Goal: Transaction & Acquisition: Purchase product/service

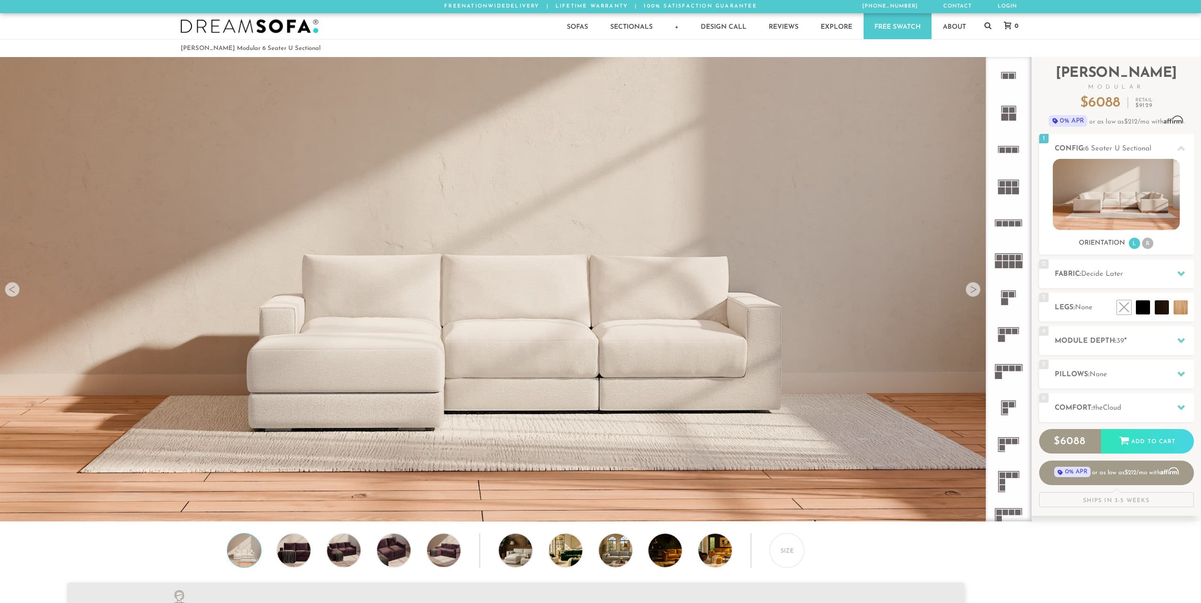
scroll to position [12040, 1194]
click at [1112, 199] on img at bounding box center [1116, 194] width 127 height 71
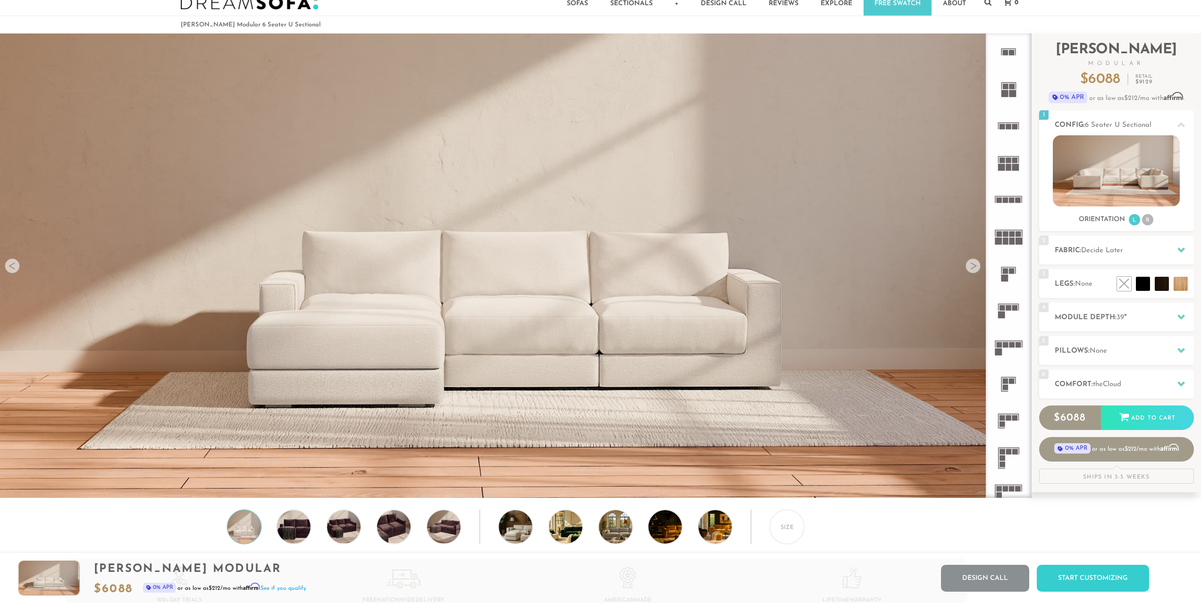
scroll to position [0, 0]
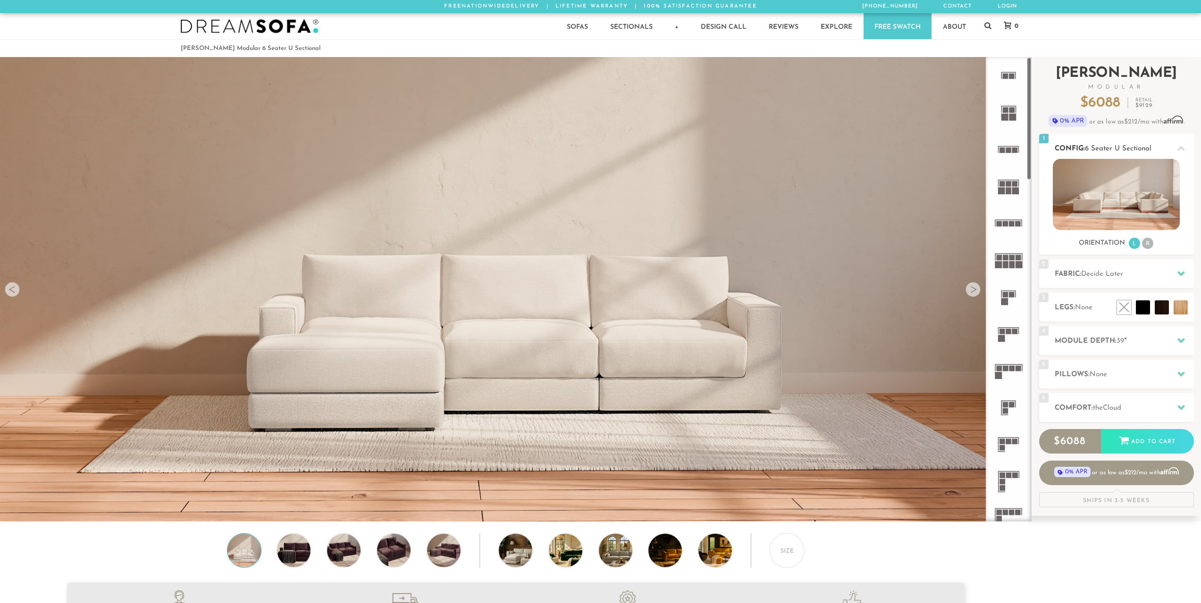
click at [1084, 194] on img at bounding box center [1116, 194] width 127 height 71
click at [1011, 194] on icon at bounding box center [1008, 186] width 37 height 37
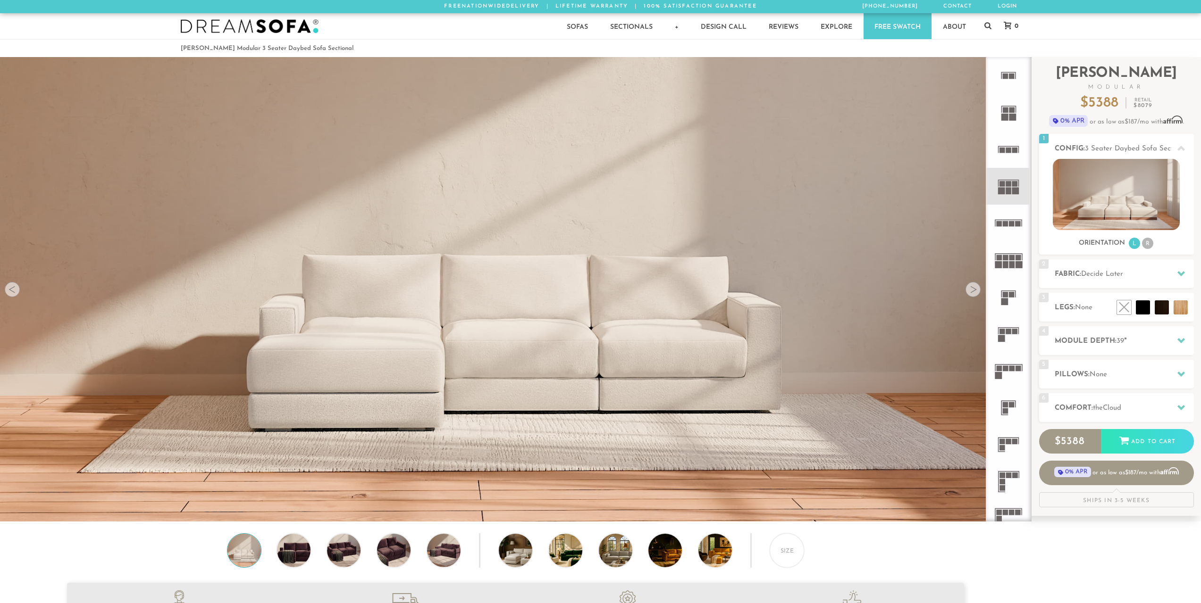
click at [1010, 260] on rect at bounding box center [1012, 258] width 6 height 6
click at [298, 539] on img at bounding box center [294, 550] width 40 height 33
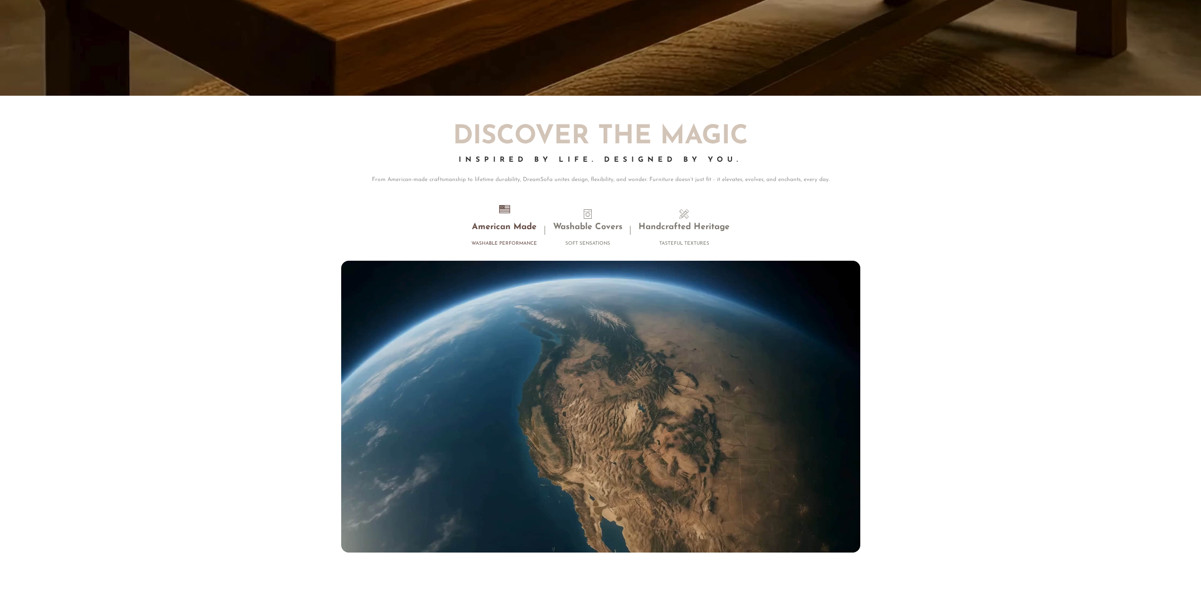
scroll to position [9887, 0]
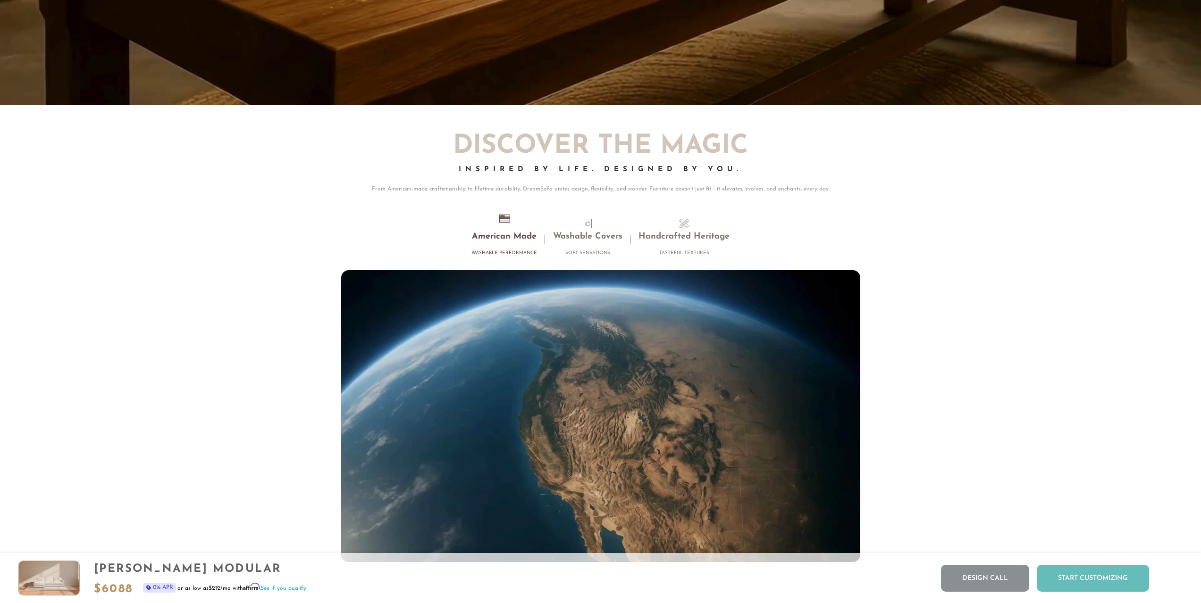
click at [1079, 583] on div "Start Customizing" at bounding box center [1092, 578] width 112 height 27
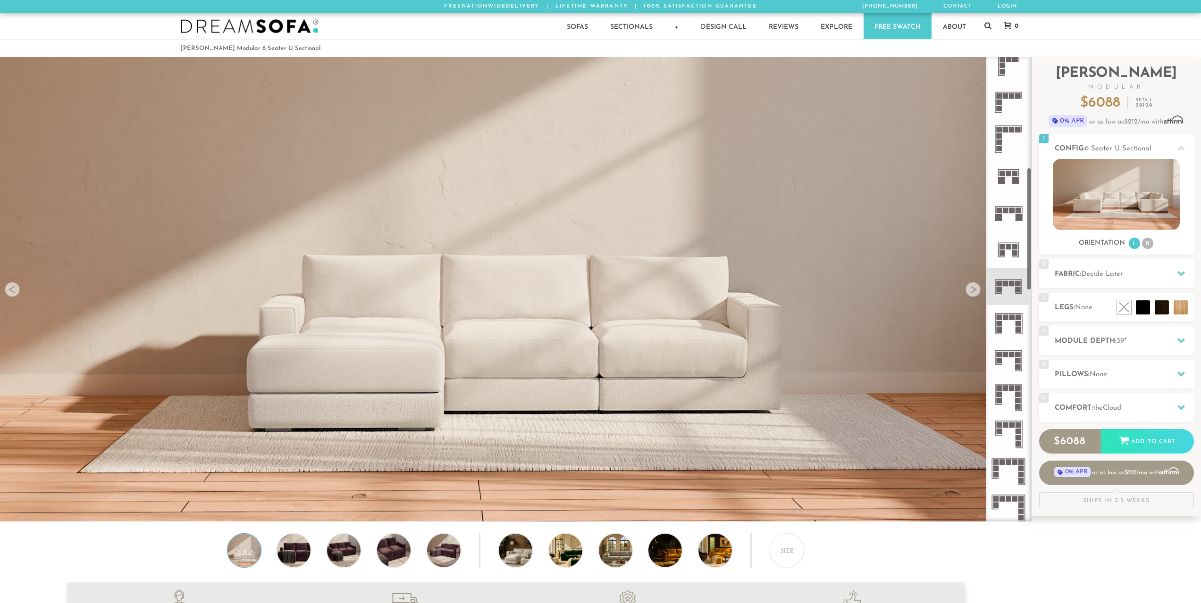
scroll to position [417, 0]
click at [1021, 364] on rect at bounding box center [1021, 361] width 1 height 20
click at [1007, 359] on icon at bounding box center [1008, 361] width 37 height 37
click at [973, 297] on div at bounding box center [972, 289] width 15 height 15
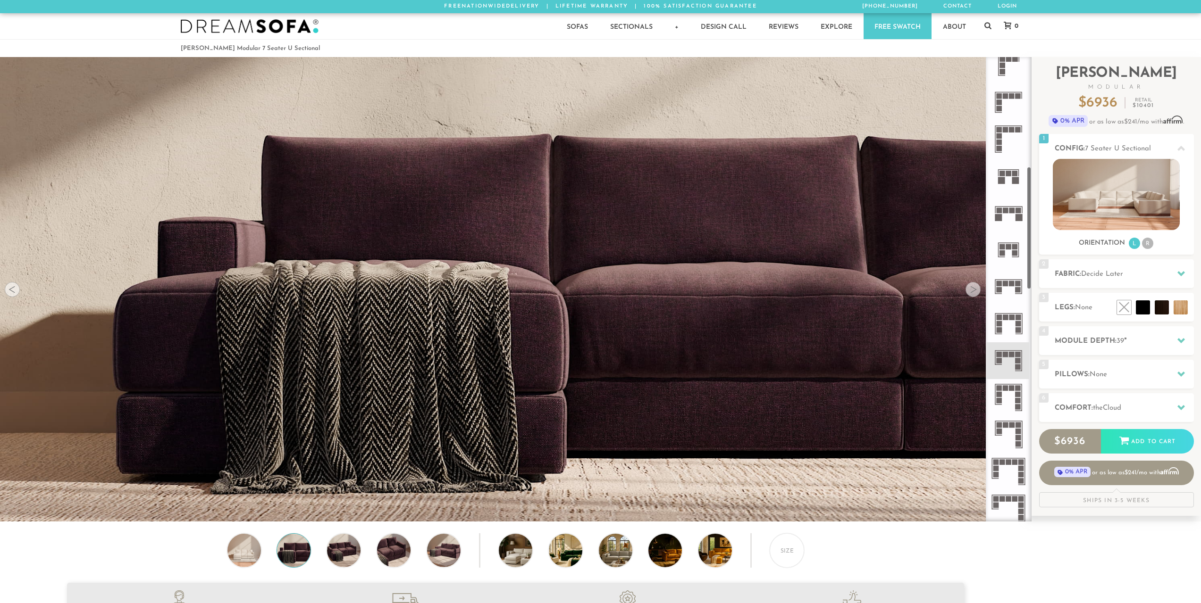
click at [1003, 318] on rect at bounding box center [1006, 318] width 6 height 6
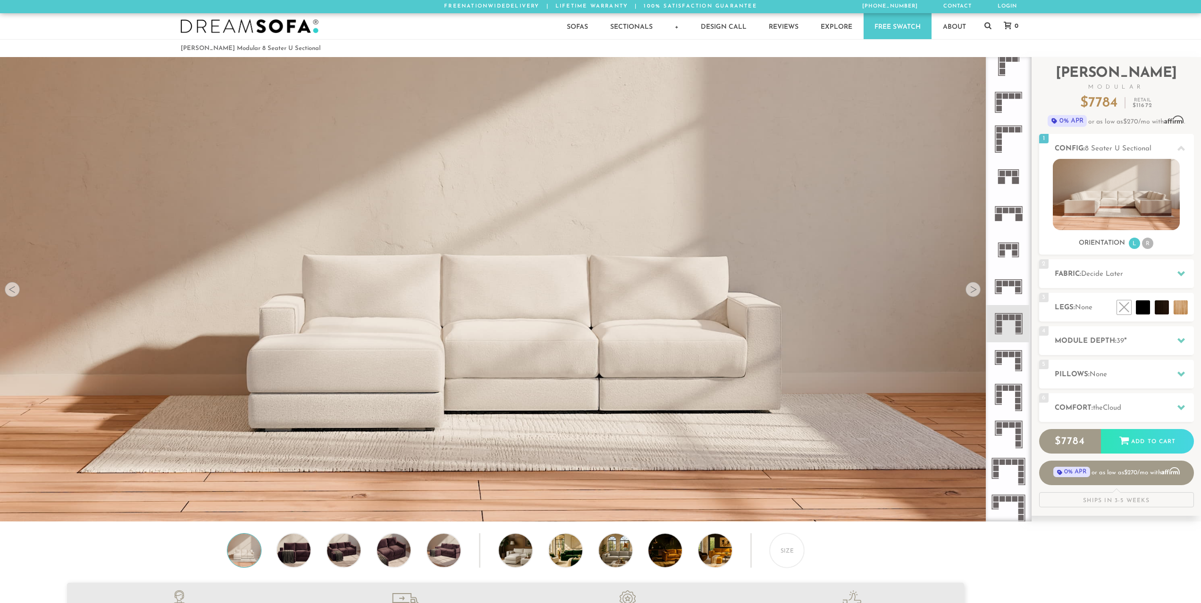
click at [1008, 362] on icon at bounding box center [1008, 361] width 37 height 37
click at [1146, 240] on li "R" at bounding box center [1147, 243] width 11 height 11
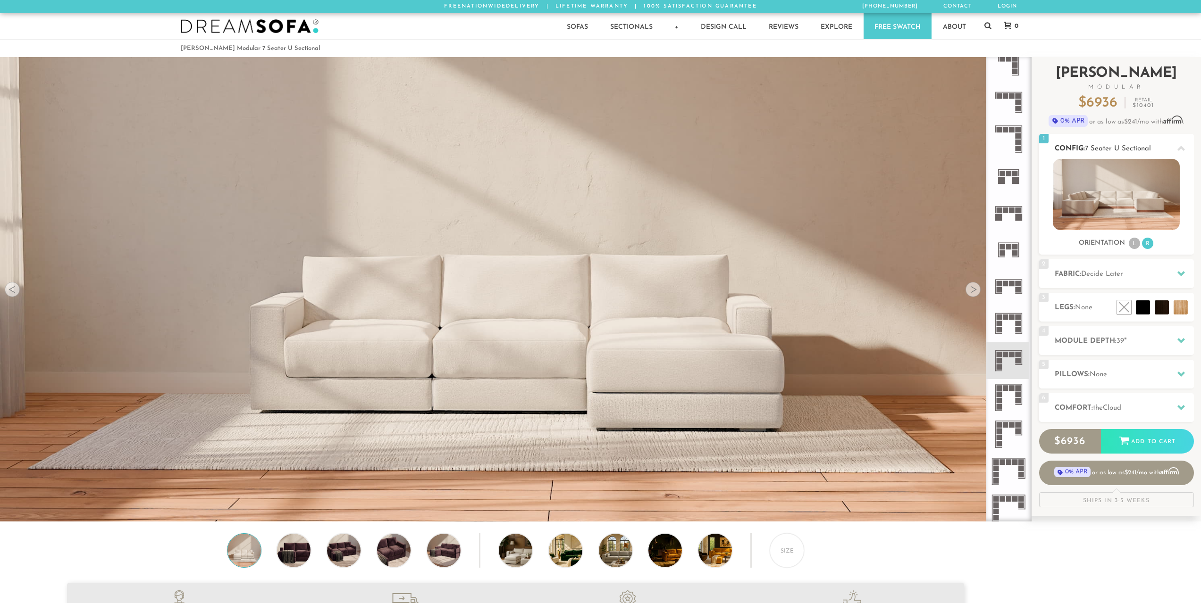
click at [1128, 242] on li "L" at bounding box center [1133, 243] width 11 height 11
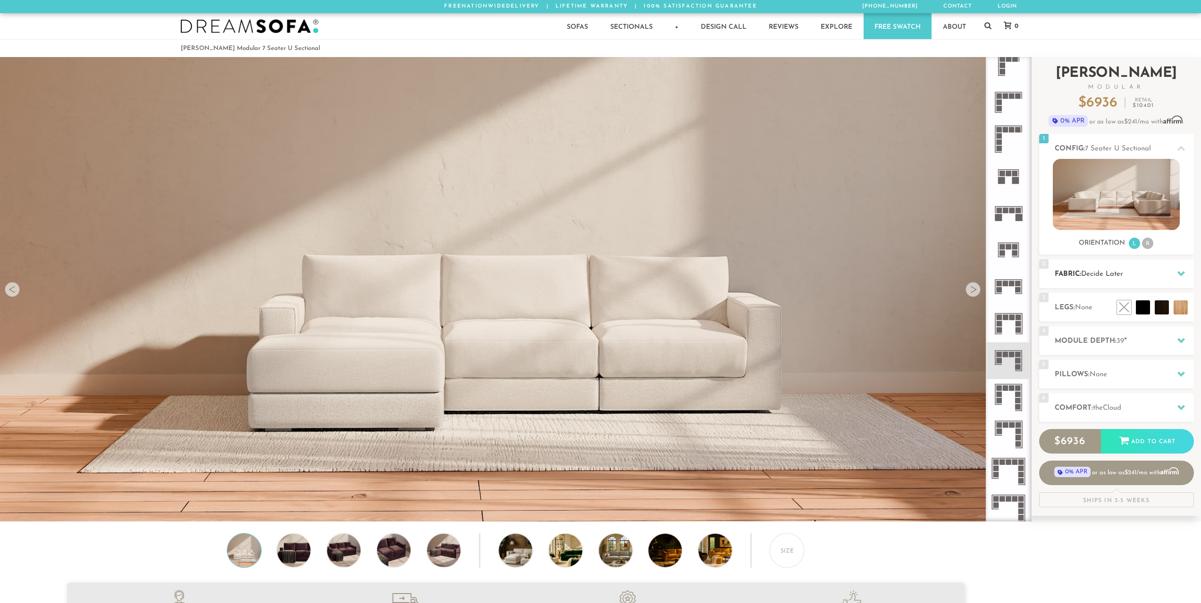
click at [1088, 276] on span "Decide Later" at bounding box center [1102, 274] width 42 height 7
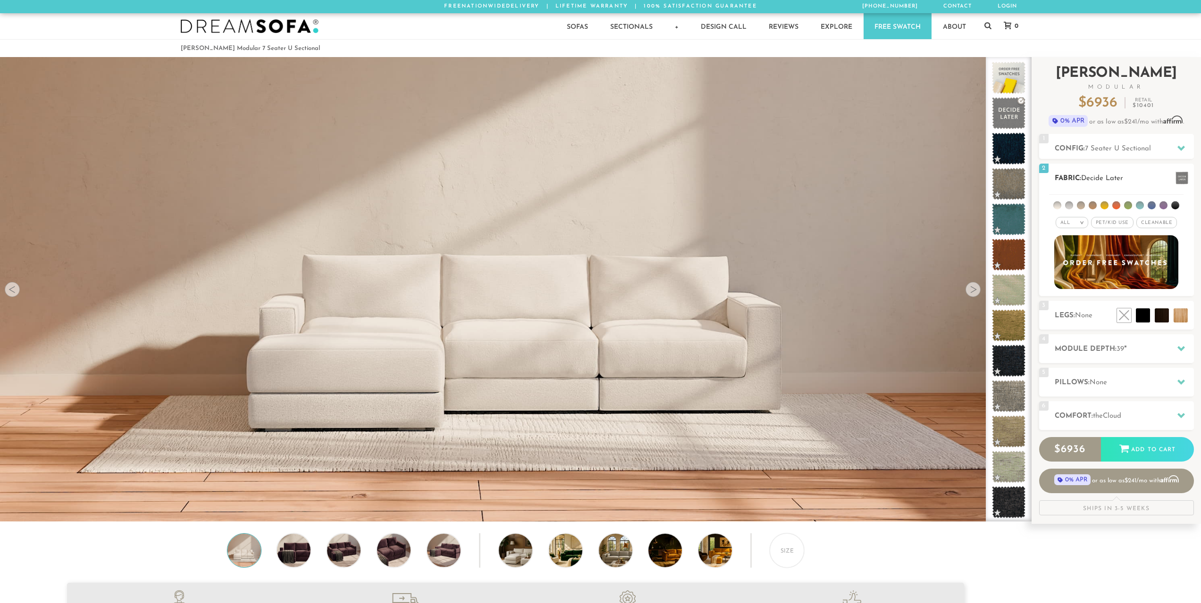
click at [1116, 223] on span "Pet/Kid Use x" at bounding box center [1112, 222] width 42 height 11
click at [1170, 221] on span "Cleanable x" at bounding box center [1159, 222] width 41 height 11
click at [1102, 204] on li at bounding box center [1104, 205] width 8 height 8
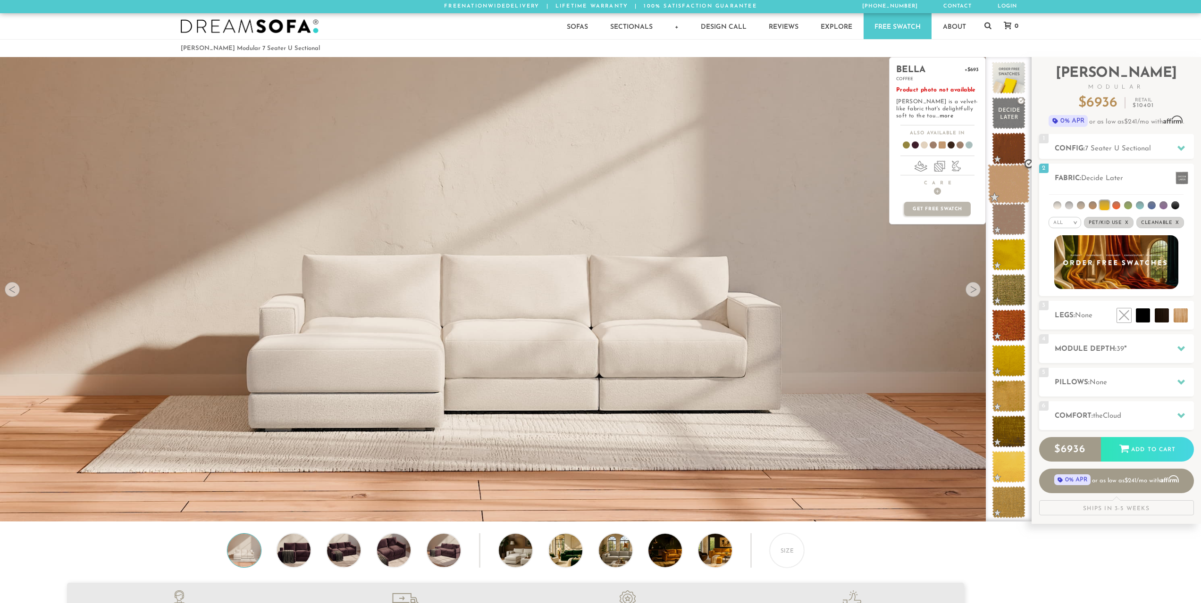
click at [1012, 185] on span at bounding box center [1008, 184] width 42 height 40
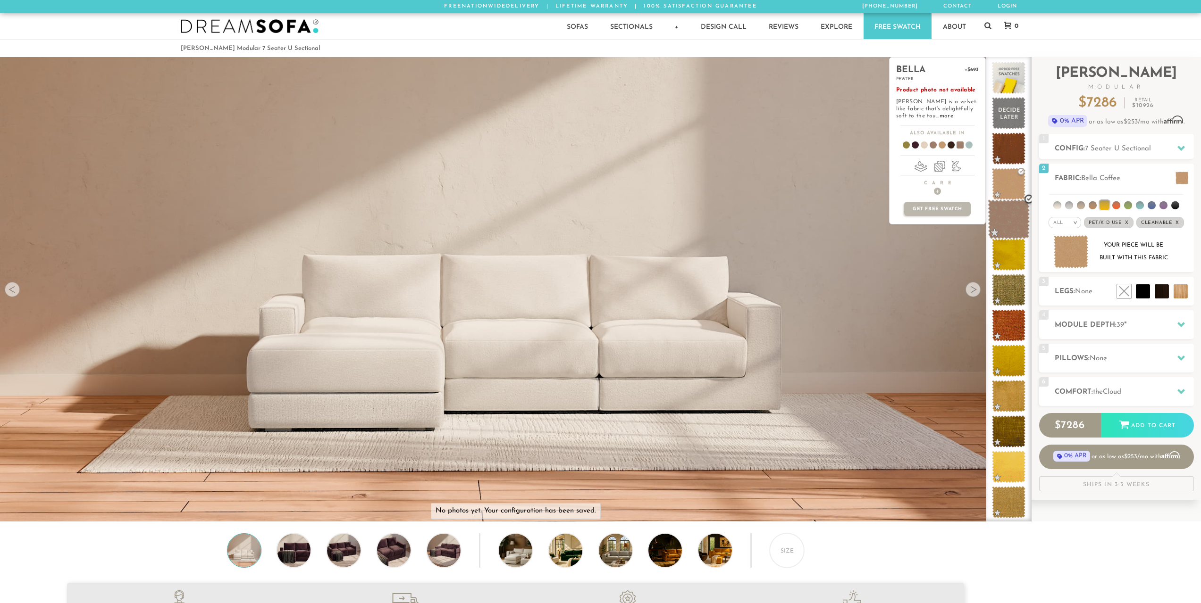
click at [1016, 213] on span at bounding box center [1008, 220] width 42 height 40
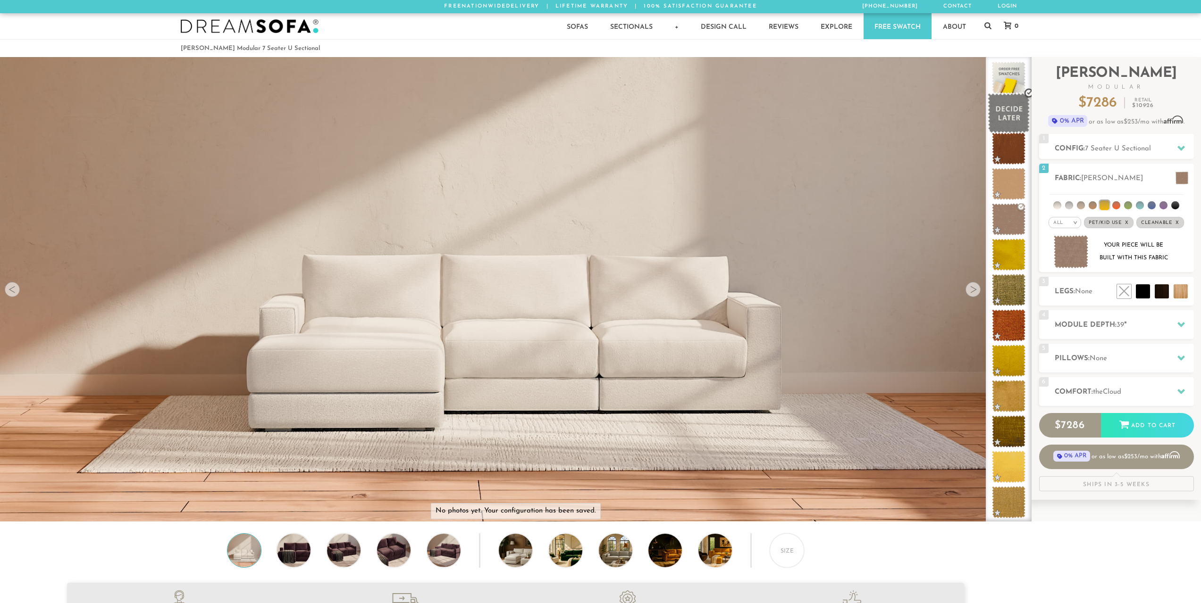
click at [1011, 119] on span at bounding box center [1008, 113] width 42 height 40
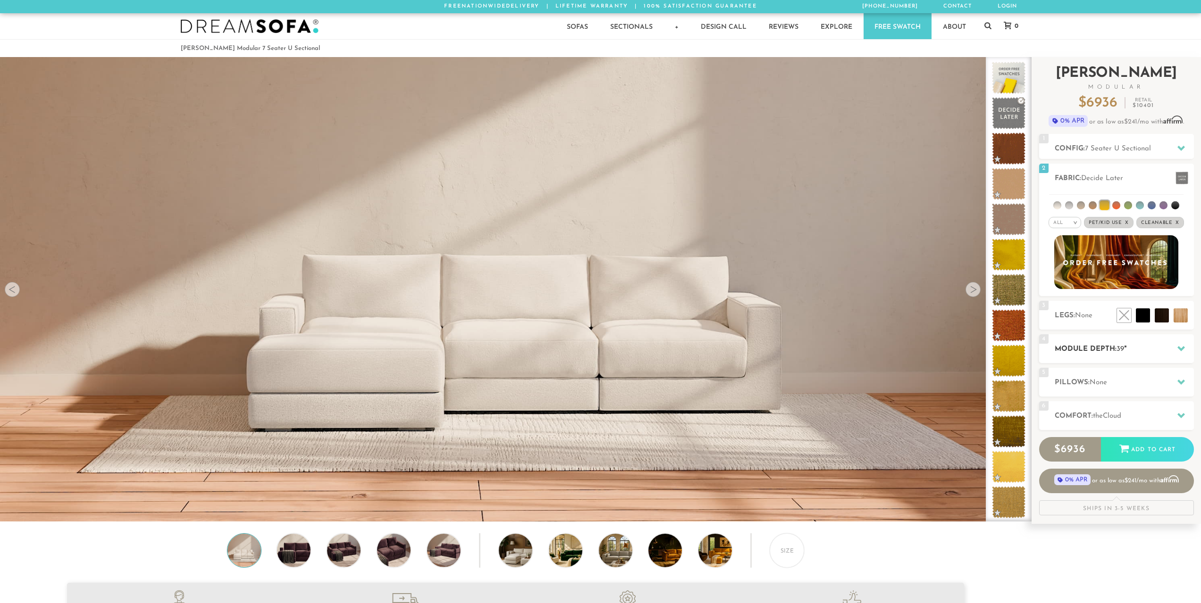
click at [1101, 343] on div "4 Module Depth: 39 "" at bounding box center [1116, 348] width 155 height 29
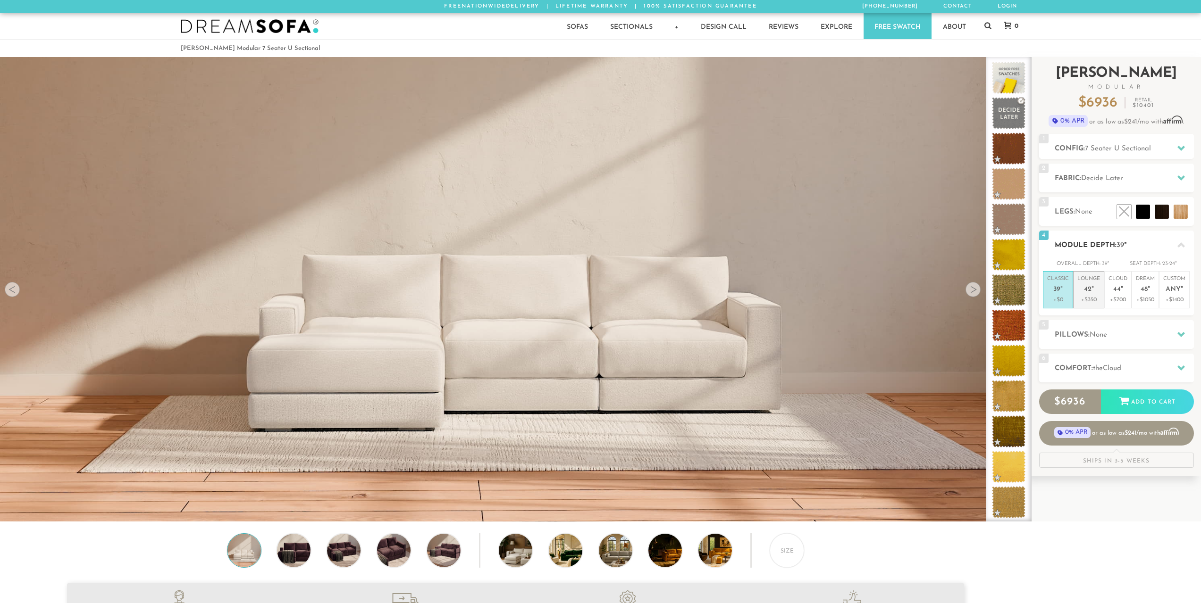
click at [1086, 289] on span "42" at bounding box center [1088, 290] width 8 height 8
click at [1126, 299] on p "+$700" at bounding box center [1117, 300] width 19 height 8
click at [1103, 342] on div "5 Pillows: None" at bounding box center [1116, 334] width 155 height 29
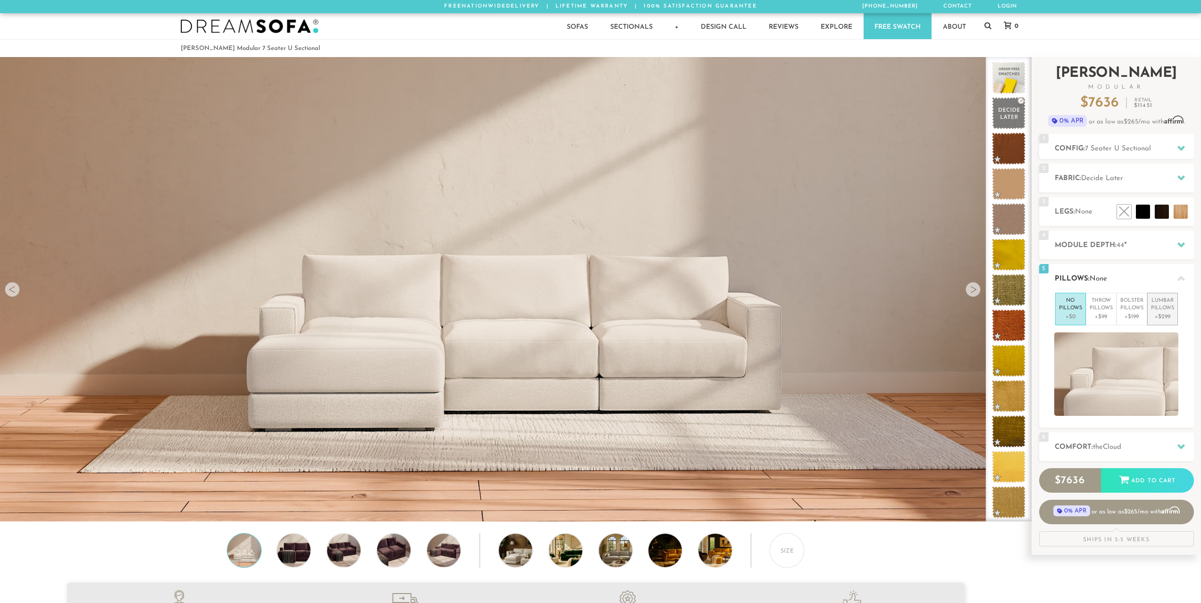
click at [1166, 301] on p "Lumbar Pillows" at bounding box center [1162, 305] width 23 height 16
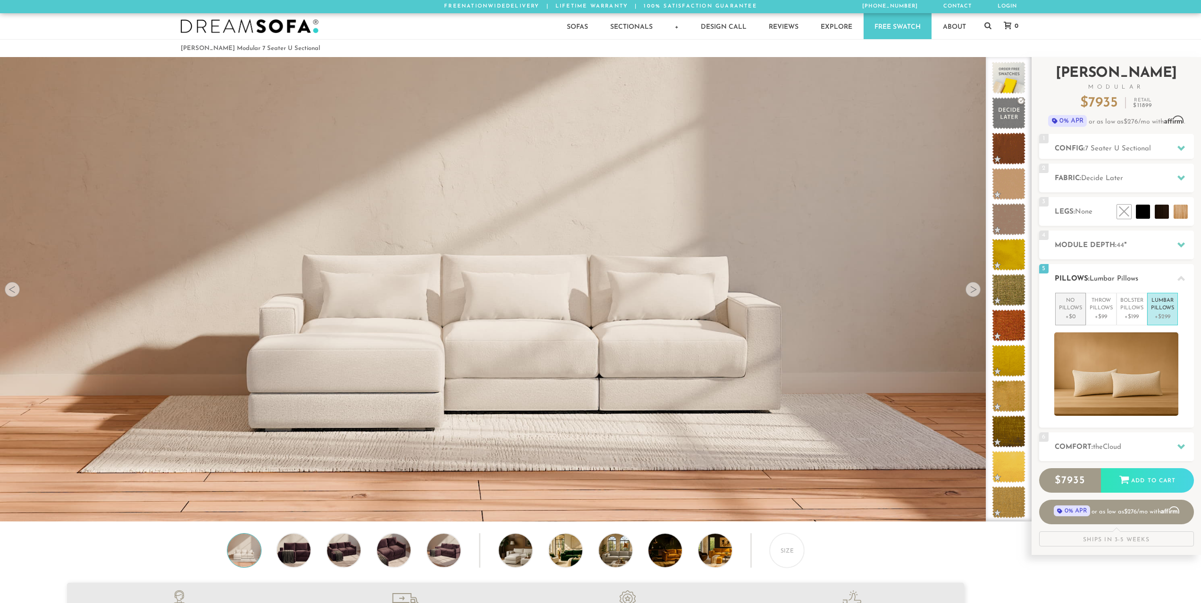
click at [1074, 301] on p "No Pillows" at bounding box center [1070, 305] width 23 height 16
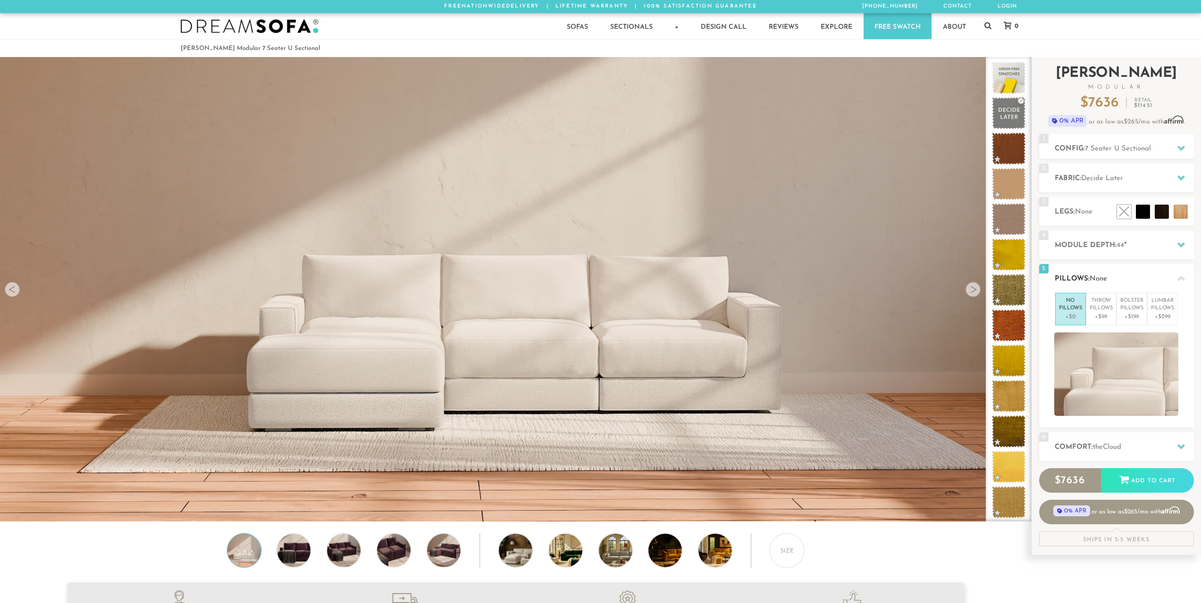
click at [1184, 281] on icon at bounding box center [1181, 279] width 8 height 8
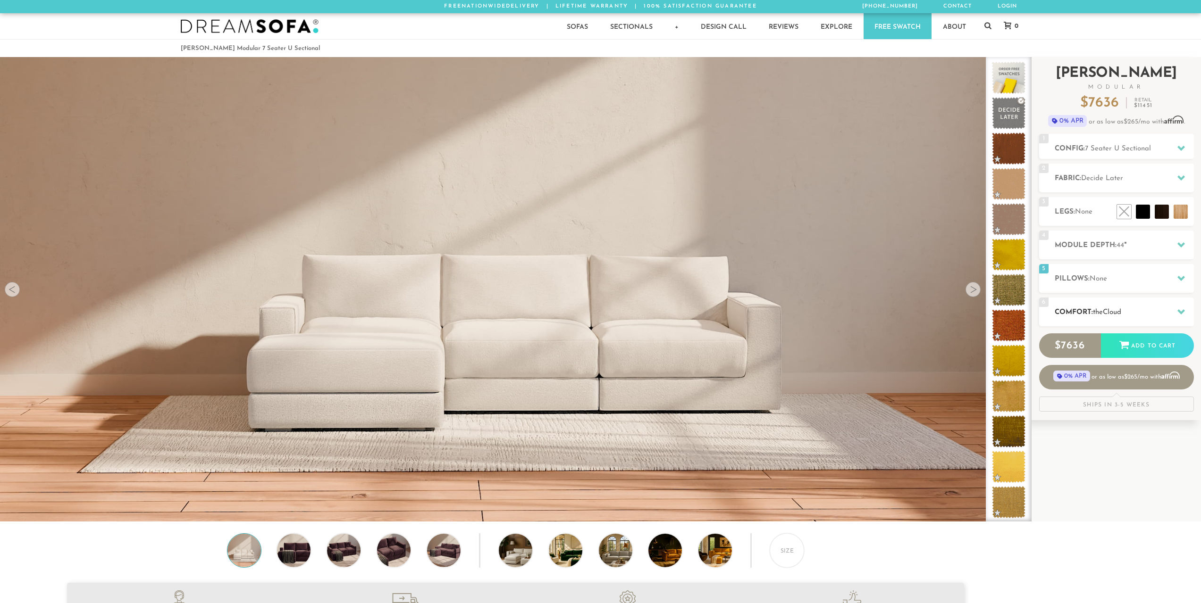
click at [1120, 311] on span "Cloud" at bounding box center [1112, 312] width 18 height 7
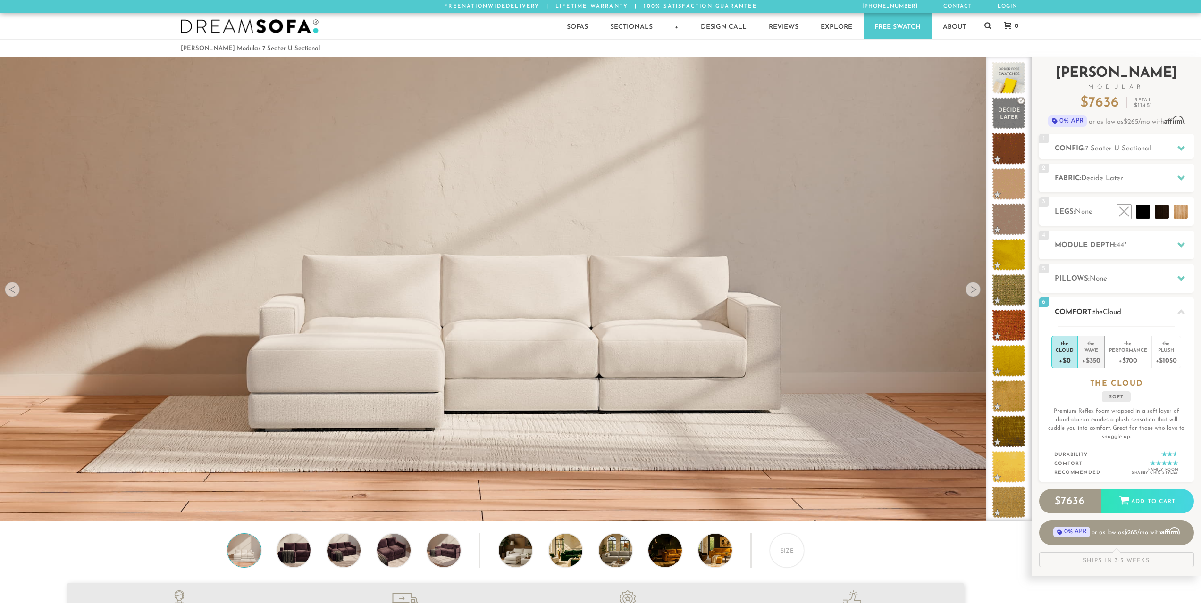
click at [1092, 362] on div "+$350" at bounding box center [1091, 360] width 18 height 14
click at [1068, 358] on div "+$0" at bounding box center [1064, 360] width 18 height 14
click at [1178, 316] on icon at bounding box center [1181, 313] width 8 height 8
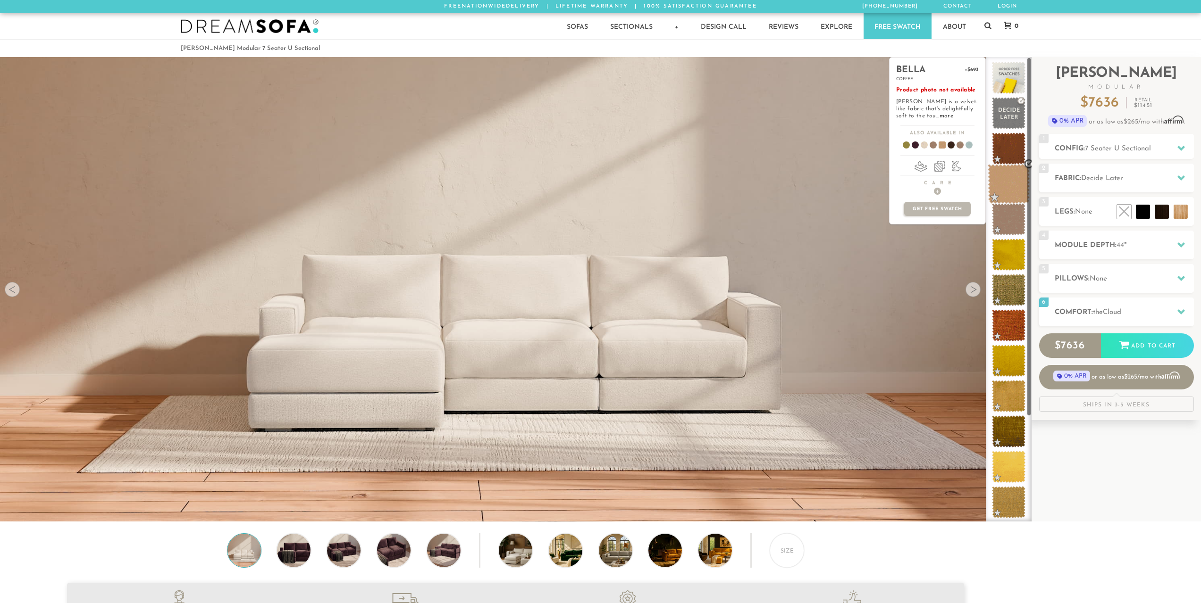
click at [1015, 193] on span at bounding box center [1008, 184] width 42 height 40
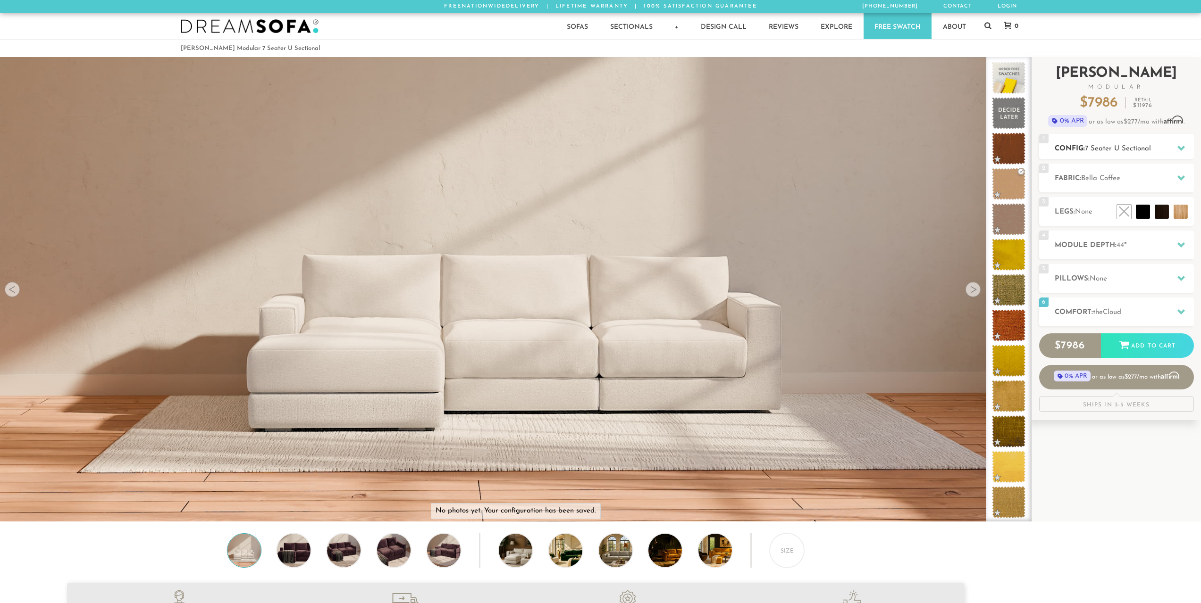
click at [1151, 150] on span "7 Seater U Sectional" at bounding box center [1118, 148] width 66 height 7
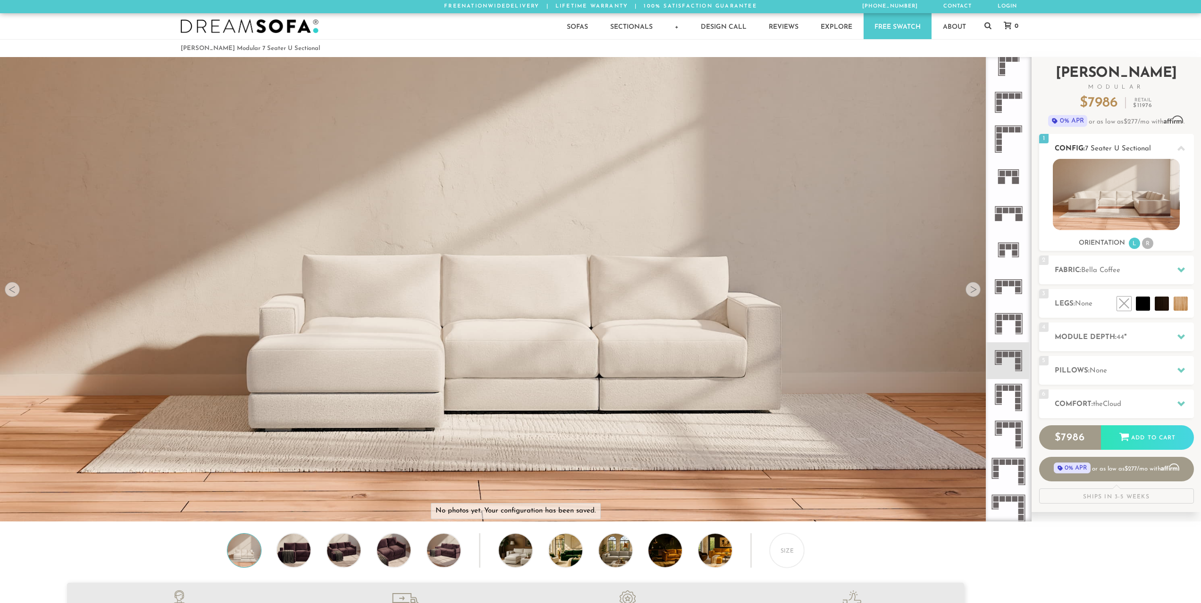
click at [1151, 150] on span "7 Seater U Sectional" at bounding box center [1118, 148] width 66 height 7
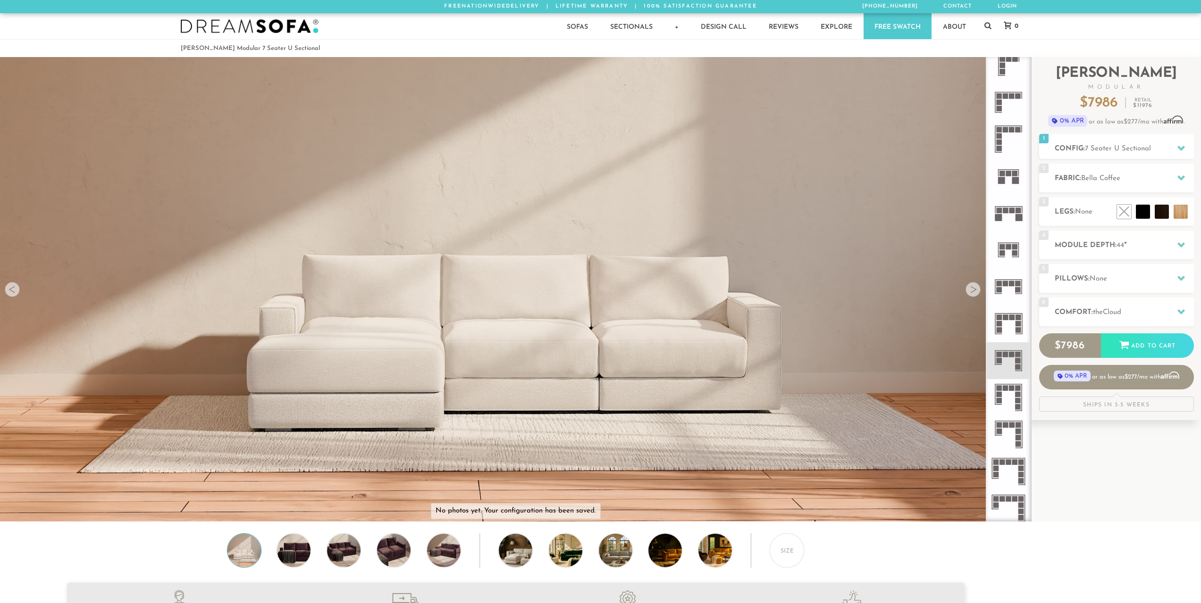
click at [1011, 327] on icon at bounding box center [1008, 323] width 37 height 37
click at [1011, 288] on icon at bounding box center [1008, 286] width 37 height 37
click at [1003, 134] on icon at bounding box center [1008, 139] width 37 height 37
click at [729, 566] on div "Size" at bounding box center [515, 553] width 1031 height 39
click at [720, 558] on img at bounding box center [727, 550] width 59 height 33
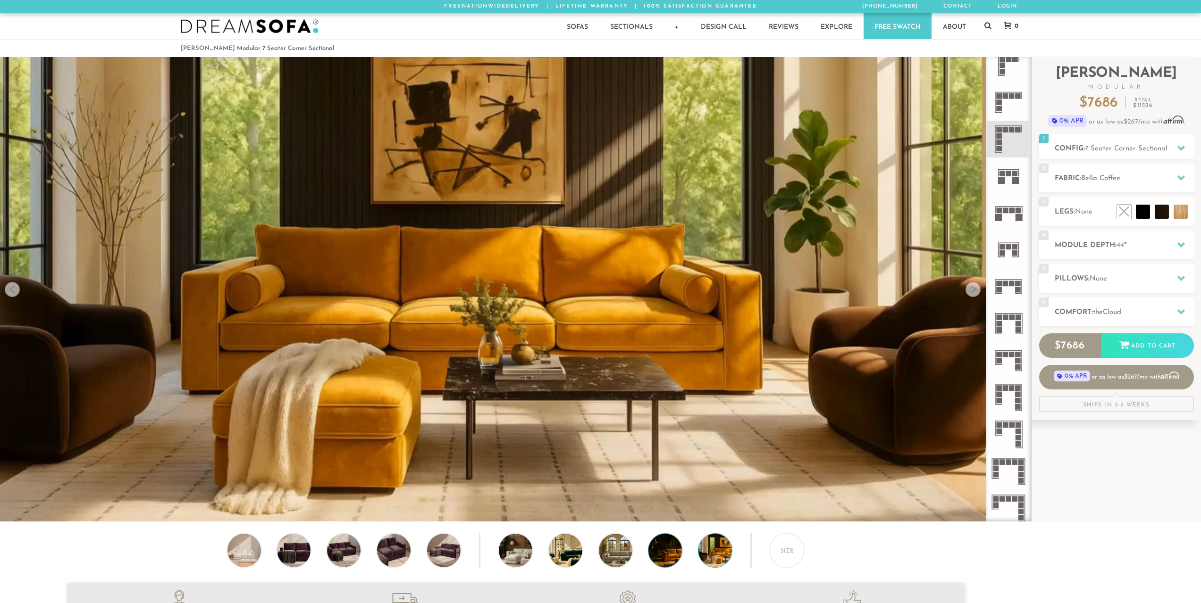
click at [659, 551] on img at bounding box center [677, 550] width 59 height 33
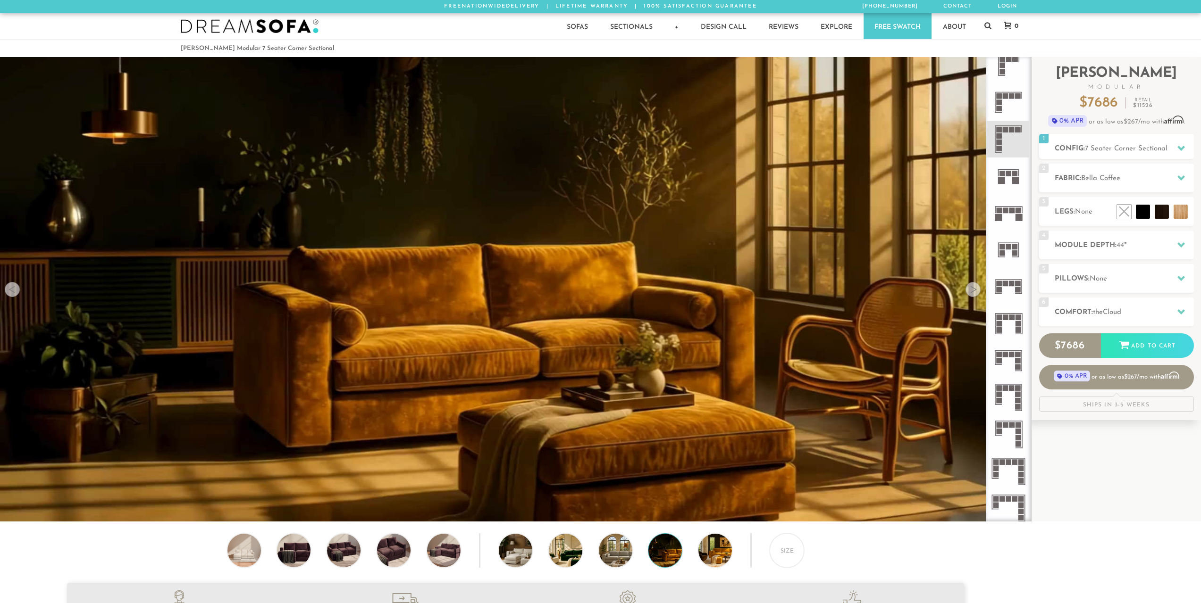
click at [593, 551] on div "Size" at bounding box center [515, 553] width 1031 height 39
click at [605, 552] on img at bounding box center [628, 550] width 59 height 33
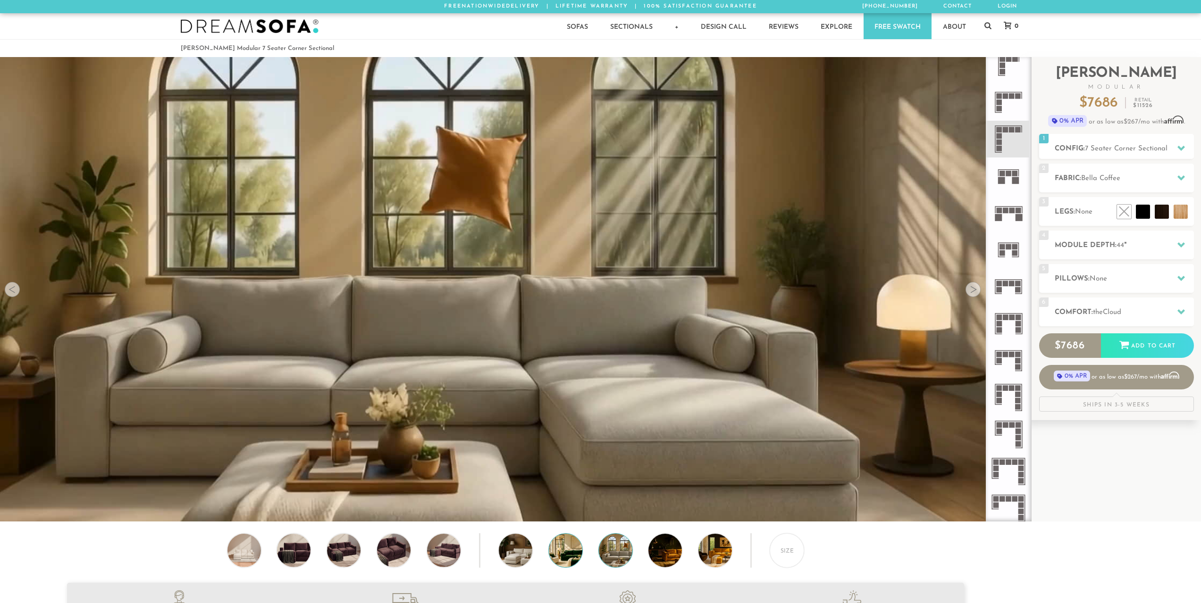
click at [572, 553] on img at bounding box center [578, 550] width 59 height 33
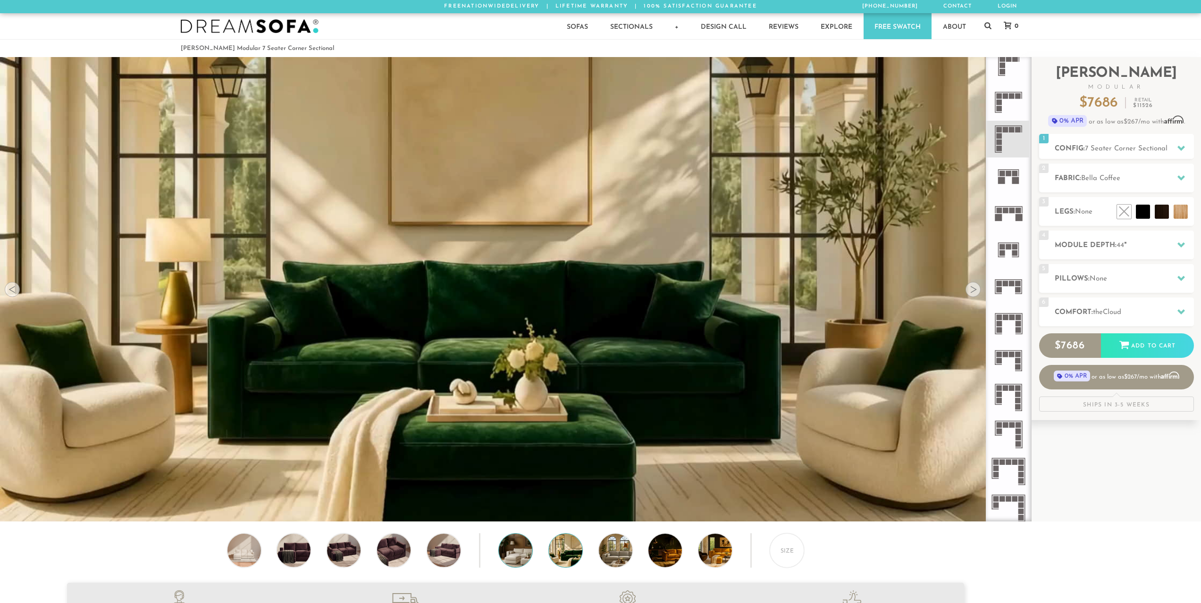
click at [523, 551] on img at bounding box center [528, 550] width 59 height 33
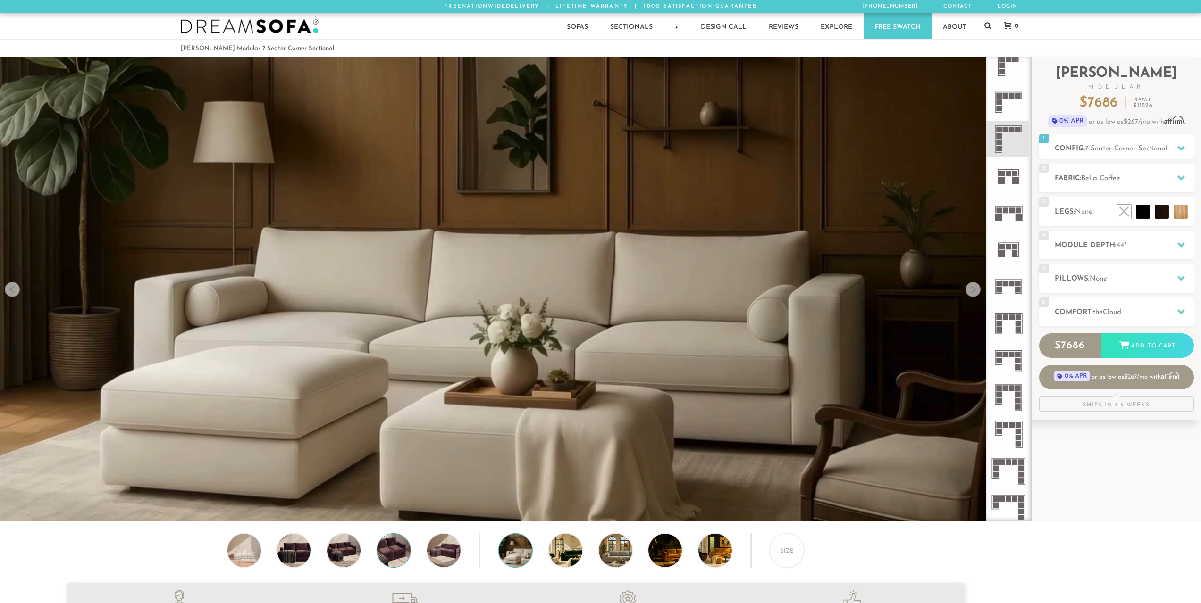
click at [379, 548] on img at bounding box center [394, 550] width 40 height 33
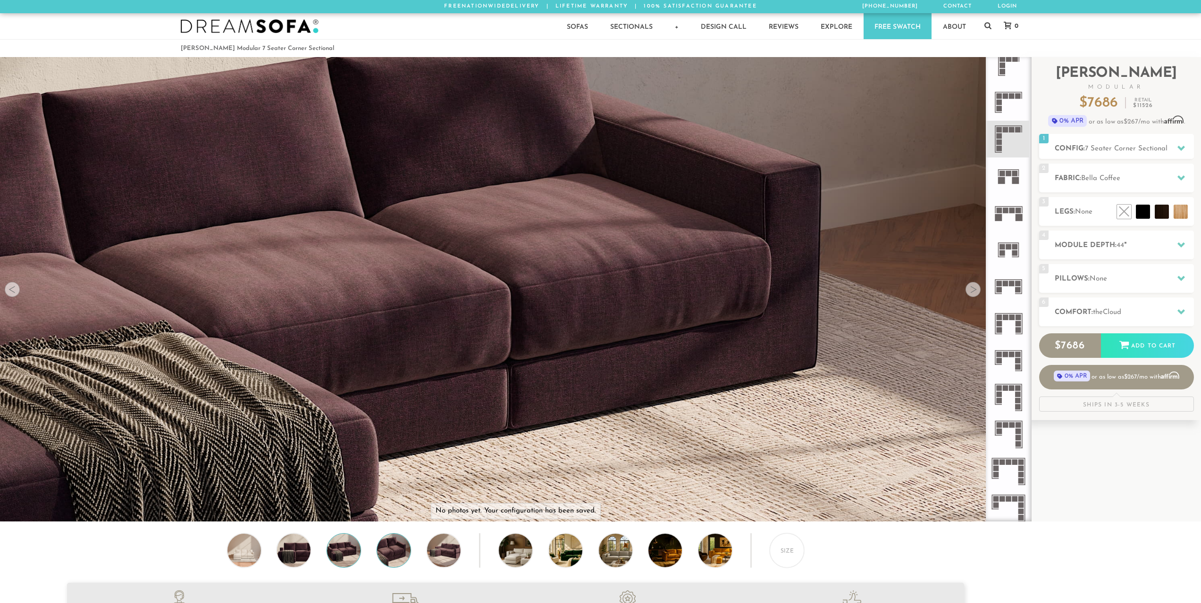
click at [343, 548] on img at bounding box center [344, 550] width 40 height 33
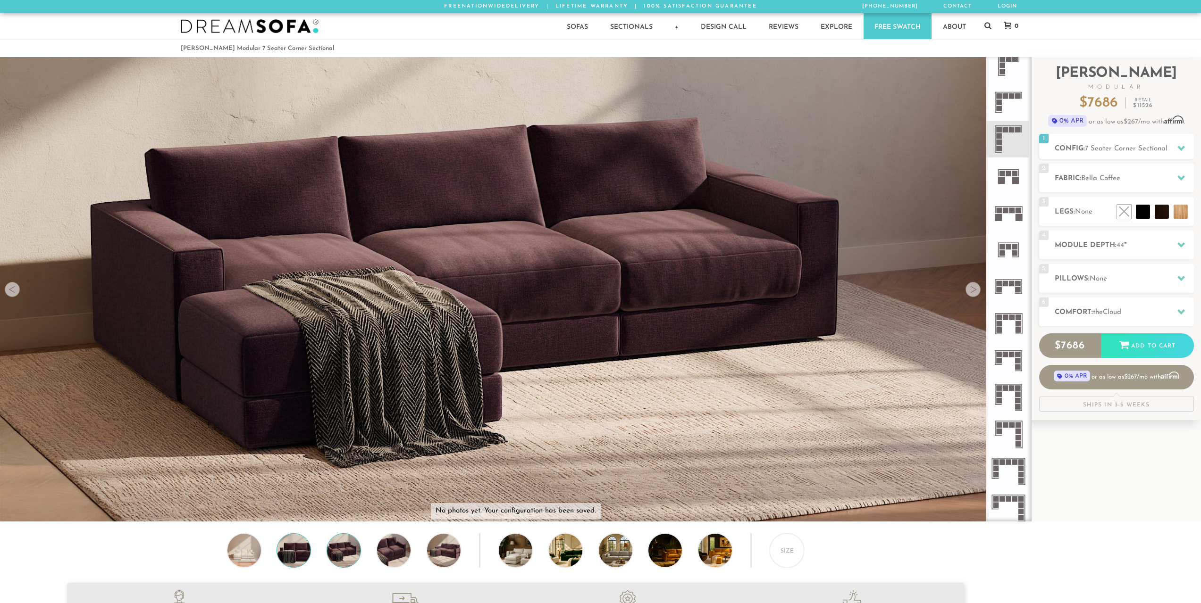
click at [296, 554] on img at bounding box center [294, 550] width 40 height 33
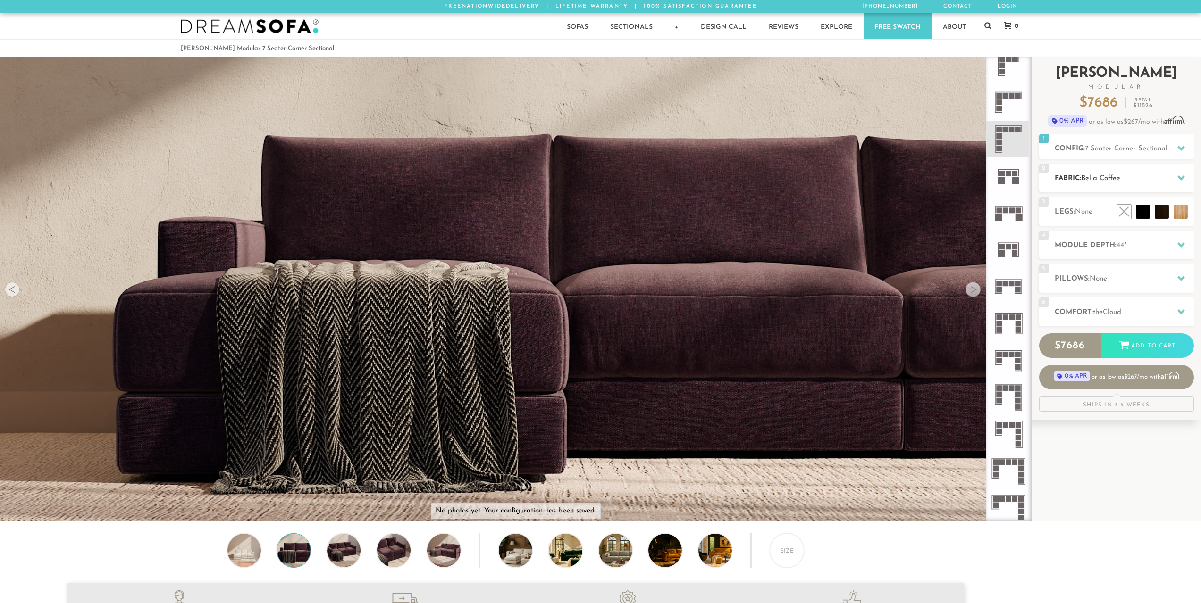
click at [1128, 180] on h2 "Fabric: Bella Coffee" at bounding box center [1123, 178] width 139 height 11
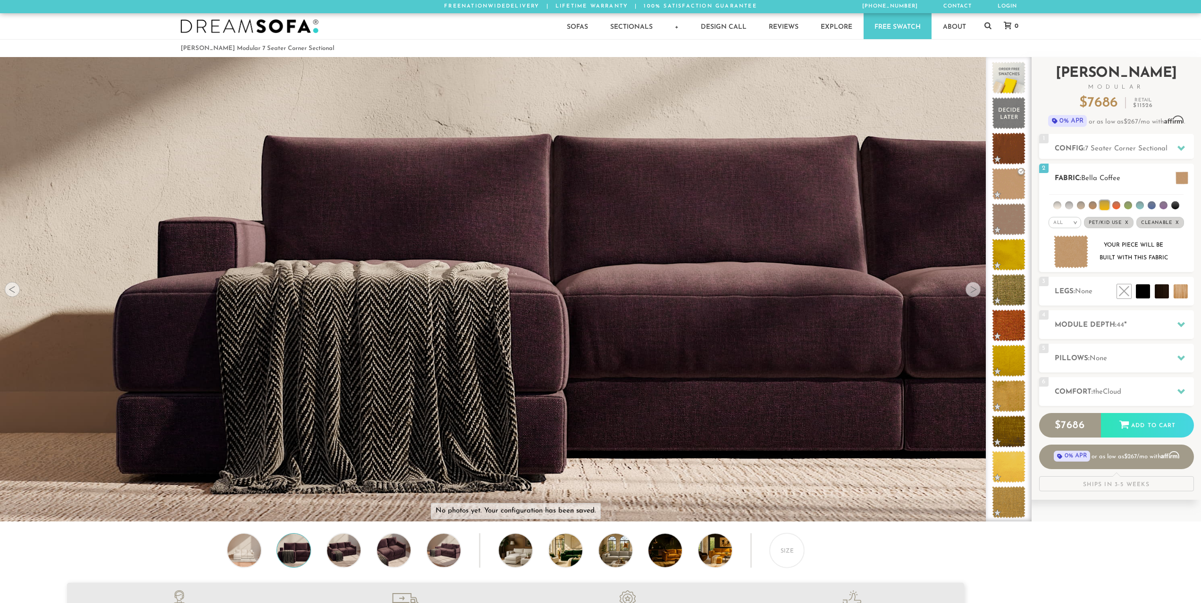
click at [1055, 224] on em "All" at bounding box center [1058, 222] width 10 height 5
click at [1068, 291] on li "Durable" at bounding box center [1064, 289] width 33 height 13
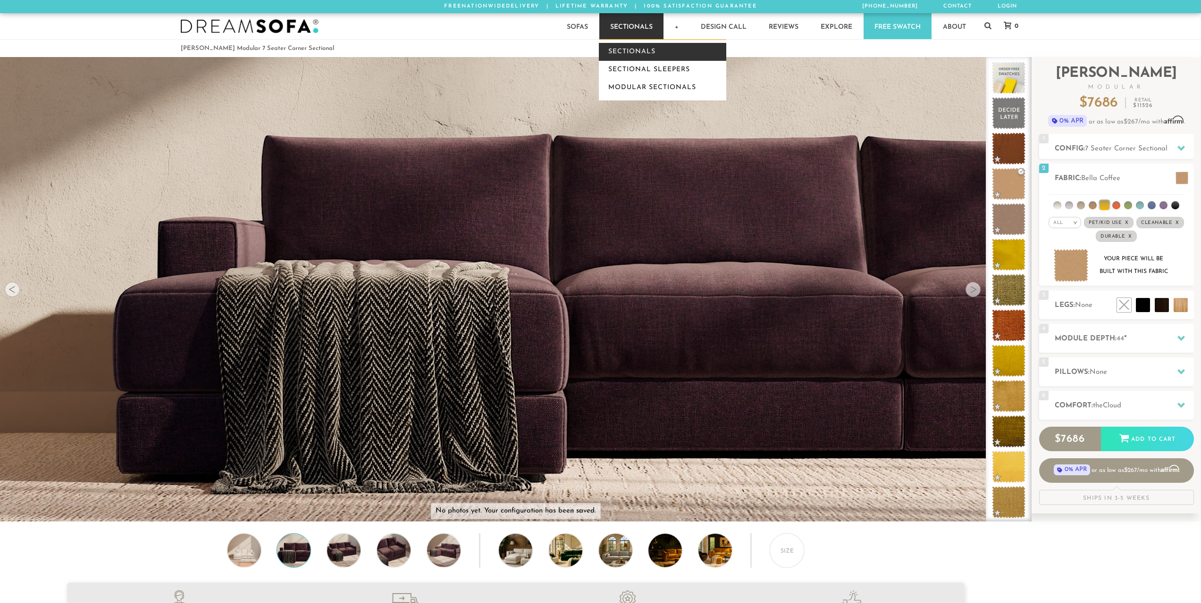
click at [635, 50] on link "Sectionals" at bounding box center [662, 52] width 127 height 18
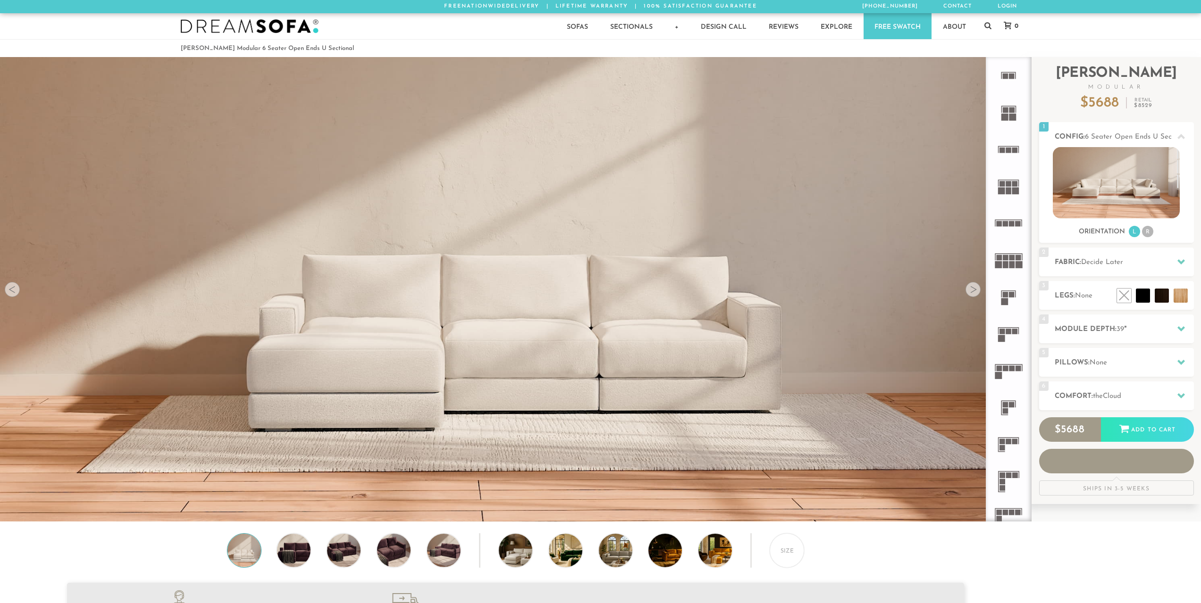
scroll to position [12040, 1194]
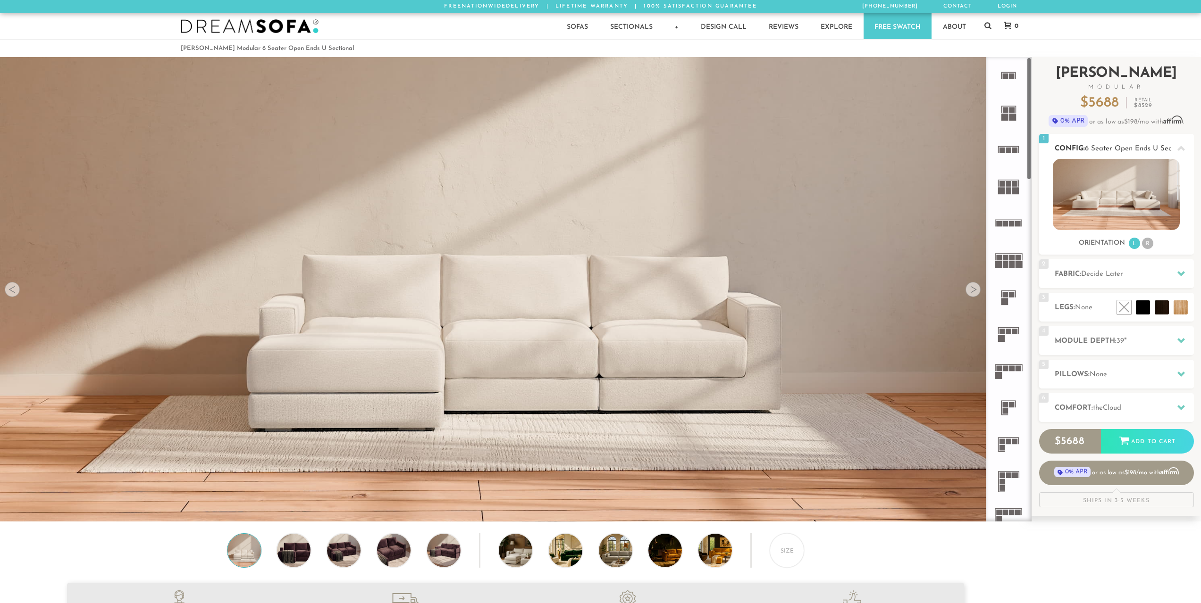
click at [1134, 242] on li "L" at bounding box center [1133, 243] width 11 height 11
click at [1150, 244] on li "R" at bounding box center [1147, 243] width 11 height 11
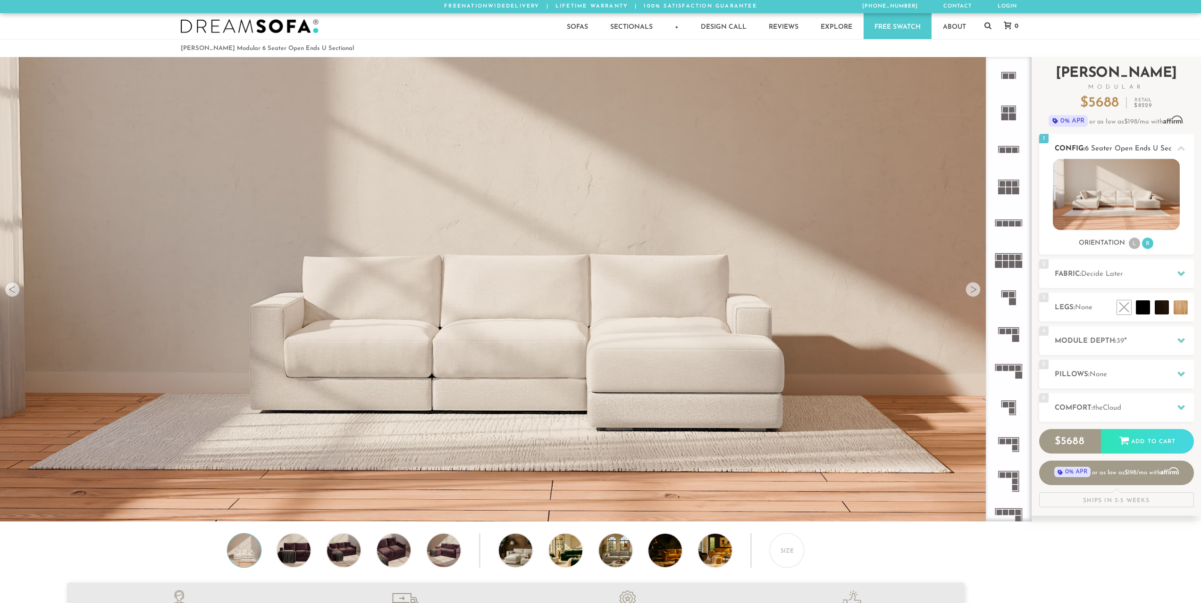
click at [1133, 241] on li "L" at bounding box center [1133, 243] width 11 height 11
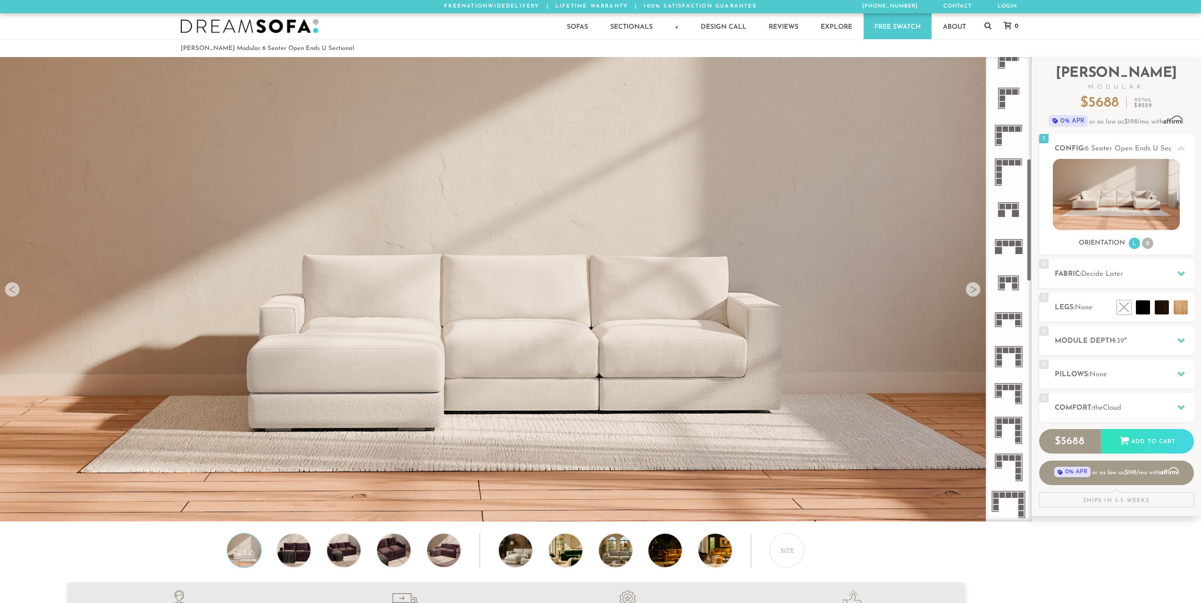
scroll to position [385, 0]
click at [1006, 317] on rect at bounding box center [1006, 316] width 6 height 6
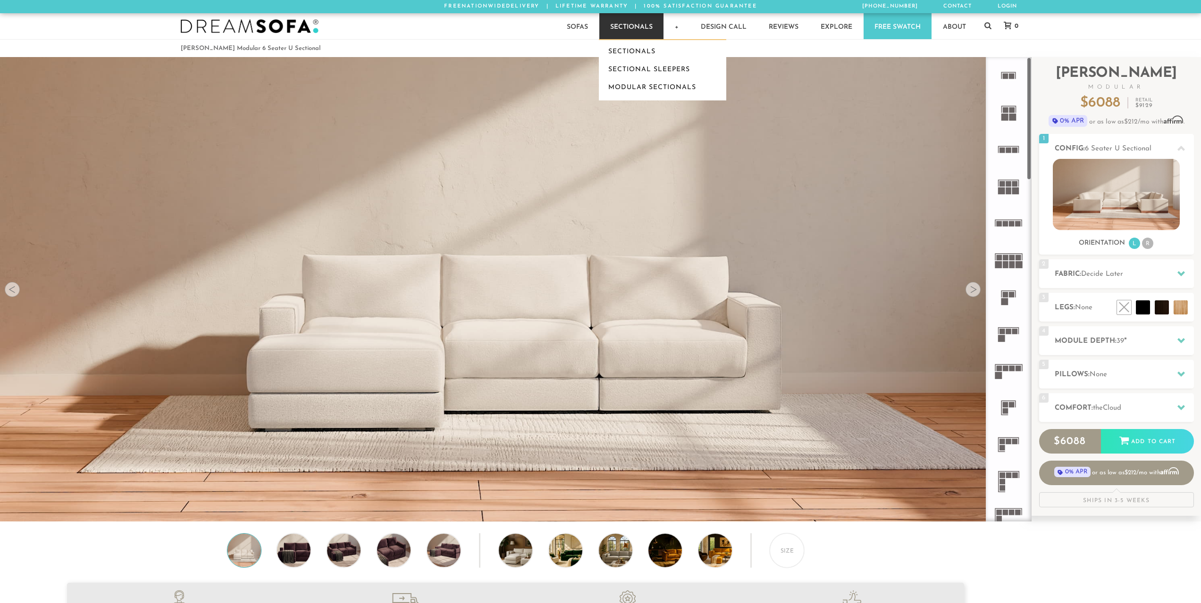
click at [626, 28] on link "Sectionals" at bounding box center [631, 26] width 64 height 26
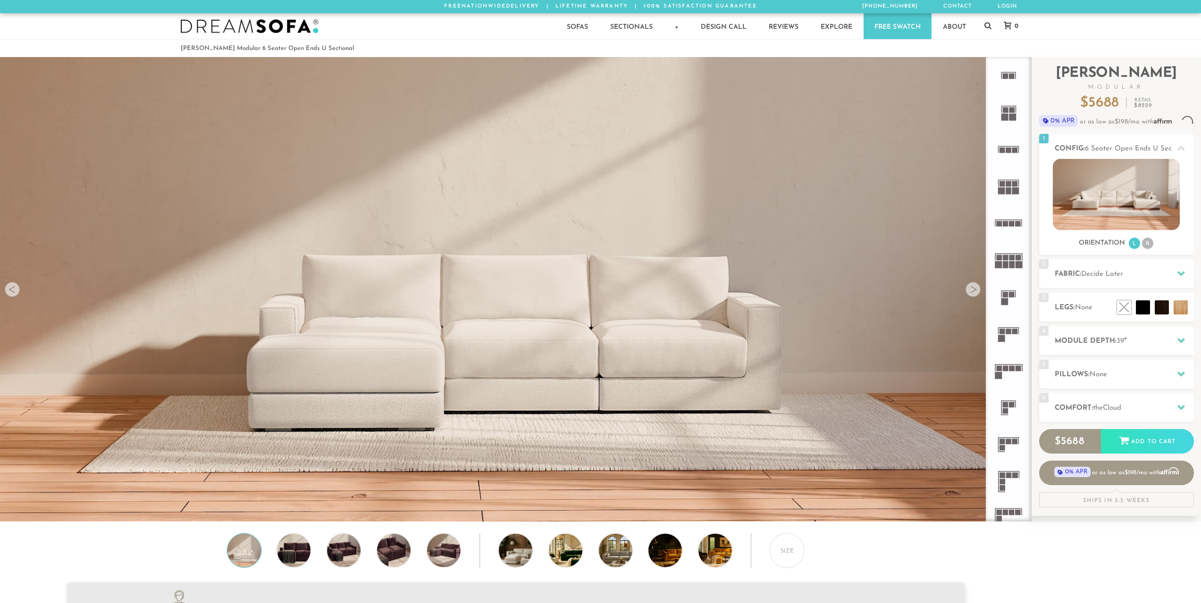
scroll to position [12040, 1194]
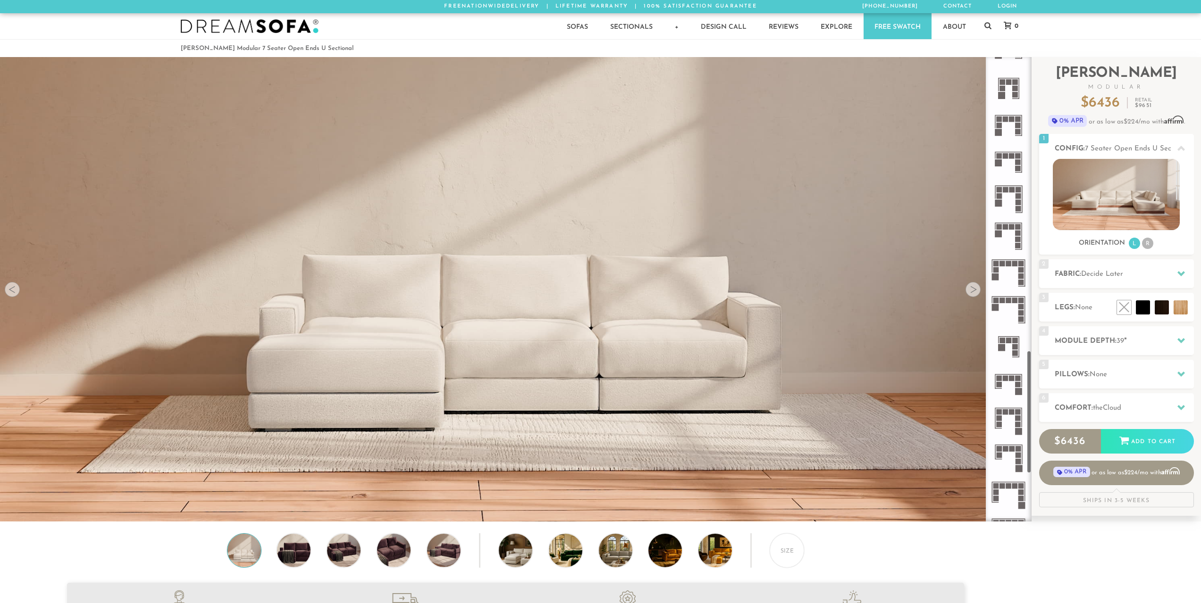
scroll to position [1305, 0]
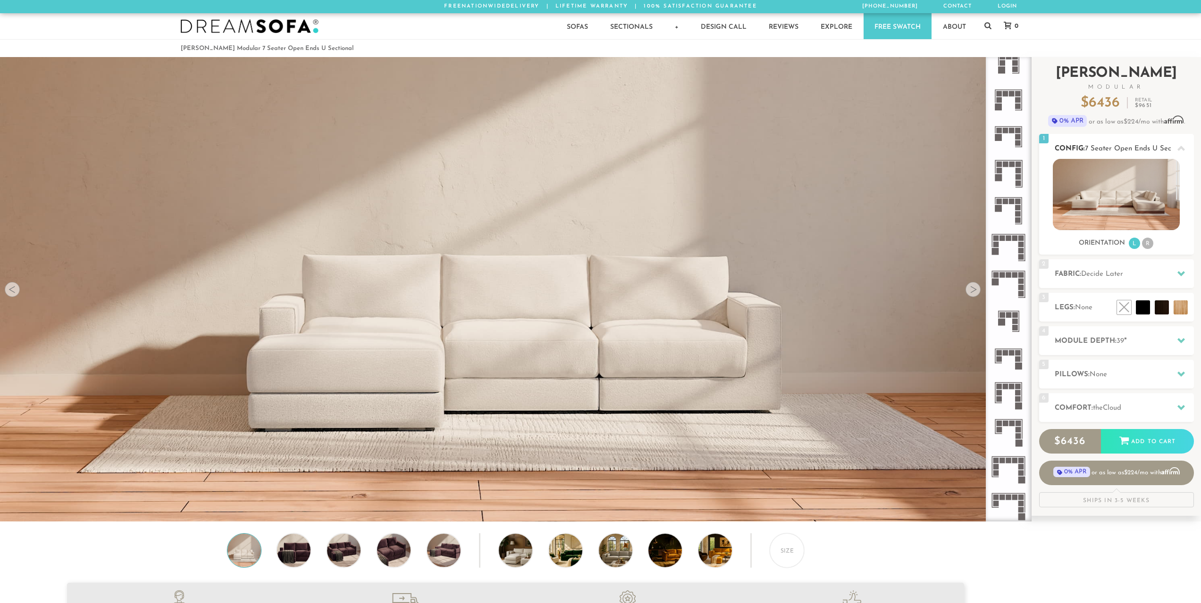
click at [1169, 146] on span "7 Seater Open Ends U Sectional" at bounding box center [1137, 148] width 104 height 7
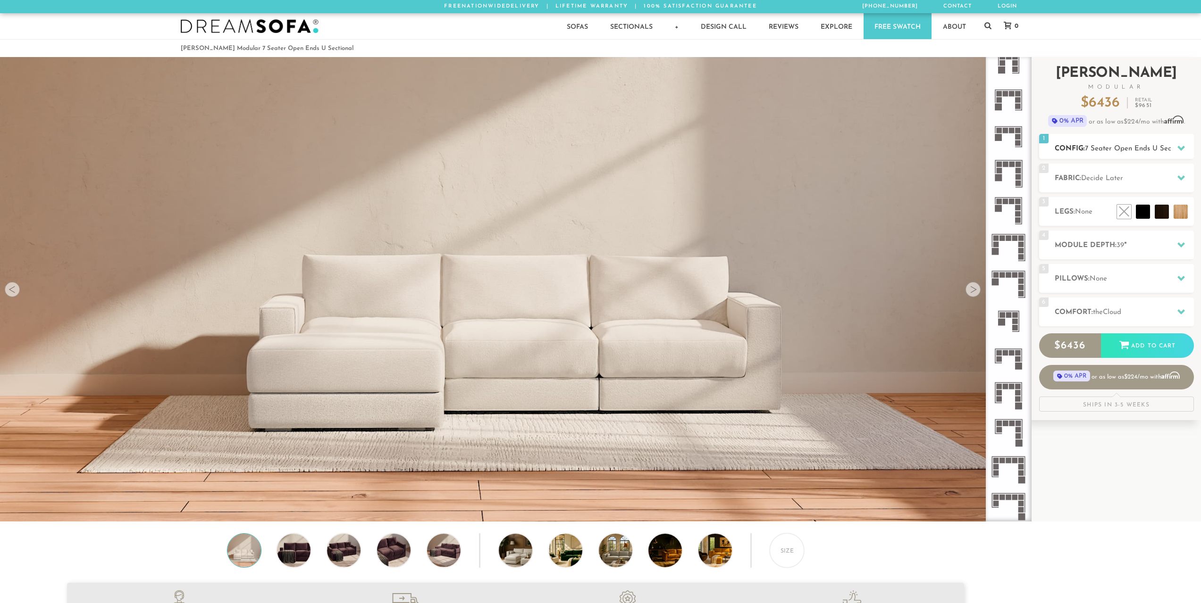
click at [1169, 146] on span "7 Seater Open Ends U Sectional" at bounding box center [1137, 148] width 104 height 7
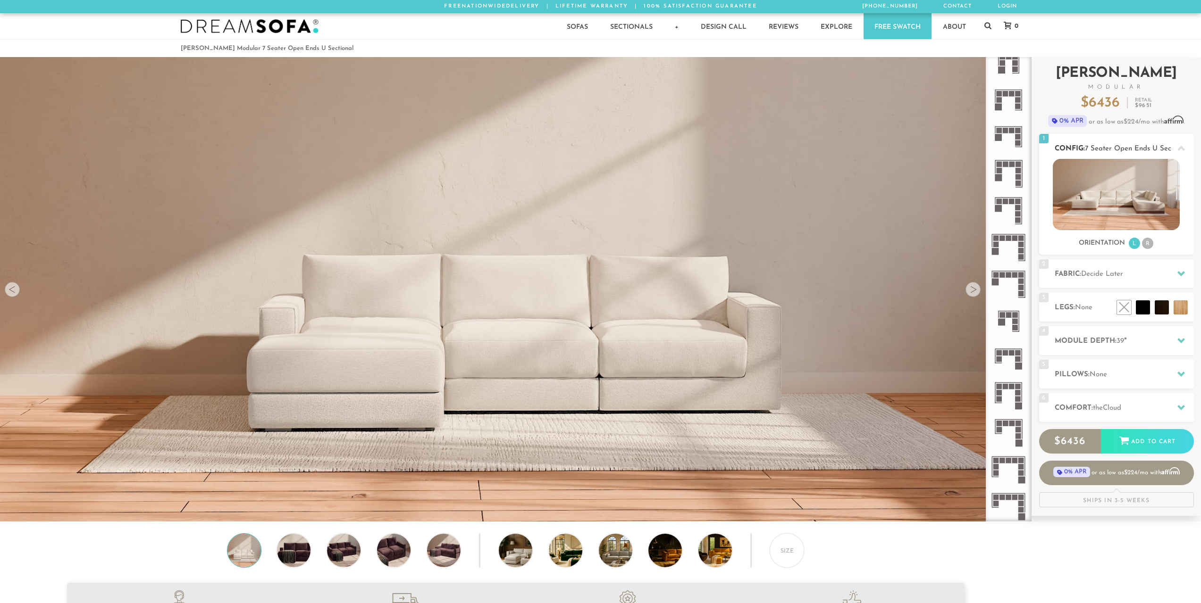
click at [1135, 244] on li "L" at bounding box center [1133, 243] width 11 height 11
click at [1146, 244] on li "R" at bounding box center [1147, 243] width 11 height 11
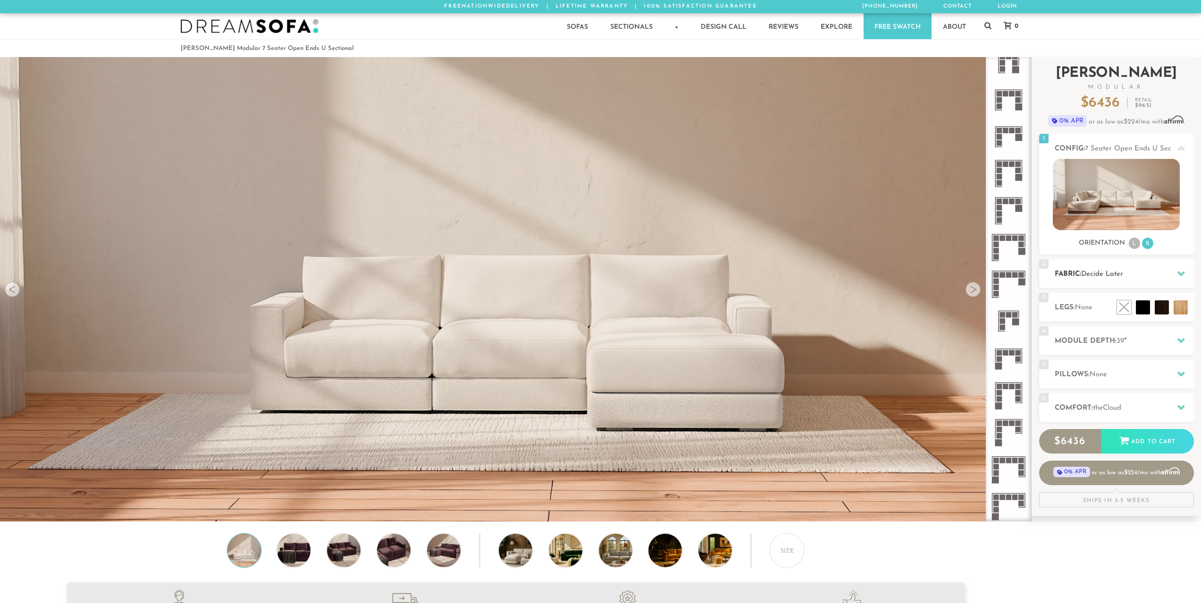
click at [1129, 273] on h2 "Fabric: Decide Later" at bounding box center [1123, 274] width 139 height 11
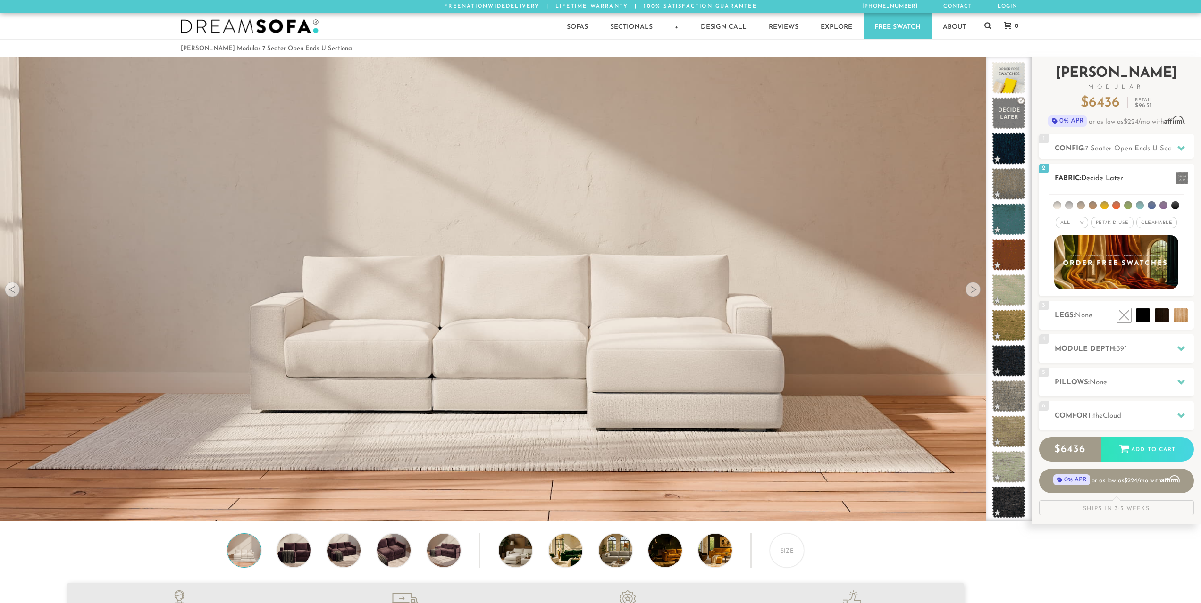
click at [1116, 225] on span "Pet/Kid Use x" at bounding box center [1112, 222] width 42 height 11
click at [1147, 225] on span "Cleanable x" at bounding box center [1159, 222] width 41 height 11
click at [1069, 224] on div "All >" at bounding box center [1064, 222] width 33 height 11
click at [1075, 290] on li "Durable" at bounding box center [1064, 289] width 33 height 13
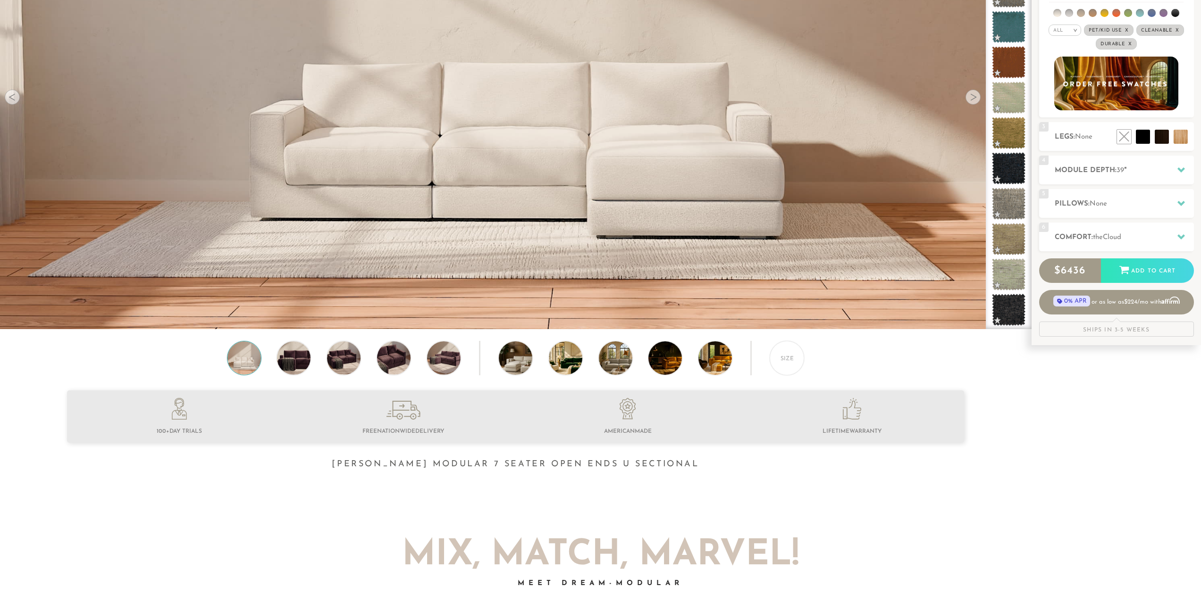
scroll to position [195, 0]
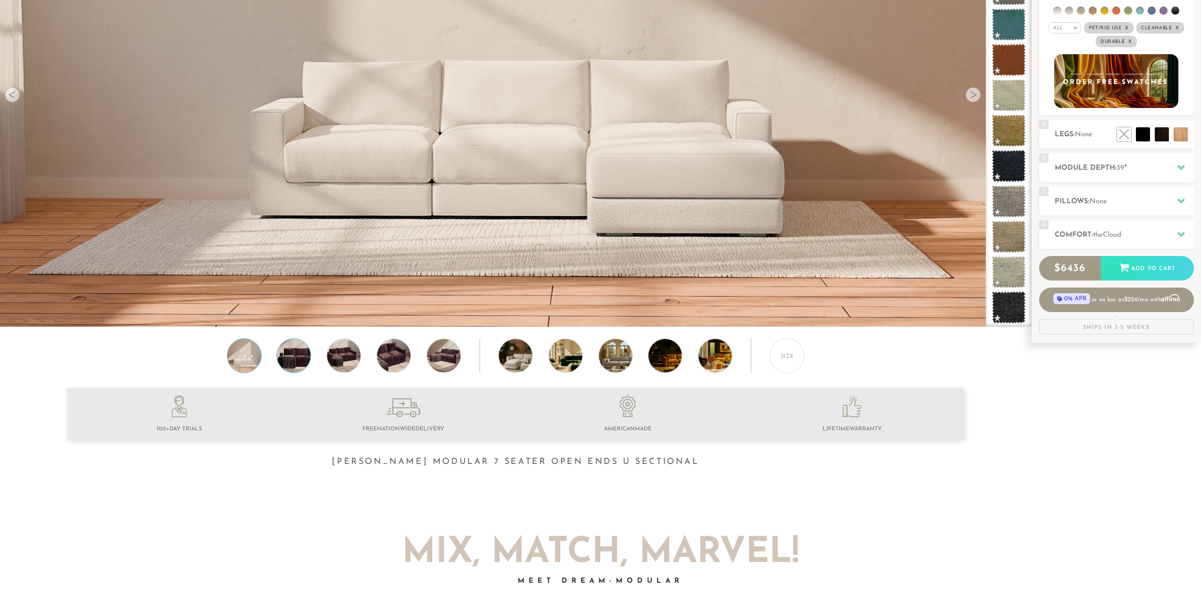
click at [289, 360] on img at bounding box center [294, 355] width 40 height 33
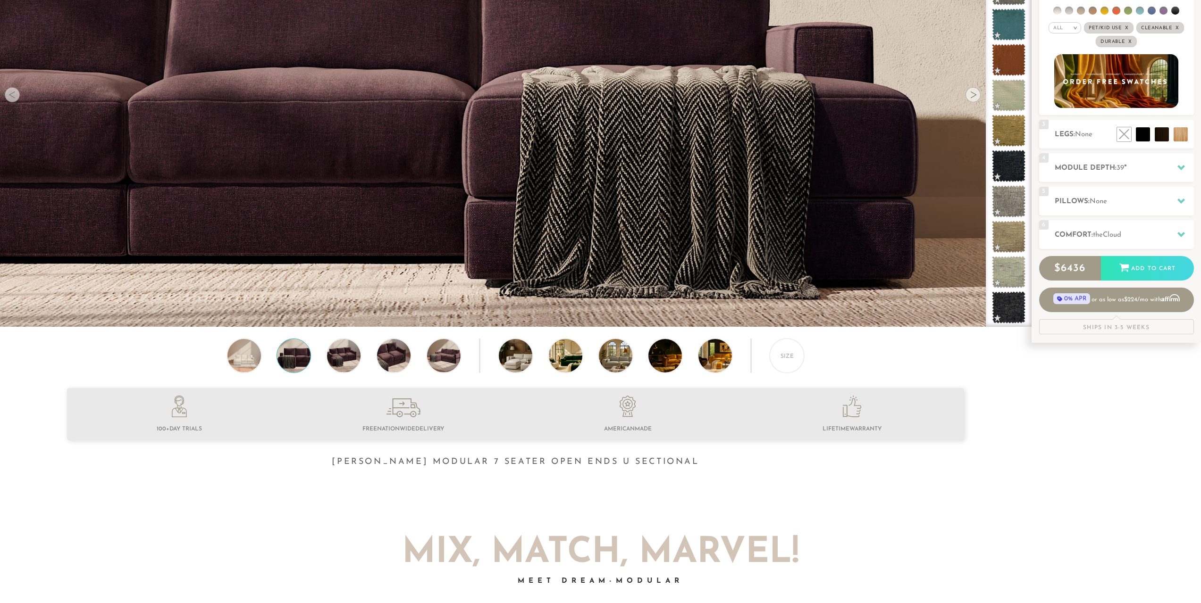
click at [363, 358] on div "Size" at bounding box center [515, 358] width 1031 height 39
click at [351, 359] on img at bounding box center [344, 355] width 40 height 33
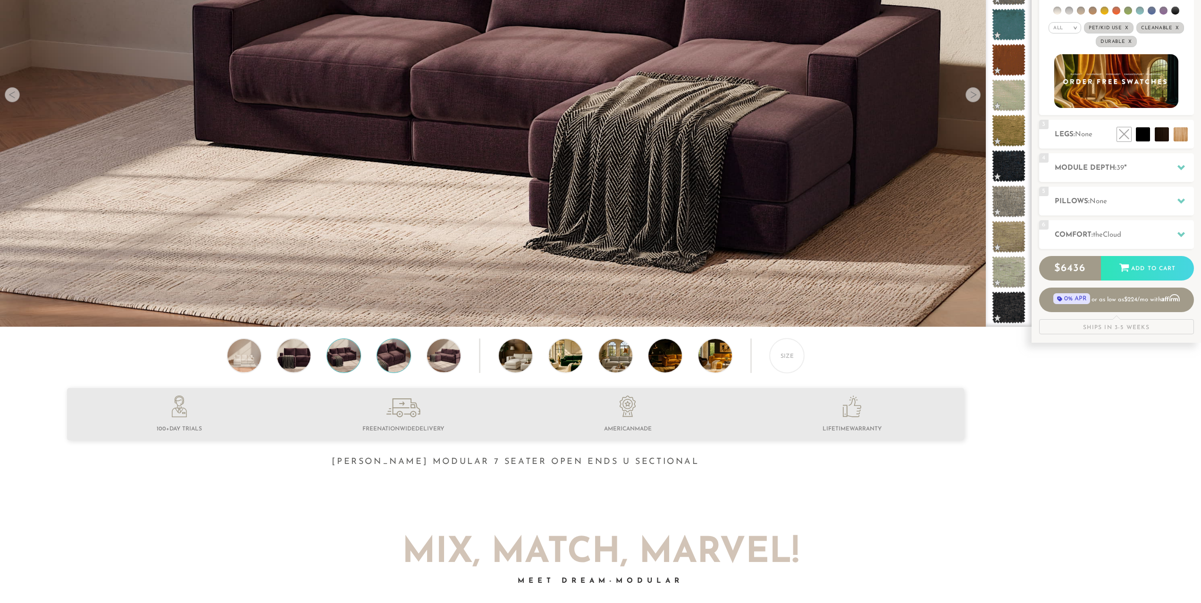
click at [386, 359] on img at bounding box center [394, 355] width 40 height 33
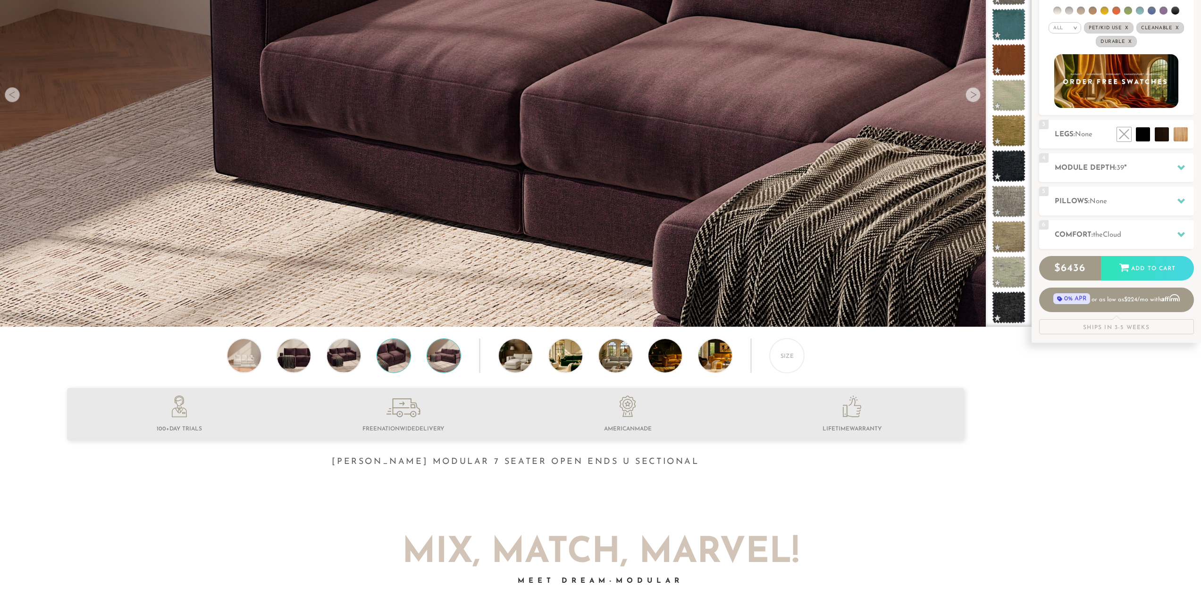
click at [447, 359] on img at bounding box center [443, 355] width 40 height 33
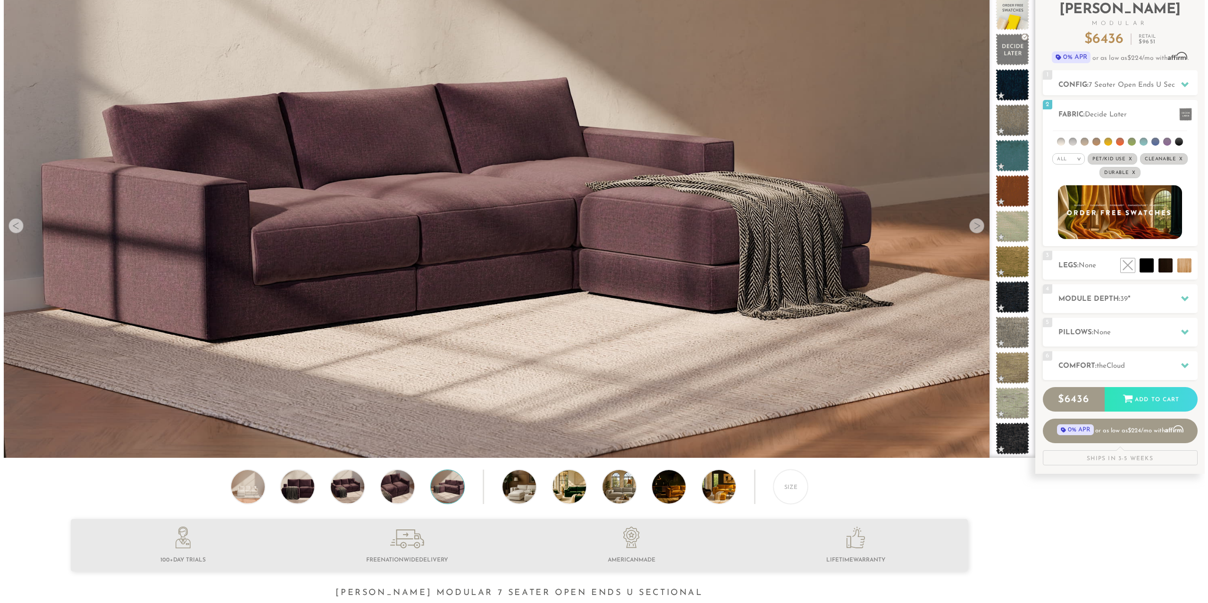
scroll to position [0, 0]
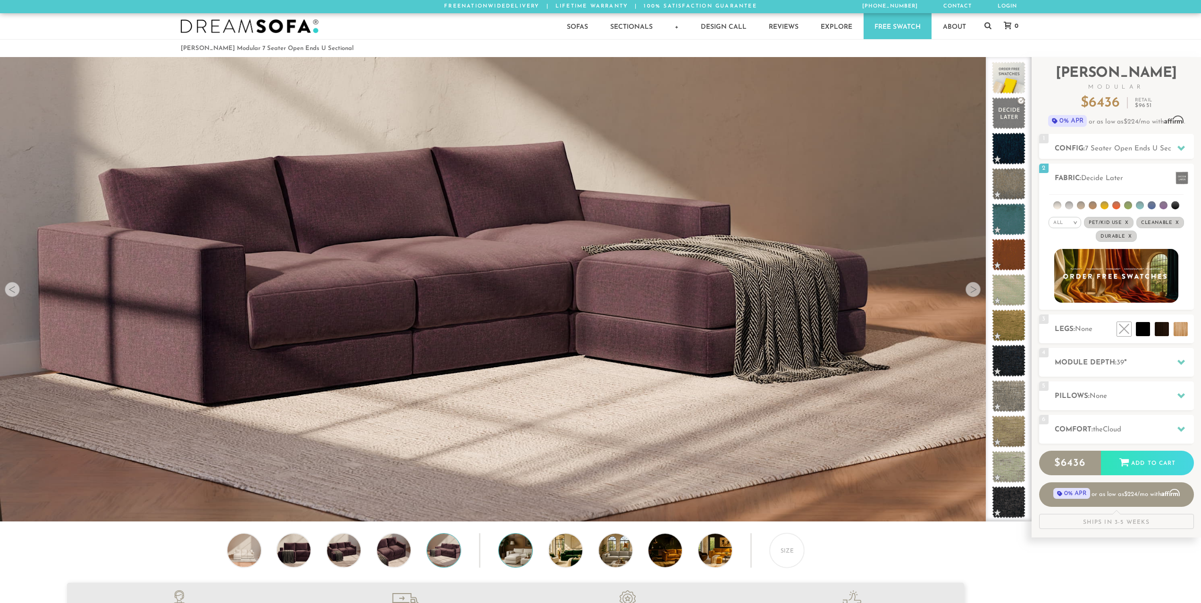
click at [519, 554] on img at bounding box center [528, 550] width 59 height 33
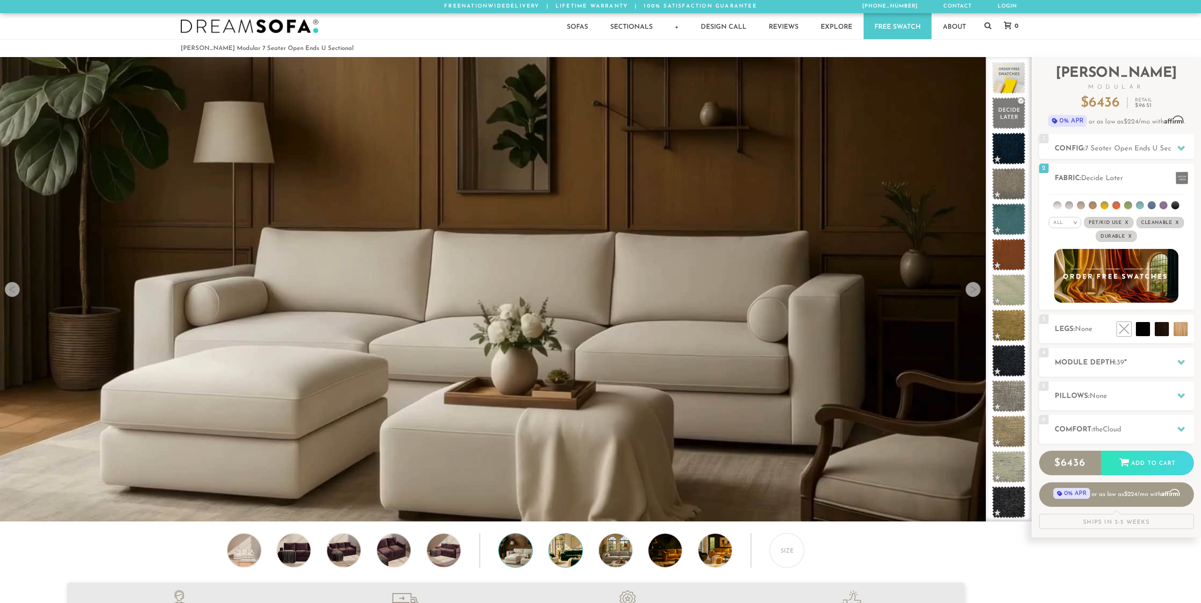
click at [559, 549] on img at bounding box center [578, 550] width 59 height 33
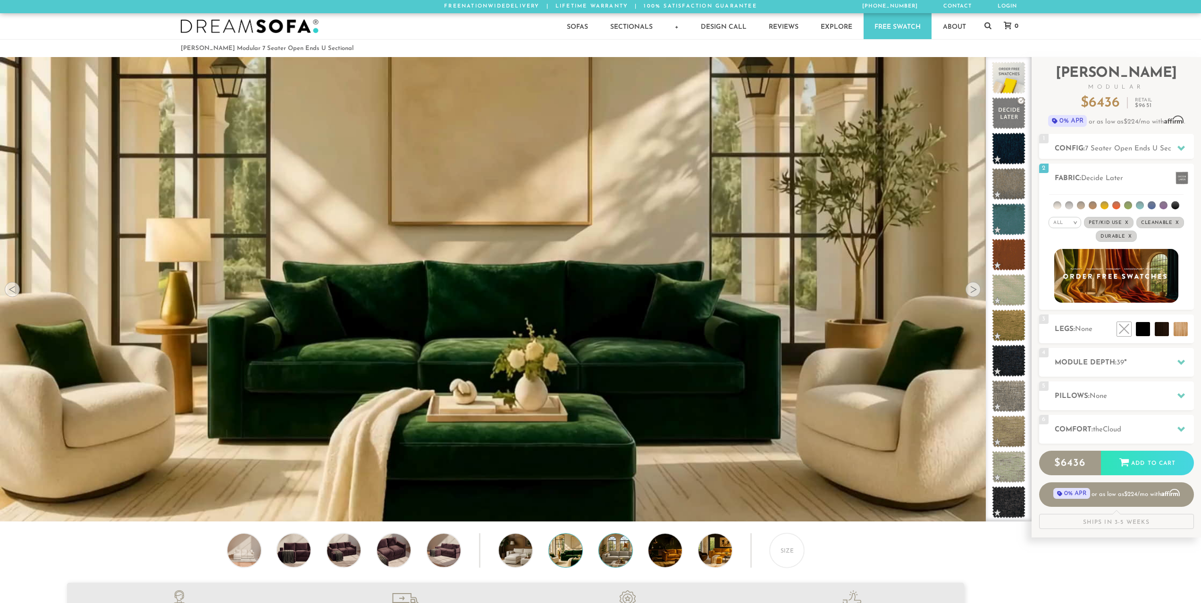
click at [618, 548] on img at bounding box center [628, 550] width 59 height 33
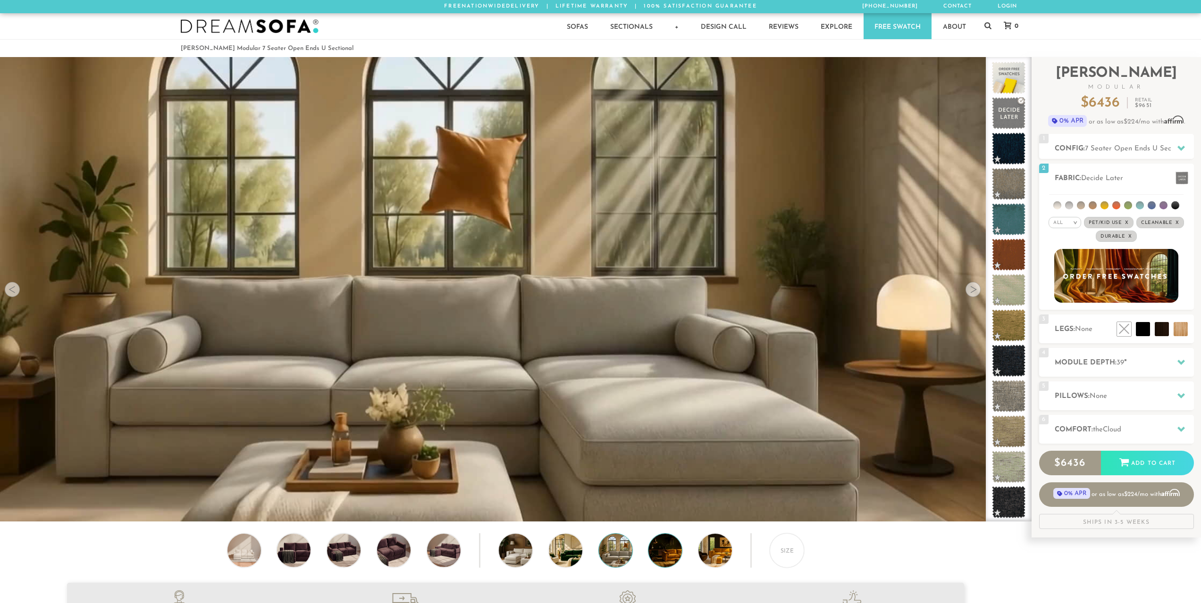
click at [663, 555] on img at bounding box center [677, 550] width 59 height 33
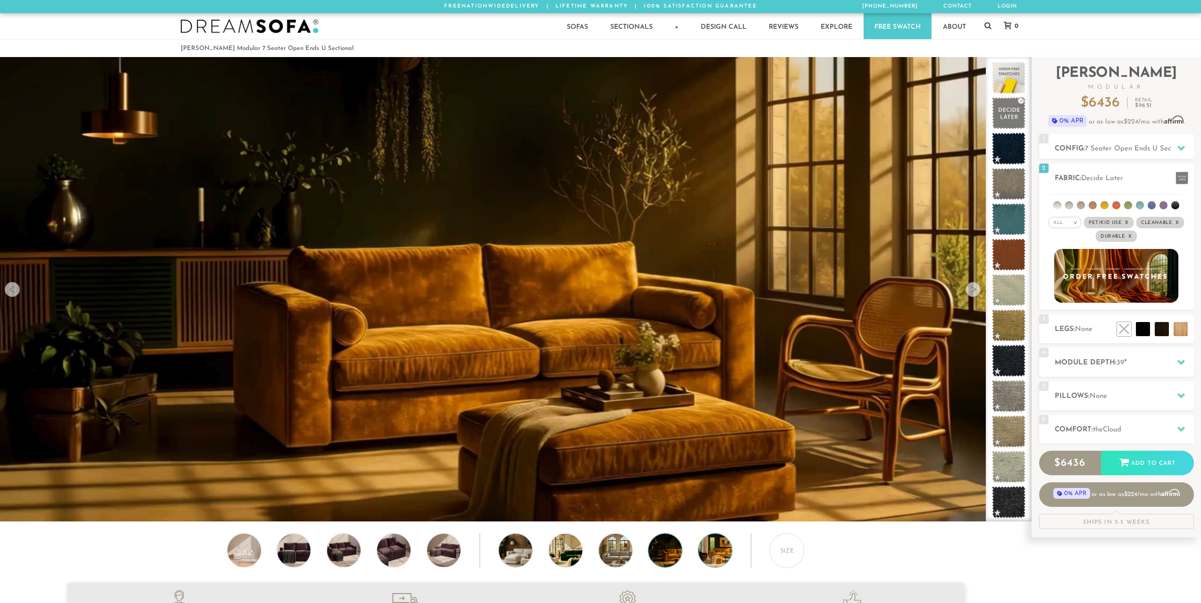
click at [708, 564] on img at bounding box center [727, 550] width 59 height 33
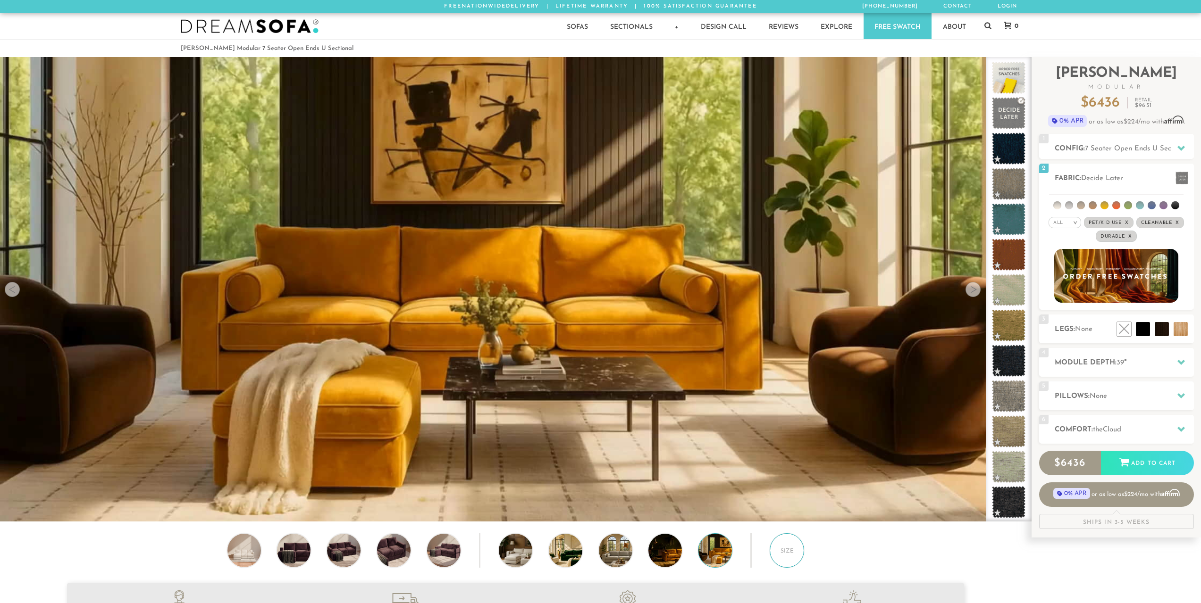
click at [782, 556] on div "Size" at bounding box center [786, 551] width 34 height 34
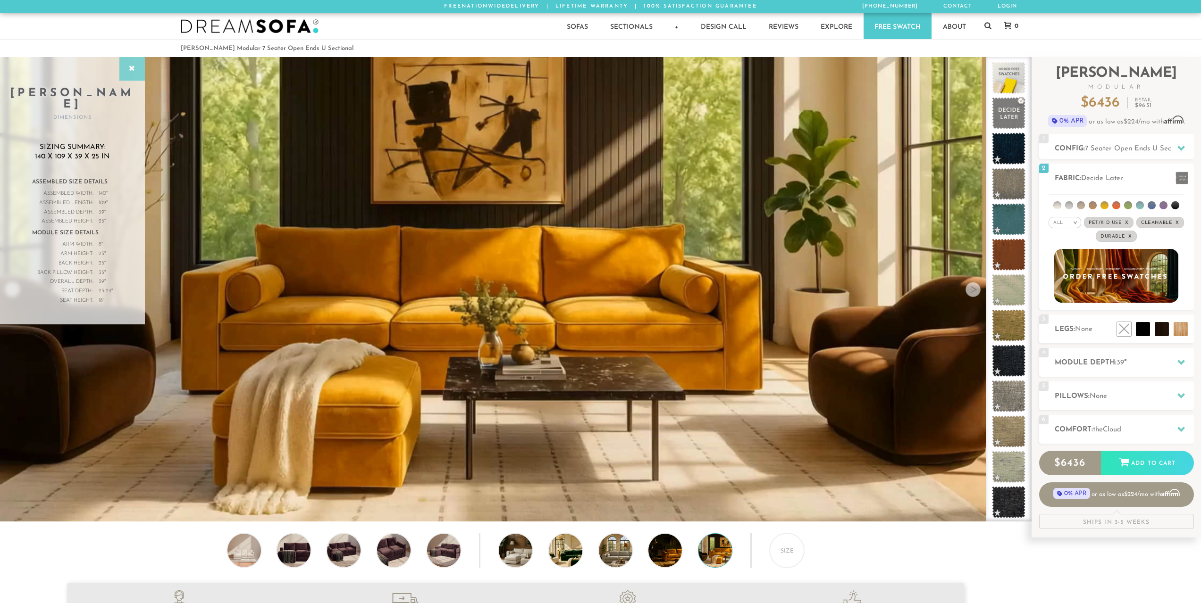
click at [138, 72] on div at bounding box center [131, 69] width 25 height 24
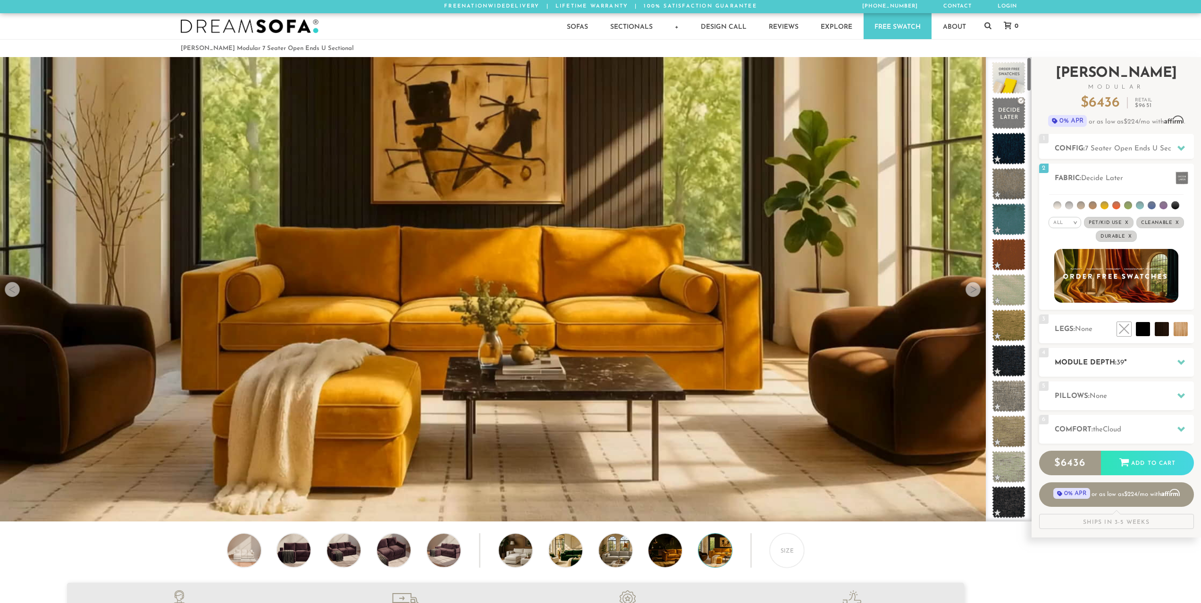
click at [1164, 359] on h2 "Module Depth: 39 "" at bounding box center [1123, 363] width 139 height 11
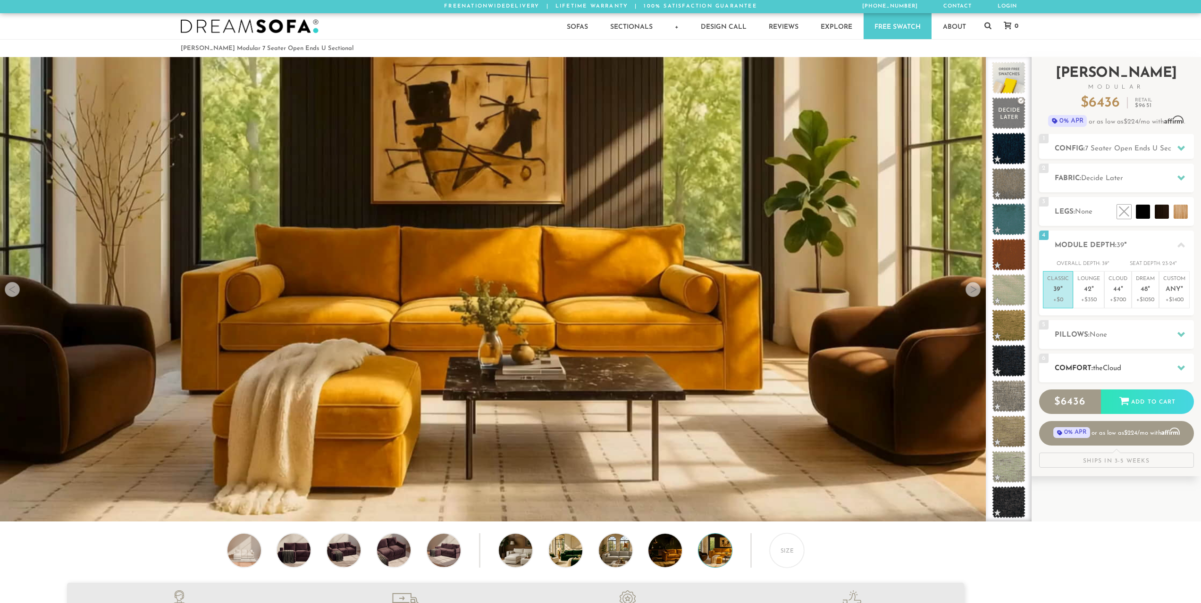
click at [1095, 368] on span "the" at bounding box center [1098, 368] width 10 height 7
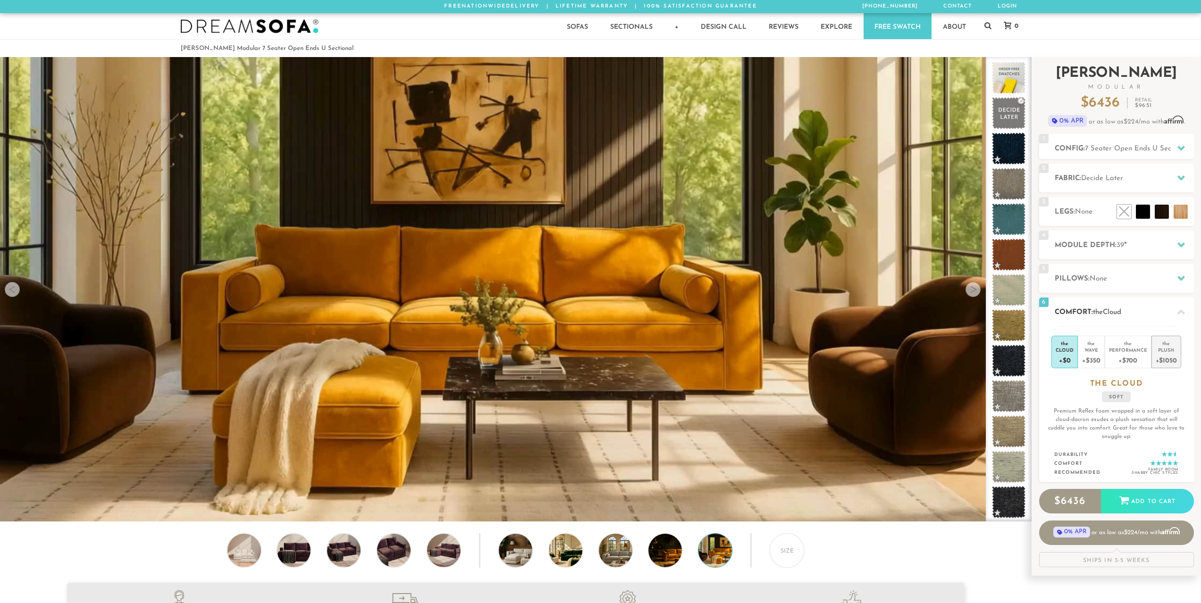
click at [1175, 357] on div "+$1050" at bounding box center [1165, 360] width 21 height 14
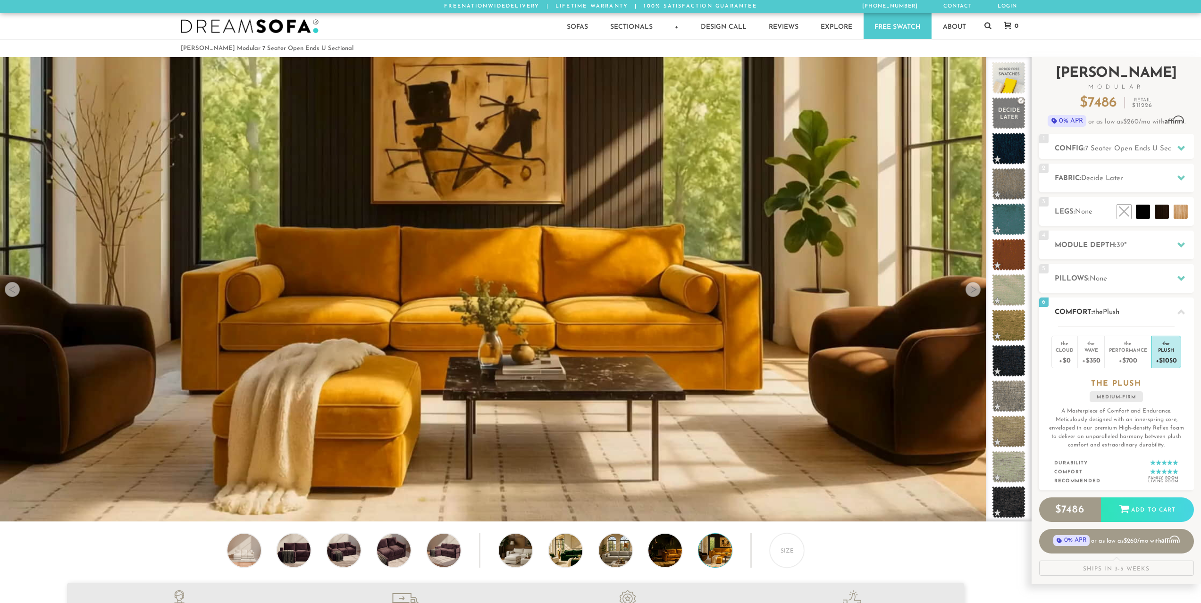
click at [1175, 311] on div at bounding box center [1181, 311] width 20 height 19
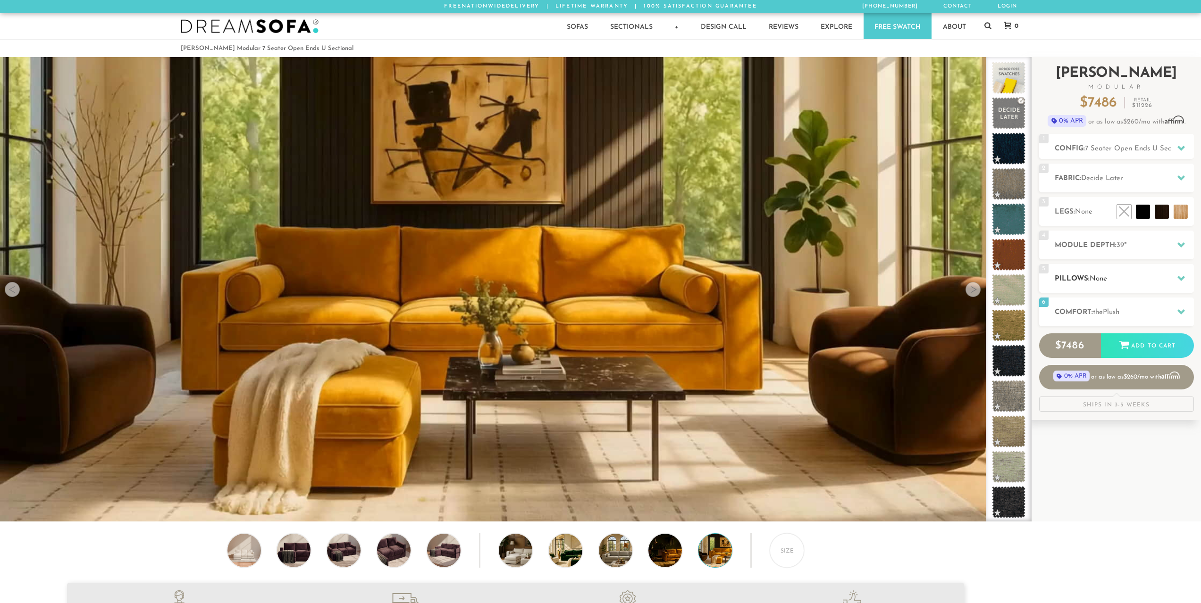
click at [1147, 275] on h2 "Pillows: None" at bounding box center [1123, 279] width 139 height 11
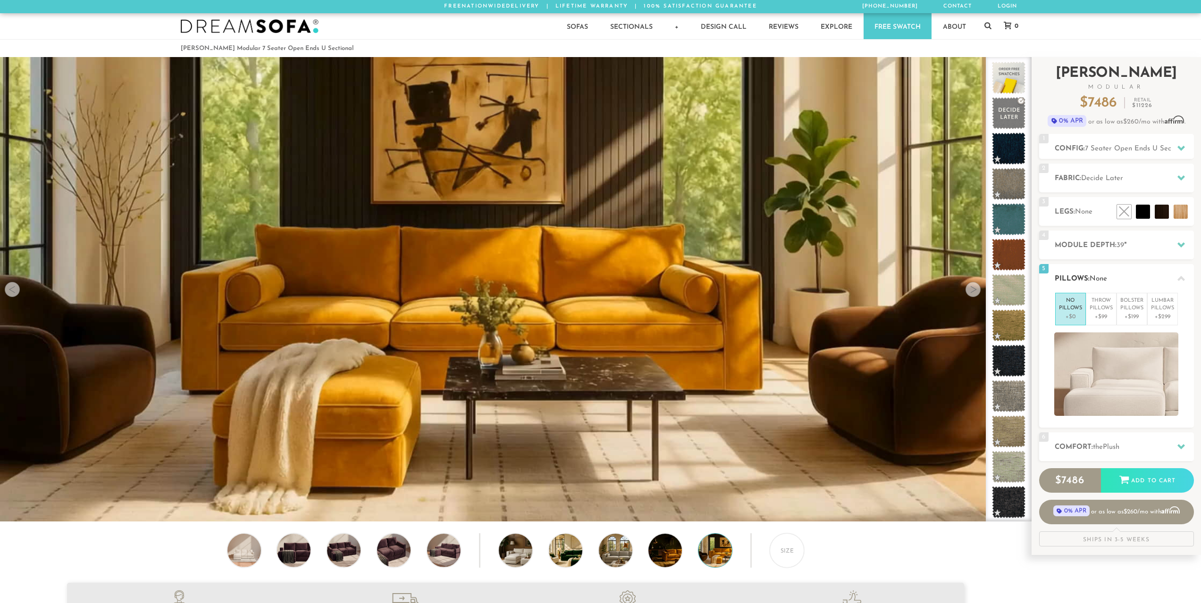
click at [1144, 276] on h2 "Pillows: None" at bounding box center [1123, 279] width 139 height 11
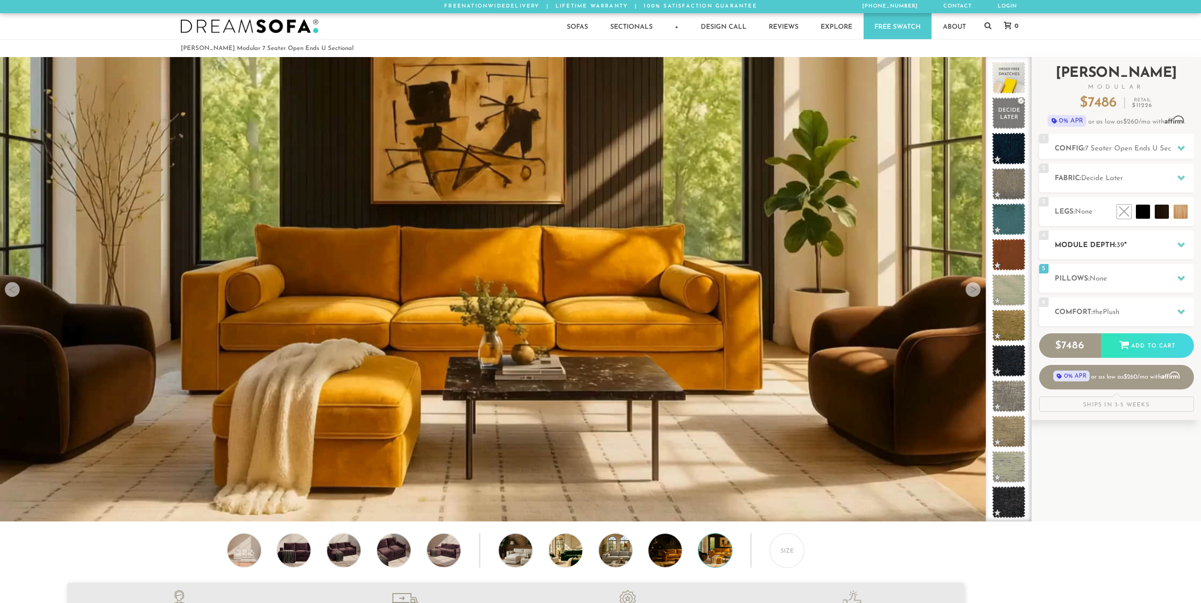
click at [1136, 245] on h2 "Module Depth: 39 "" at bounding box center [1123, 245] width 139 height 11
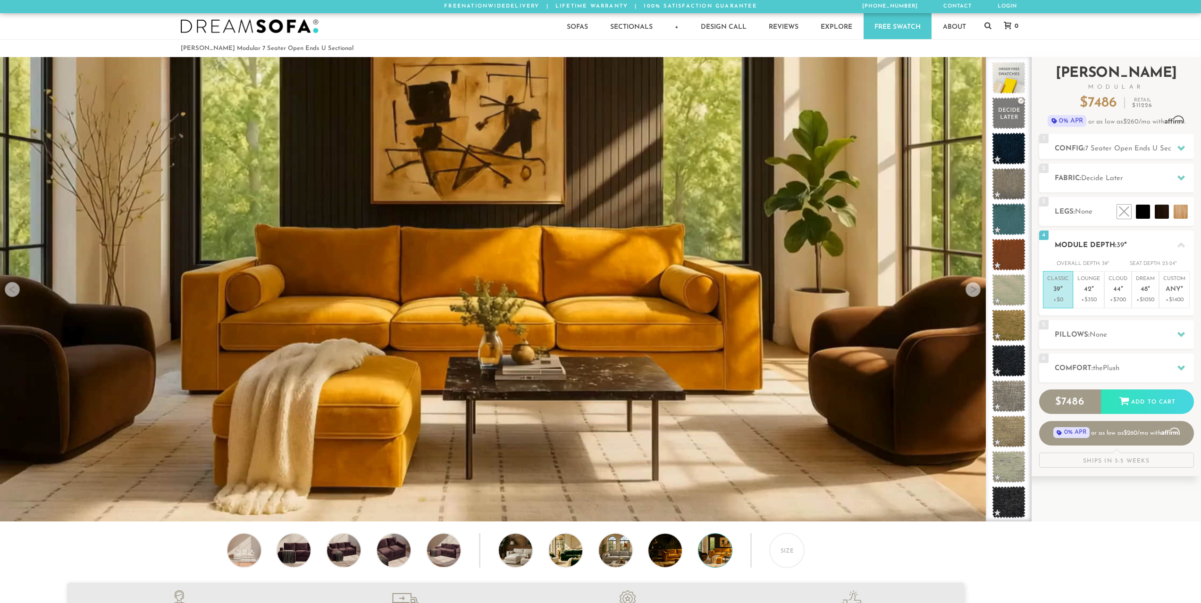
click at [1125, 251] on div "4 Module Depth: 39 "" at bounding box center [1116, 245] width 155 height 29
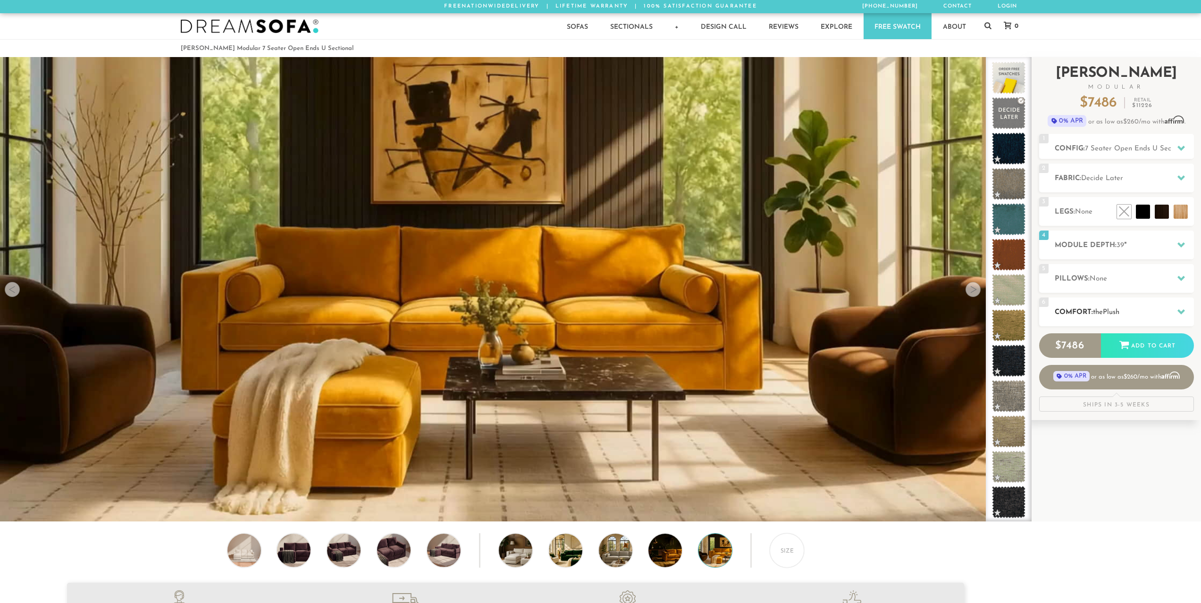
click at [1128, 321] on div "6 Comfort: the Plush medium firm" at bounding box center [1116, 312] width 155 height 29
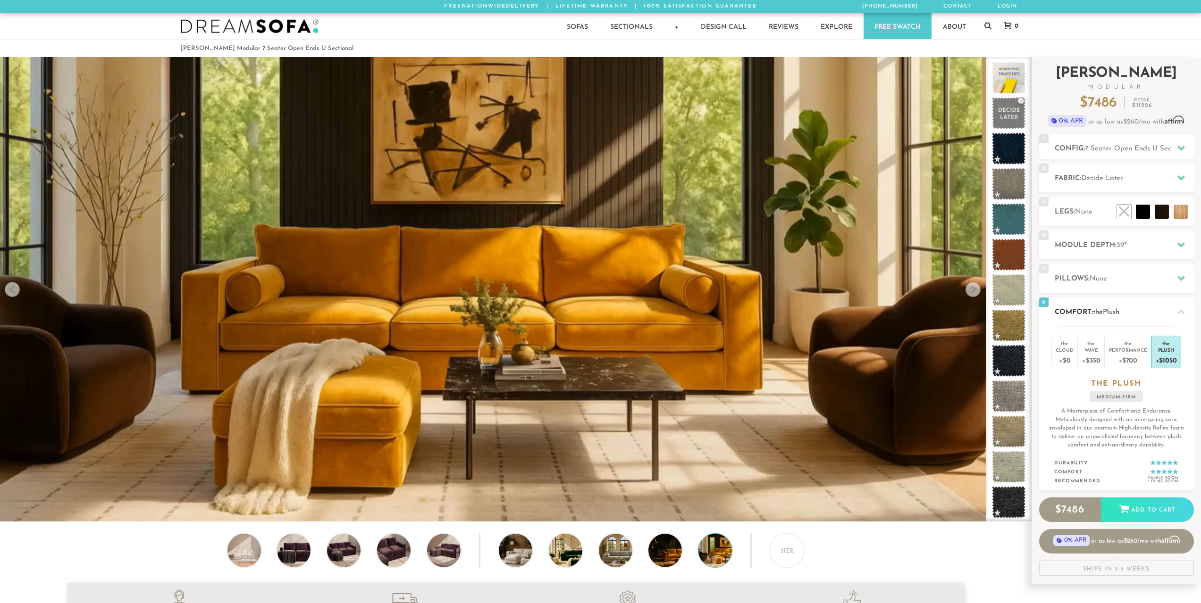
click at [1179, 310] on icon at bounding box center [1181, 313] width 8 height 8
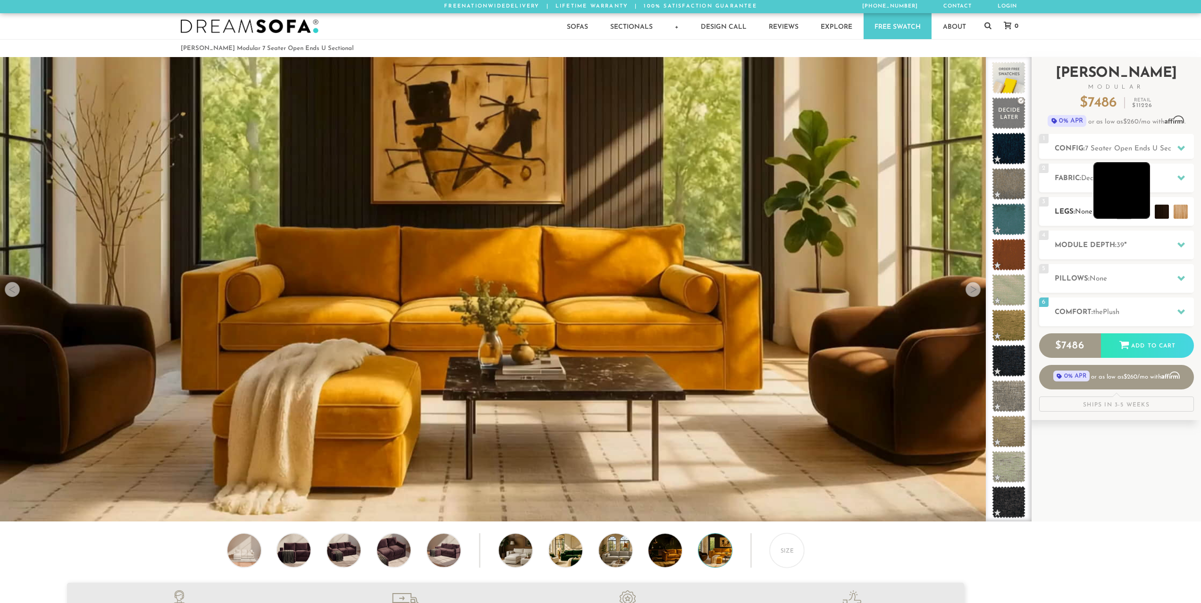
click at [1145, 216] on li at bounding box center [1121, 190] width 57 height 57
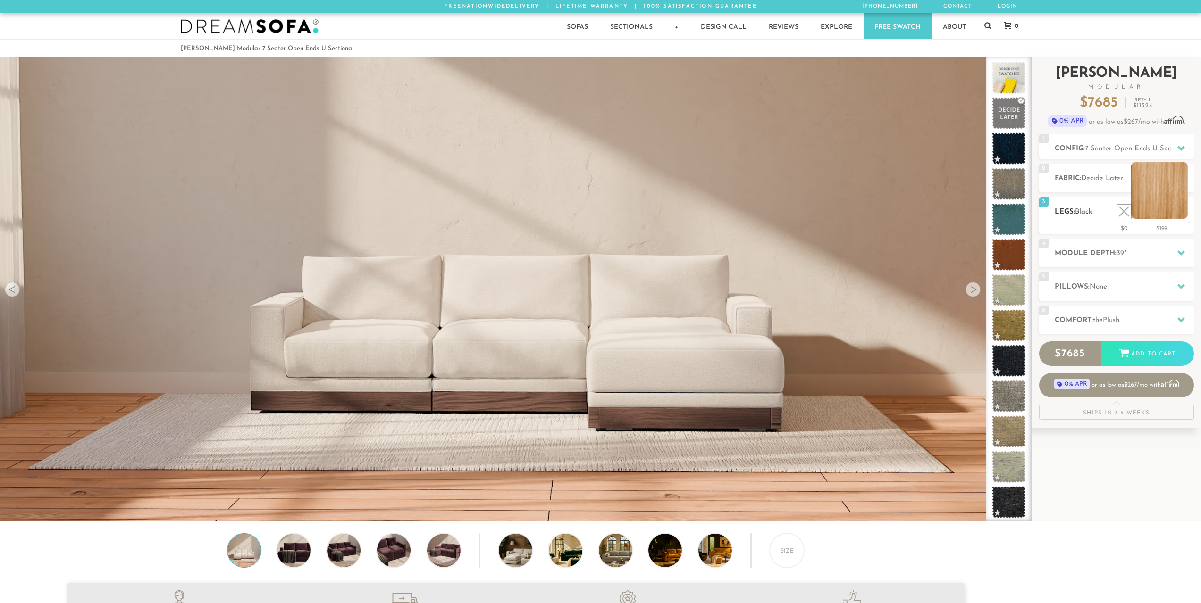
click at [1176, 208] on li at bounding box center [1159, 190] width 57 height 57
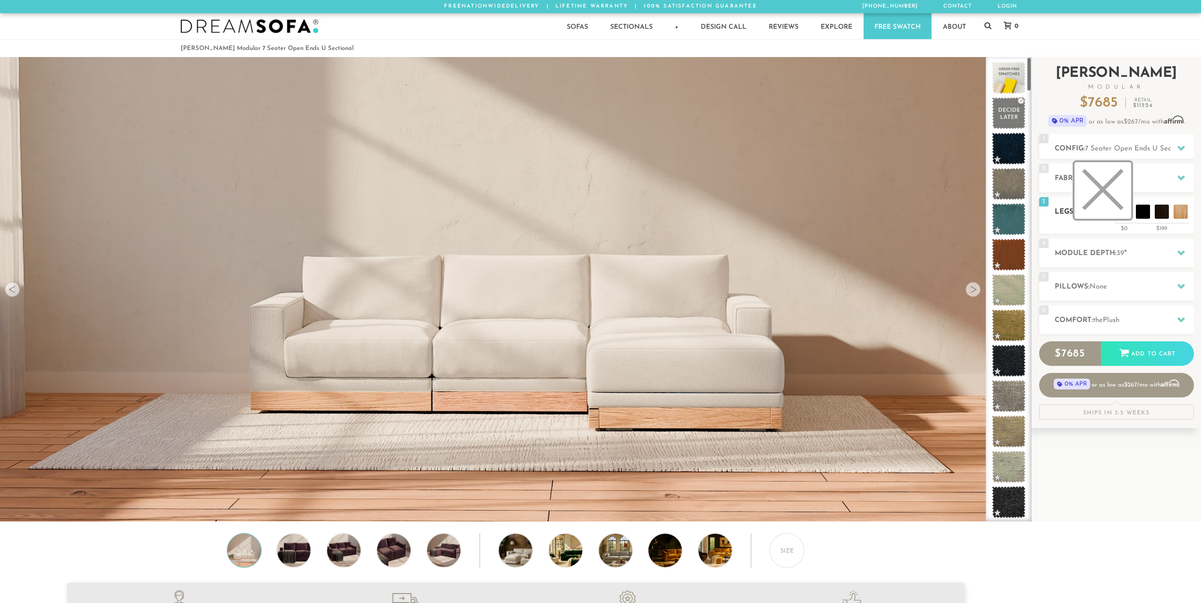
click at [1122, 210] on li at bounding box center [1102, 190] width 57 height 57
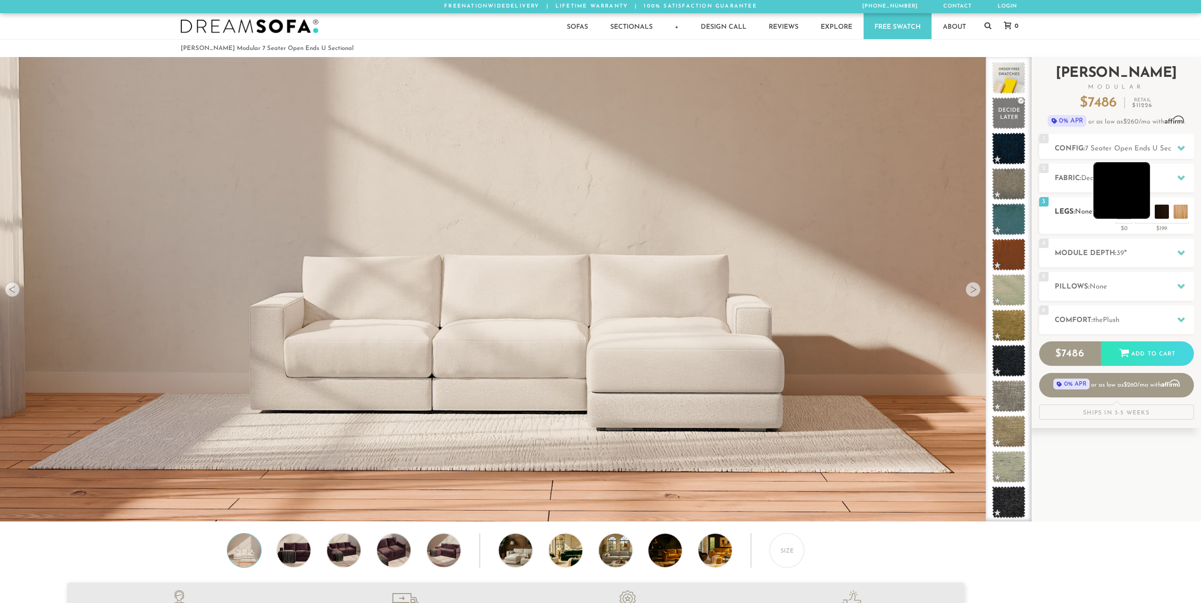
click at [1139, 214] on li at bounding box center [1121, 190] width 57 height 57
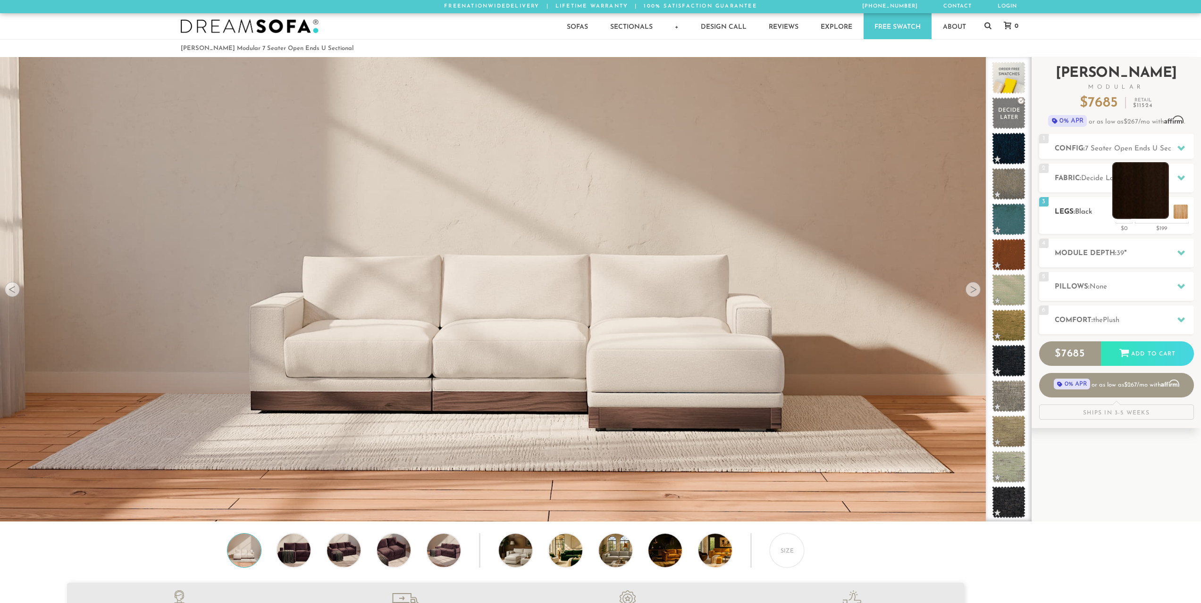
click at [1160, 215] on li at bounding box center [1140, 190] width 57 height 57
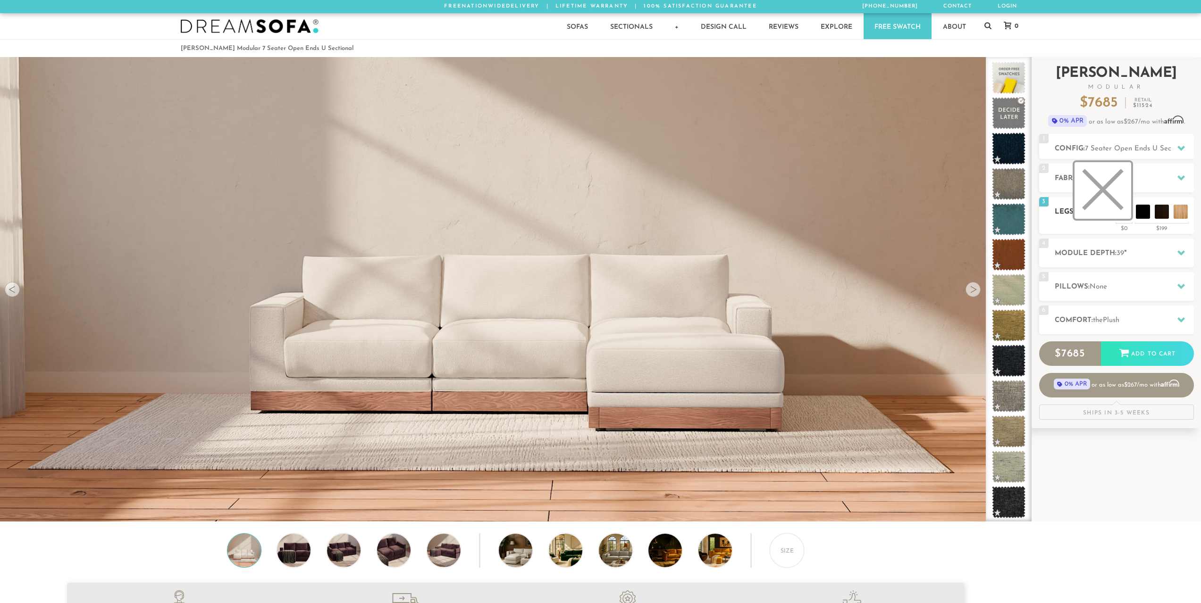
click at [1120, 216] on li at bounding box center [1102, 190] width 57 height 57
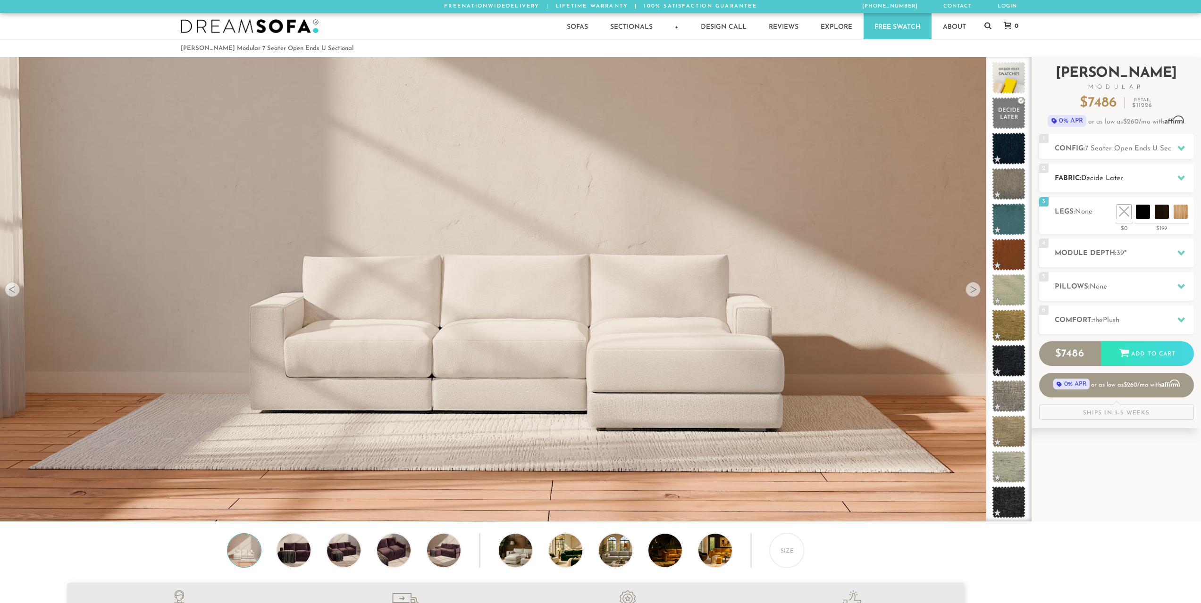
click at [1172, 181] on div at bounding box center [1181, 177] width 20 height 19
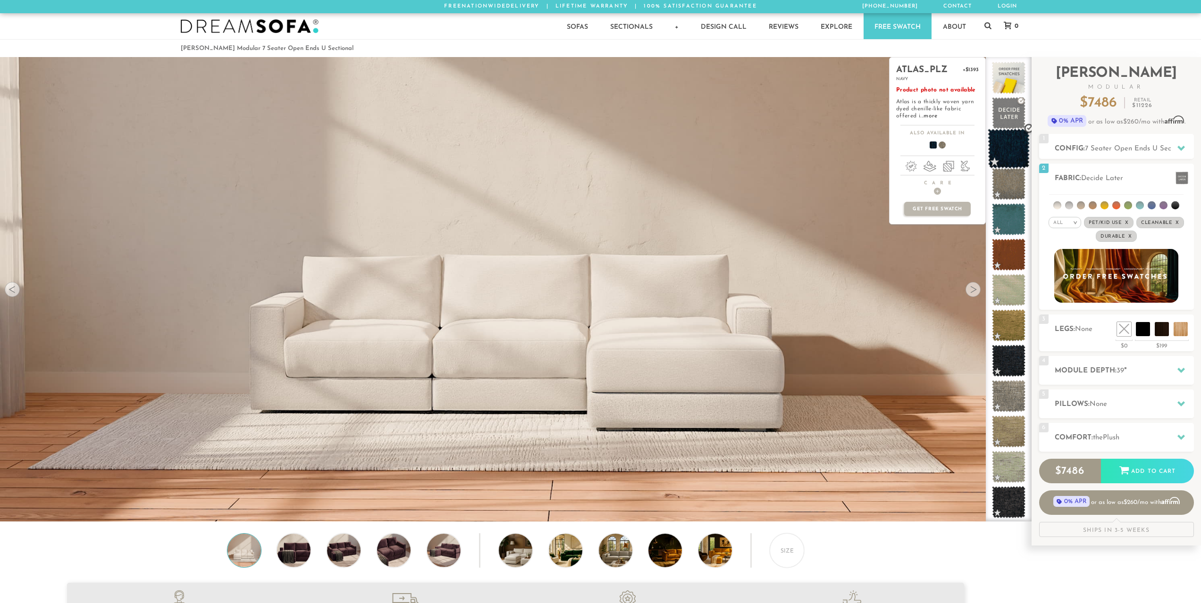
click at [1010, 158] on span at bounding box center [1008, 149] width 42 height 40
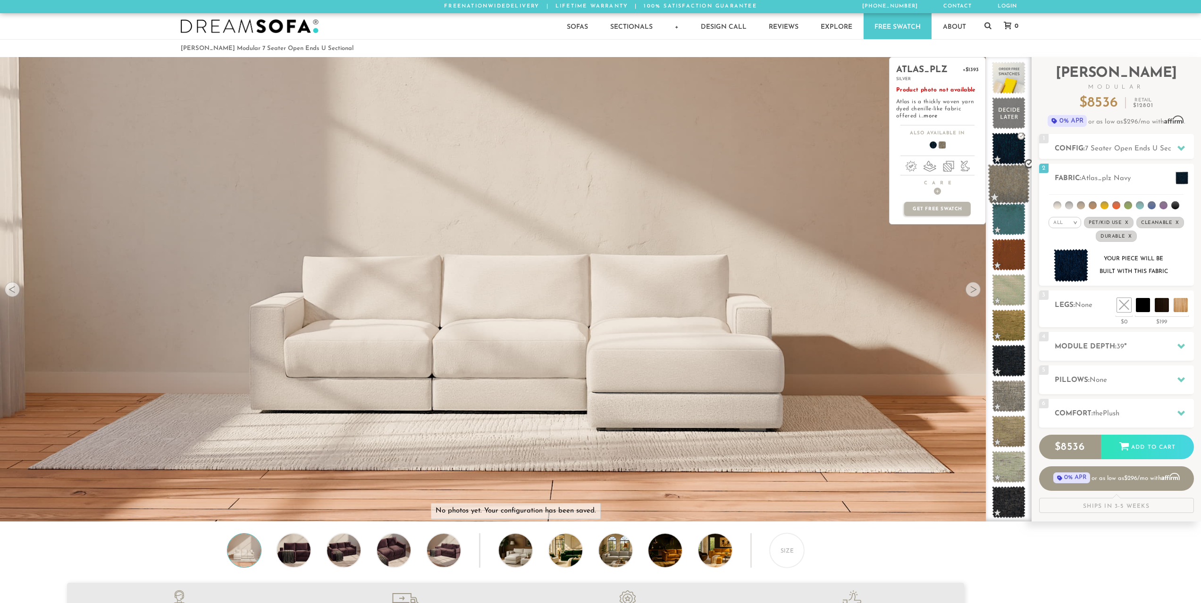
click at [1014, 188] on span at bounding box center [1008, 184] width 42 height 40
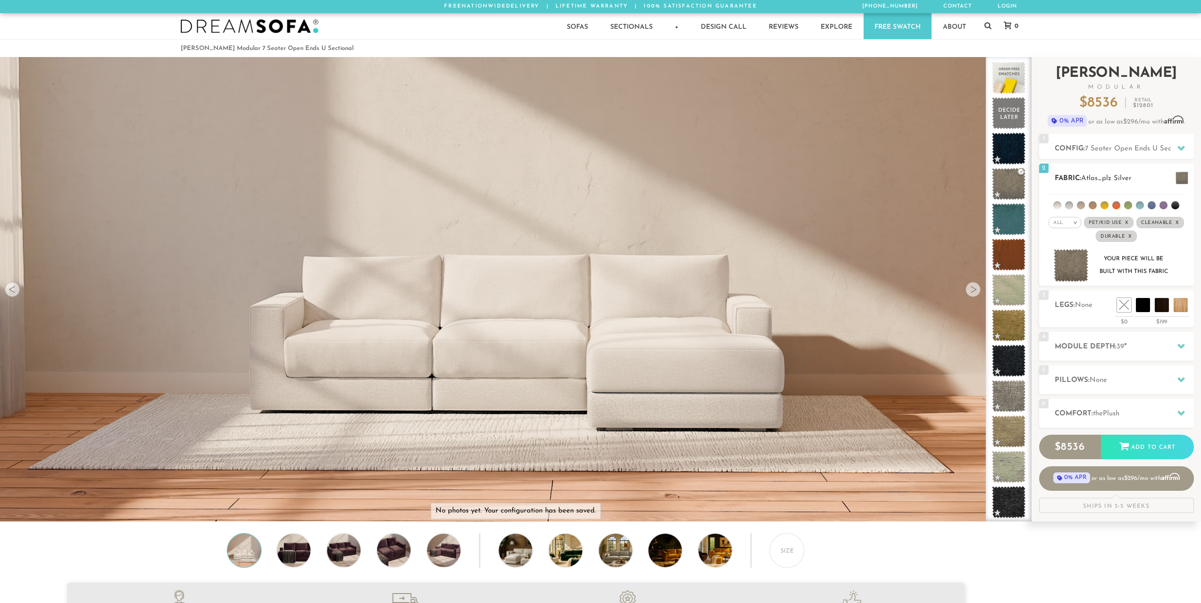
click at [1069, 272] on img at bounding box center [1070, 265] width 35 height 33
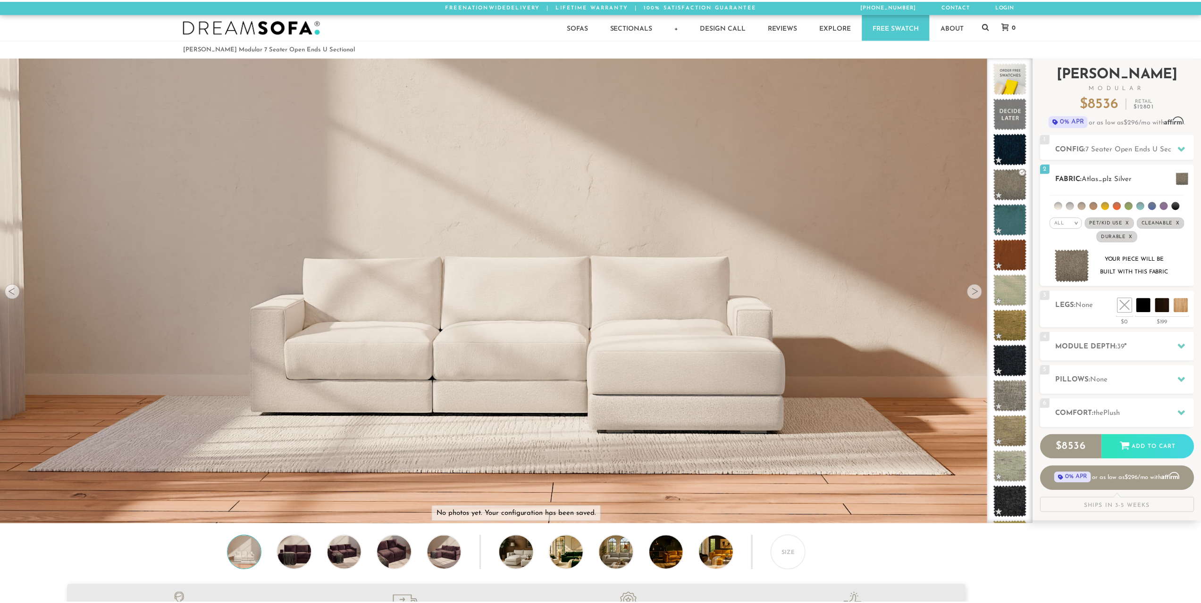
scroll to position [12054, 1201]
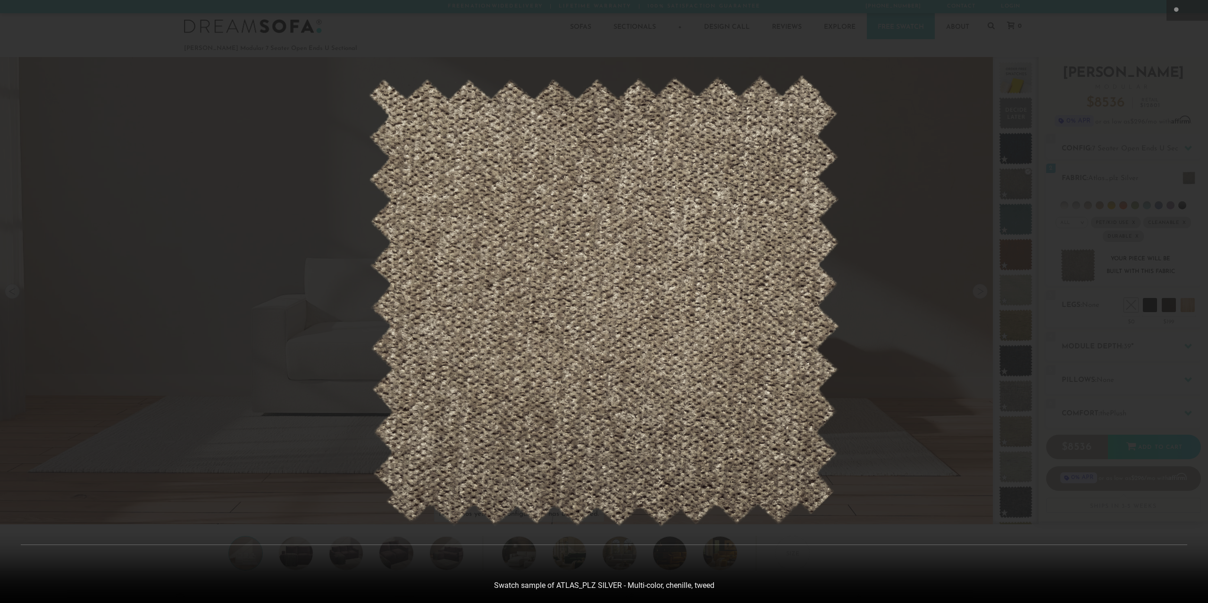
click at [617, 334] on img at bounding box center [604, 301] width 472 height 452
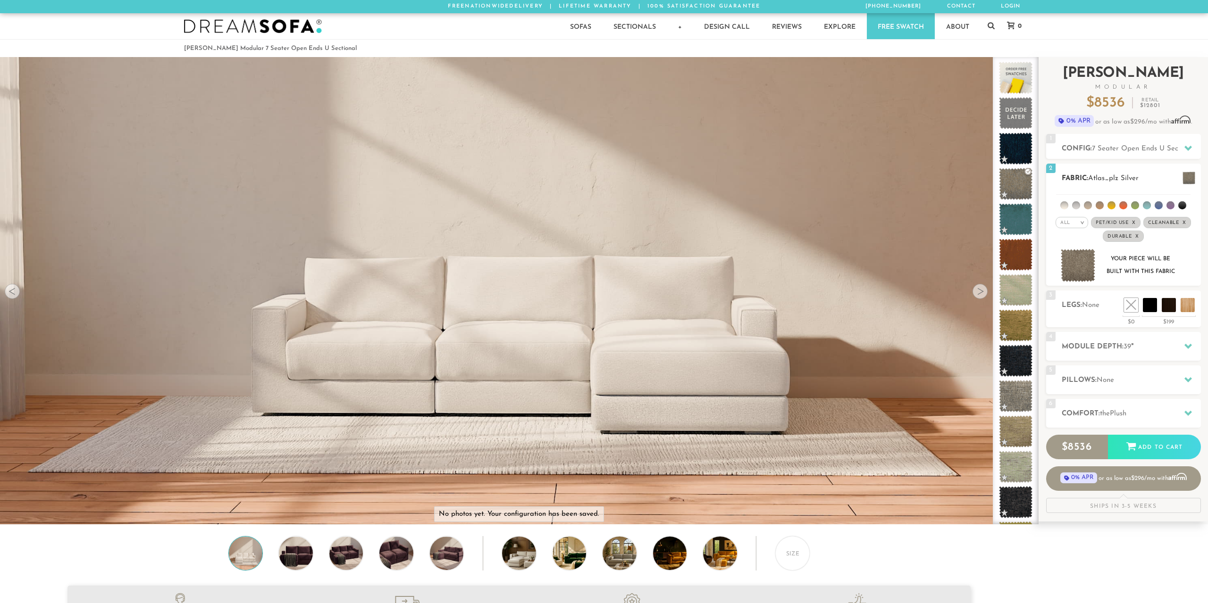
scroll to position [12040, 1194]
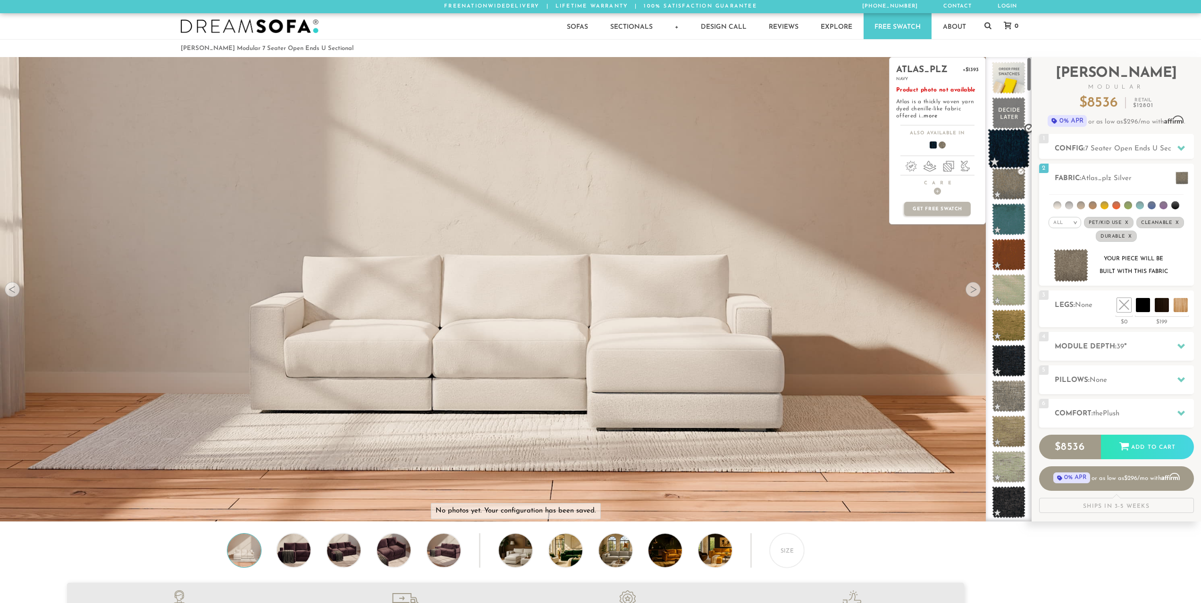
click at [1020, 142] on span at bounding box center [1008, 149] width 42 height 40
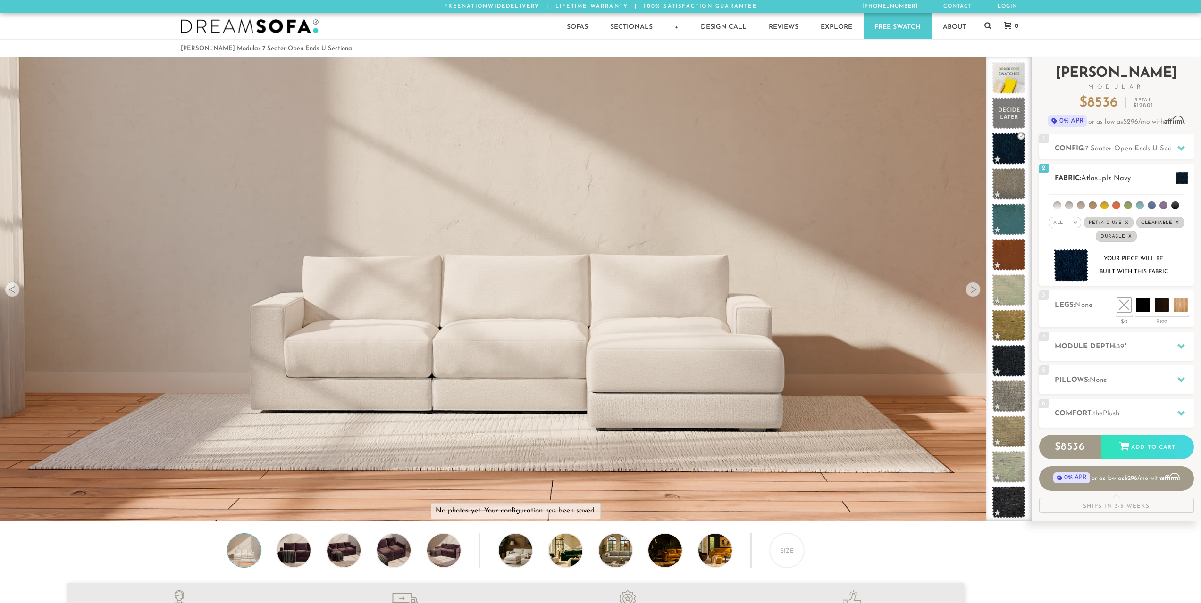
click at [1065, 265] on img at bounding box center [1070, 265] width 35 height 33
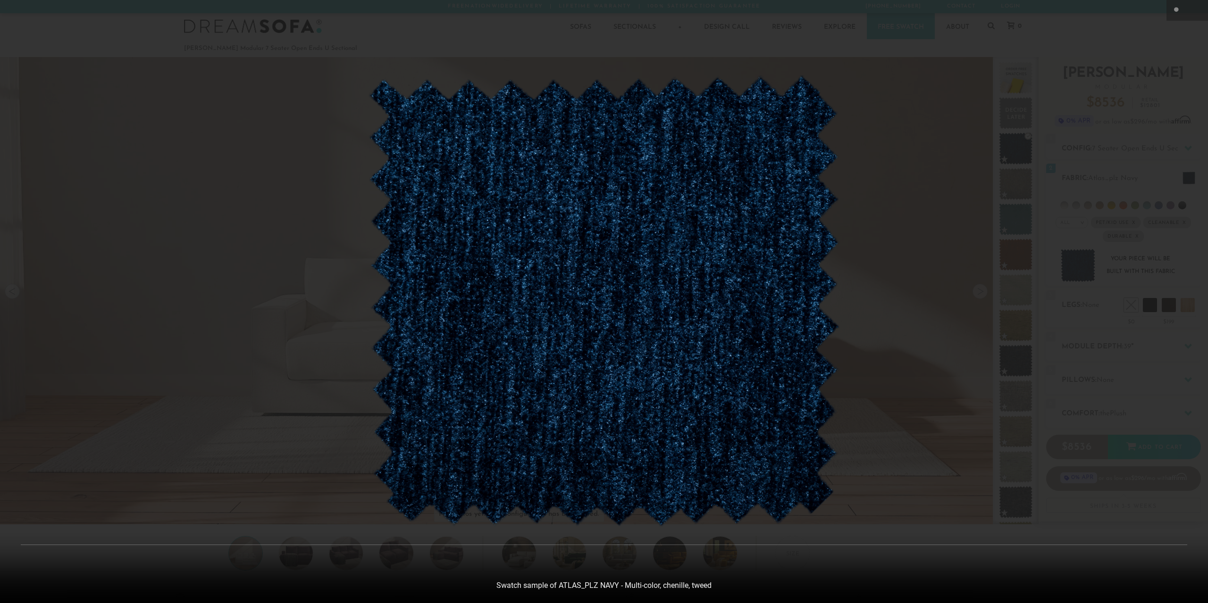
click at [757, 333] on img at bounding box center [604, 301] width 472 height 452
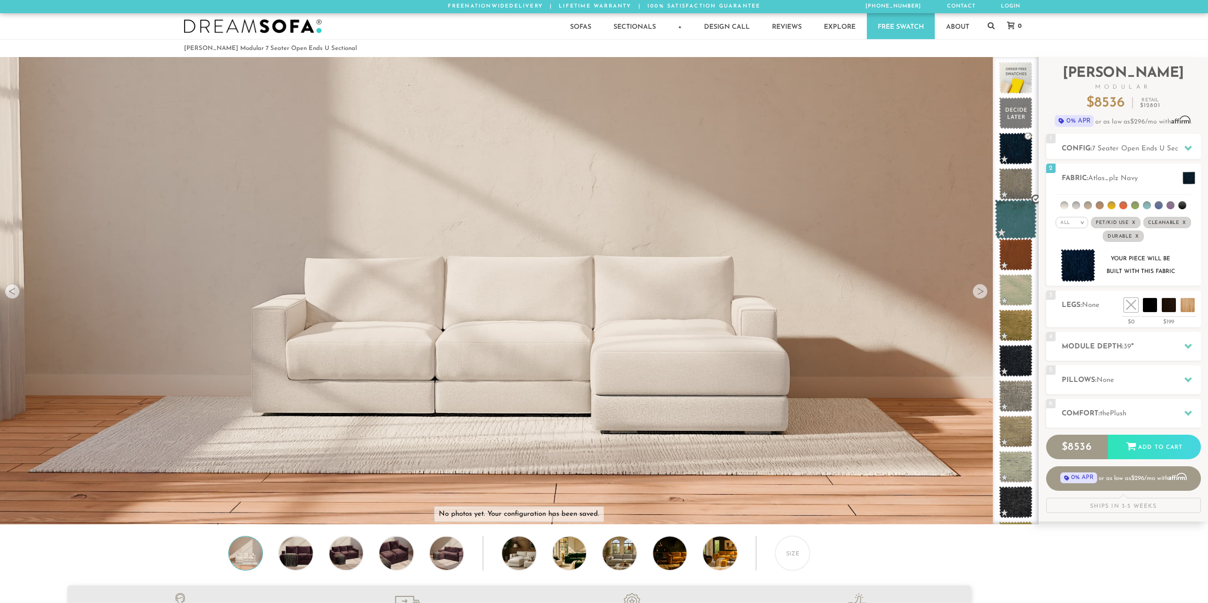
scroll to position [12040, 1194]
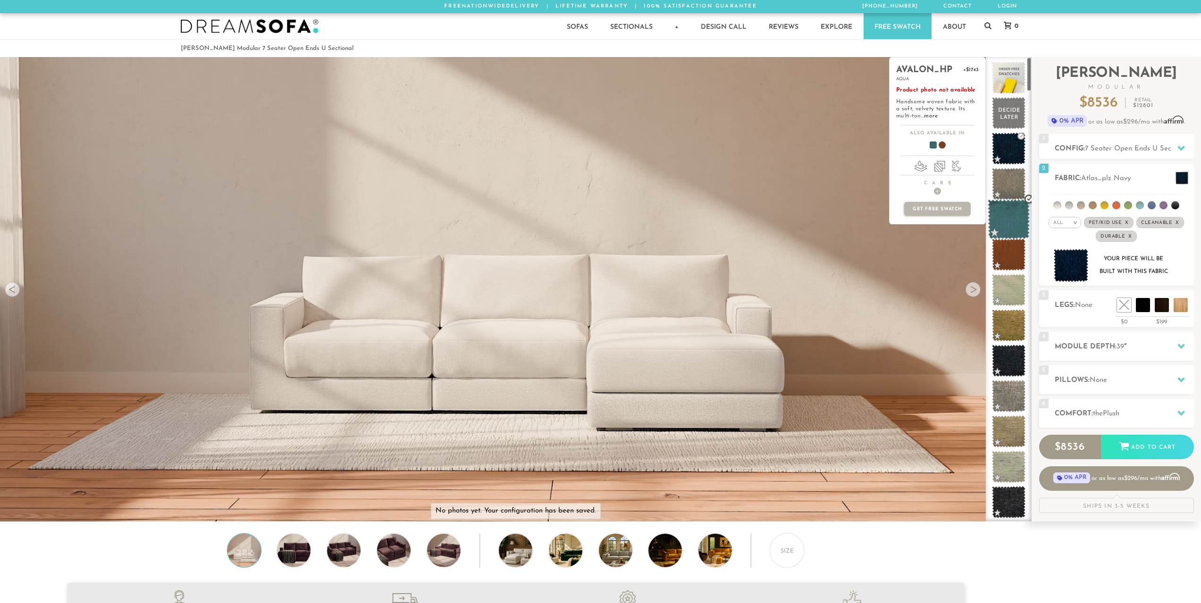
click at [1013, 220] on span at bounding box center [1008, 220] width 42 height 40
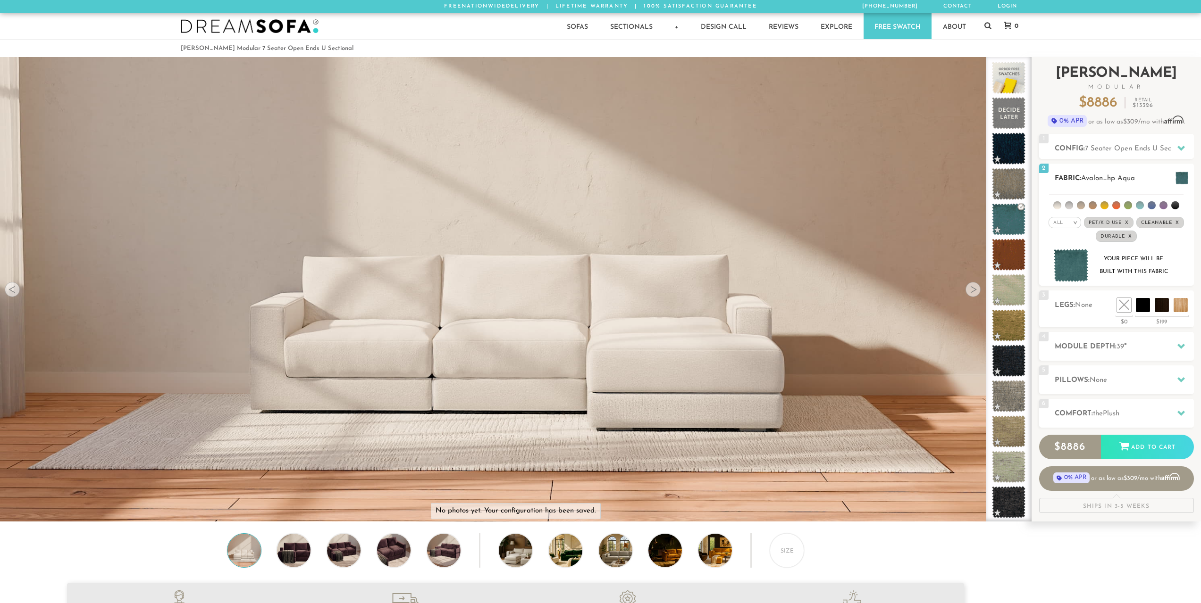
click at [1069, 264] on img at bounding box center [1070, 265] width 35 height 33
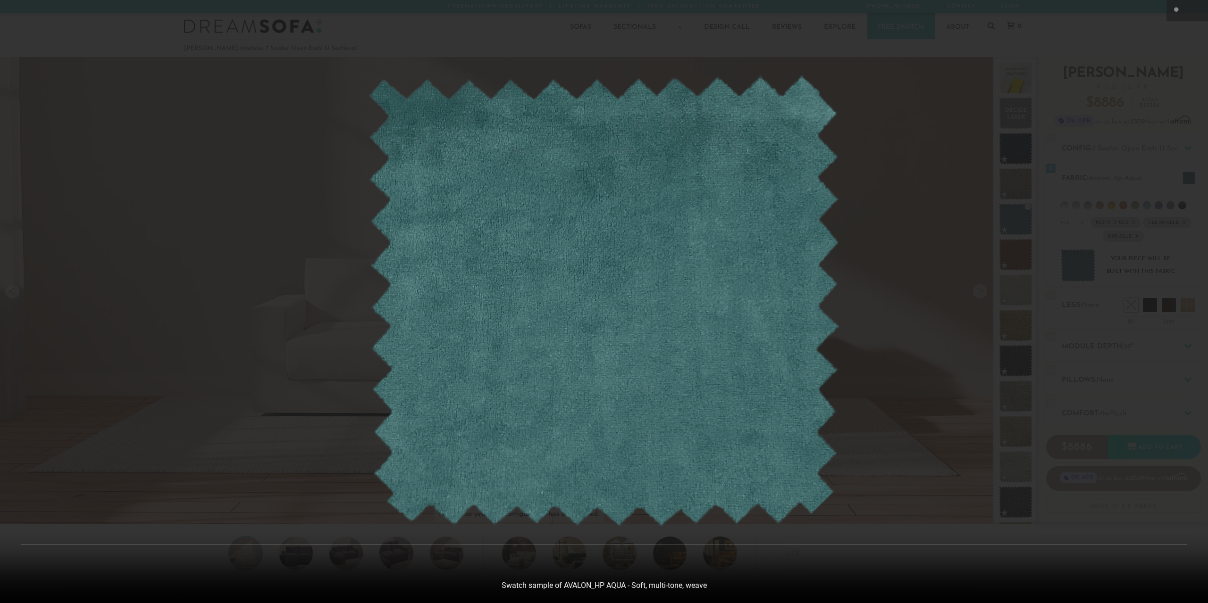
click at [958, 275] on div at bounding box center [604, 301] width 1208 height 603
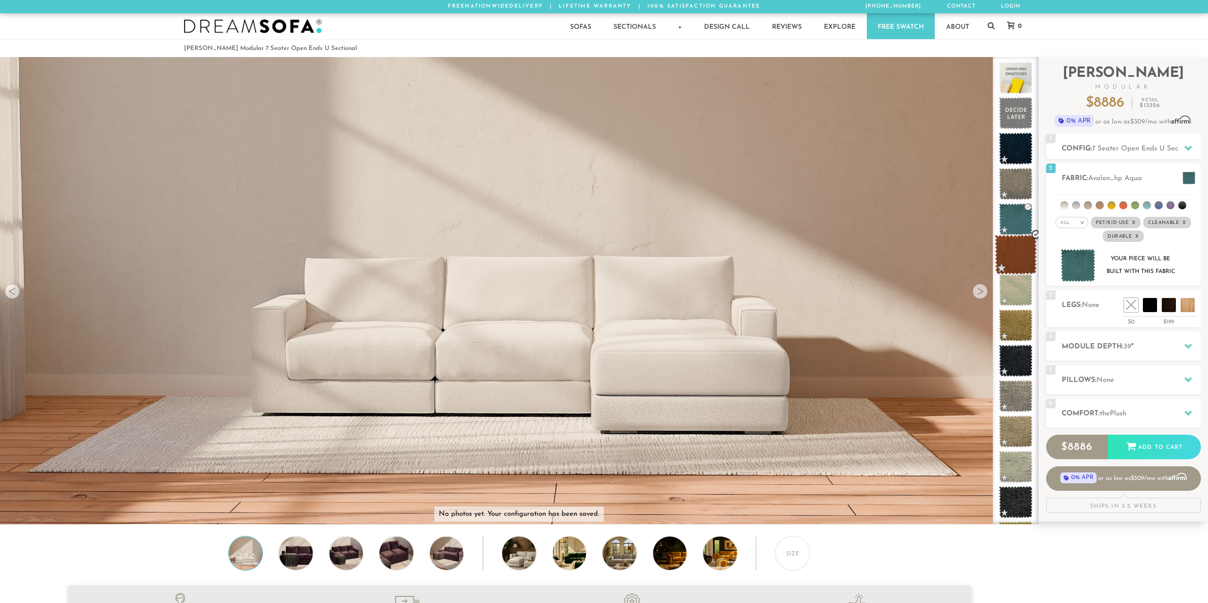
scroll to position [12040, 1194]
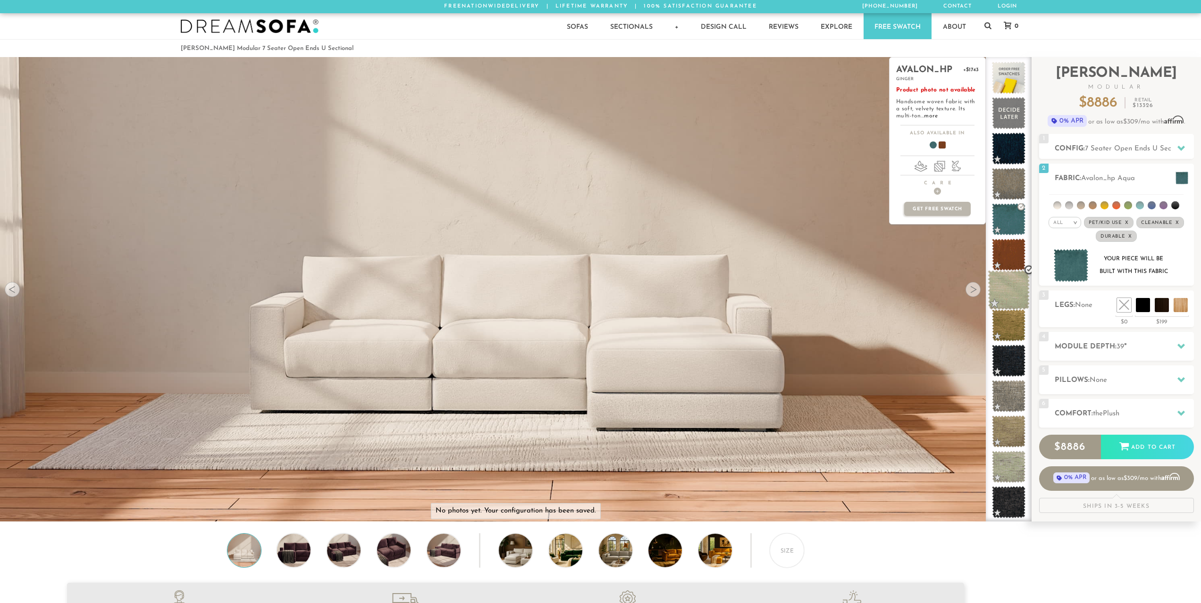
click at [1006, 275] on span at bounding box center [1008, 290] width 42 height 40
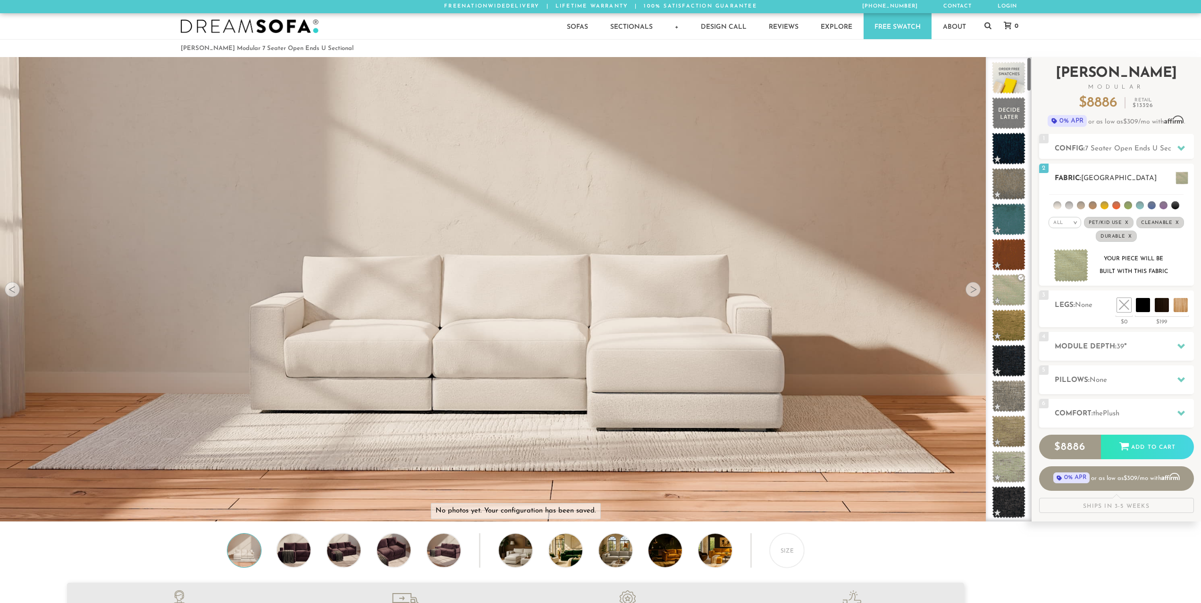
click at [1072, 272] on img at bounding box center [1070, 265] width 35 height 33
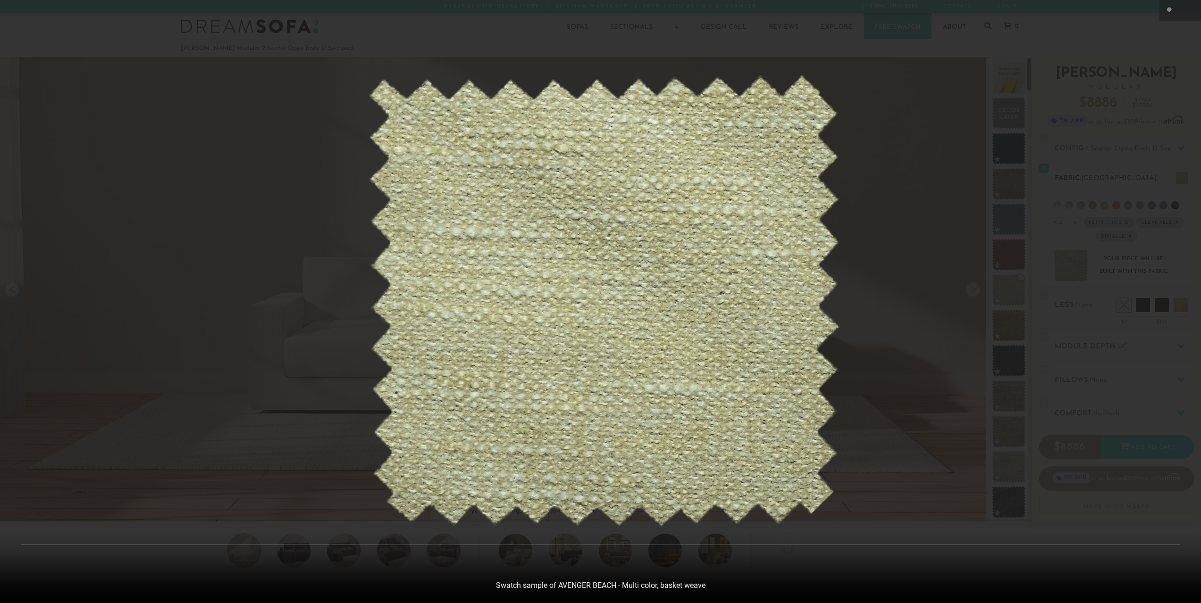
scroll to position [12054, 1201]
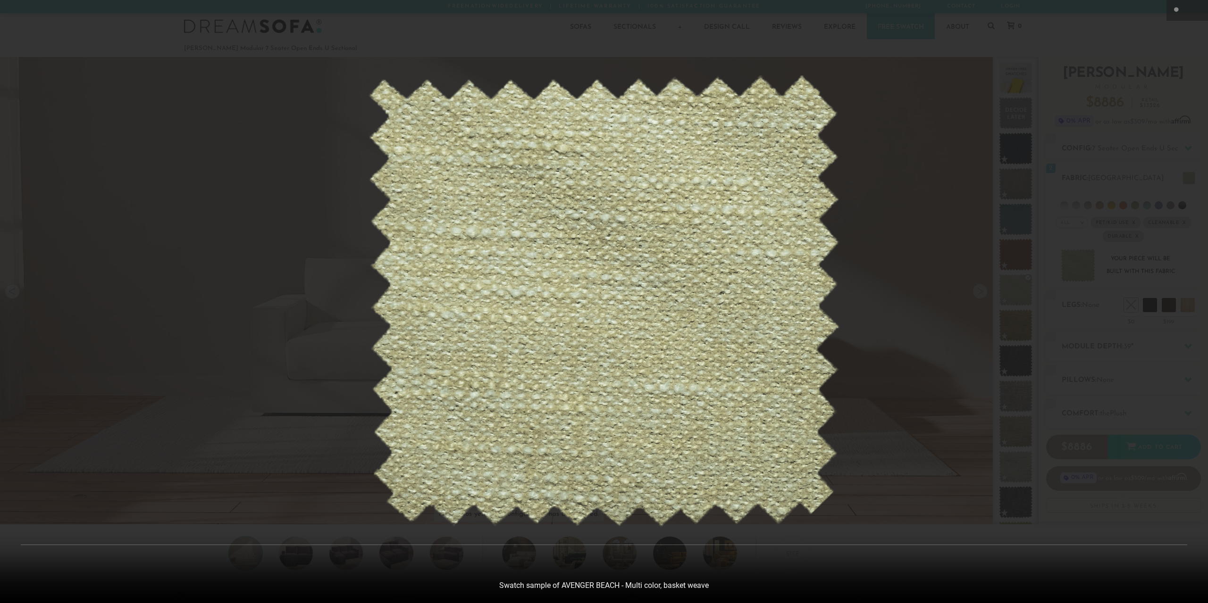
click at [902, 315] on div at bounding box center [604, 301] width 1208 height 603
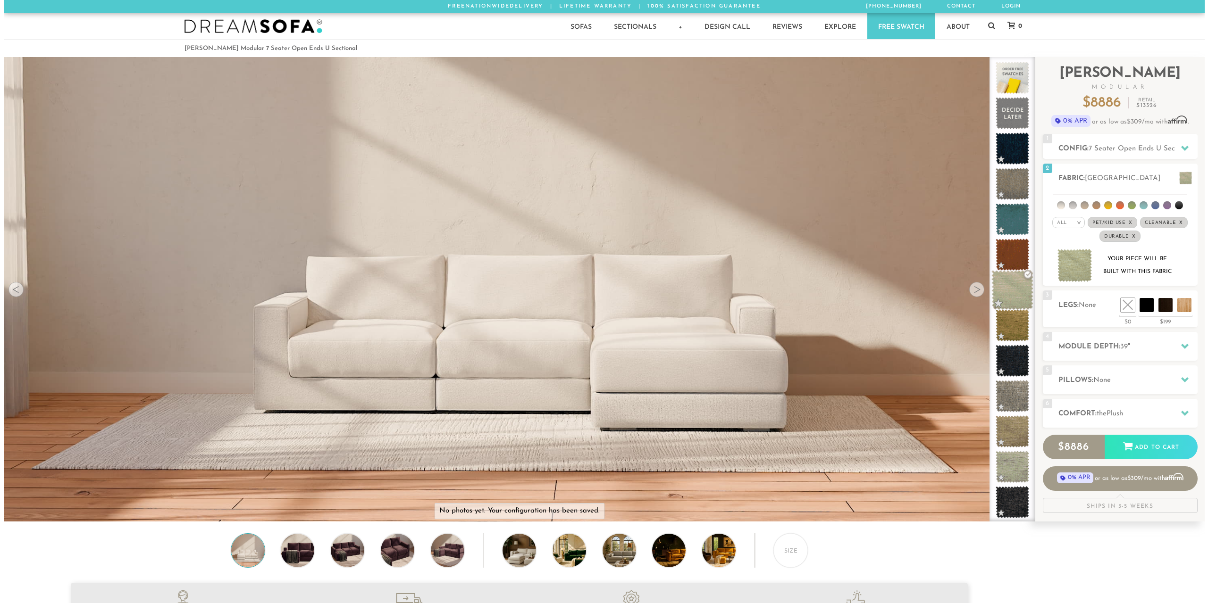
scroll to position [12040, 1194]
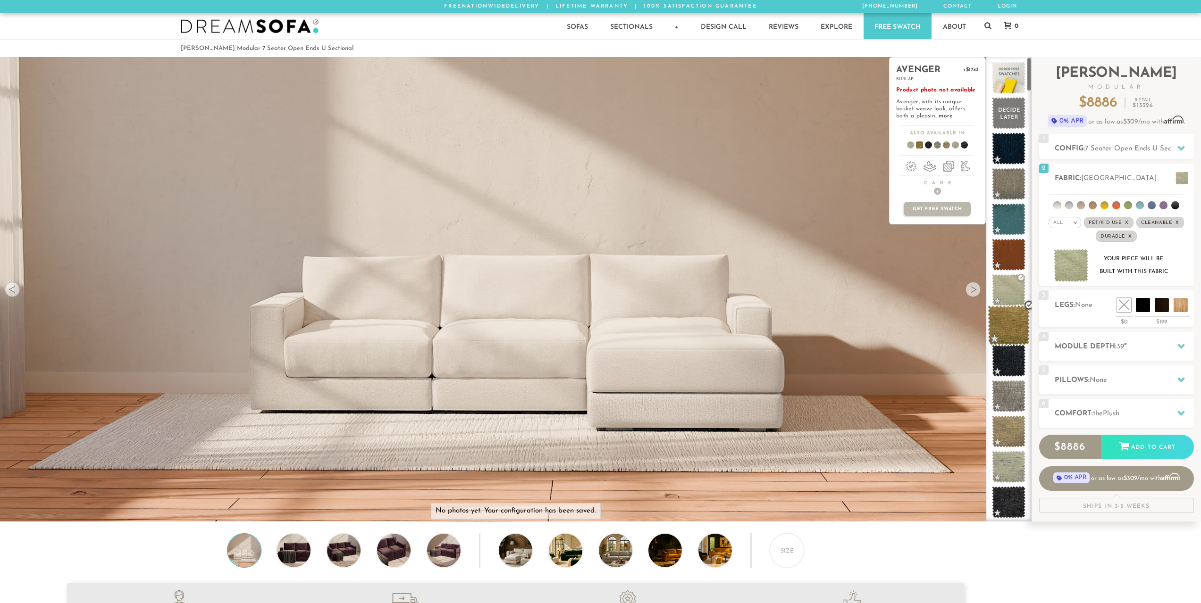
click at [1009, 327] on span at bounding box center [1008, 326] width 42 height 40
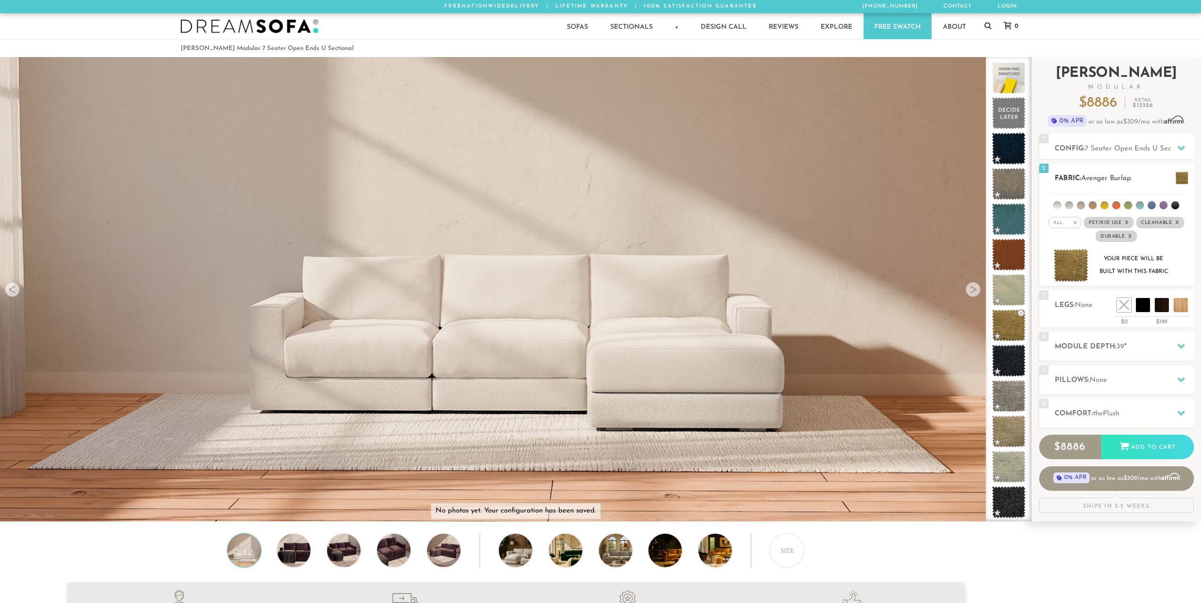
click at [1076, 269] on img at bounding box center [1070, 265] width 35 height 33
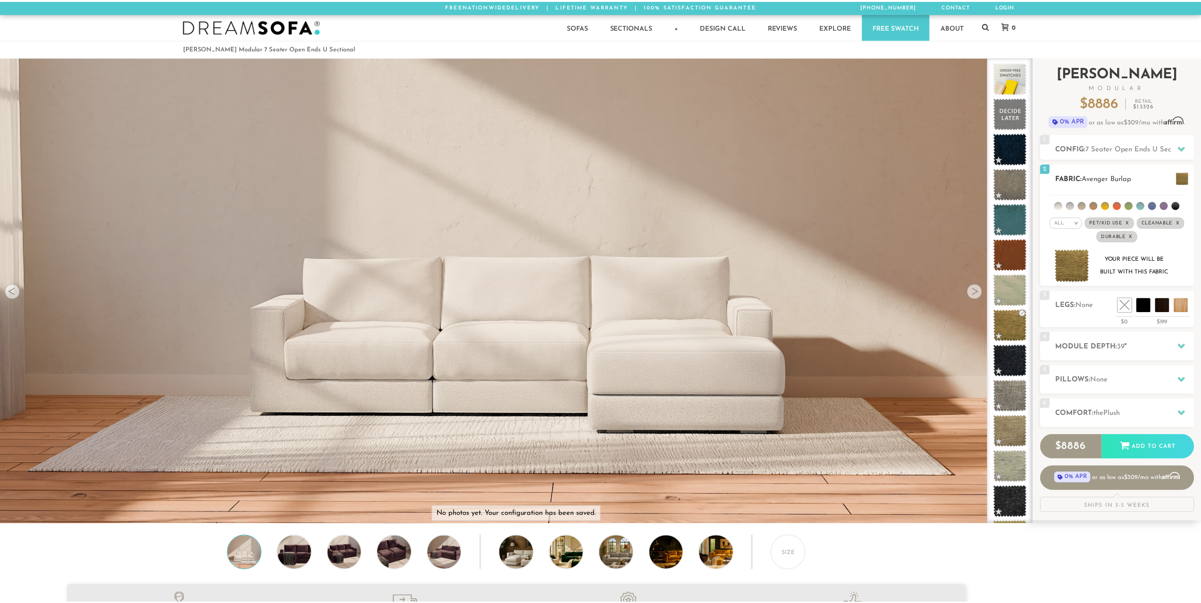
scroll to position [12054, 1201]
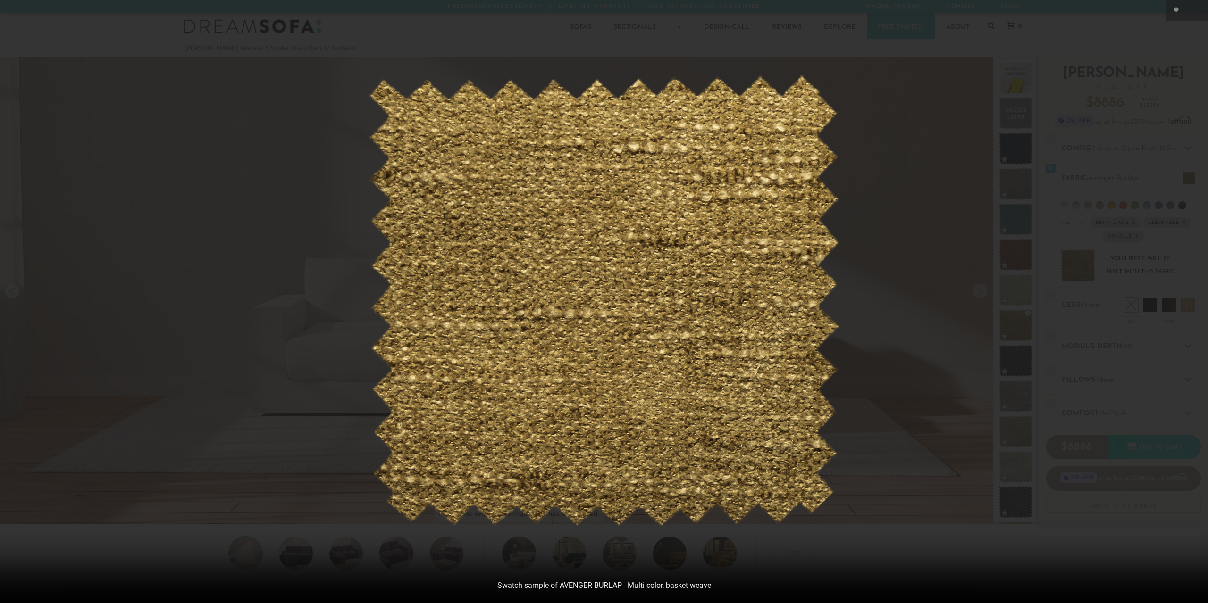
click at [1029, 328] on div at bounding box center [604, 301] width 1208 height 603
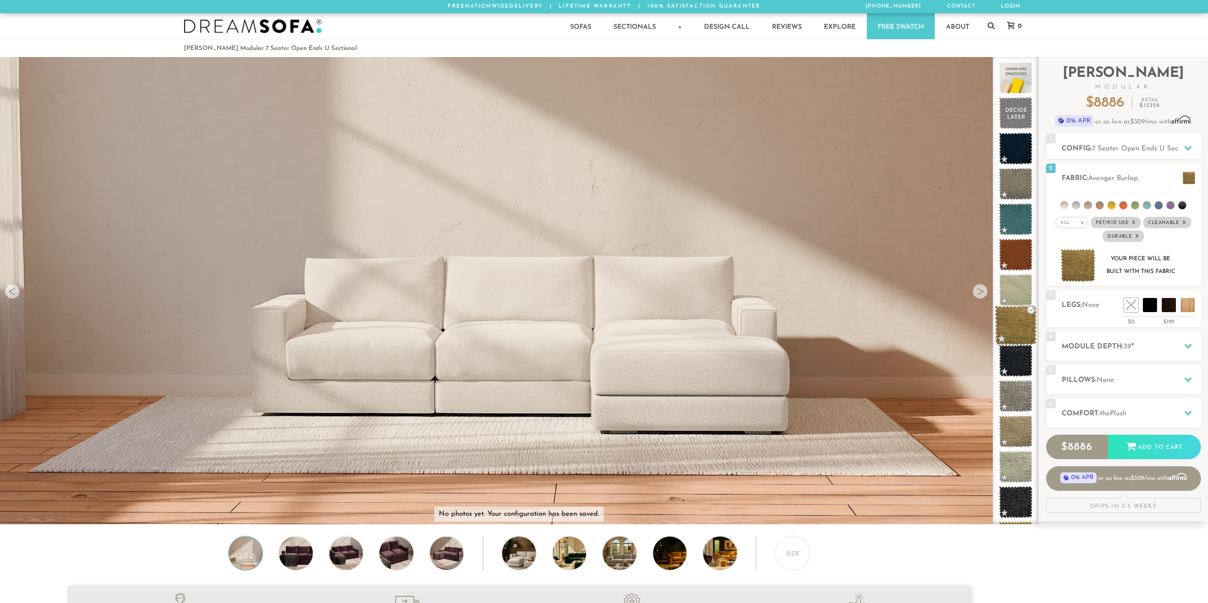
scroll to position [12040, 1194]
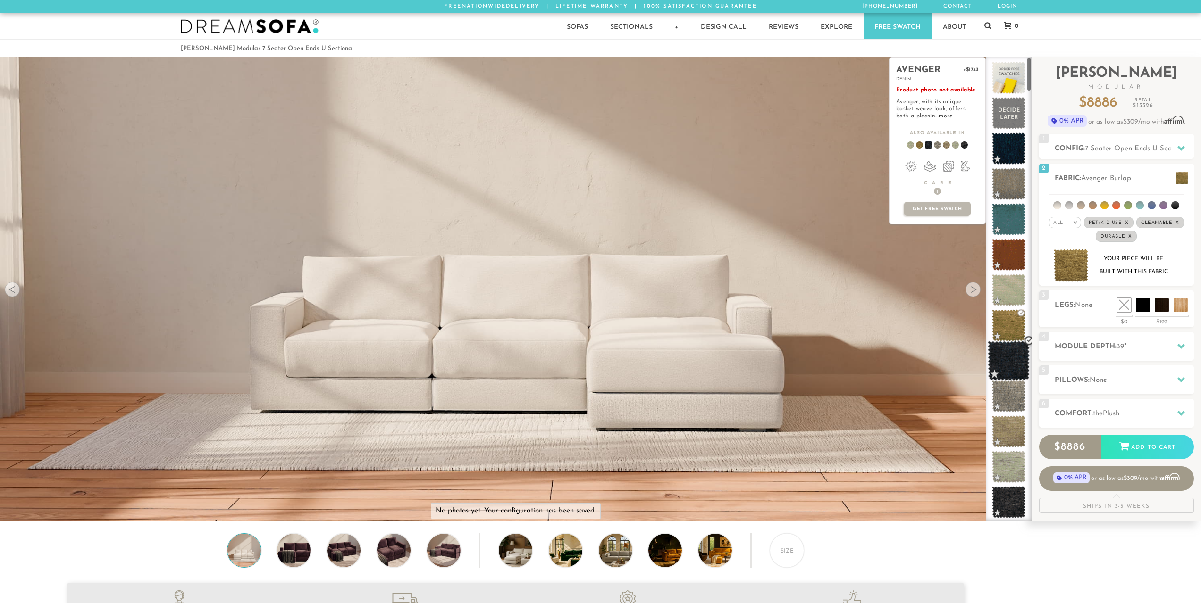
click at [1014, 357] on span at bounding box center [1008, 361] width 42 height 40
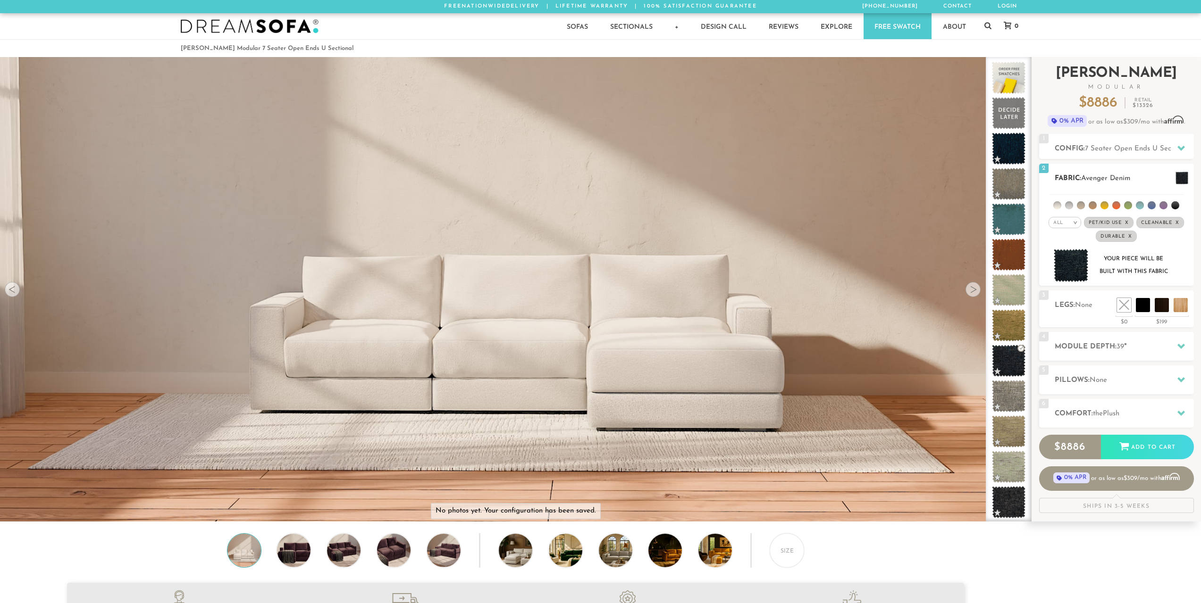
click at [1066, 274] on img at bounding box center [1070, 265] width 35 height 33
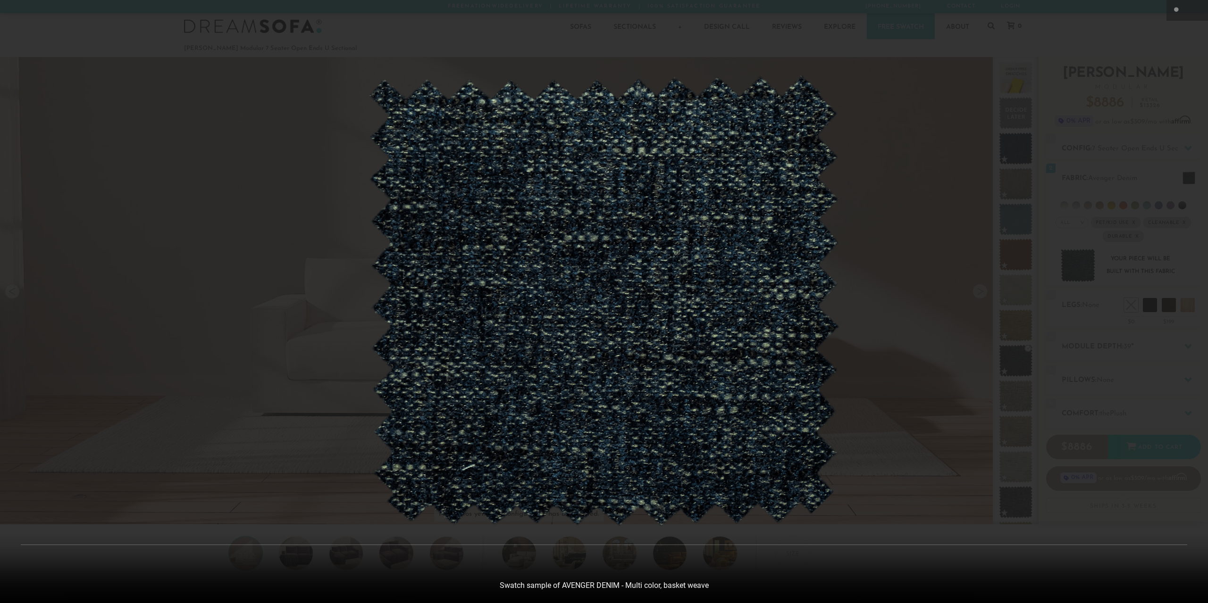
click at [967, 360] on div at bounding box center [604, 301] width 1208 height 603
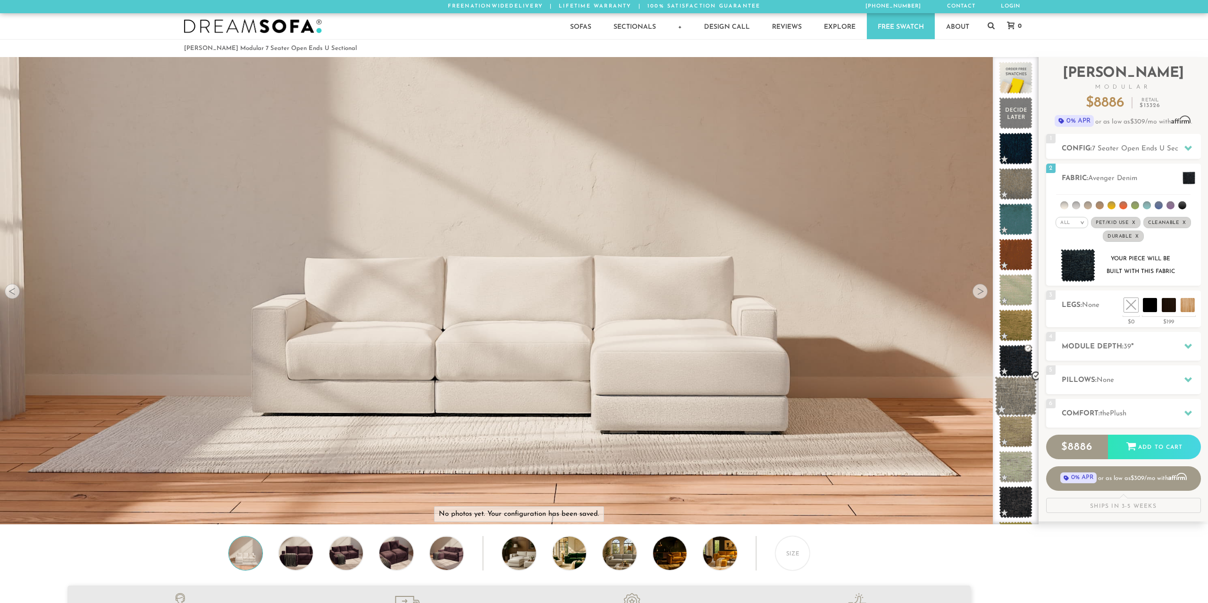
scroll to position [12040, 1194]
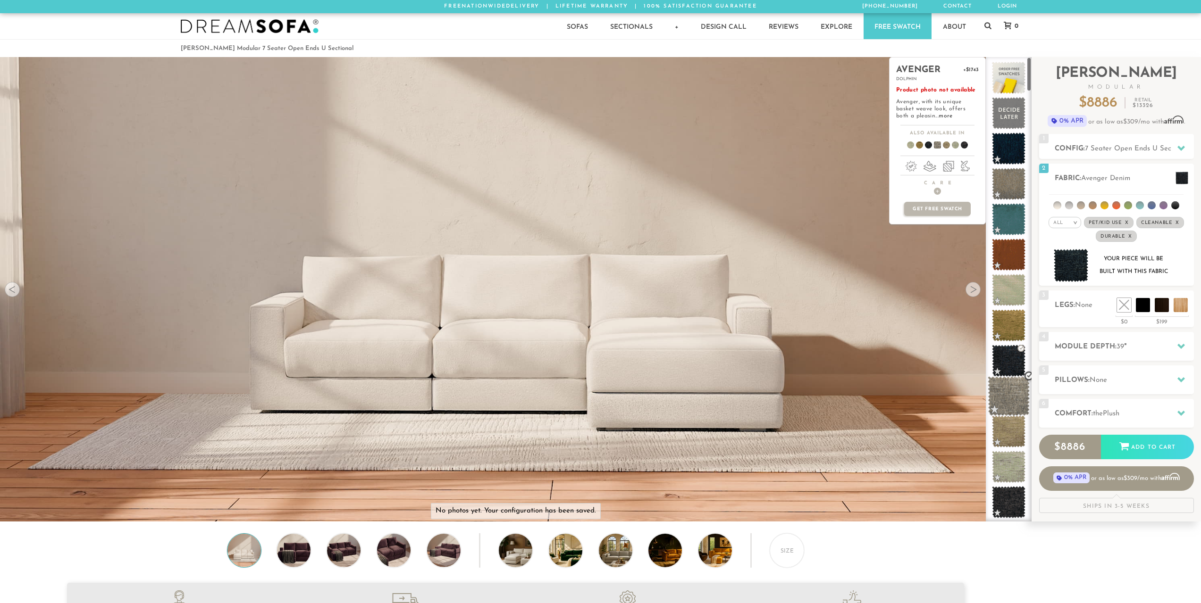
click at [1006, 399] on span at bounding box center [1008, 396] width 42 height 40
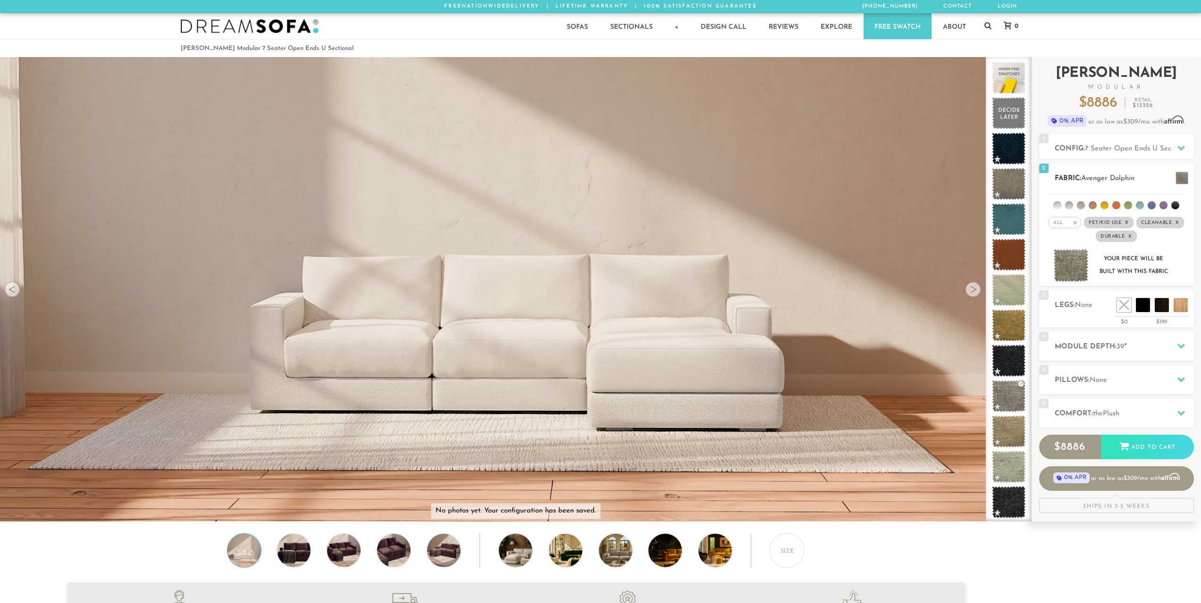
click at [1064, 264] on img at bounding box center [1070, 265] width 35 height 33
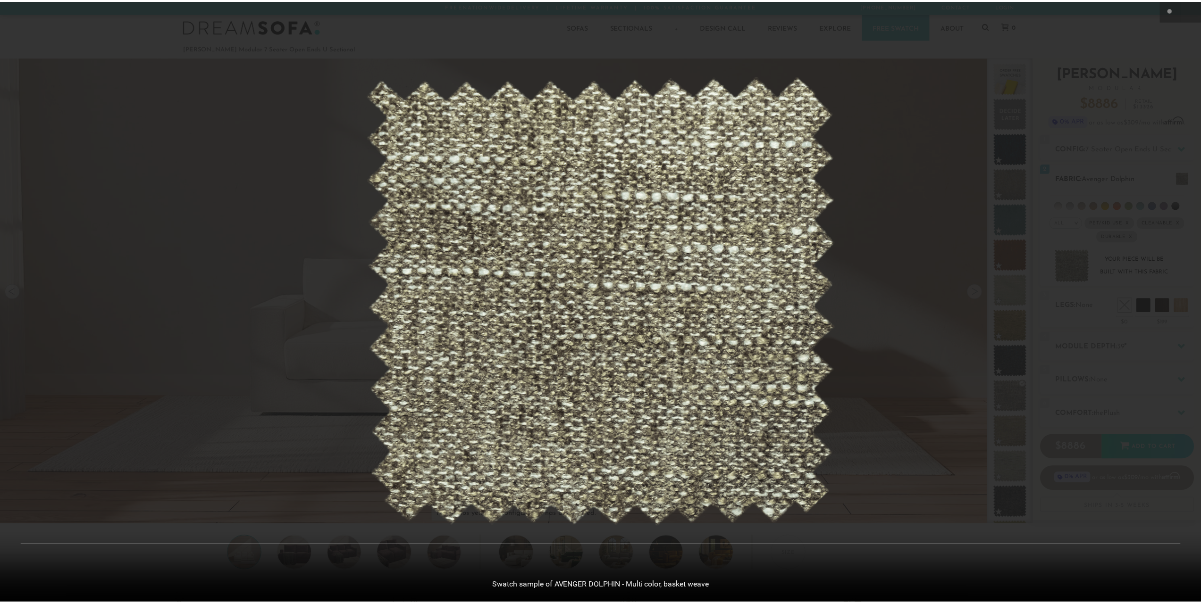
scroll to position [12054, 1201]
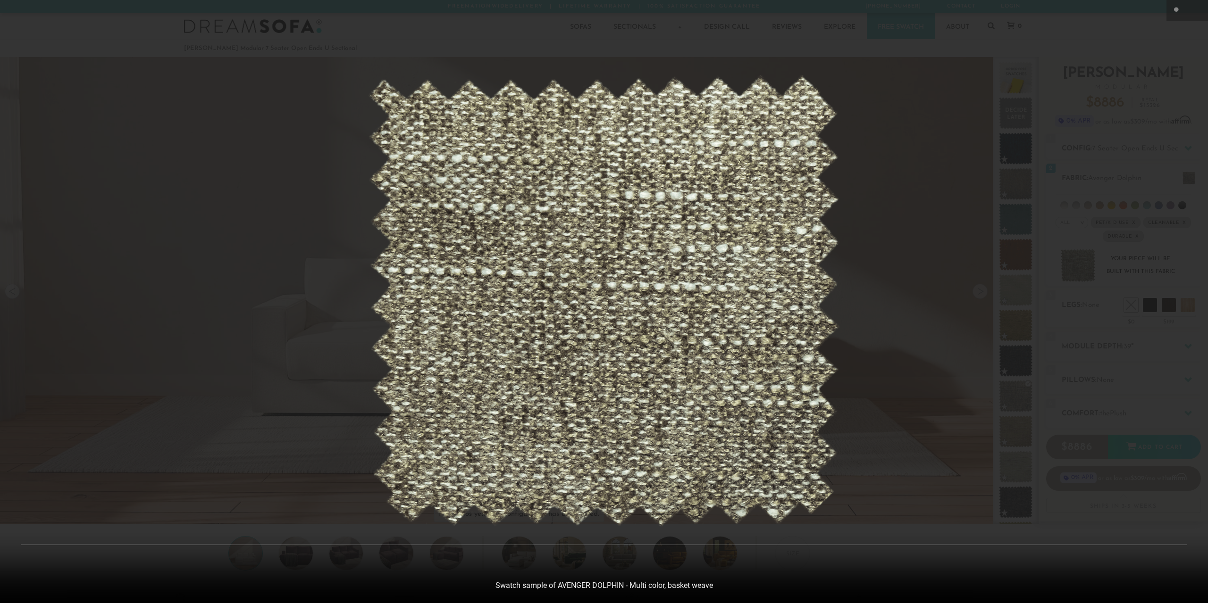
click at [939, 363] on div at bounding box center [604, 301] width 1208 height 603
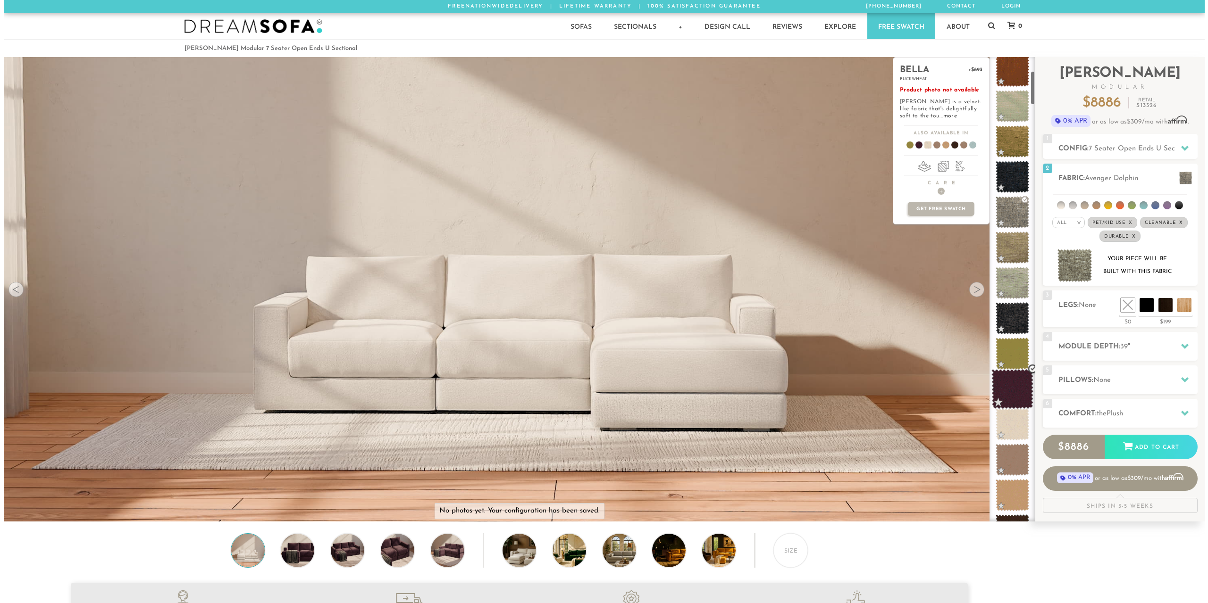
scroll to position [189, 0]
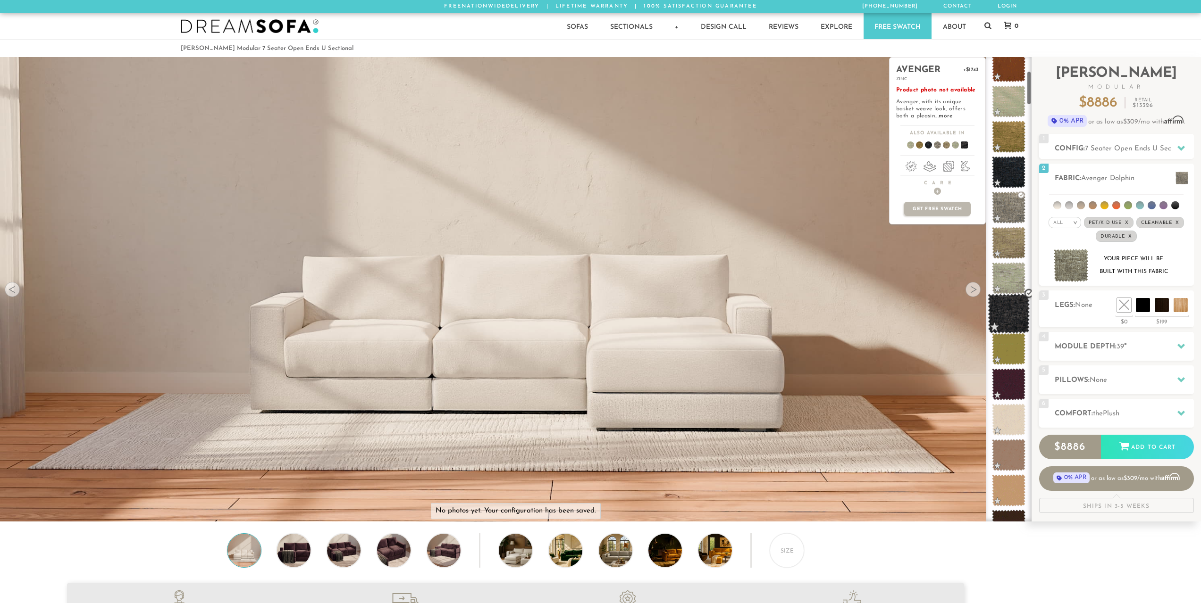
click at [1014, 319] on span at bounding box center [1008, 314] width 42 height 40
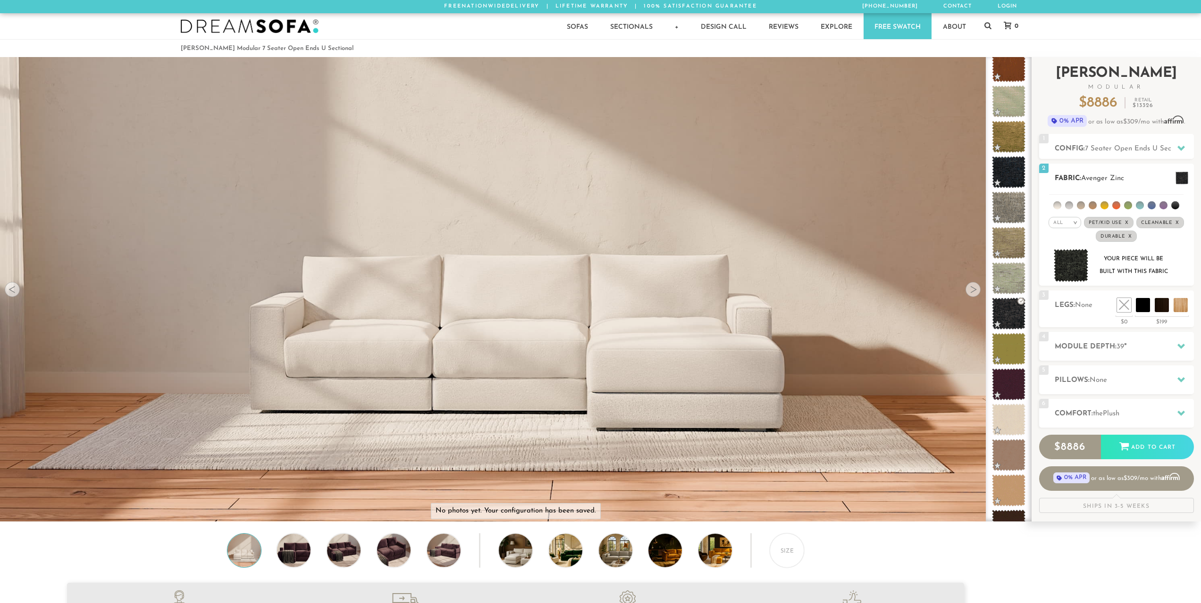
click at [1069, 272] on img at bounding box center [1070, 265] width 35 height 33
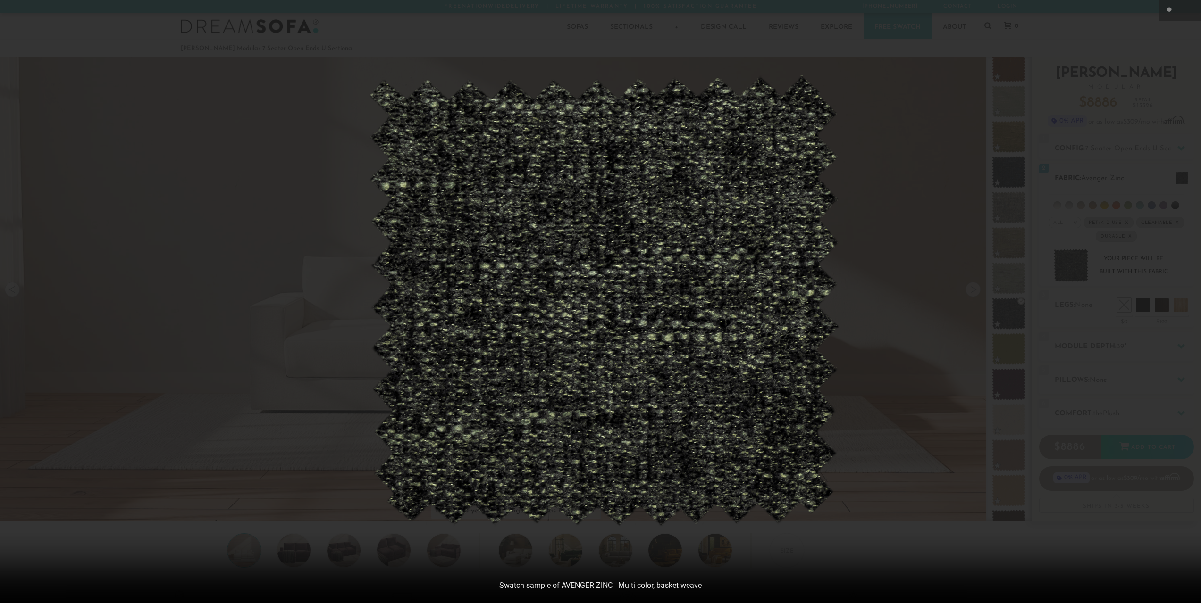
scroll to position [12054, 1201]
click at [919, 363] on div at bounding box center [604, 301] width 1208 height 603
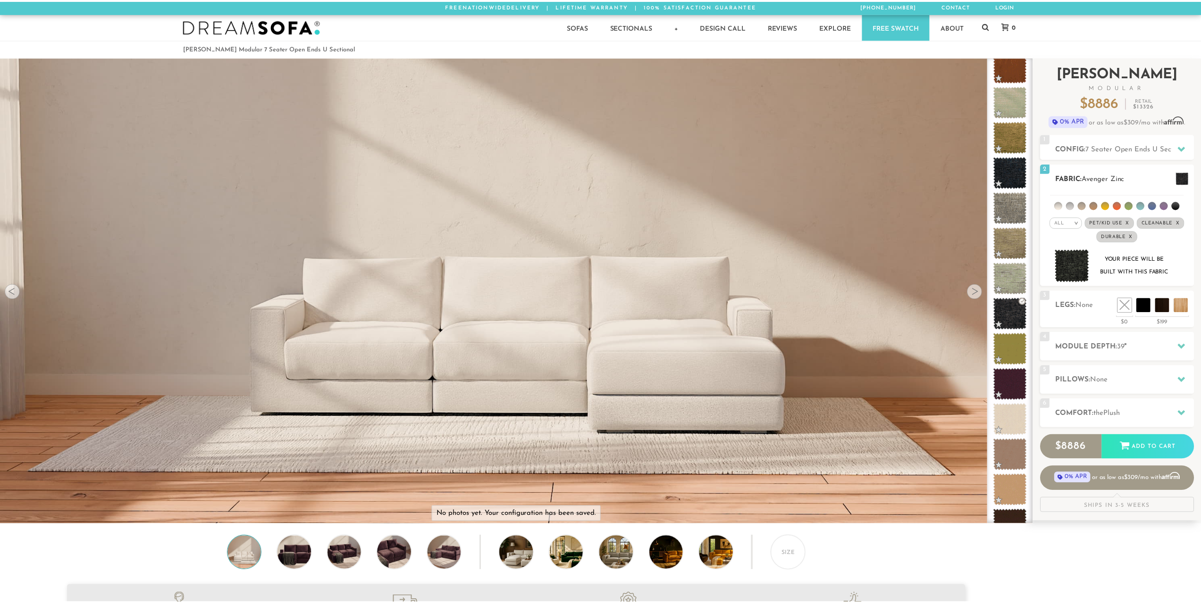
scroll to position [12040, 1194]
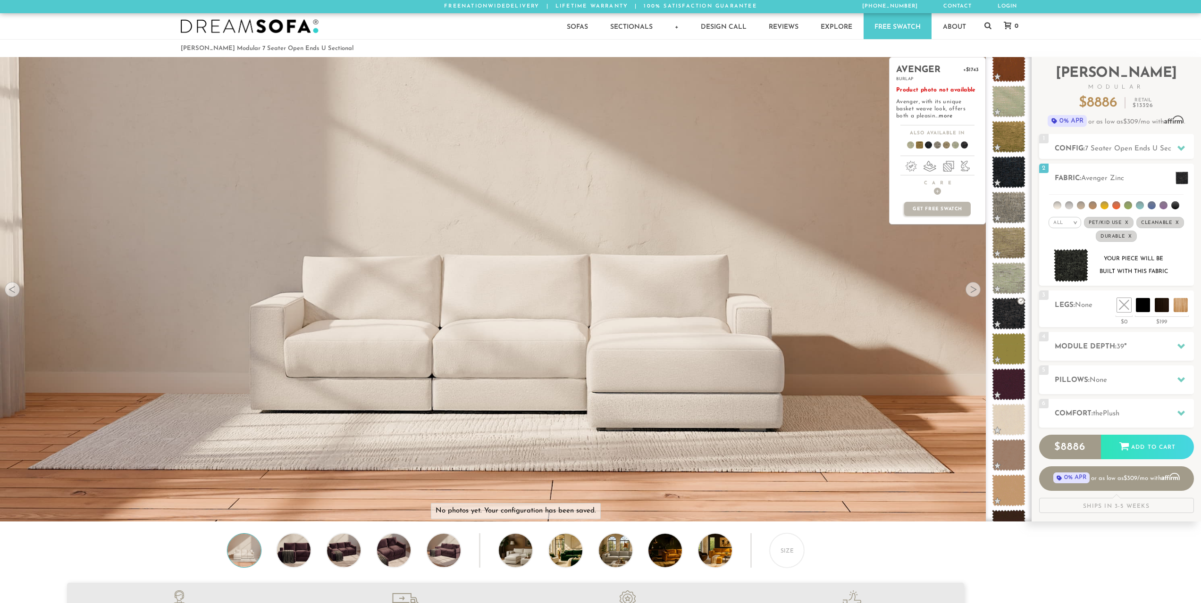
click at [930, 111] on p "Product photo not available Avenger, with its unique basket weave look, offers …" at bounding box center [937, 103] width 83 height 33
click at [938, 115] on link "more" at bounding box center [945, 116] width 14 height 6
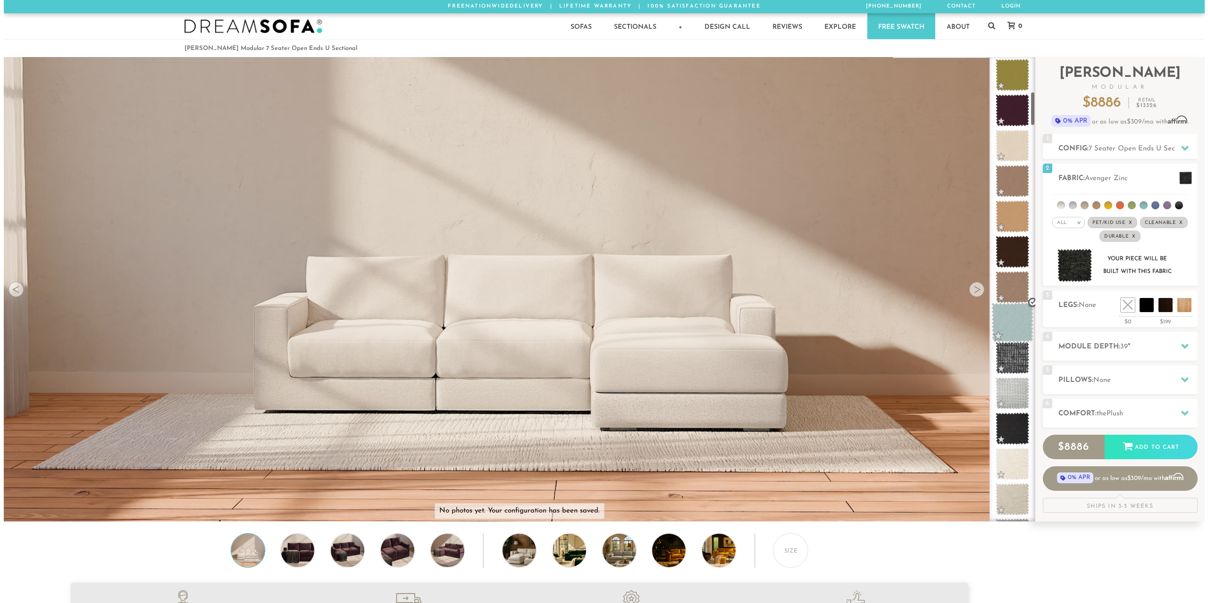
scroll to position [472, 0]
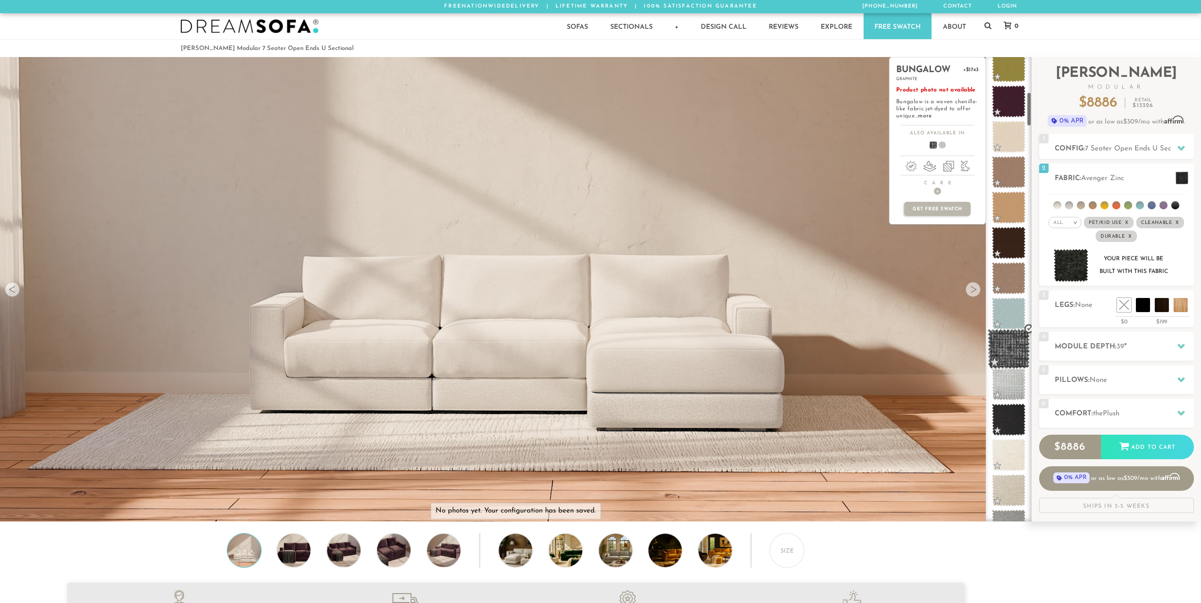
click at [1006, 355] on span at bounding box center [1008, 349] width 42 height 40
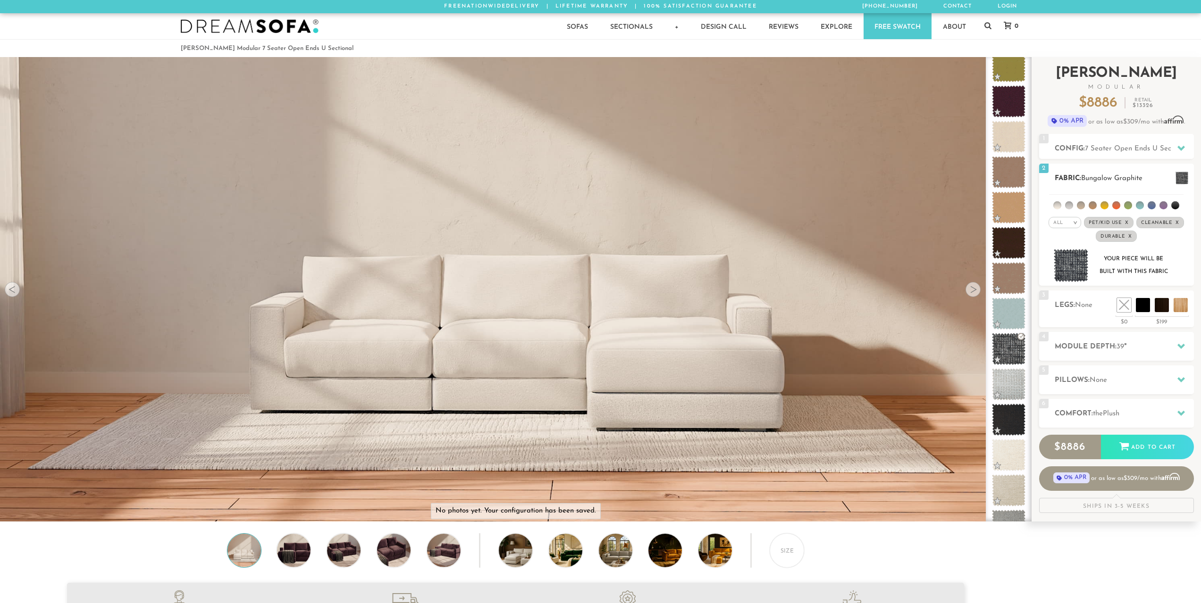
click at [1065, 274] on img at bounding box center [1070, 265] width 35 height 33
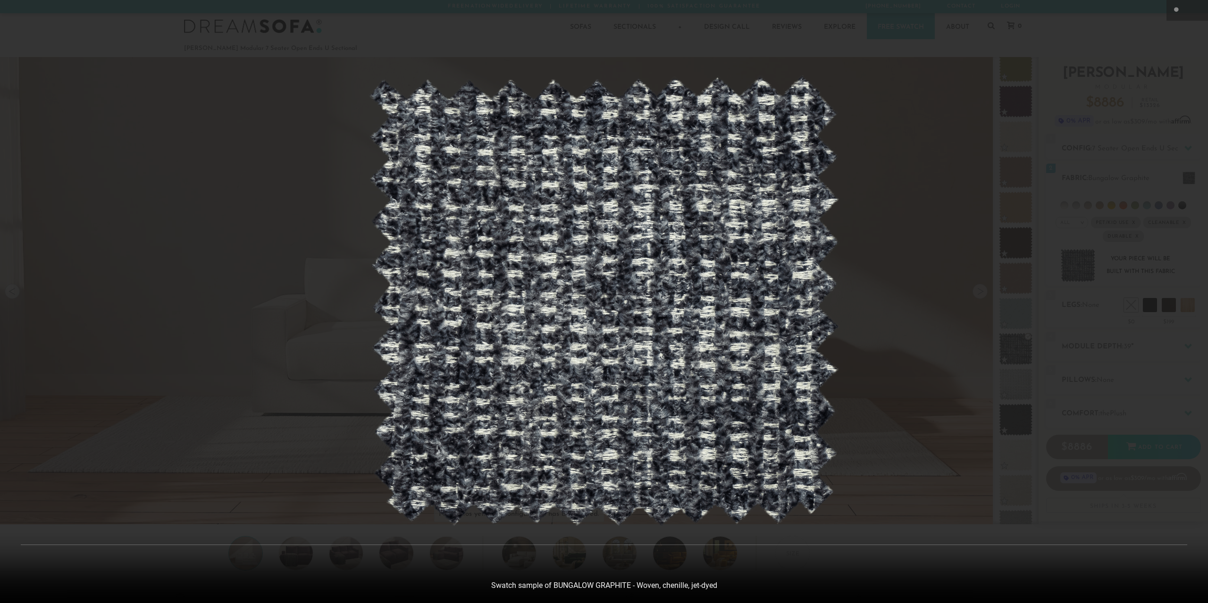
click at [875, 294] on div at bounding box center [604, 301] width 1208 height 603
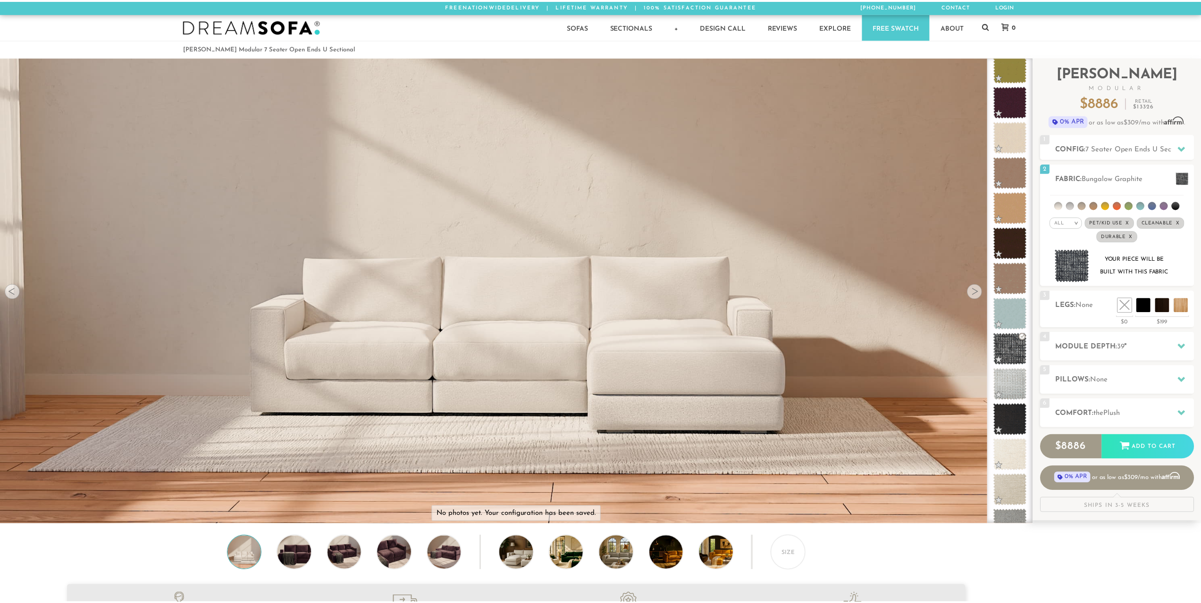
scroll to position [12040, 1194]
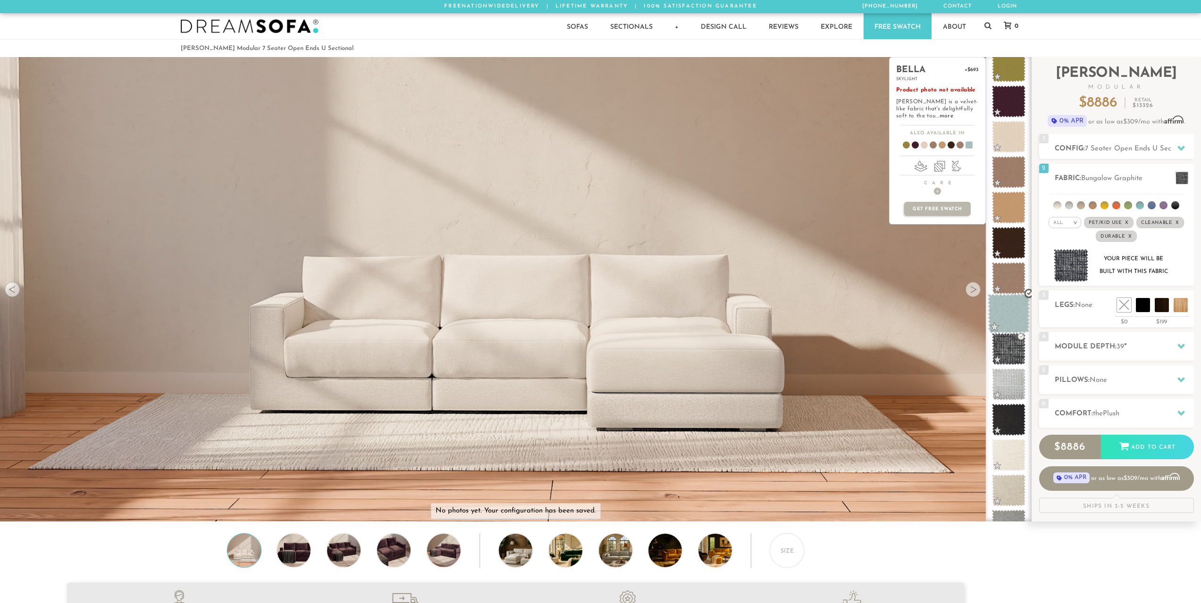
click at [1011, 313] on span at bounding box center [1008, 314] width 42 height 40
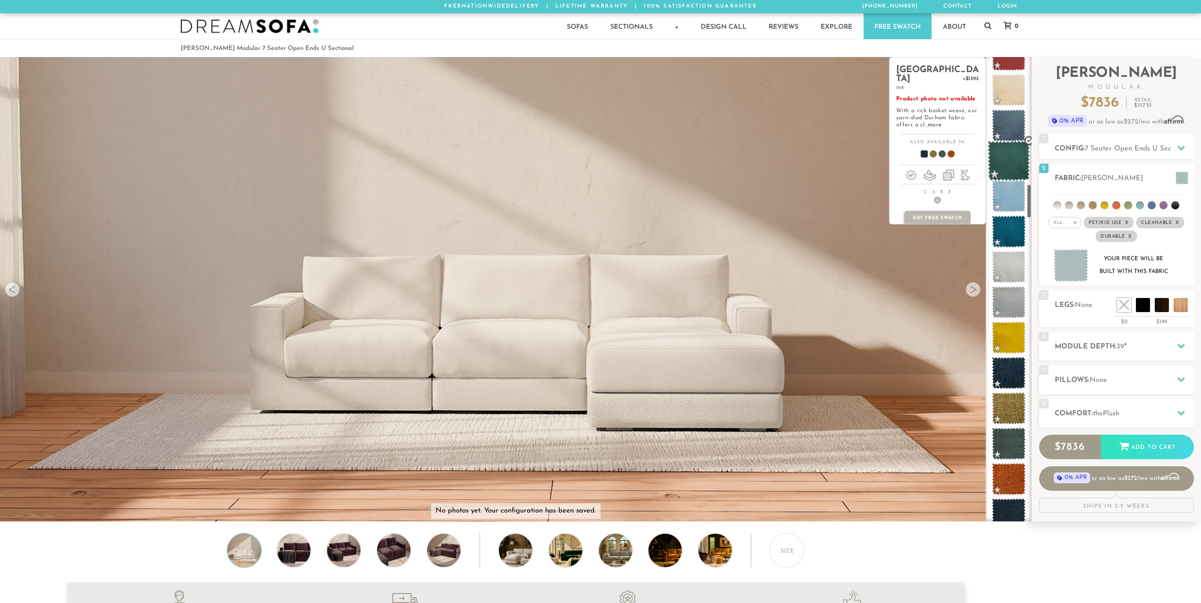
scroll to position [1722, 0]
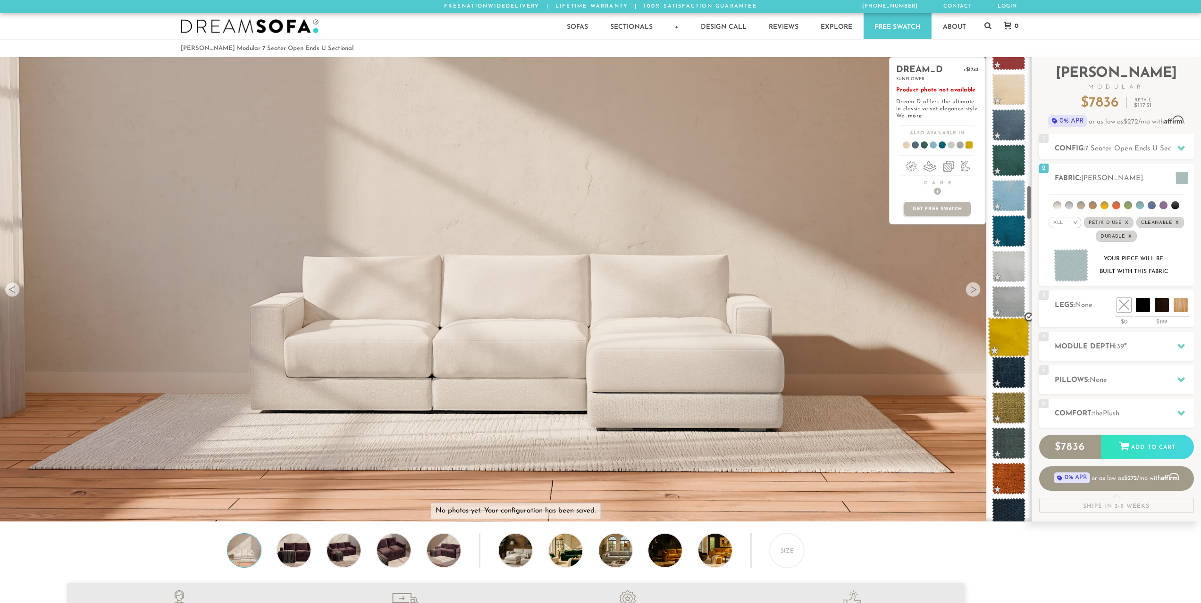
click at [1004, 346] on span at bounding box center [1008, 338] width 42 height 40
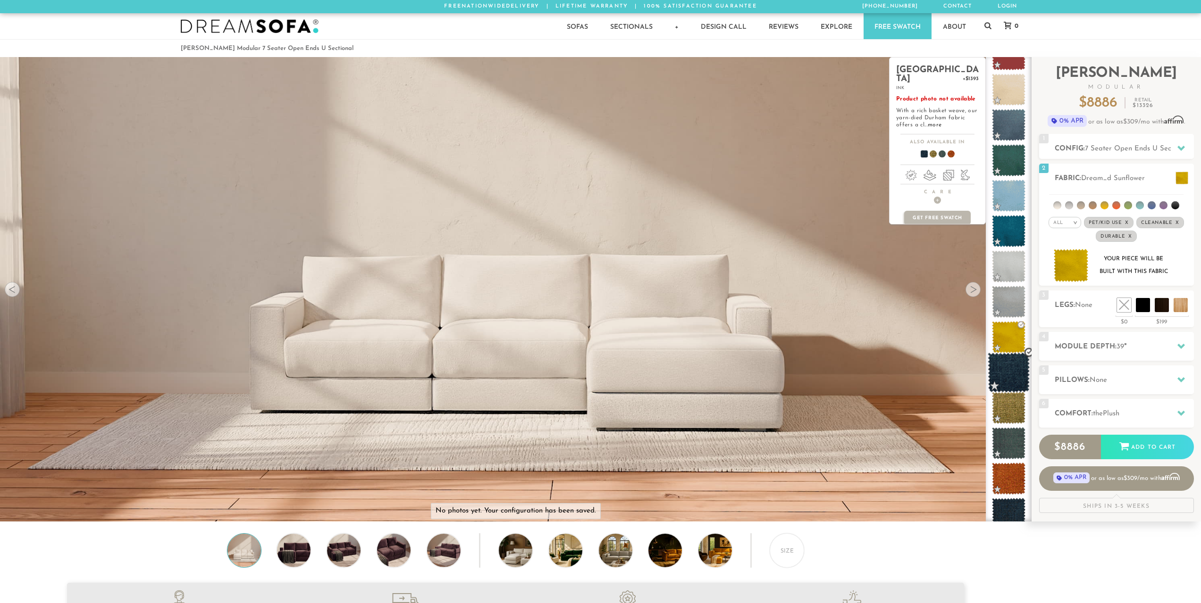
click at [999, 382] on span at bounding box center [1008, 373] width 42 height 40
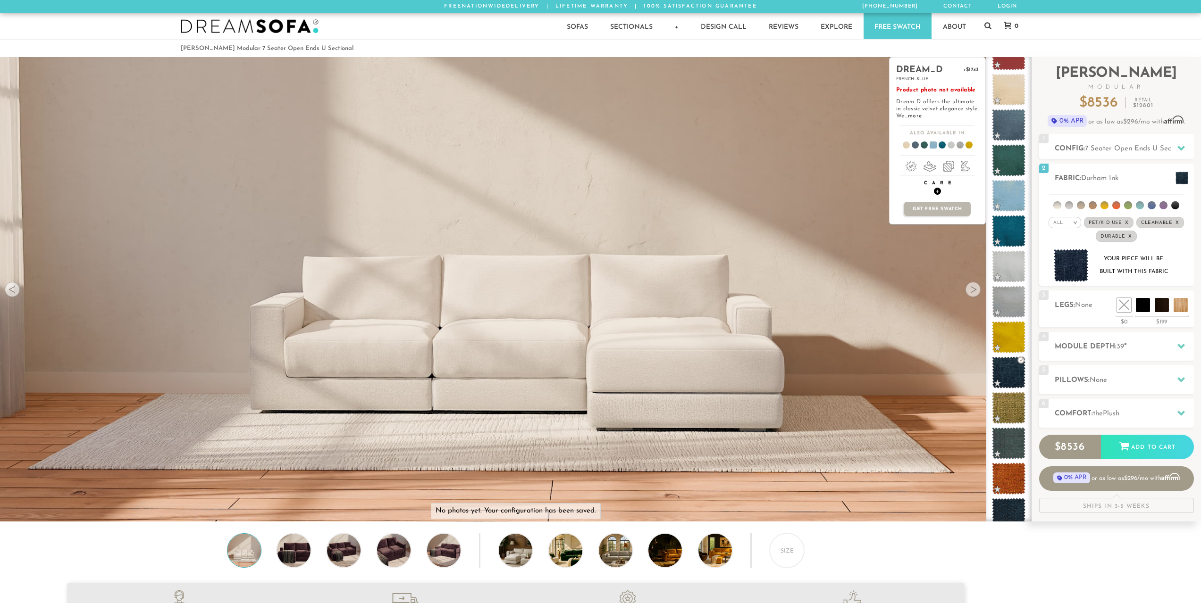
click at [936, 192] on span "+" at bounding box center [937, 191] width 7 height 7
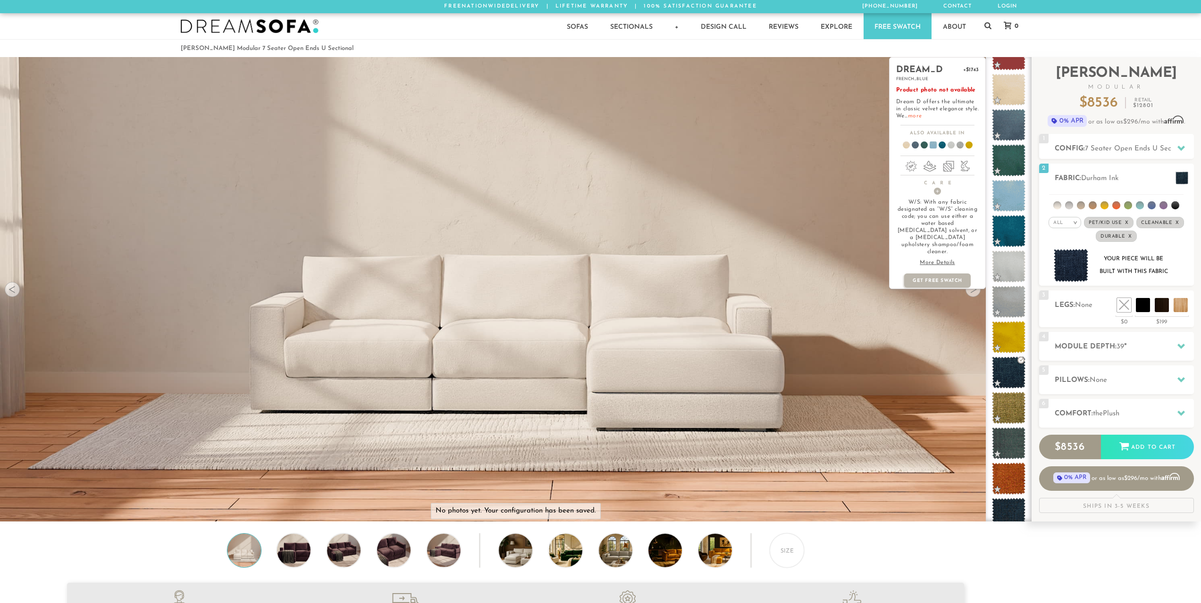
click at [921, 113] on link "more" at bounding box center [915, 116] width 14 height 6
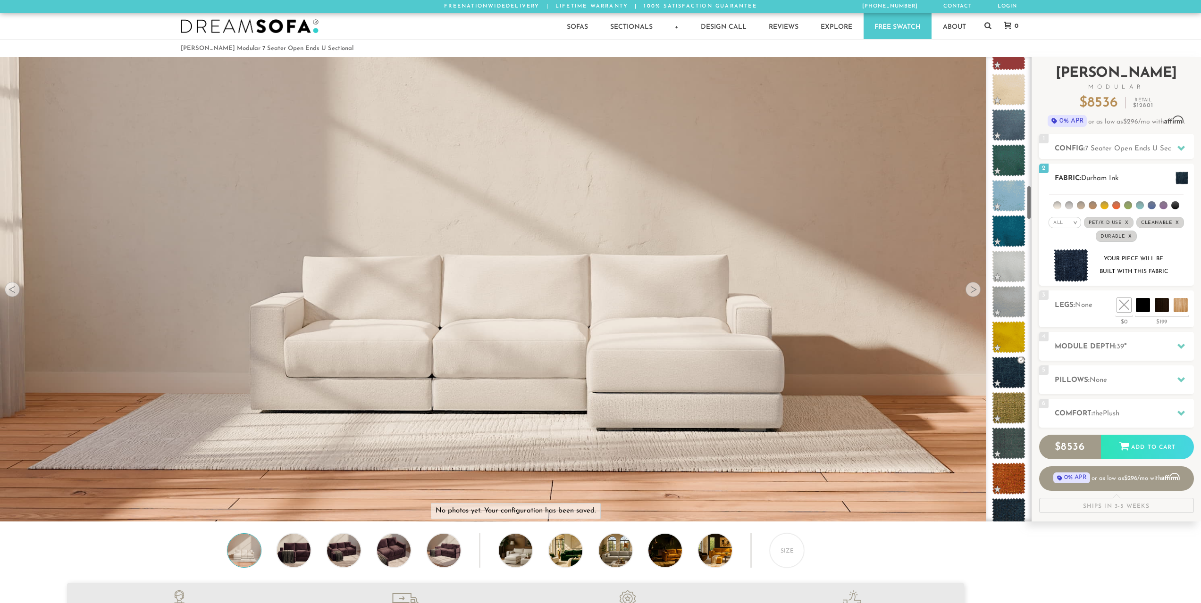
click at [1174, 223] on span "Cleanable x" at bounding box center [1160, 222] width 48 height 11
click at [1129, 206] on li at bounding box center [1128, 205] width 8 height 8
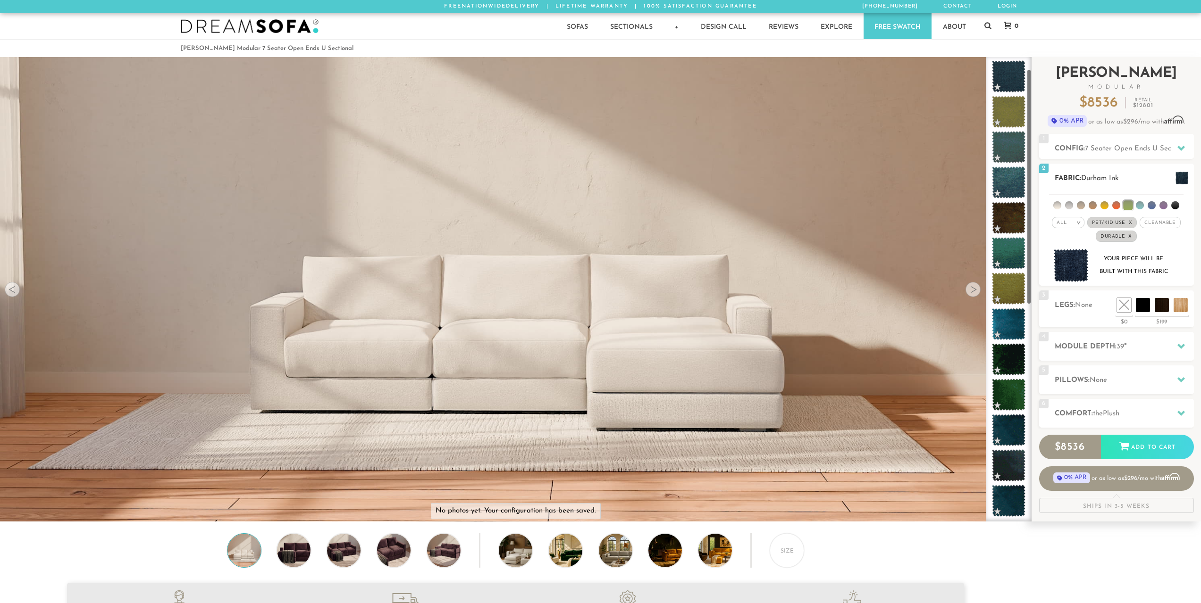
scroll to position [24, 0]
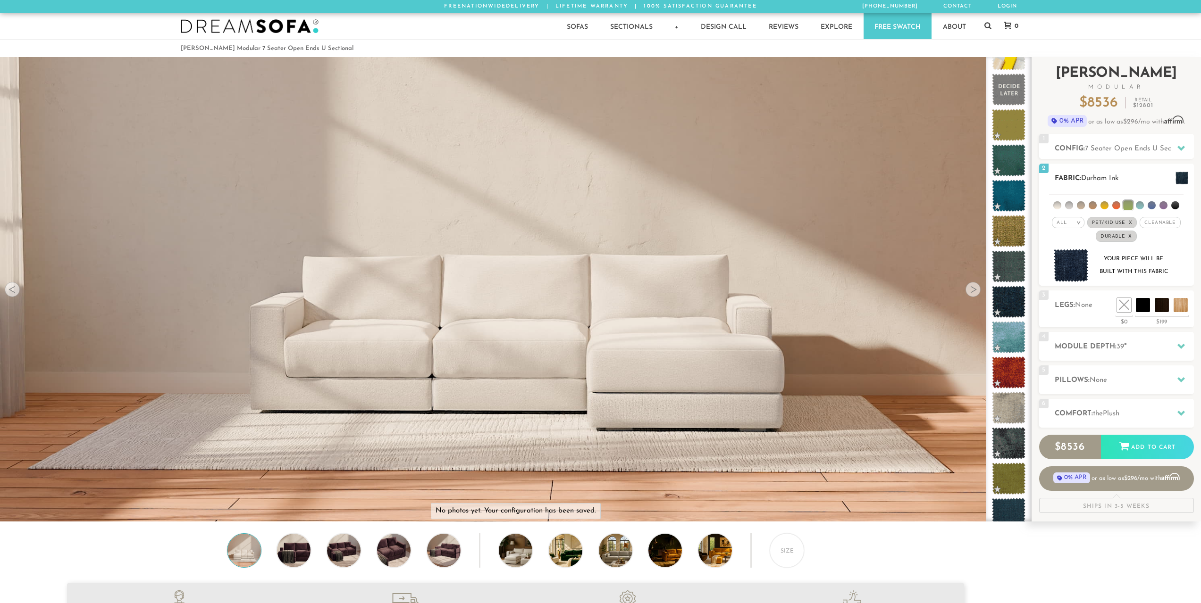
click at [1142, 205] on li at bounding box center [1140, 205] width 8 height 8
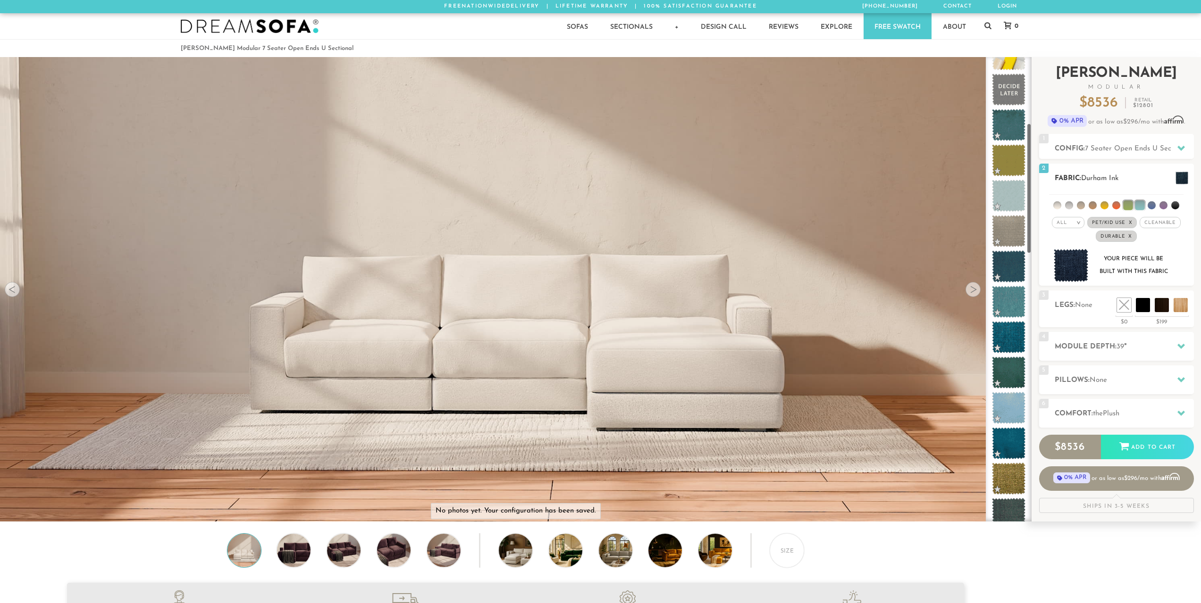
scroll to position [236, 0]
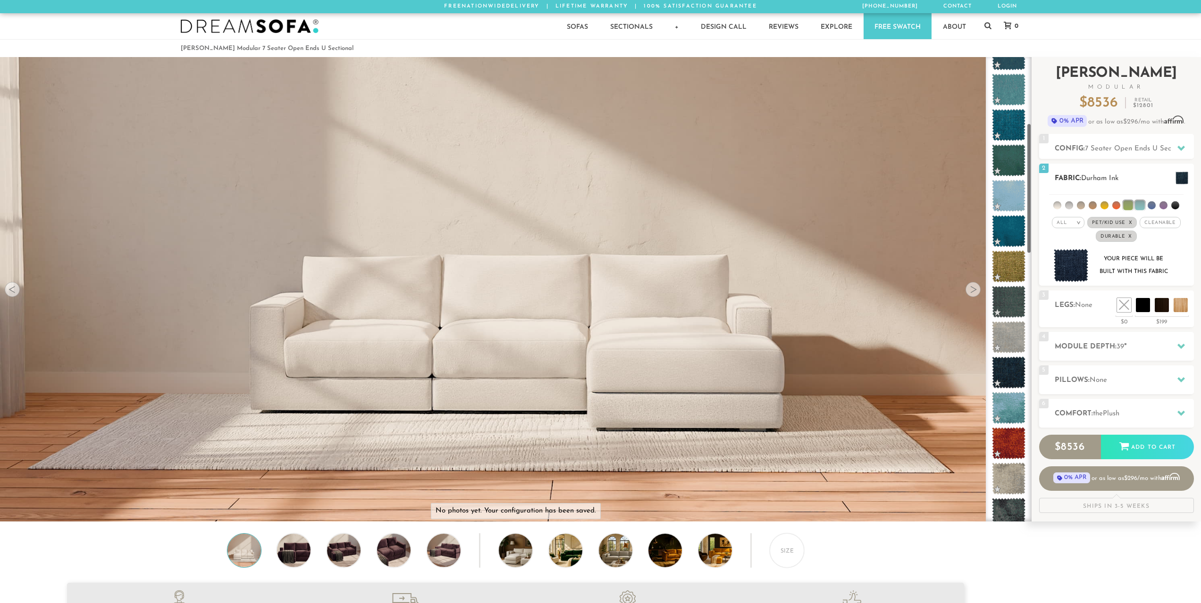
click at [1178, 209] on ul at bounding box center [1116, 203] width 134 height 17
click at [1172, 206] on li at bounding box center [1175, 205] width 8 height 8
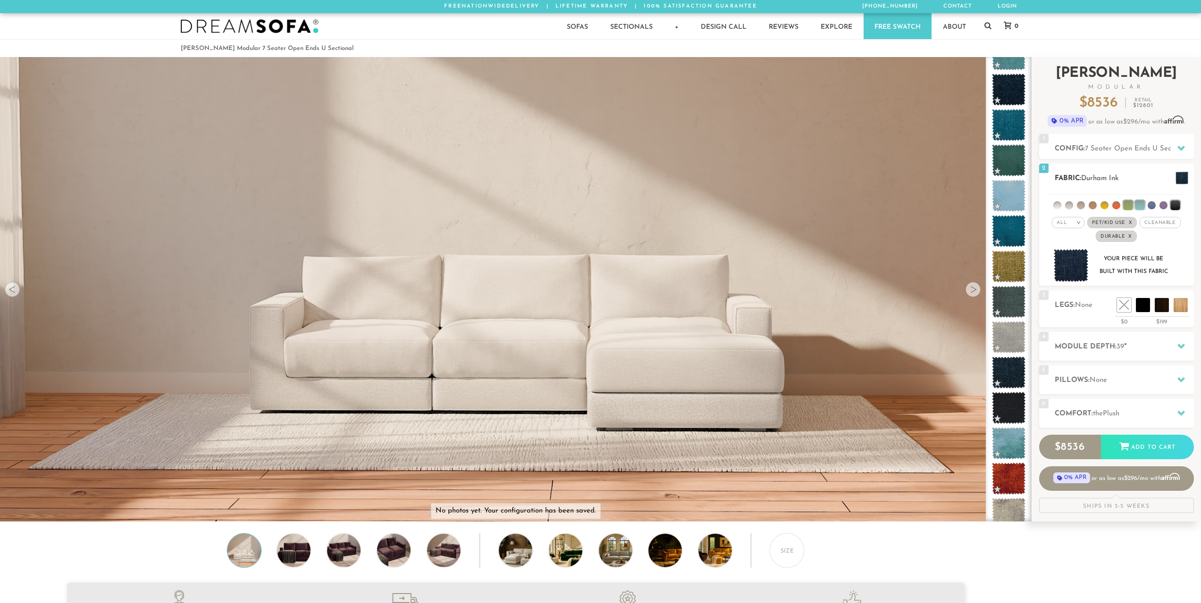
click at [1082, 206] on li at bounding box center [1081, 205] width 8 height 8
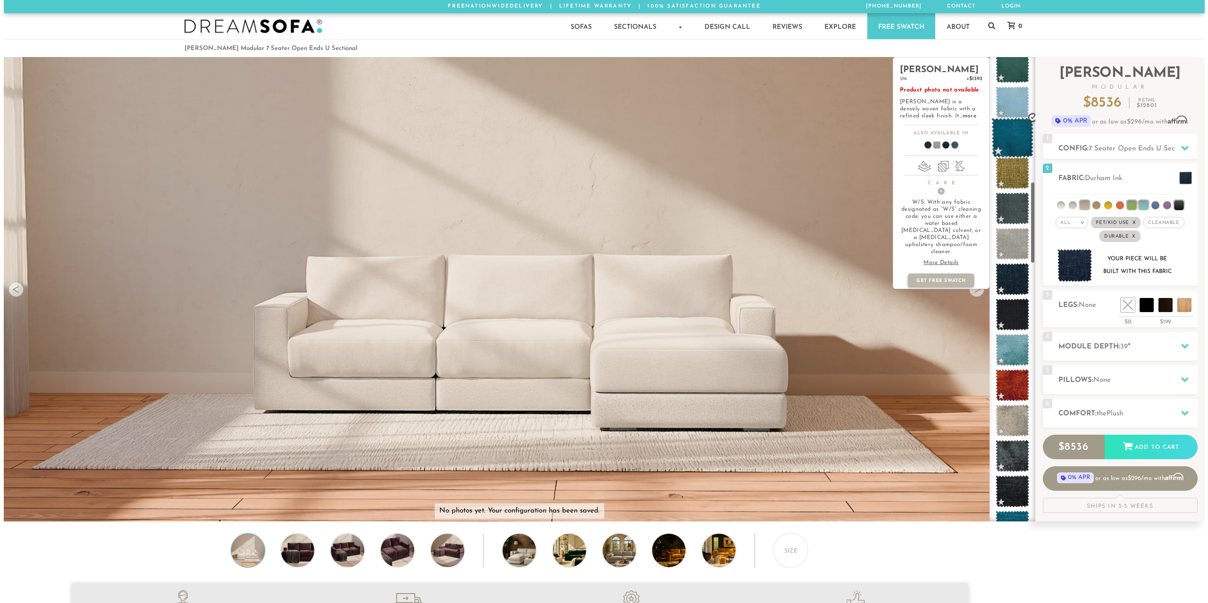
scroll to position [719, 0]
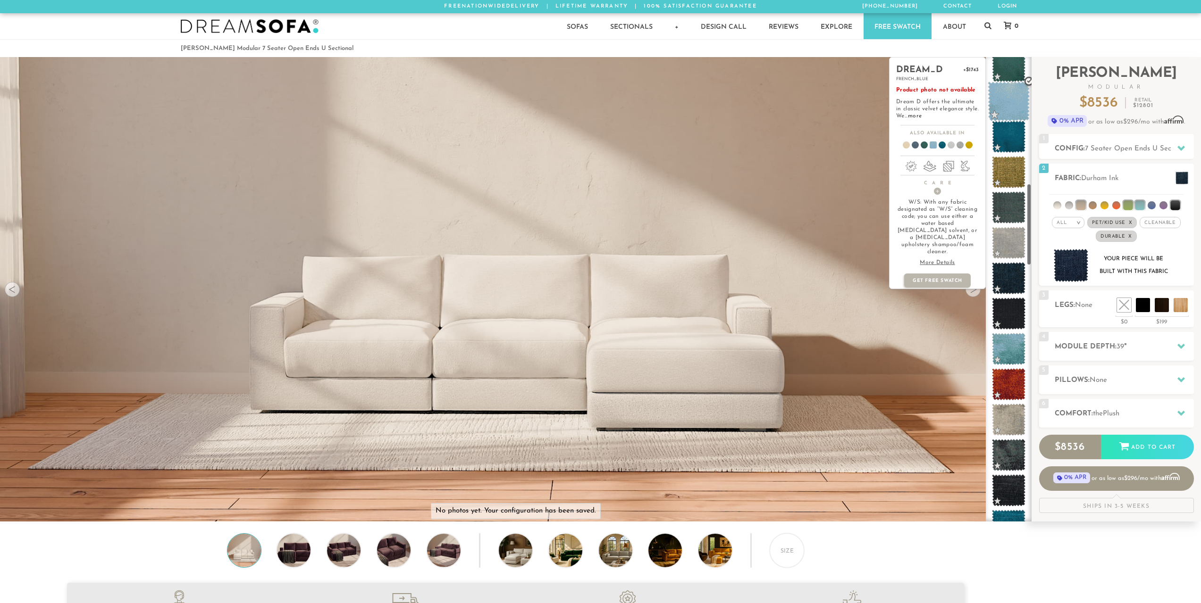
click at [1021, 105] on span at bounding box center [1008, 102] width 42 height 40
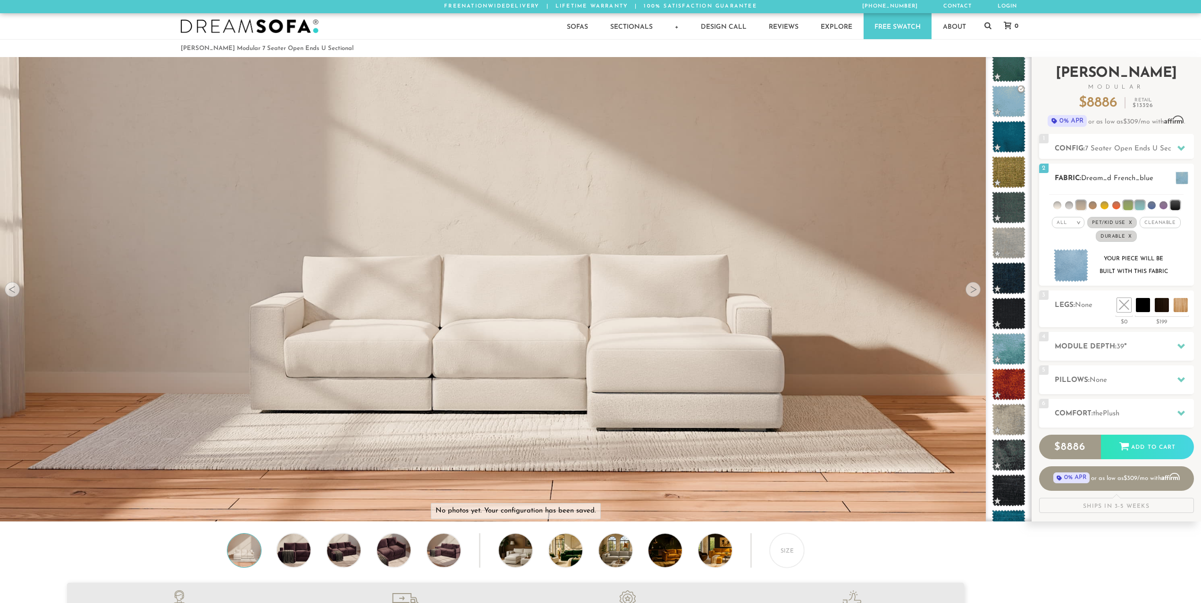
click at [1072, 273] on img at bounding box center [1070, 265] width 35 height 33
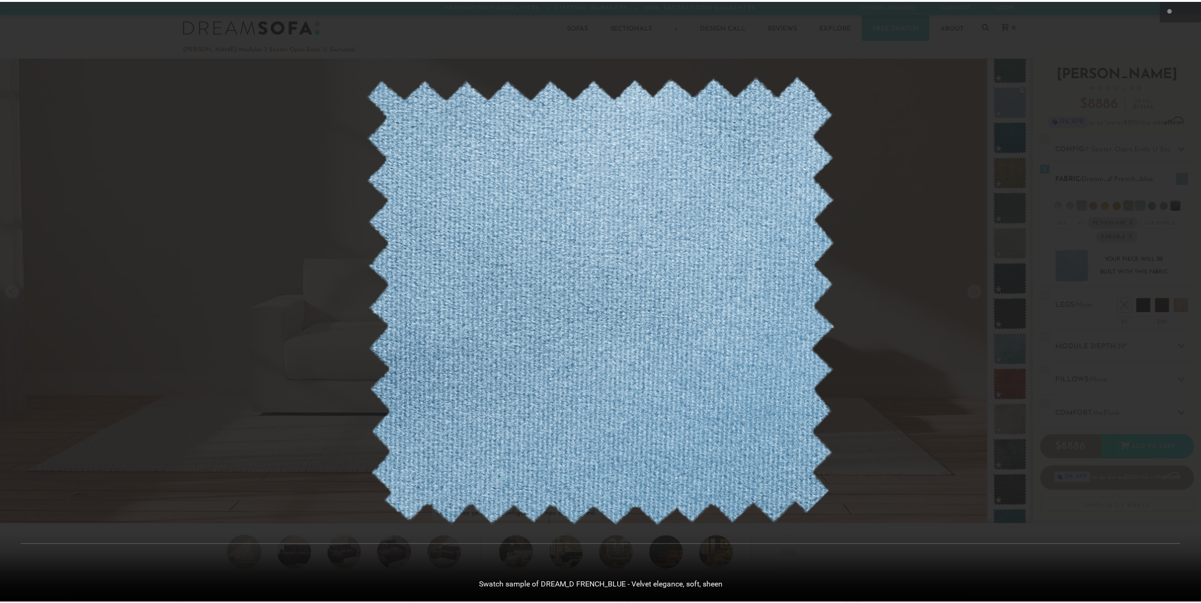
scroll to position [12054, 1201]
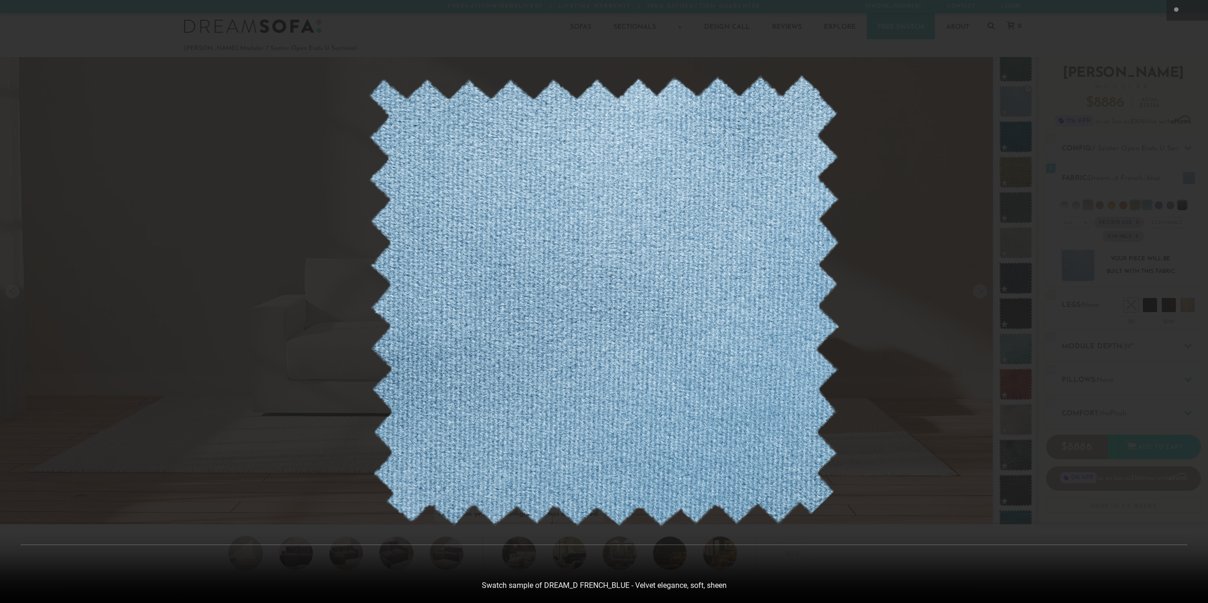
click at [941, 276] on div at bounding box center [604, 301] width 1208 height 603
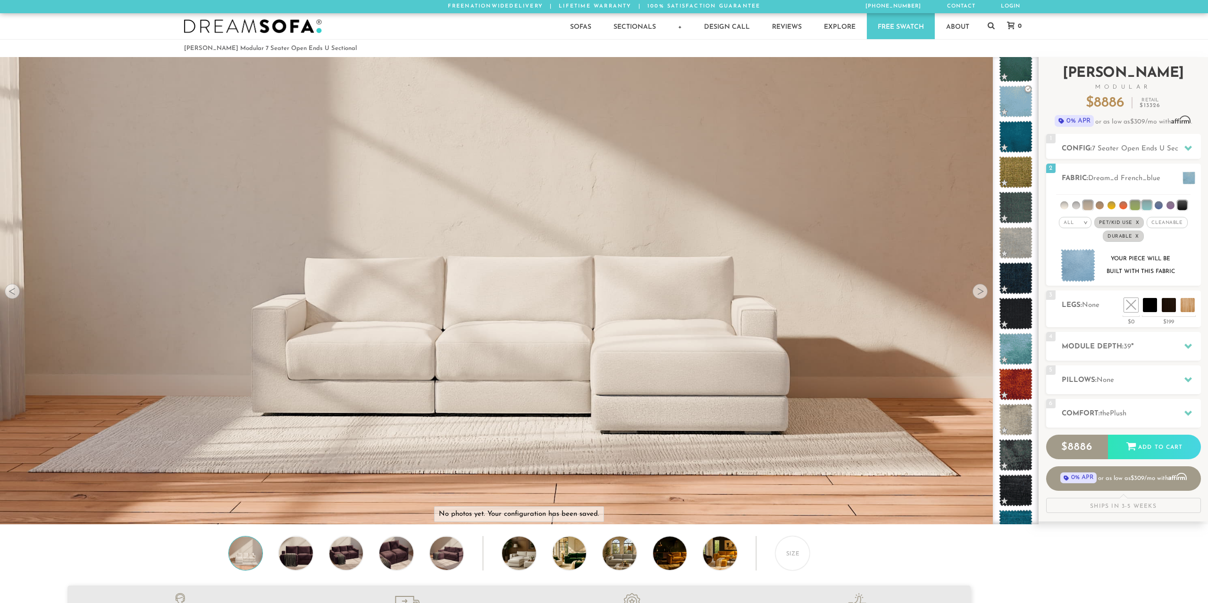
scroll to position [12040, 1194]
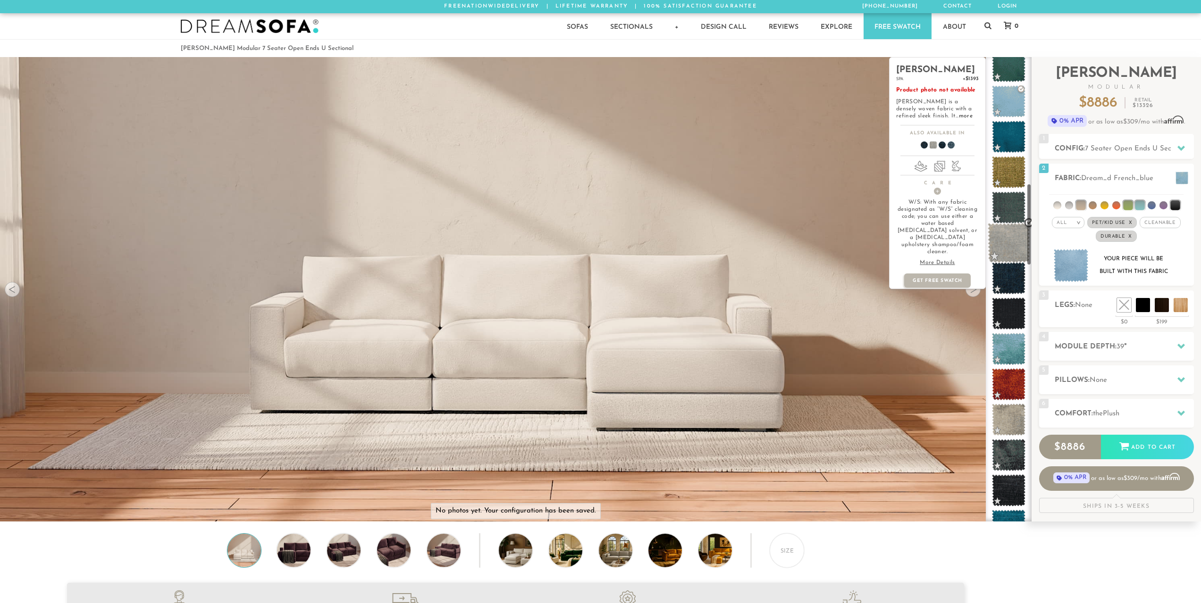
click at [1012, 244] on span at bounding box center [1008, 243] width 42 height 40
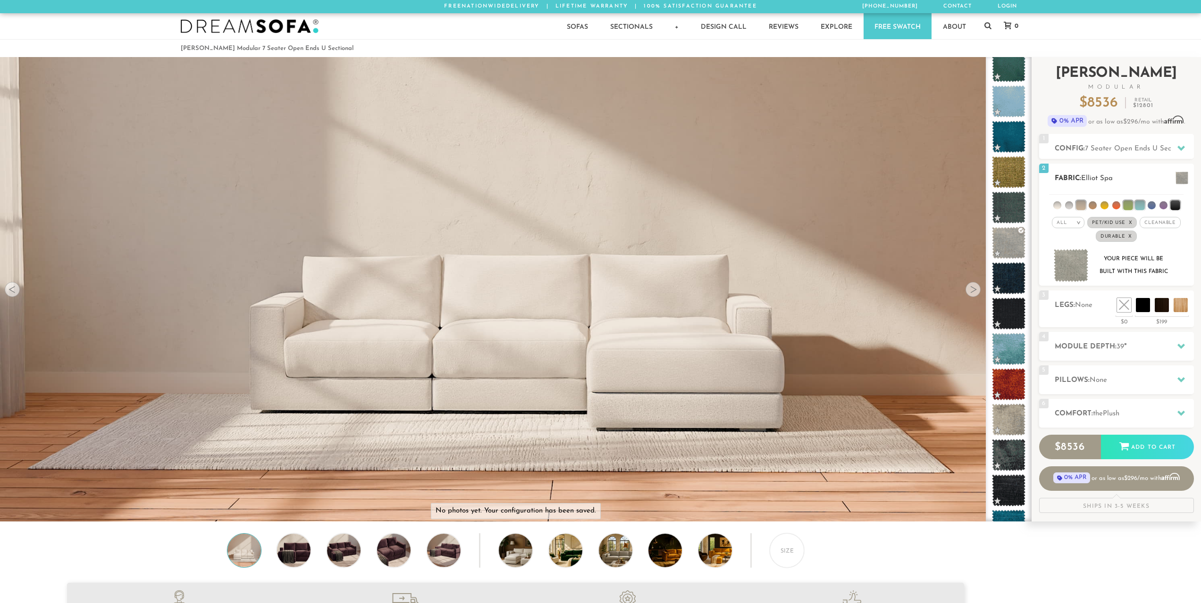
click at [1074, 264] on img at bounding box center [1070, 265] width 35 height 33
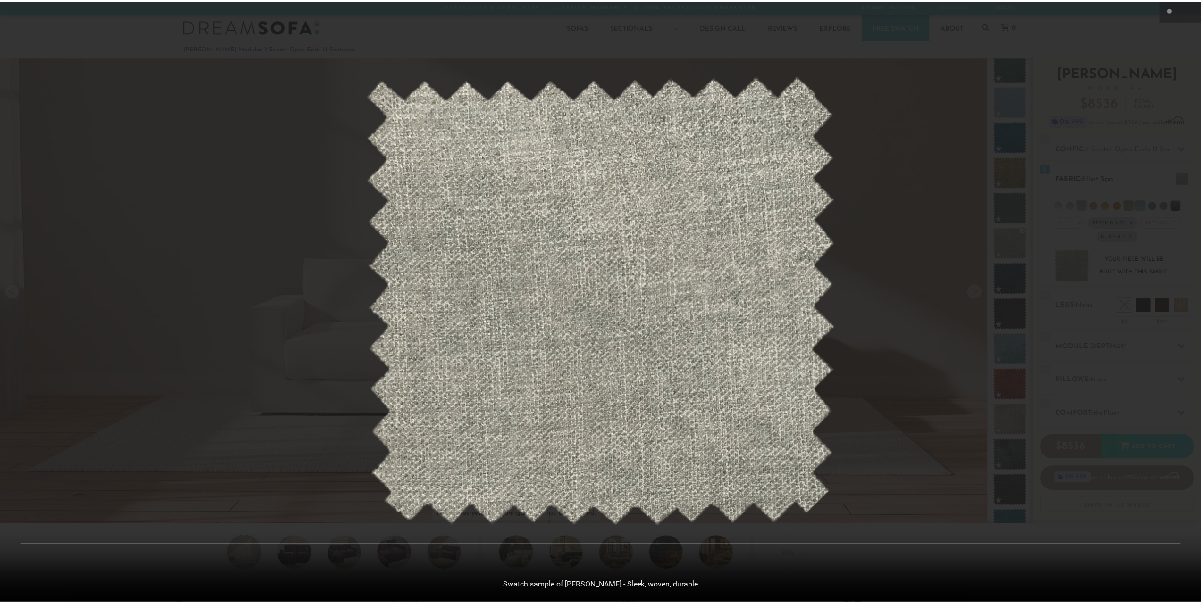
scroll to position [12054, 1201]
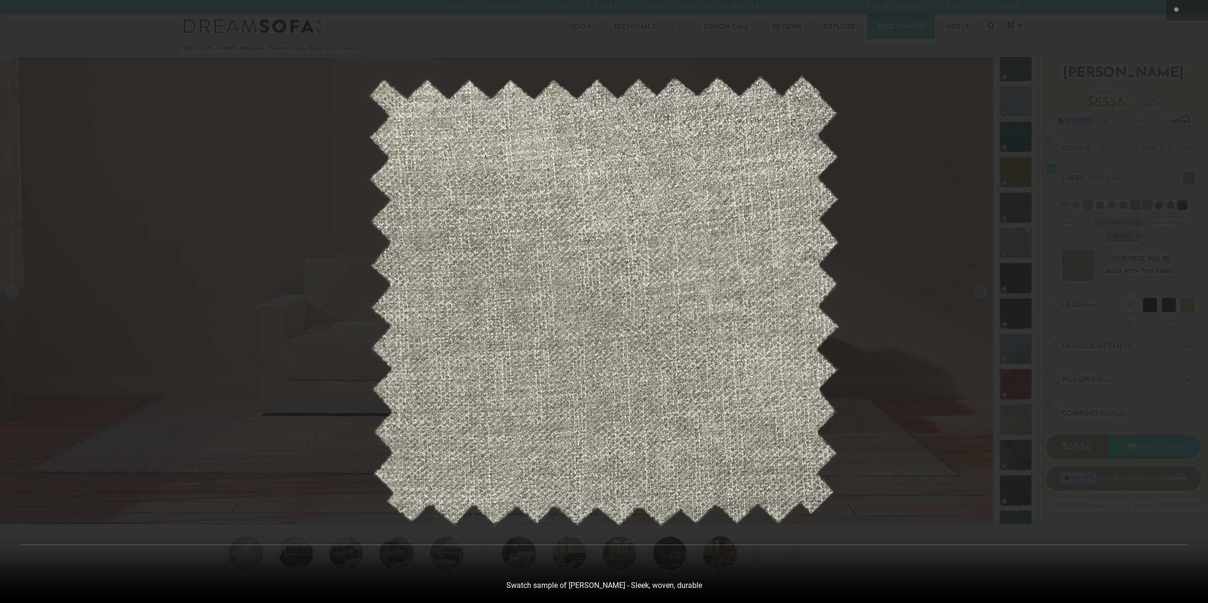
click at [995, 328] on div at bounding box center [604, 301] width 1208 height 603
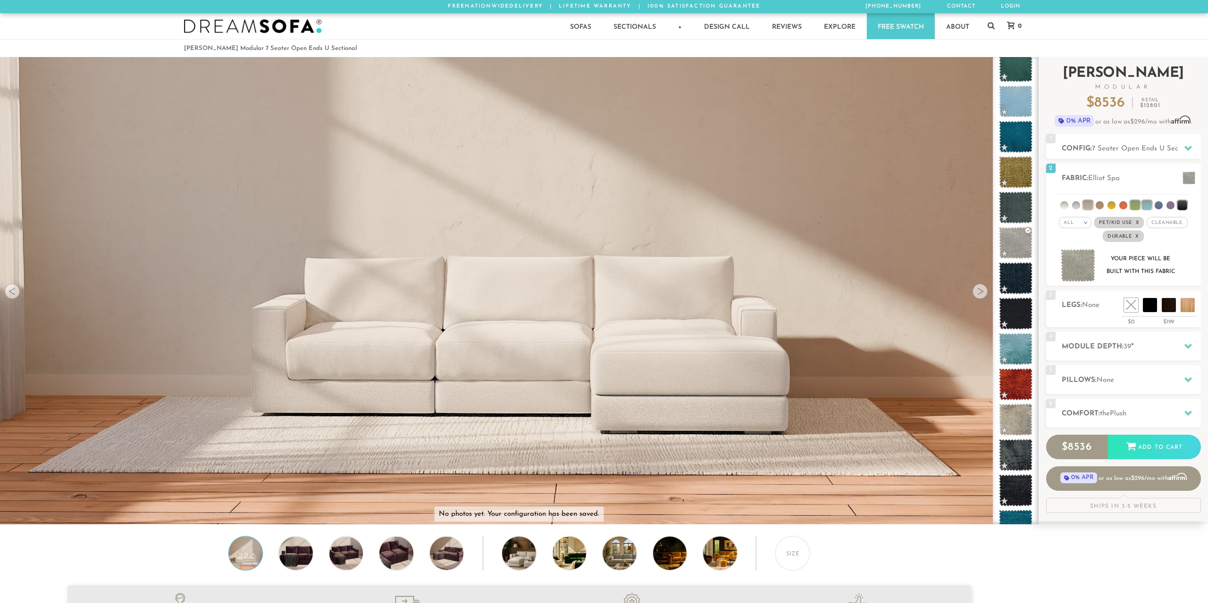
scroll to position [12040, 1194]
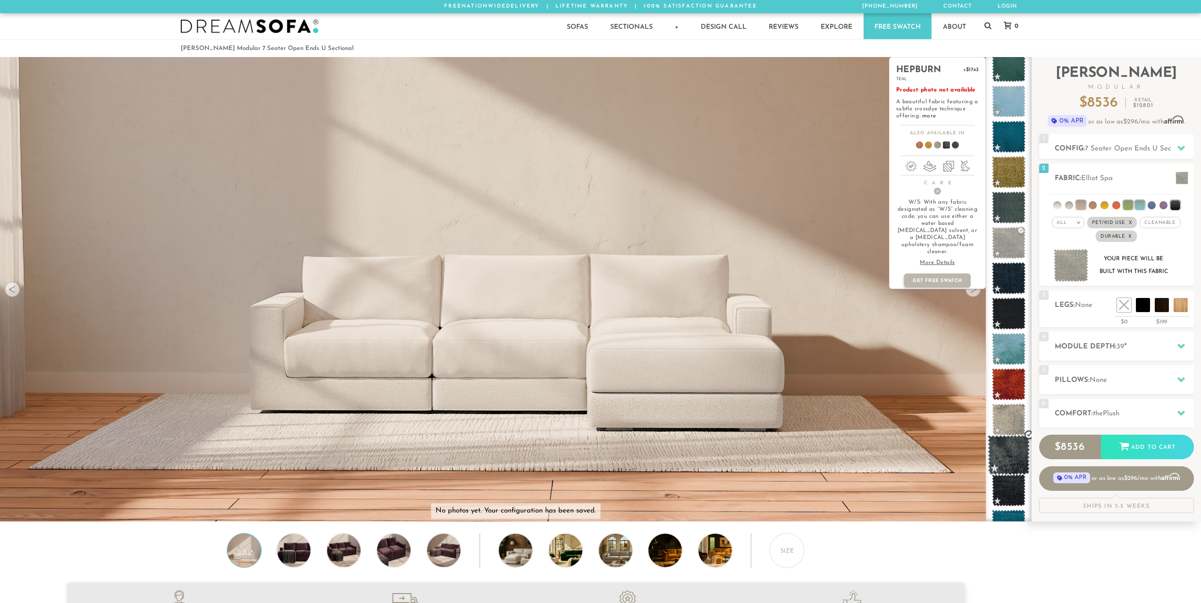
click at [1009, 454] on span at bounding box center [1008, 455] width 42 height 40
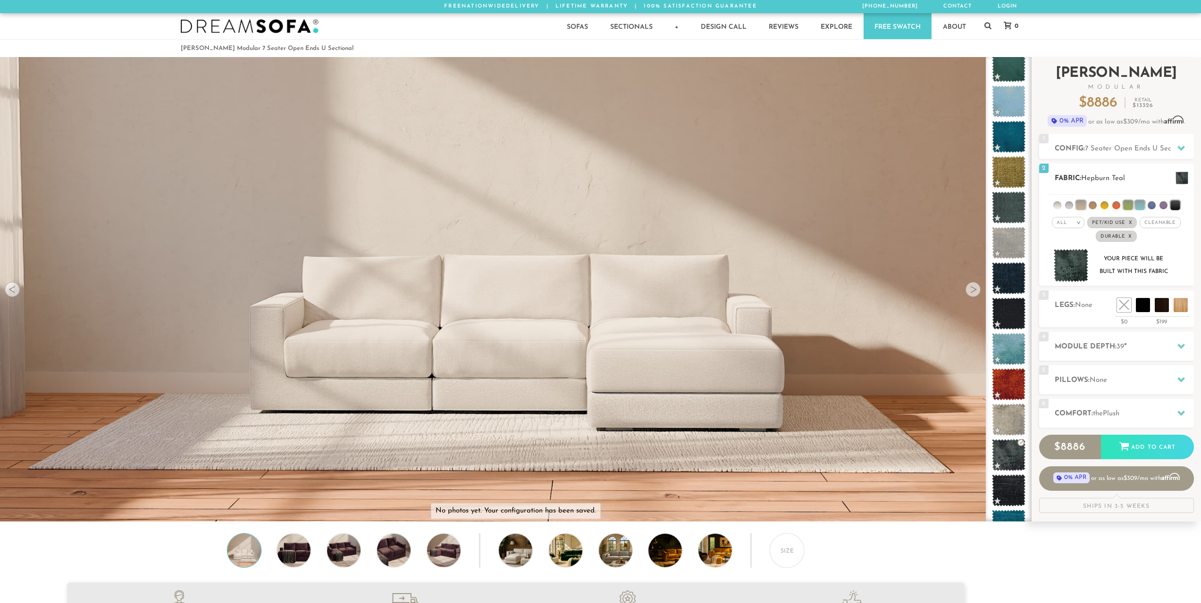
click at [1070, 266] on img at bounding box center [1070, 265] width 35 height 33
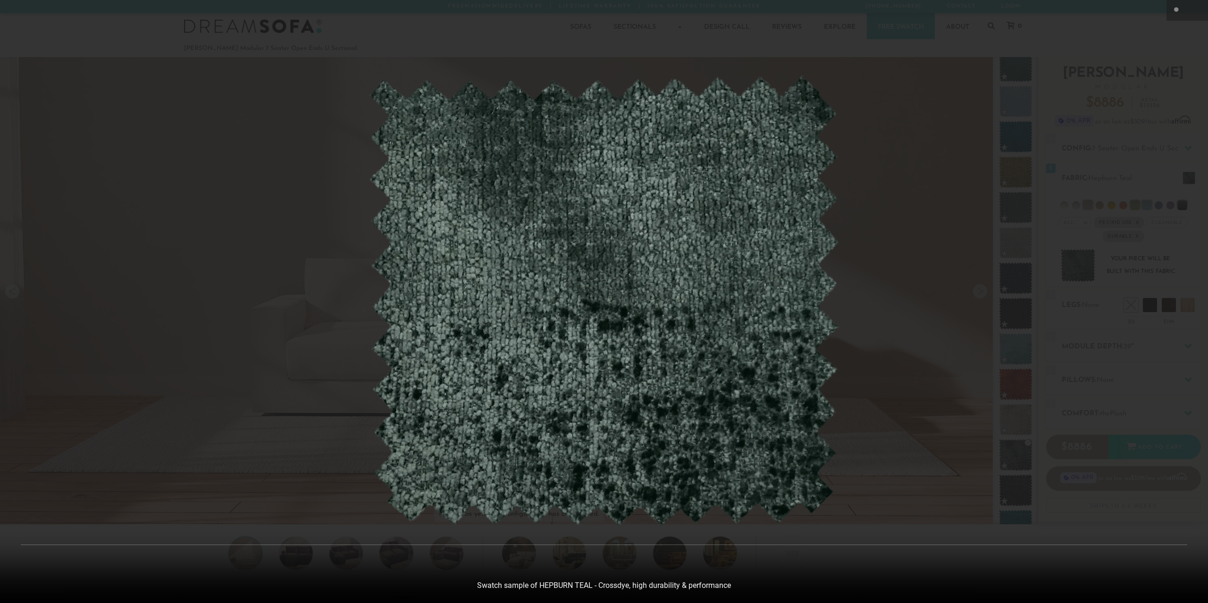
click at [922, 426] on div at bounding box center [604, 301] width 1208 height 603
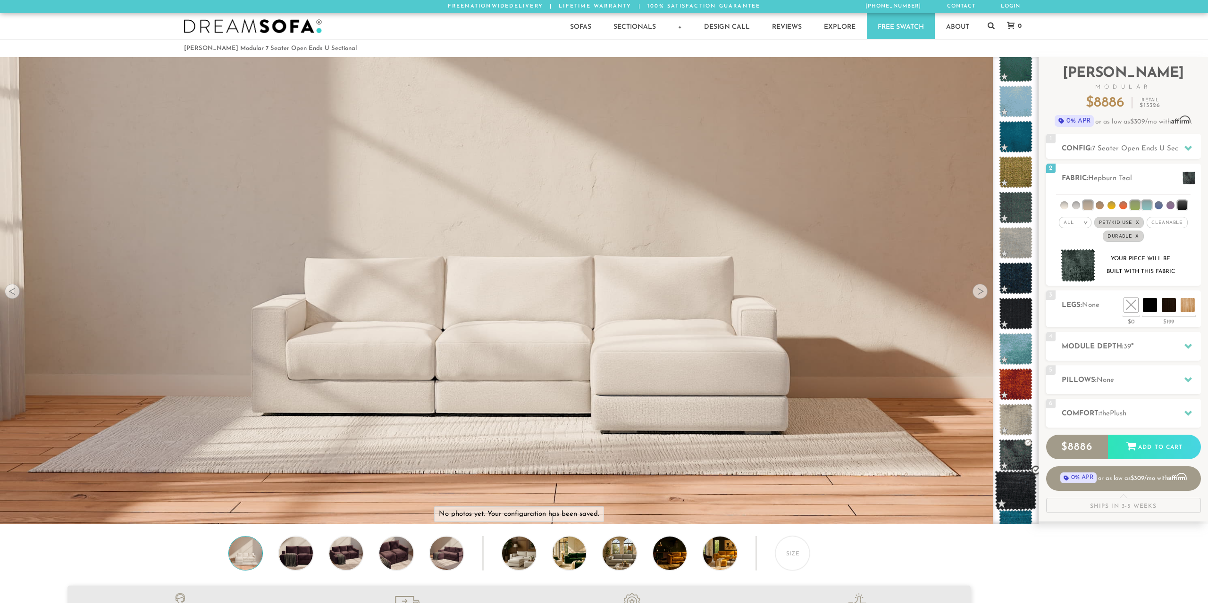
scroll to position [12040, 1194]
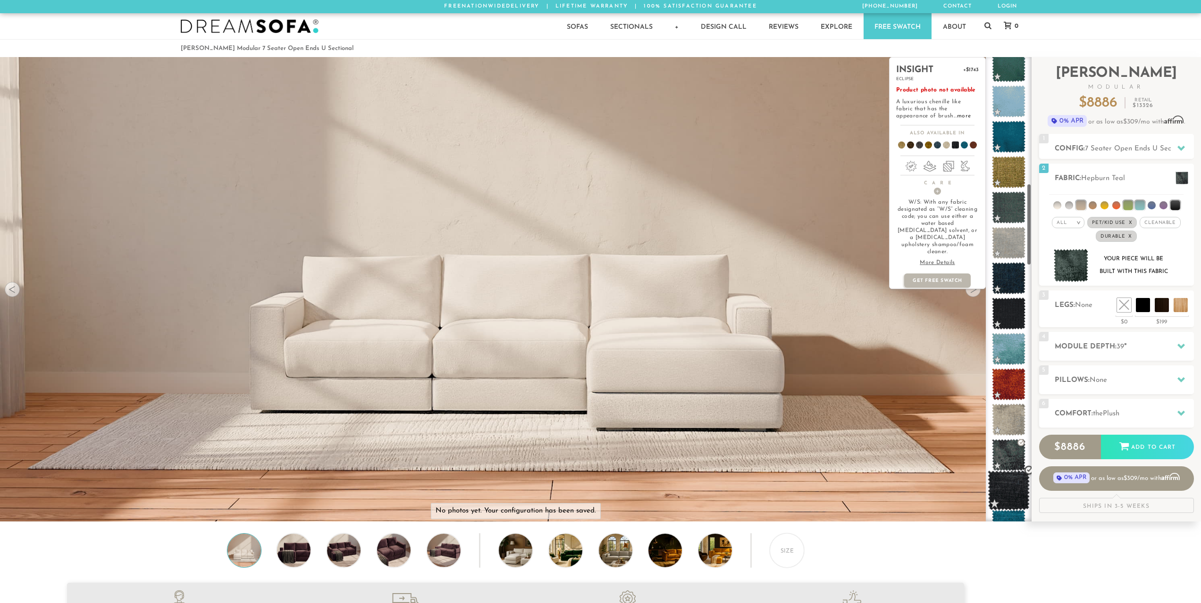
click at [1011, 502] on span at bounding box center [1008, 491] width 42 height 40
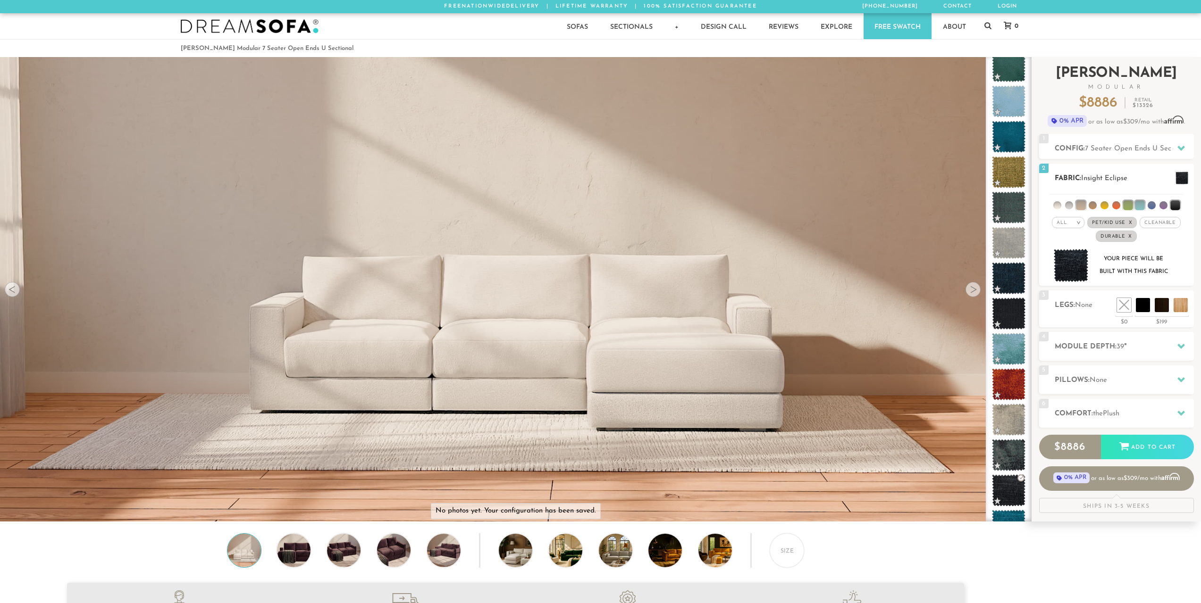
click at [1075, 265] on img at bounding box center [1070, 265] width 35 height 33
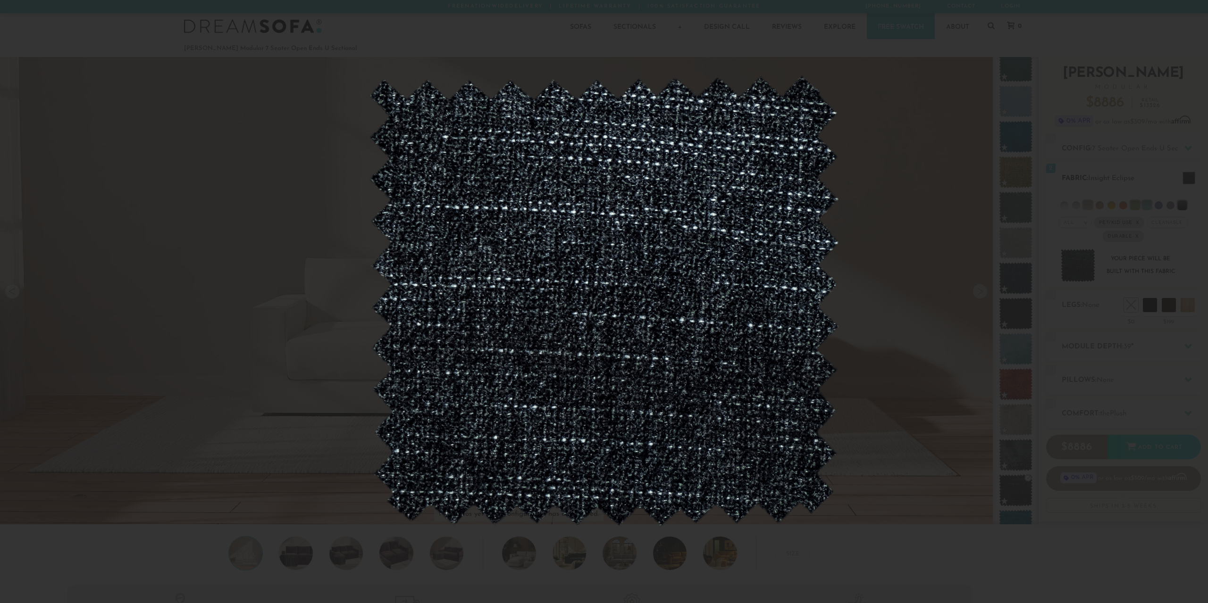
click at [1075, 265] on div at bounding box center [604, 301] width 1208 height 603
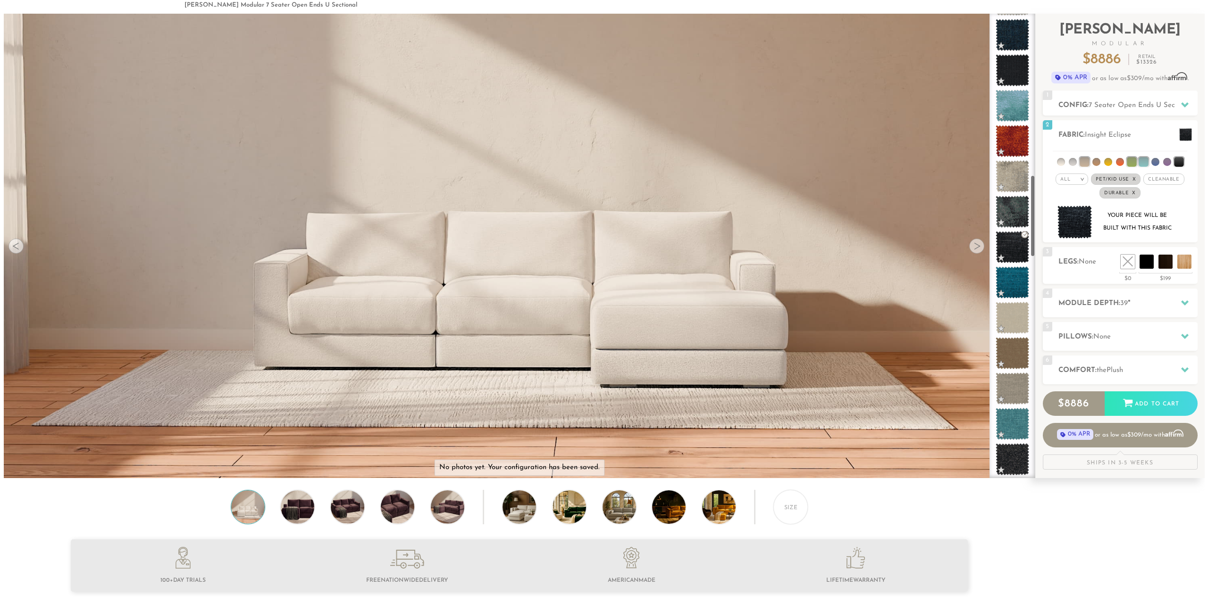
scroll to position [0, 0]
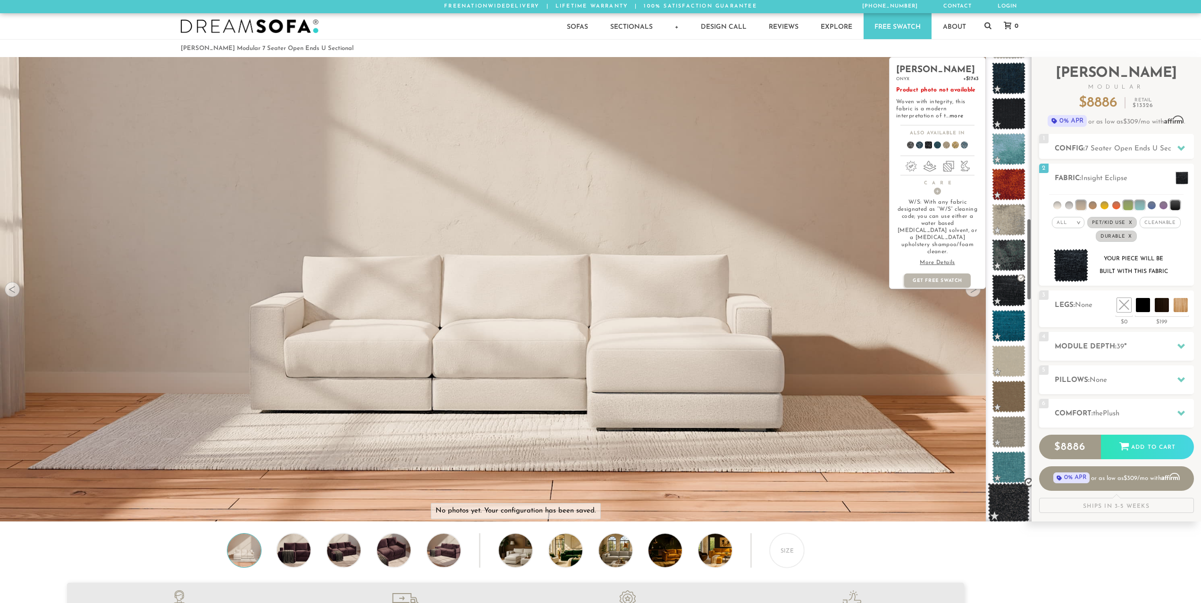
click at [991, 509] on span at bounding box center [1008, 503] width 42 height 40
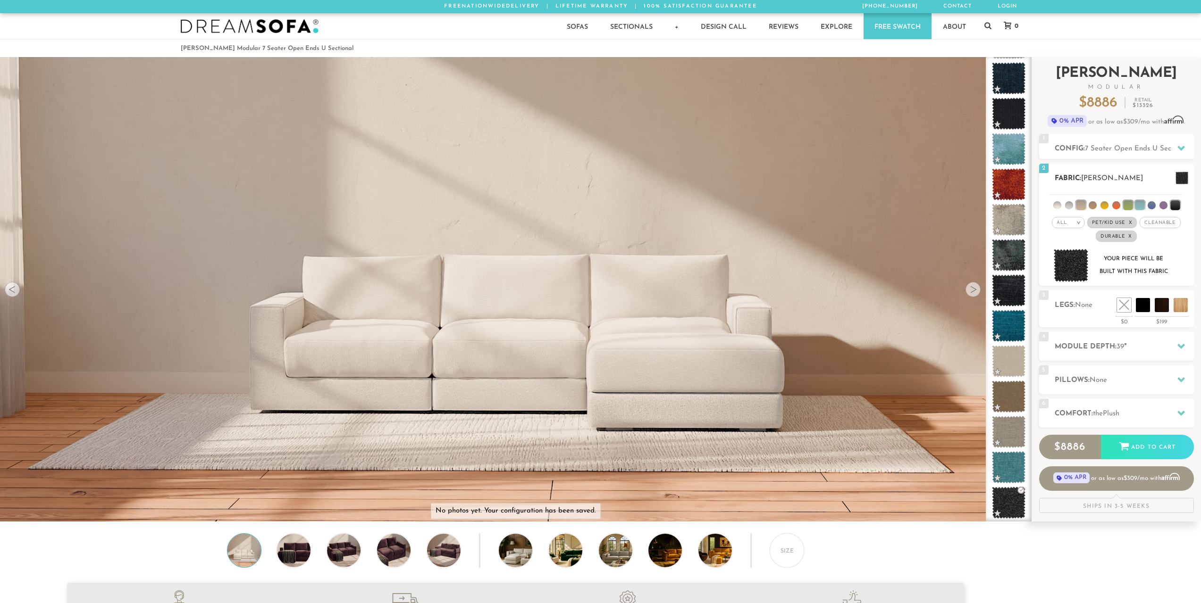
click at [1072, 270] on img at bounding box center [1070, 265] width 35 height 33
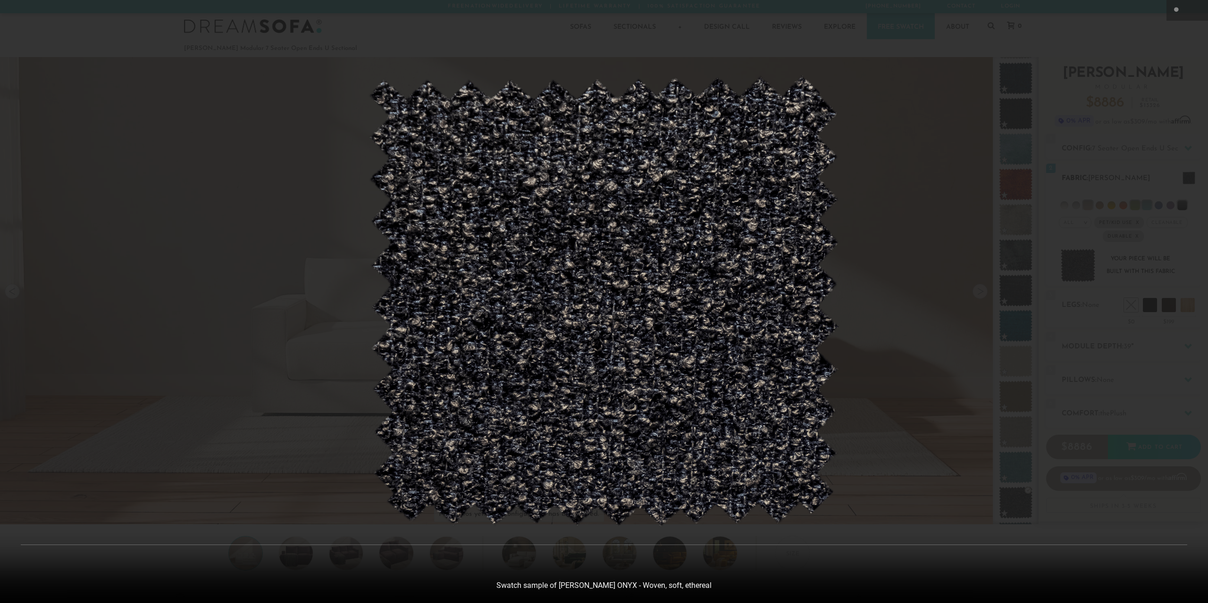
click at [1072, 270] on div at bounding box center [604, 301] width 1208 height 603
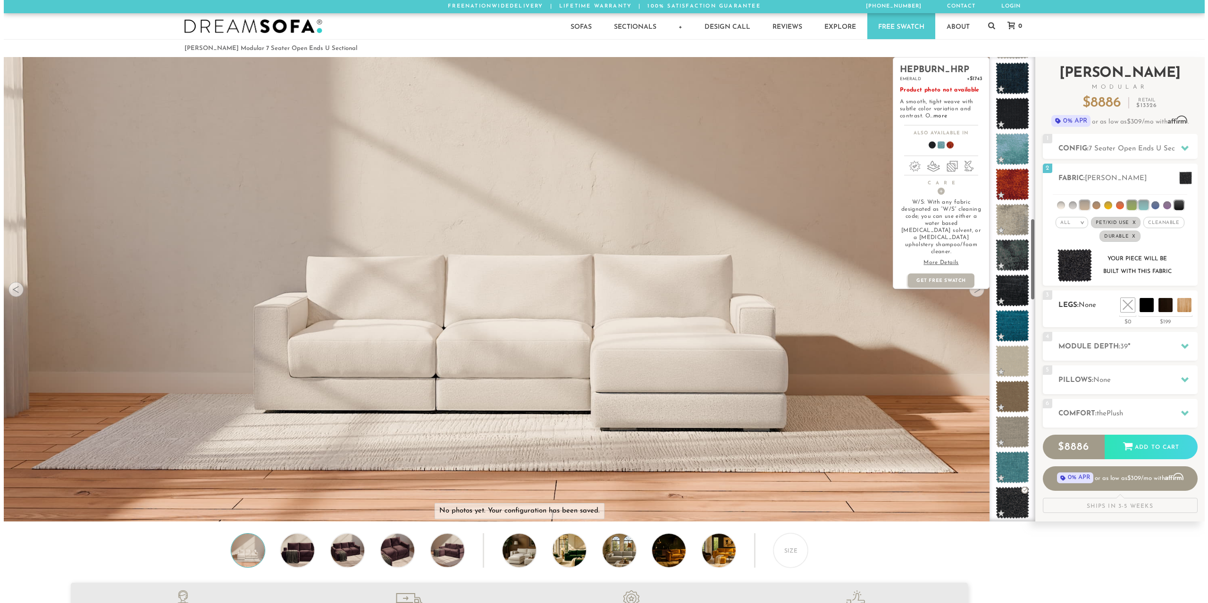
scroll to position [12040, 1194]
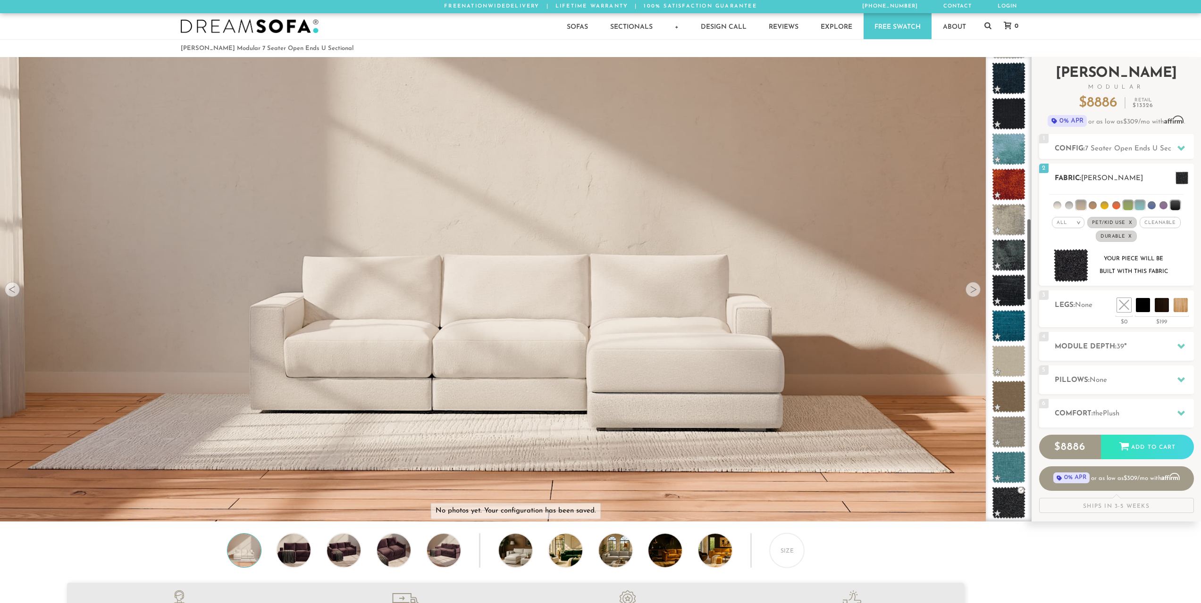
click at [1074, 273] on img at bounding box center [1070, 265] width 35 height 33
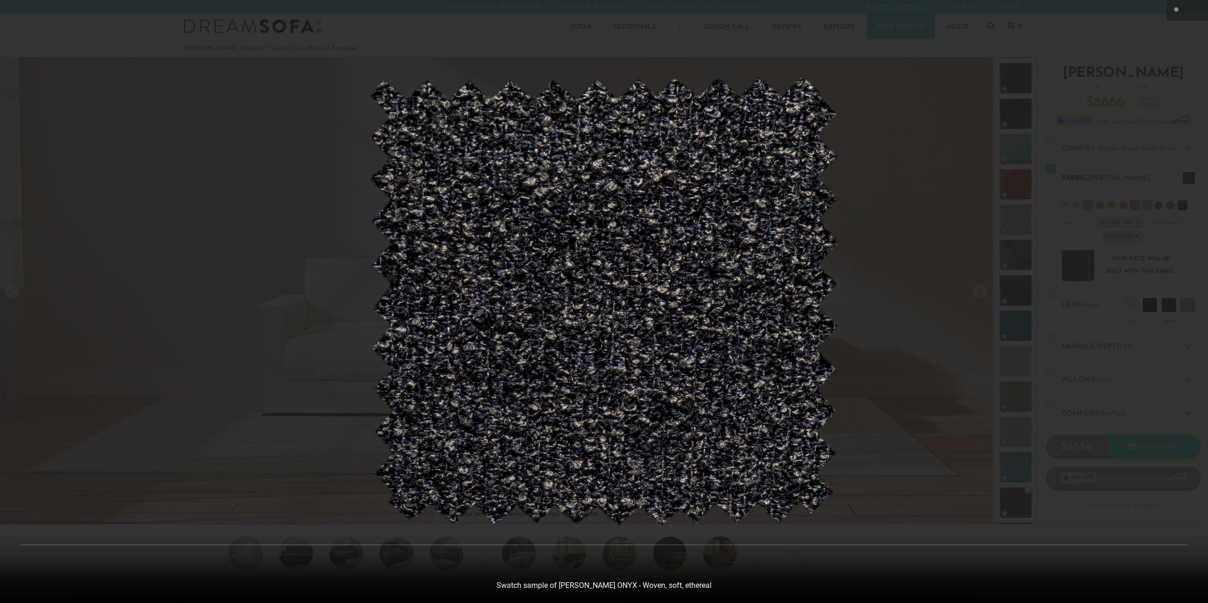
scroll to position [8, 8]
click at [1074, 273] on div at bounding box center [604, 301] width 1208 height 603
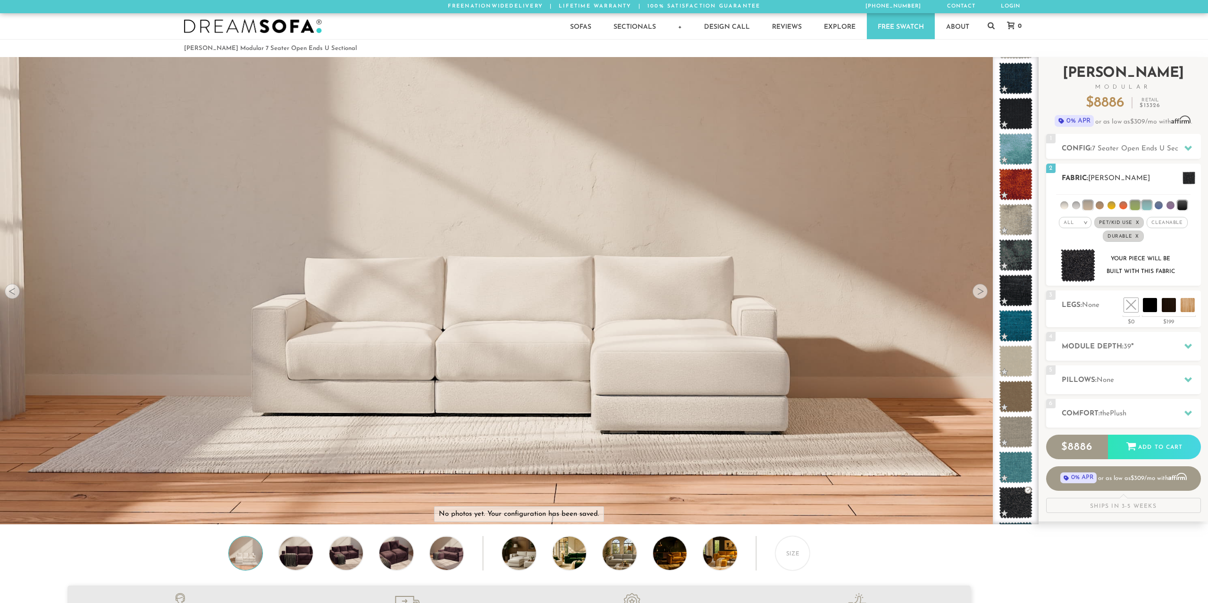
scroll to position [12040, 1194]
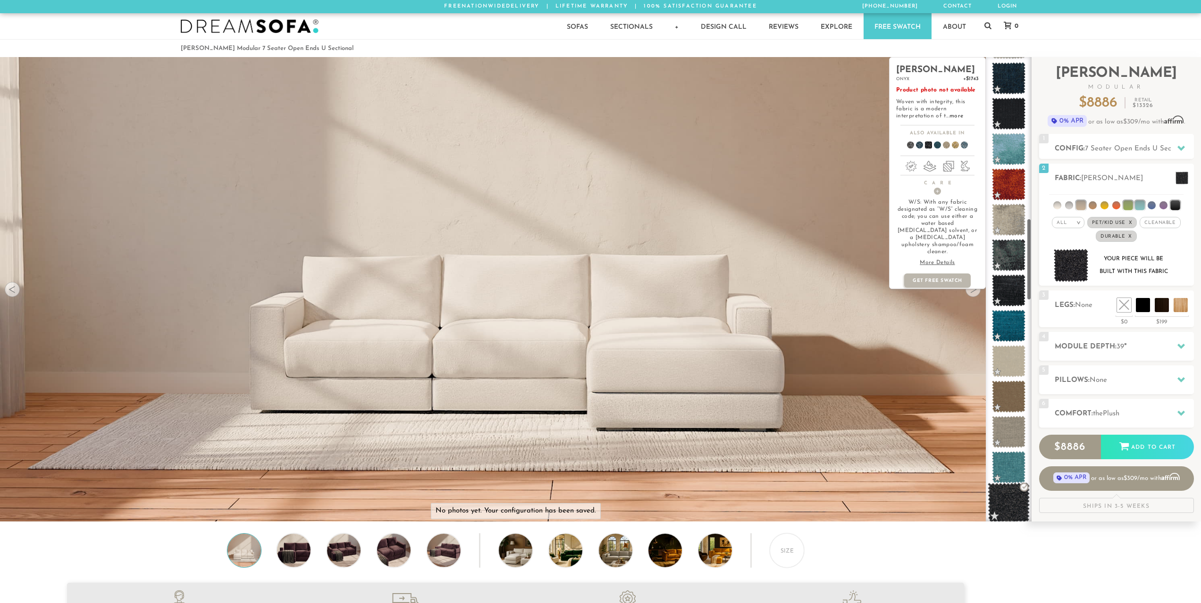
click at [1004, 501] on span at bounding box center [1008, 503] width 42 height 40
click at [1005, 506] on span at bounding box center [1008, 503] width 42 height 40
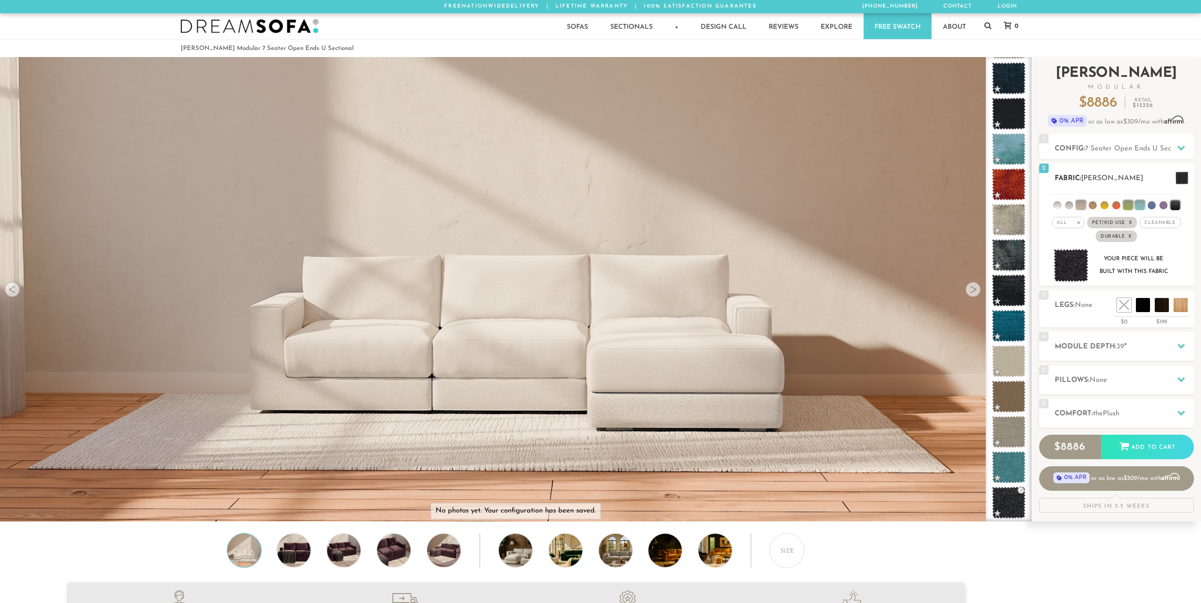
click at [1079, 274] on img at bounding box center [1070, 265] width 35 height 33
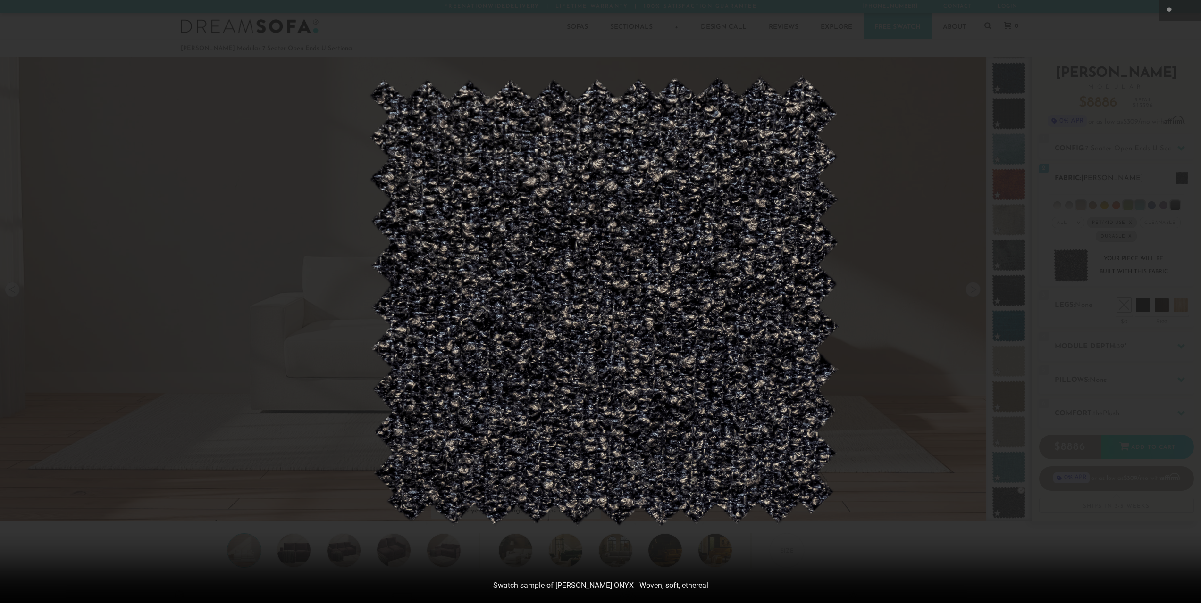
scroll to position [12054, 1201]
click at [1079, 274] on div at bounding box center [604, 301] width 1208 height 603
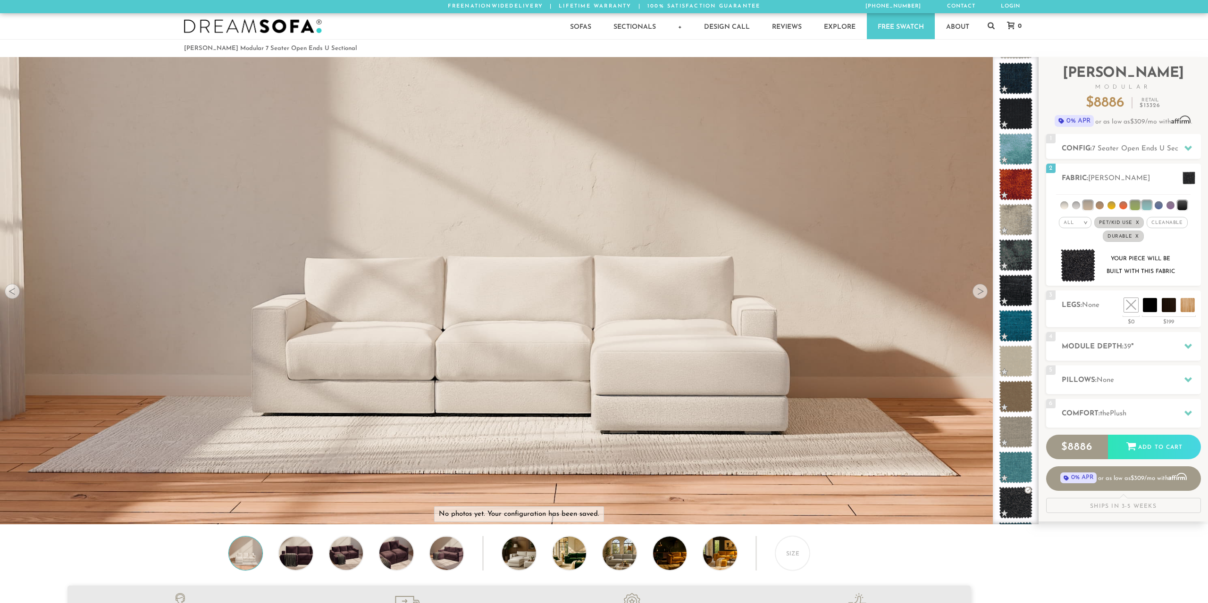
scroll to position [12040, 1194]
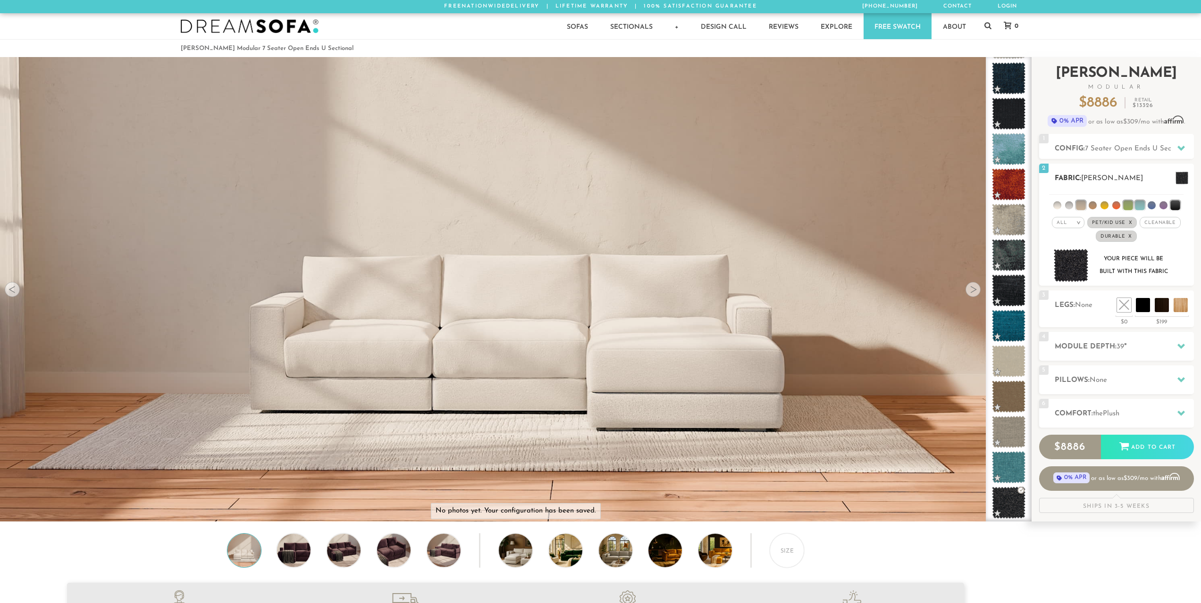
click at [1185, 179] on span at bounding box center [1181, 178] width 13 height 13
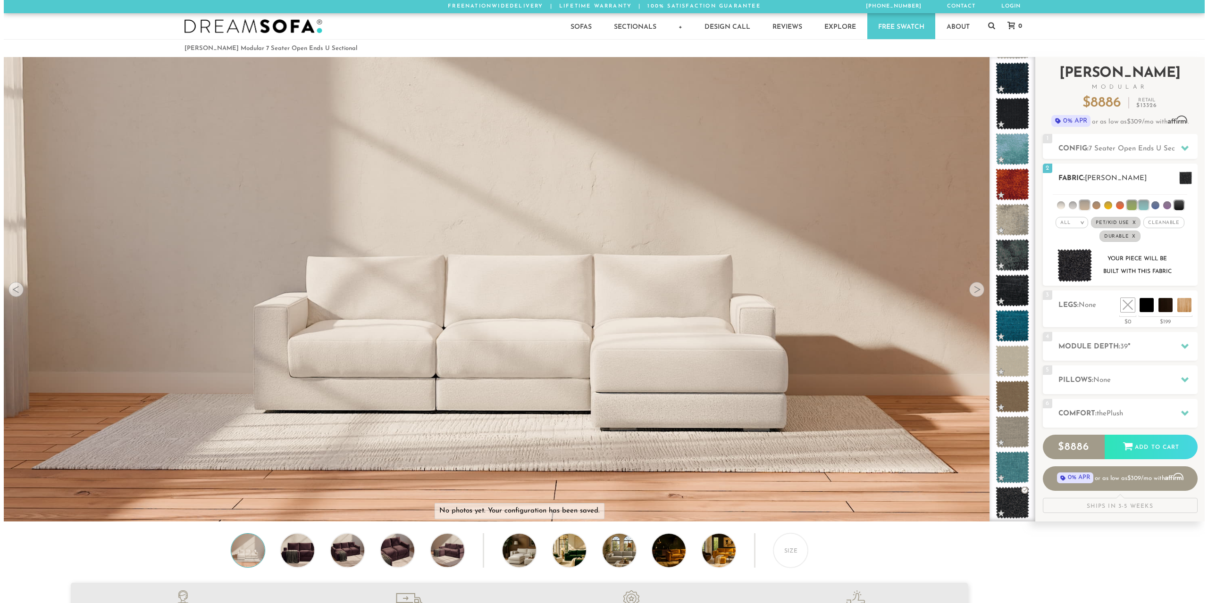
scroll to position [8, 8]
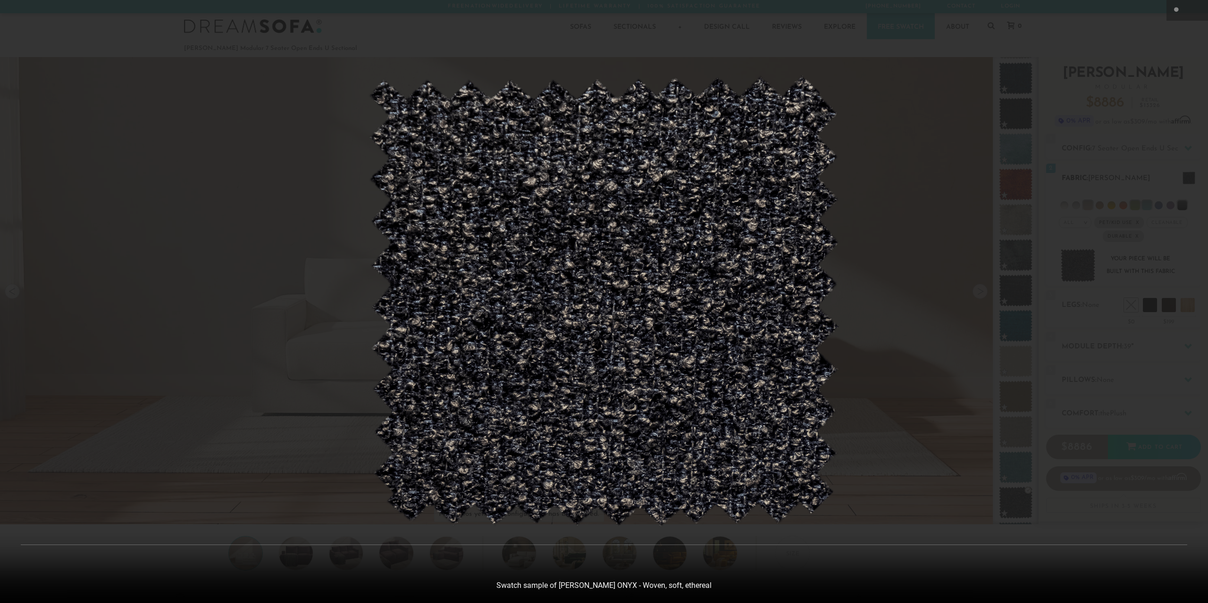
click at [1185, 179] on div at bounding box center [604, 301] width 1208 height 603
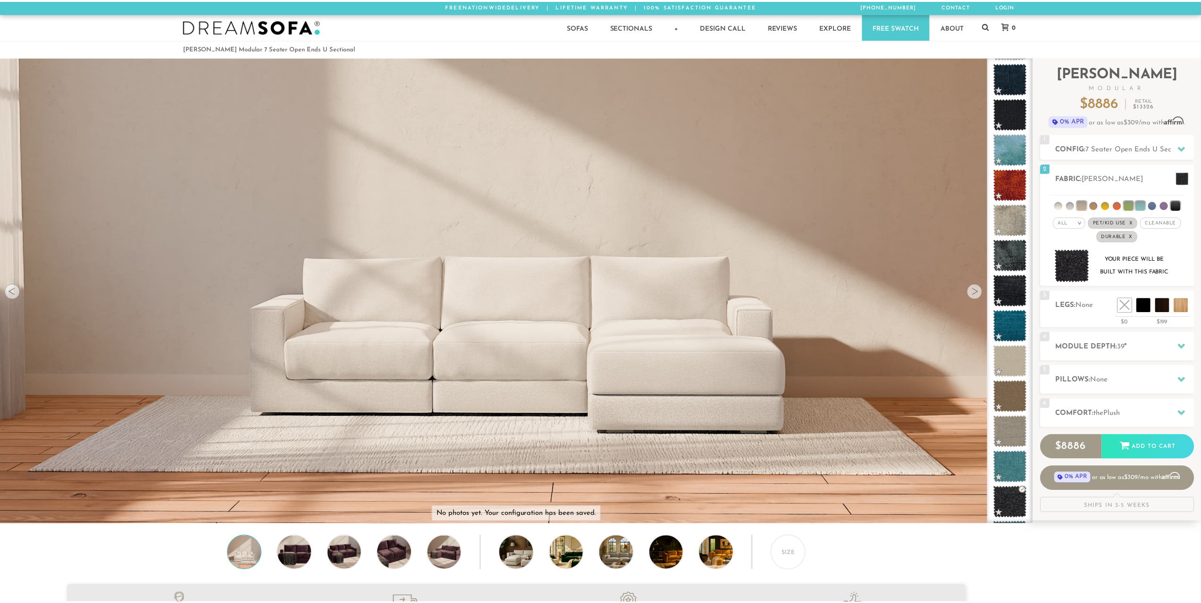
scroll to position [12040, 1194]
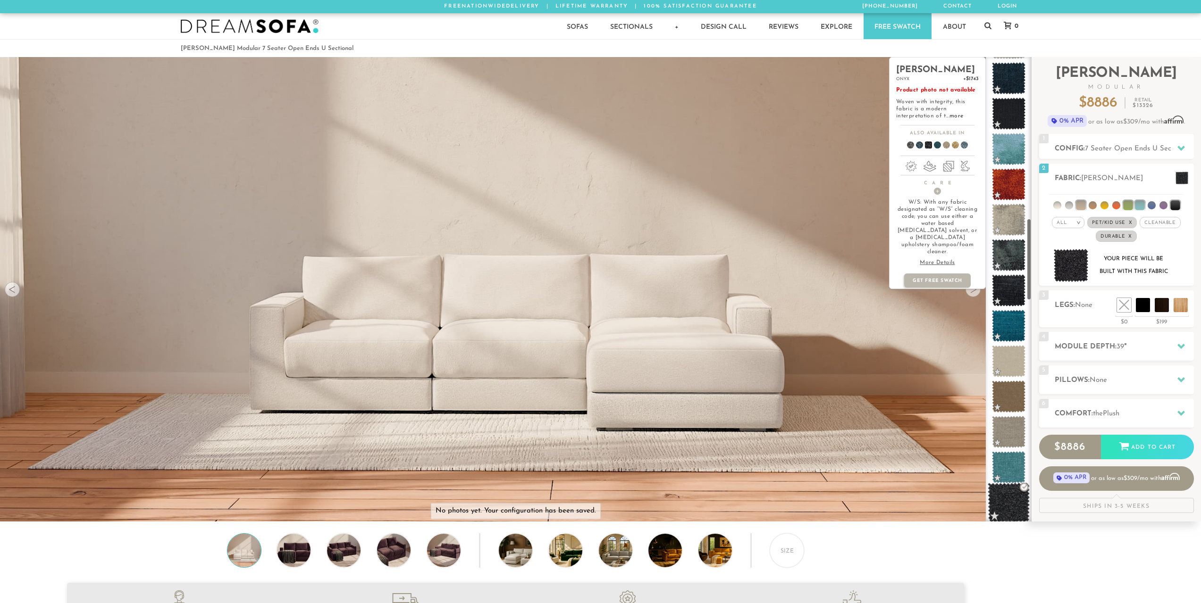
click at [1005, 507] on span at bounding box center [1008, 503] width 42 height 40
click at [1008, 492] on span at bounding box center [1008, 503] width 42 height 40
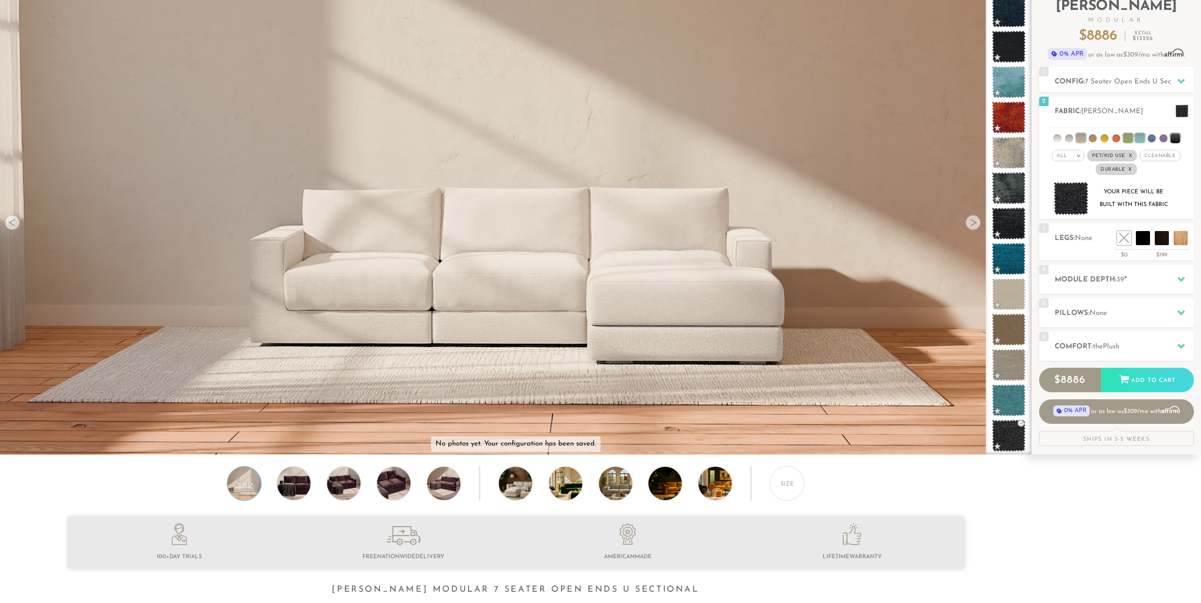
scroll to position [0, 0]
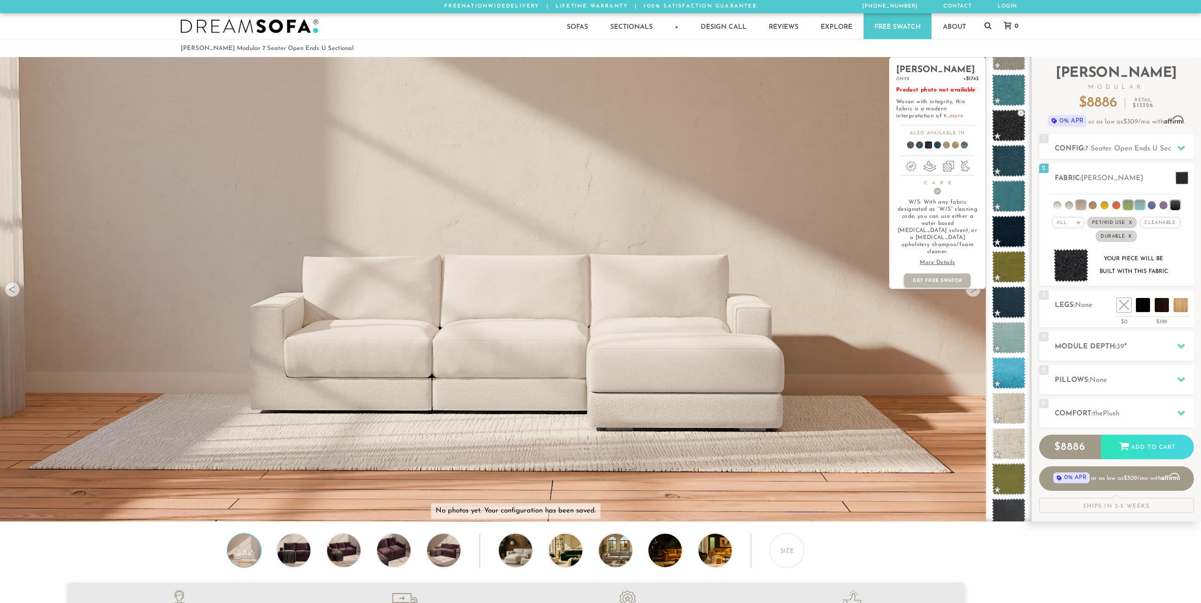
click at [951, 116] on link "more" at bounding box center [956, 116] width 14 height 6
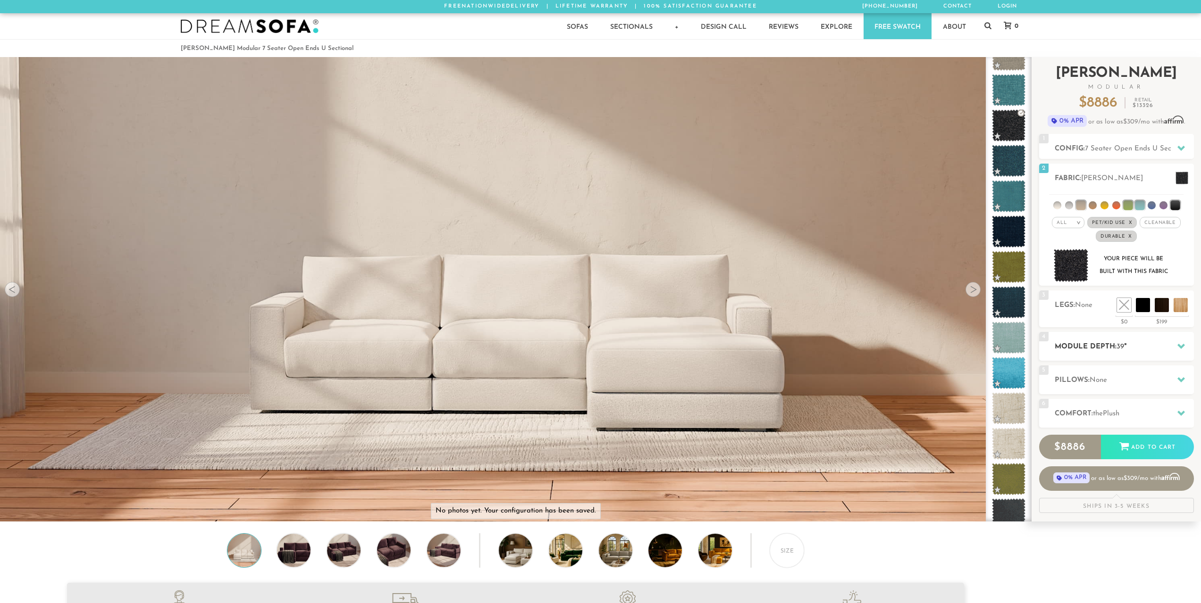
click at [1102, 347] on h2 "Module Depth: 39 "" at bounding box center [1123, 347] width 139 height 11
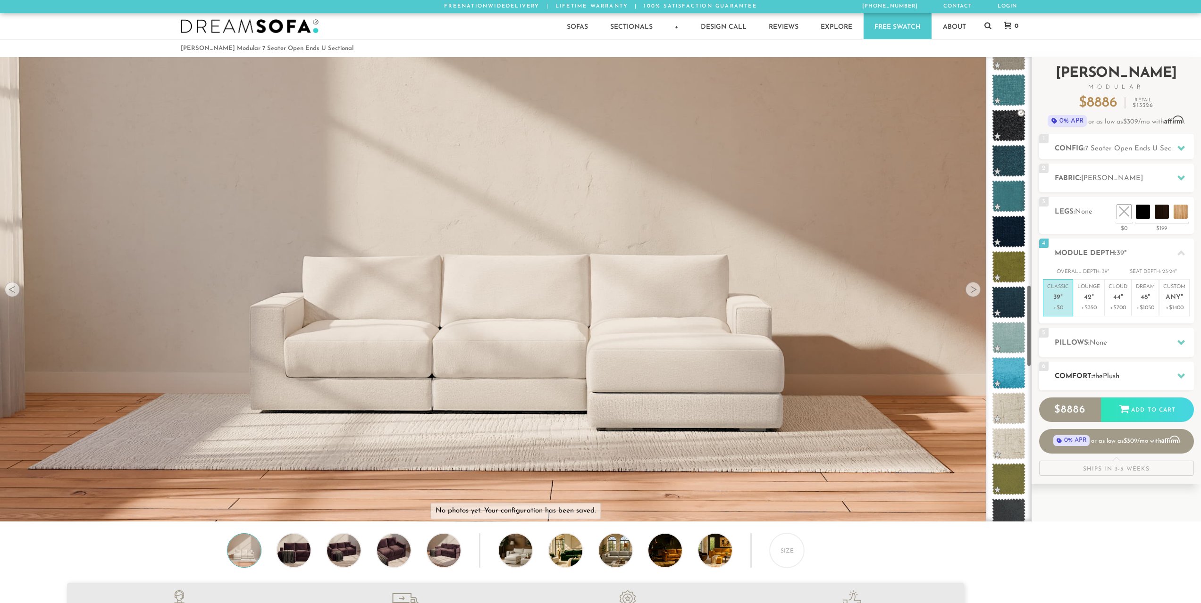
click at [1166, 378] on h2 "Comfort: the Plush" at bounding box center [1123, 376] width 139 height 11
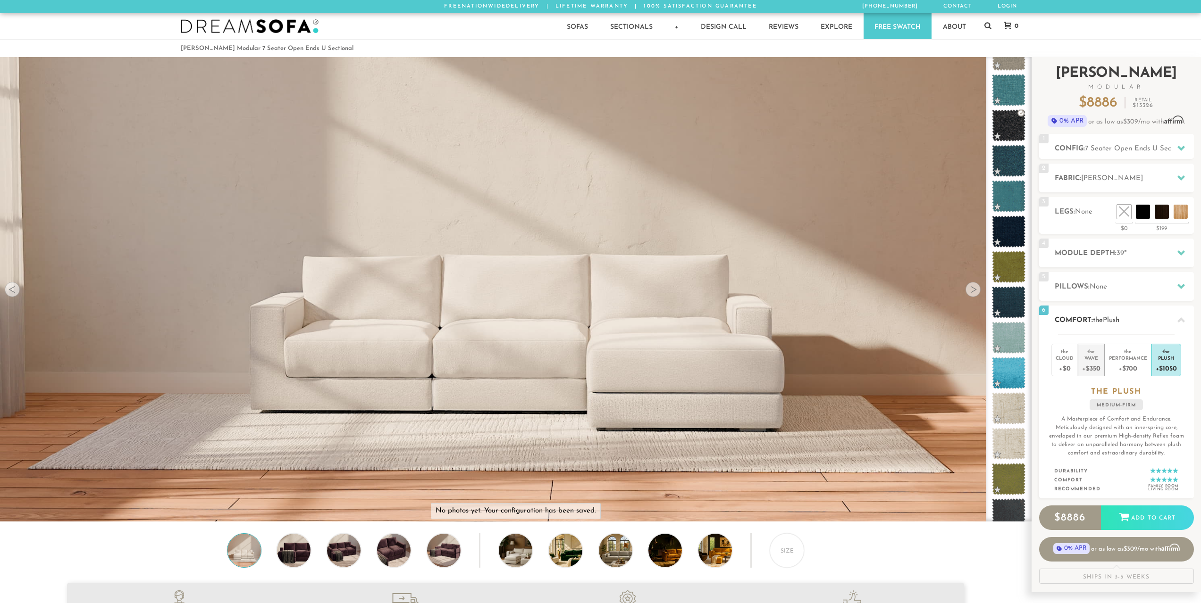
click at [1093, 349] on div "the" at bounding box center [1091, 349] width 18 height 9
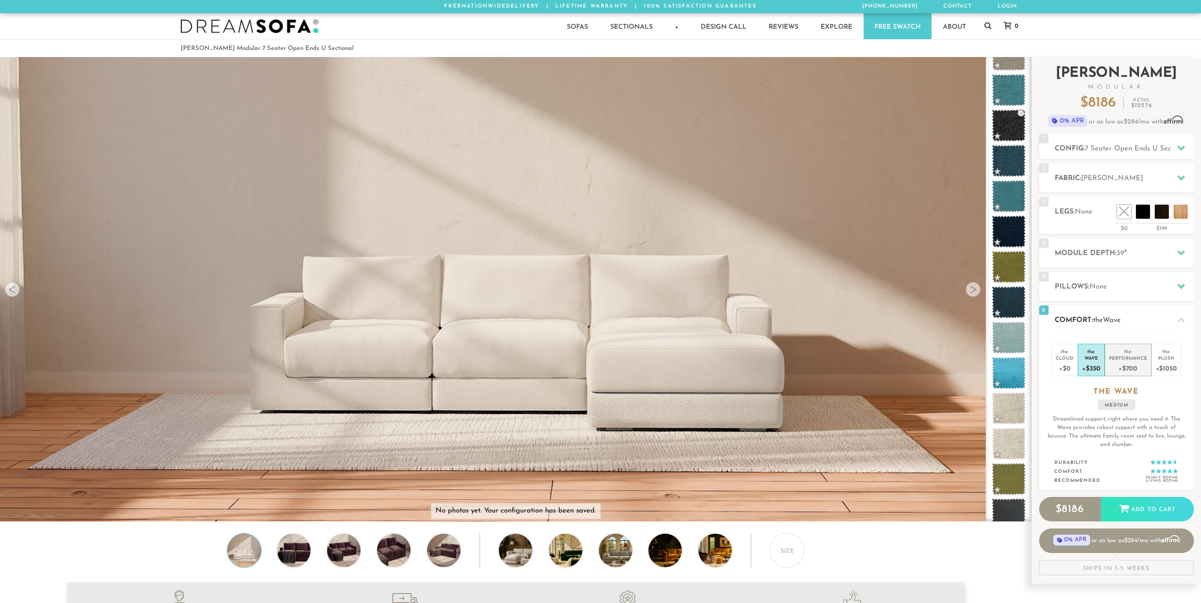
click at [1117, 357] on div "Performance" at bounding box center [1128, 358] width 38 height 7
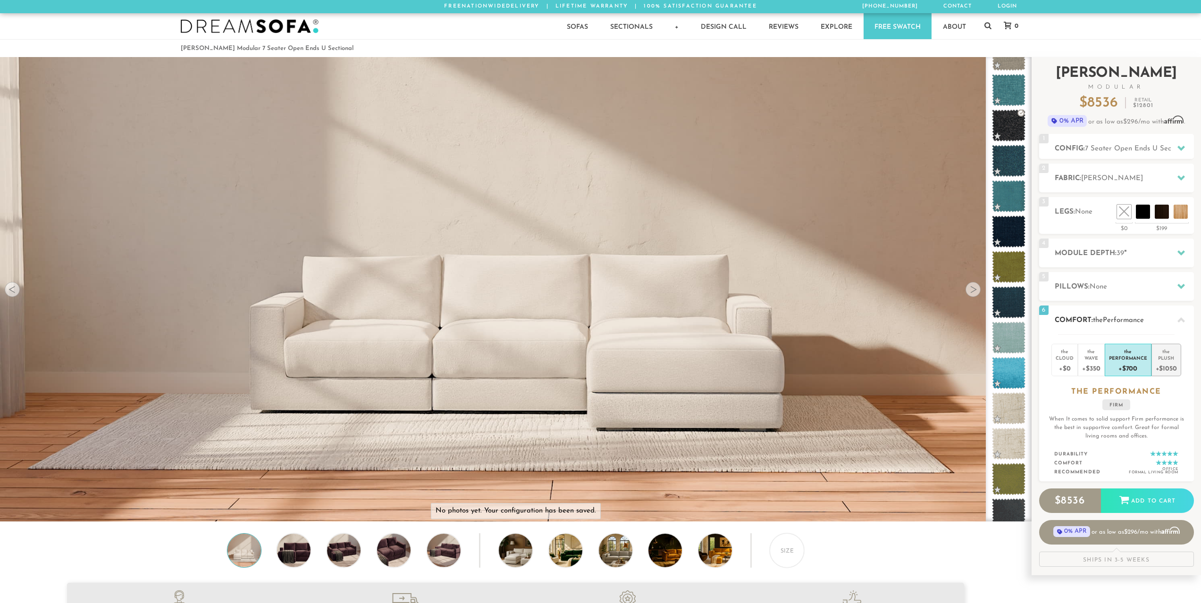
click at [1165, 364] on div "+$1050" at bounding box center [1165, 368] width 21 height 14
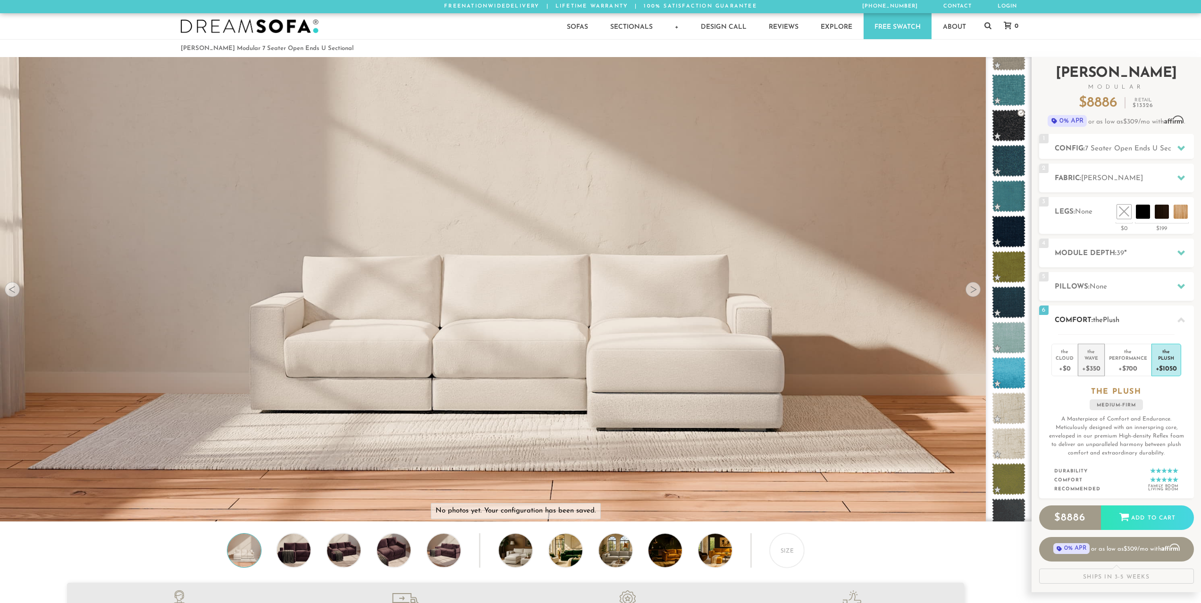
click at [1085, 361] on div "+$350" at bounding box center [1091, 368] width 18 height 14
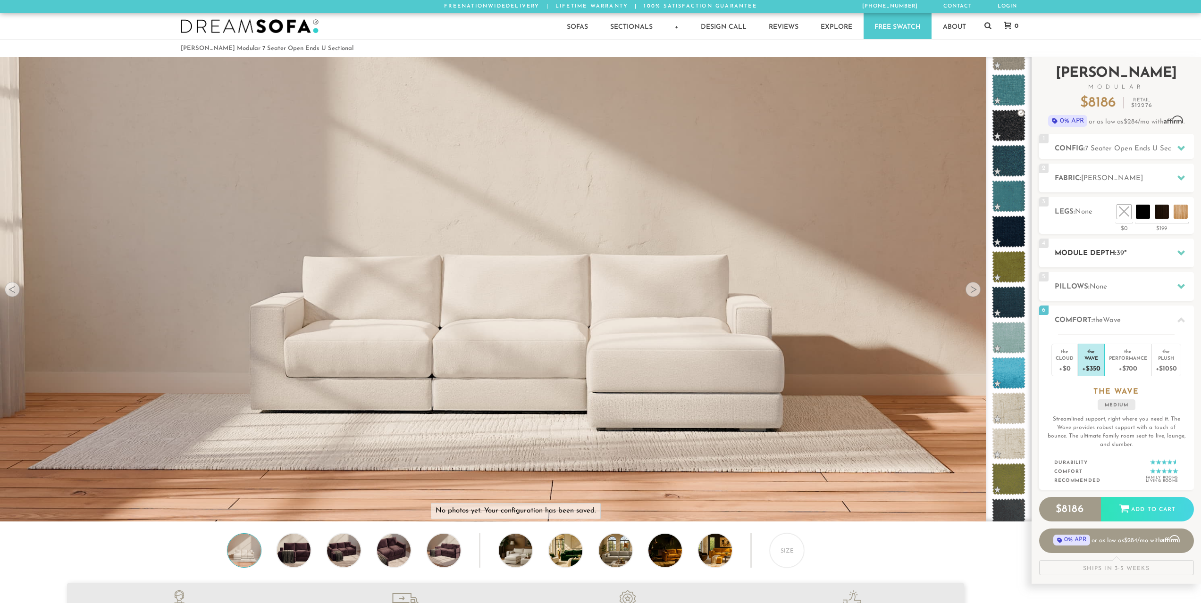
click at [1096, 262] on div "4 Module Depth: 39 "" at bounding box center [1116, 253] width 155 height 29
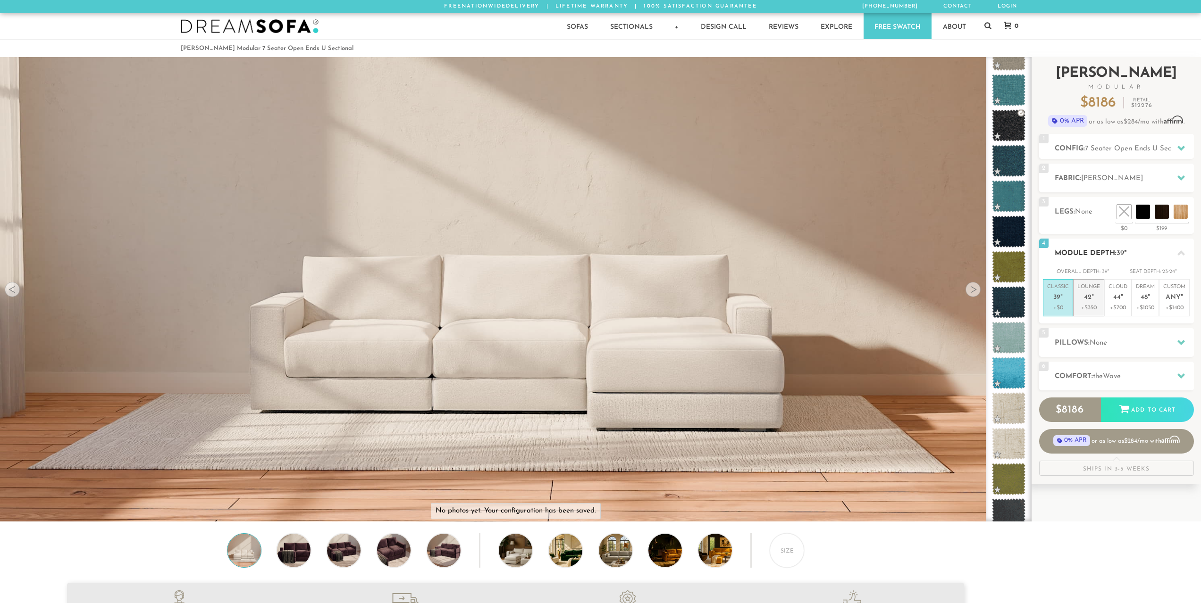
click at [1087, 299] on span "42" at bounding box center [1088, 298] width 8 height 8
click at [1053, 302] on p "Classic 39 "" at bounding box center [1058, 294] width 22 height 20
click at [1157, 250] on h2 "Module Depth: 39 "" at bounding box center [1123, 253] width 139 height 11
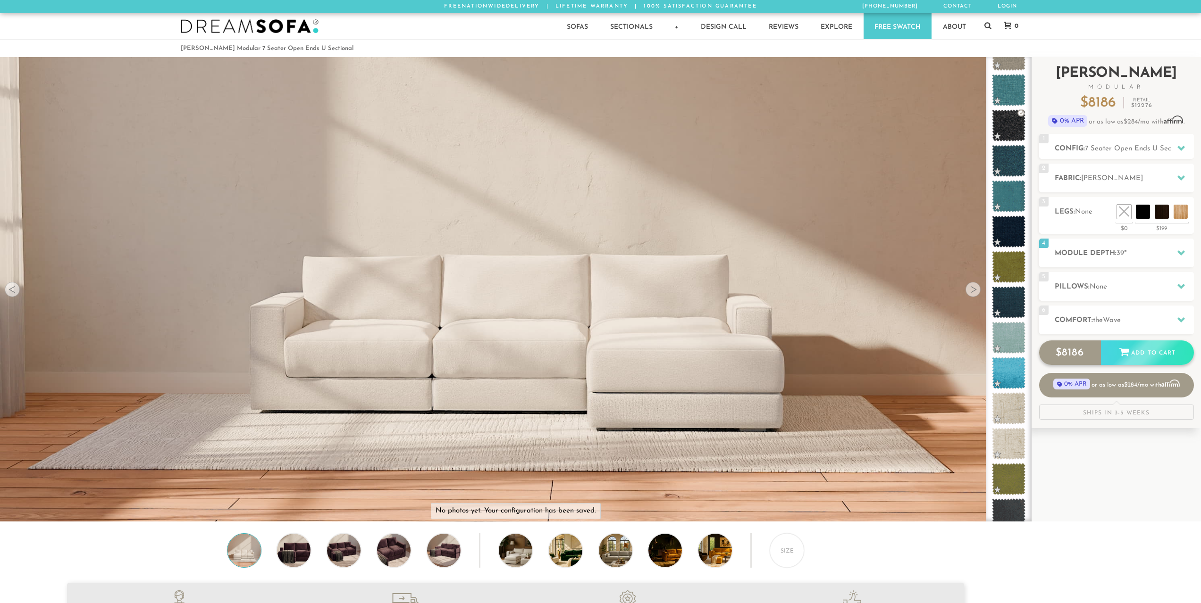
click at [1161, 354] on div "Add to Cart" at bounding box center [1147, 353] width 93 height 25
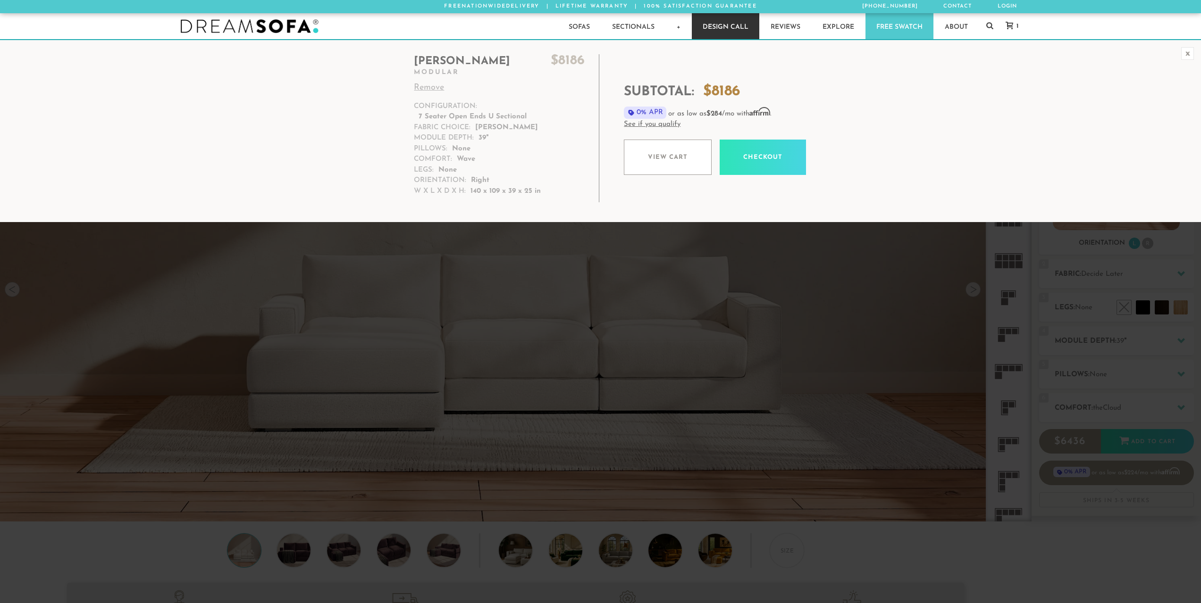
click at [725, 28] on link "Design Call" at bounding box center [725, 26] width 67 height 26
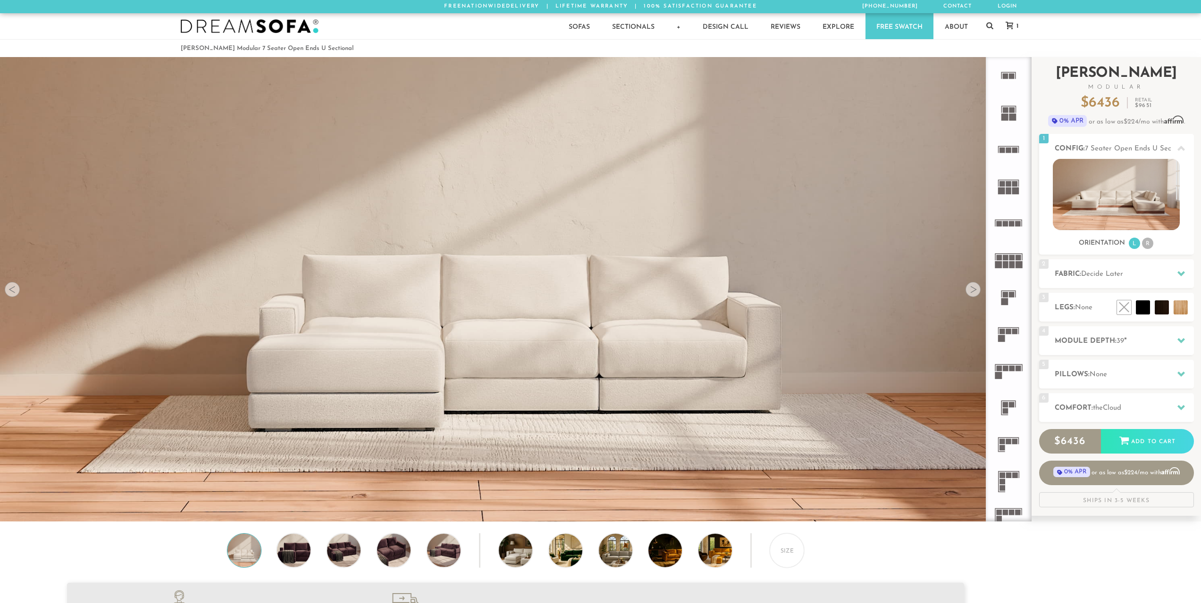
scroll to position [12040, 1194]
click at [1010, 22] on link "1" at bounding box center [1009, 26] width 27 height 8
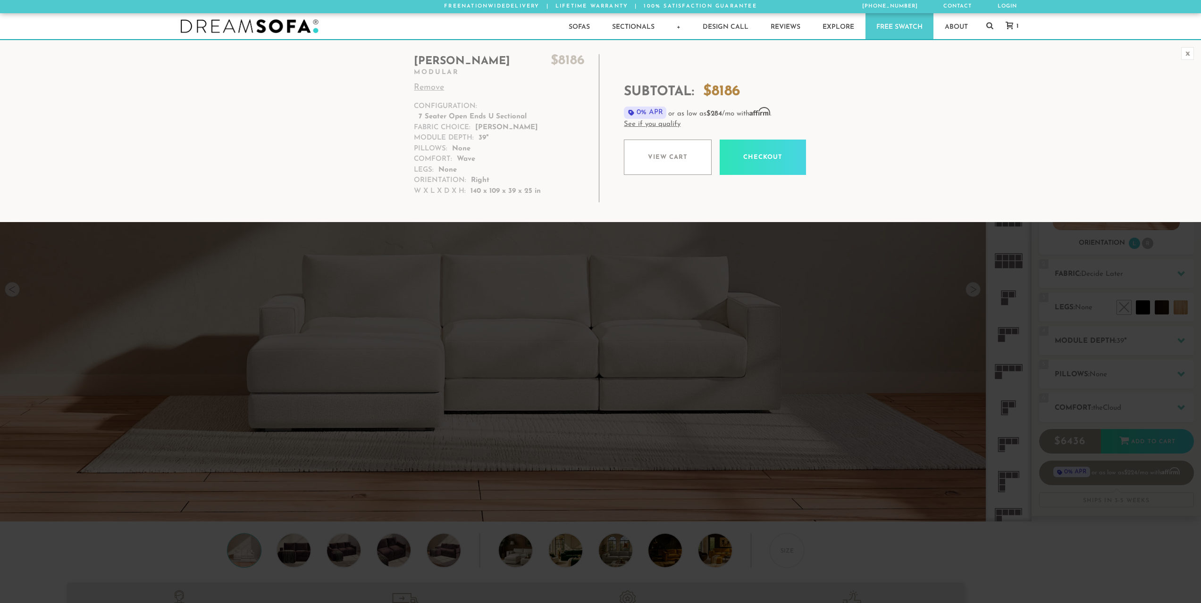
click at [426, 92] on link "Remove" at bounding box center [499, 88] width 171 height 13
click at [425, 87] on link "Remove" at bounding box center [499, 88] width 171 height 13
click at [436, 85] on link "Remove" at bounding box center [499, 88] width 171 height 13
drag, startPoint x: 870, startPoint y: 139, endPoint x: 888, endPoint y: 117, distance: 27.5
click at [871, 139] on div "Subtotal: $ 8186 0% APR or as low as $284 /mo with Affirm . See if you qualify …" at bounding box center [786, 128] width 325 height 131
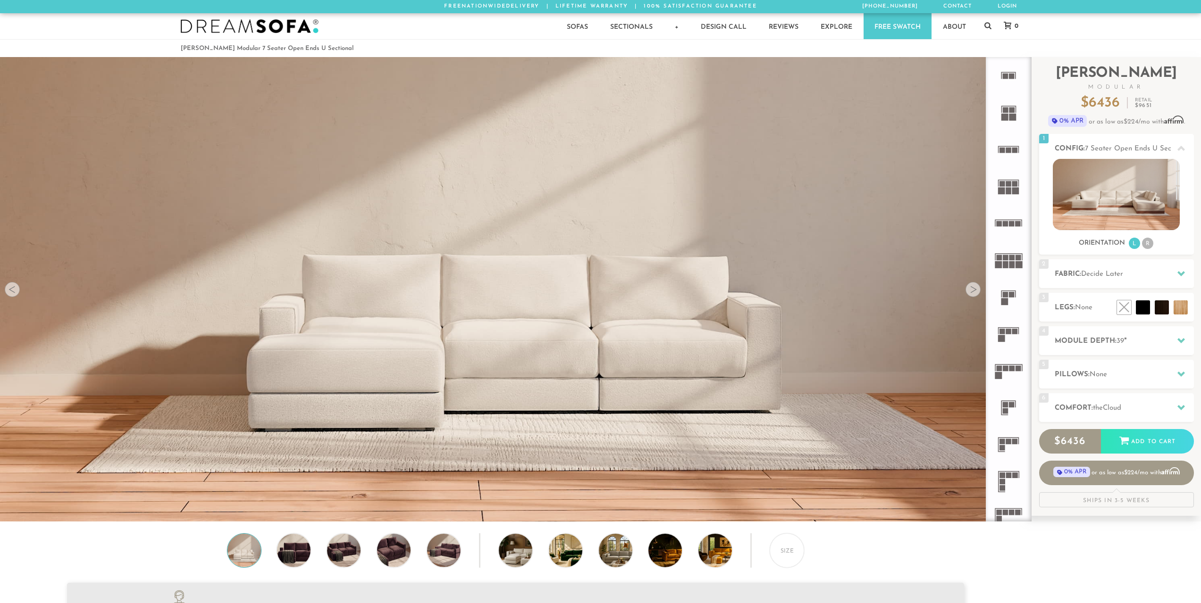
scroll to position [12040, 1194]
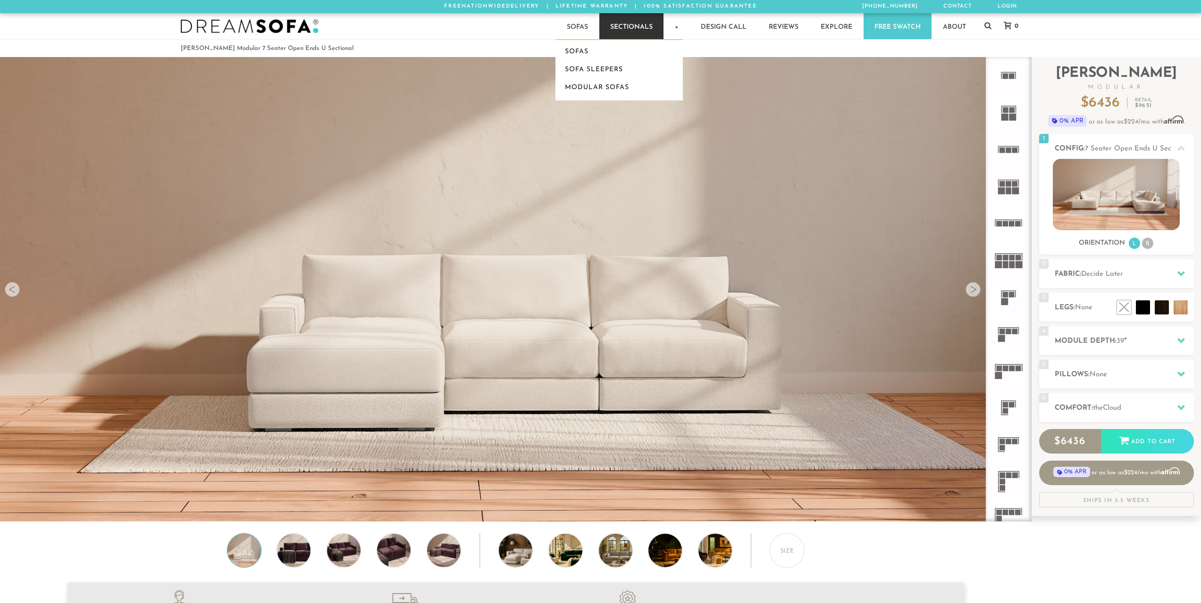
click at [636, 30] on link "Sectionals" at bounding box center [631, 26] width 64 height 26
click at [620, 85] on link "Modular Sectionals" at bounding box center [662, 88] width 127 height 18
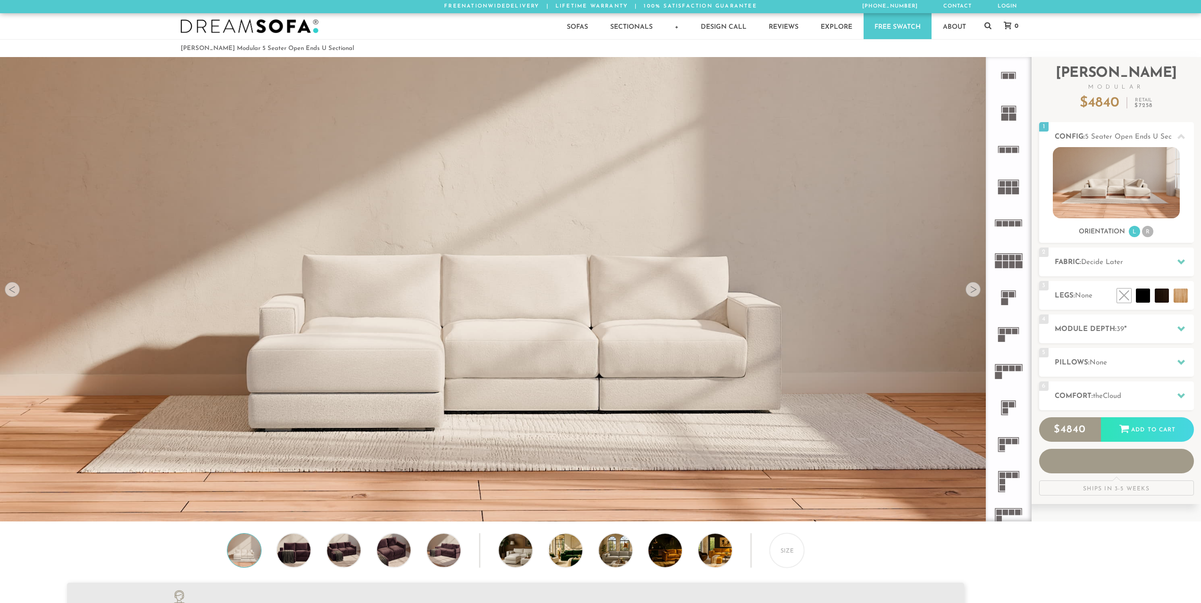
scroll to position [12040, 1194]
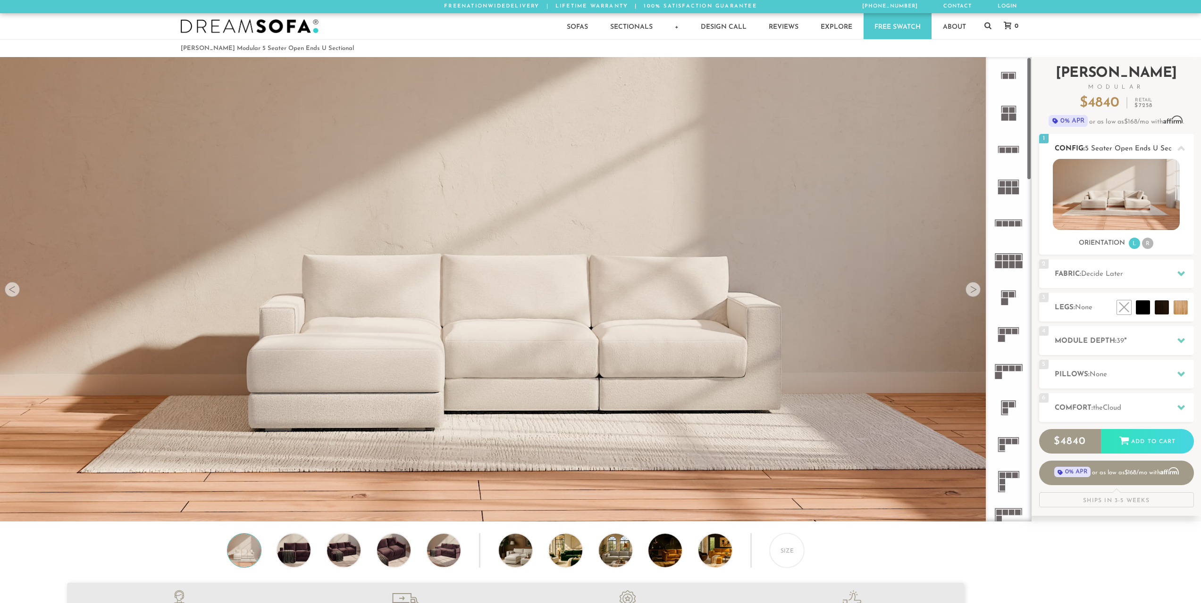
click at [1145, 245] on li "R" at bounding box center [1147, 243] width 11 height 11
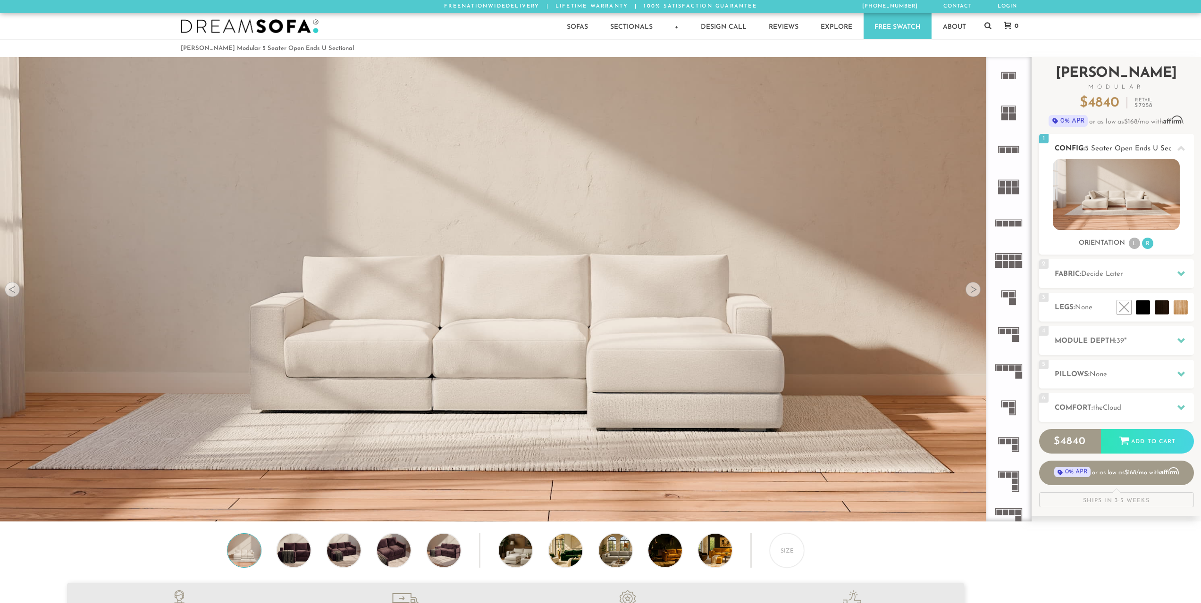
click at [1149, 248] on li "R" at bounding box center [1147, 243] width 11 height 11
click at [1130, 243] on li "L" at bounding box center [1133, 243] width 11 height 11
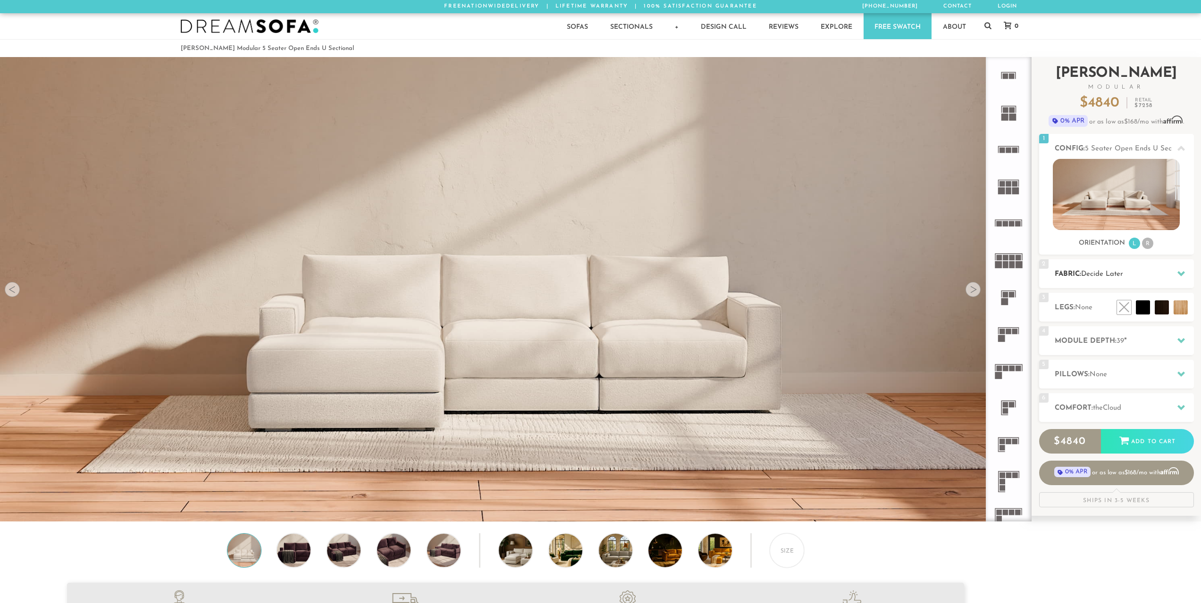
click at [1186, 273] on div at bounding box center [1181, 273] width 20 height 19
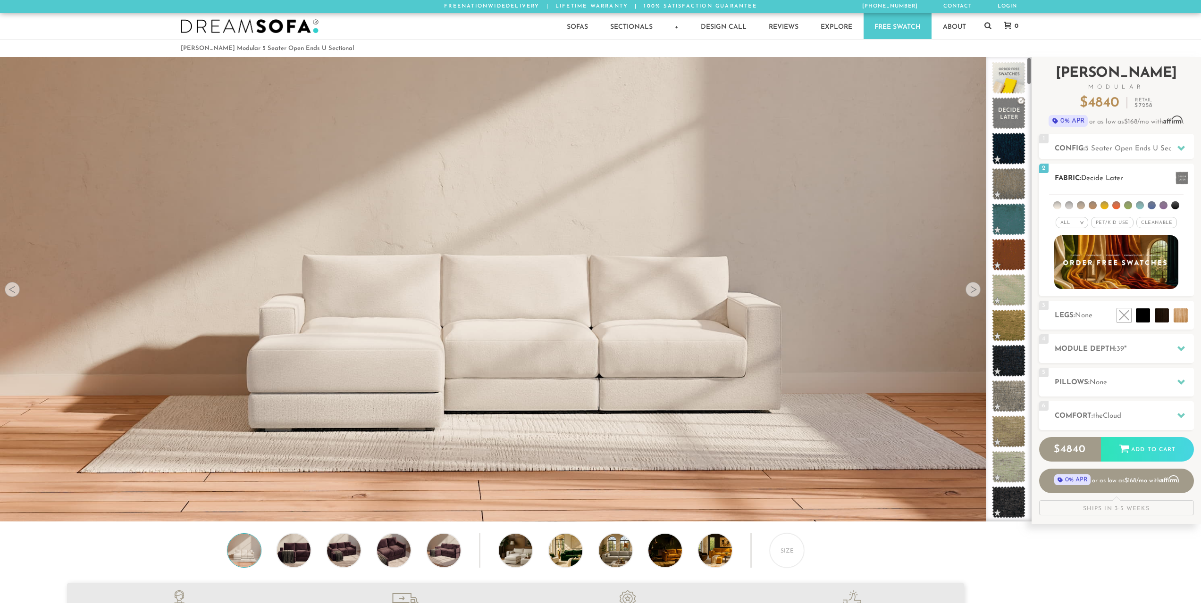
click at [1171, 207] on li at bounding box center [1175, 205] width 8 height 8
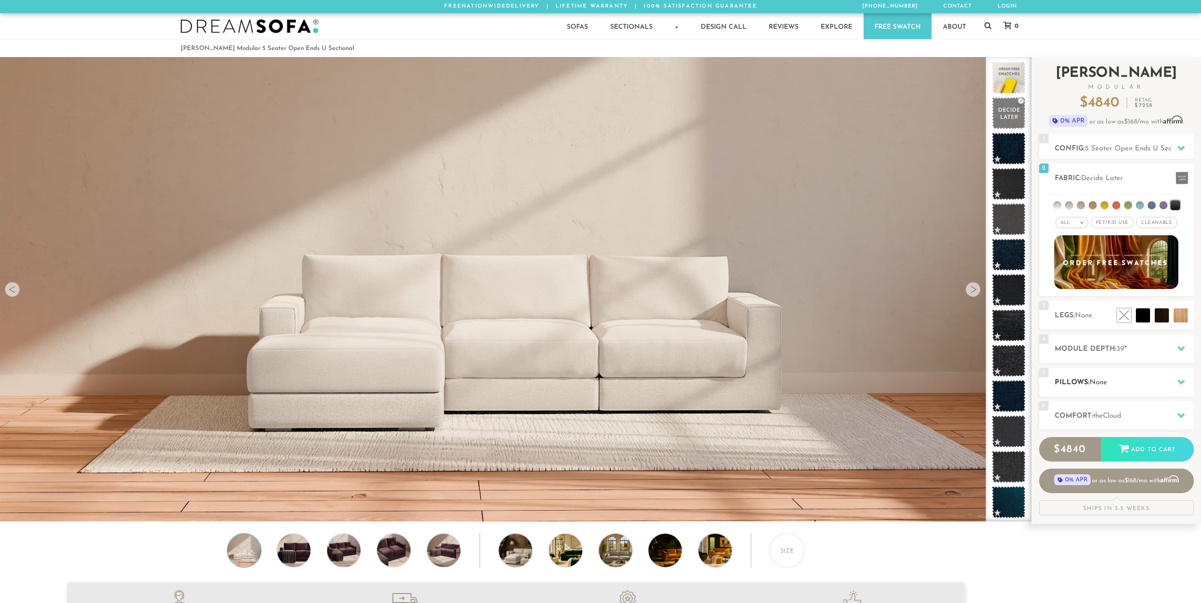
click at [1147, 377] on h2 "Pillows: None" at bounding box center [1123, 382] width 139 height 11
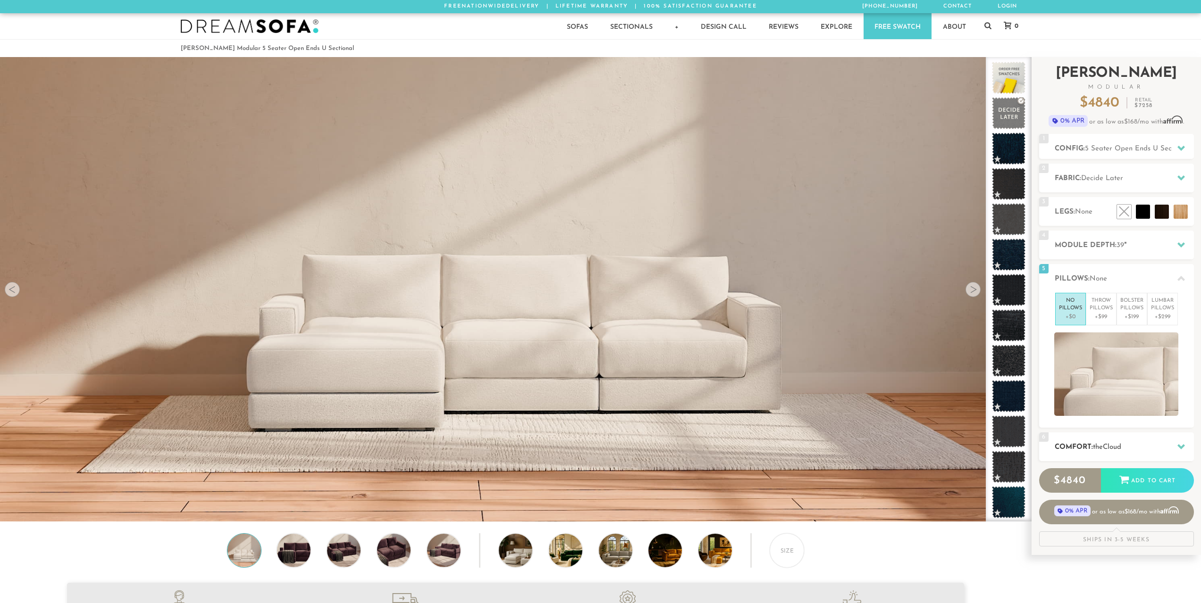
click at [1102, 449] on span "the" at bounding box center [1098, 447] width 10 height 7
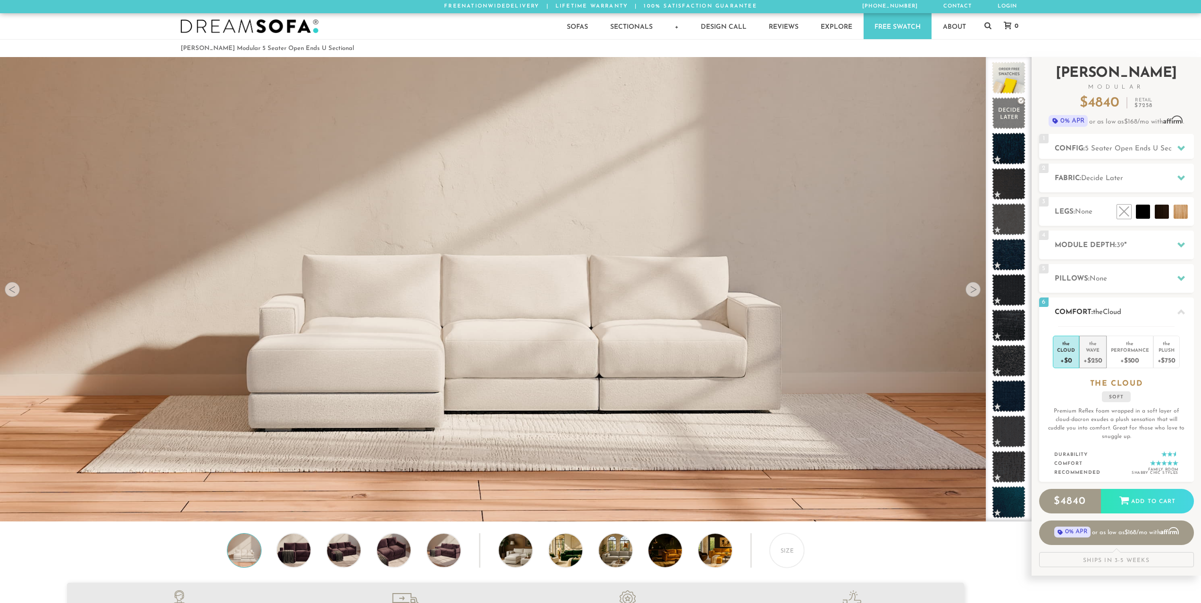
click at [1092, 365] on div "+$250" at bounding box center [1092, 360] width 18 height 14
click at [1143, 315] on h2 "Comfort: the Wave" at bounding box center [1123, 312] width 139 height 11
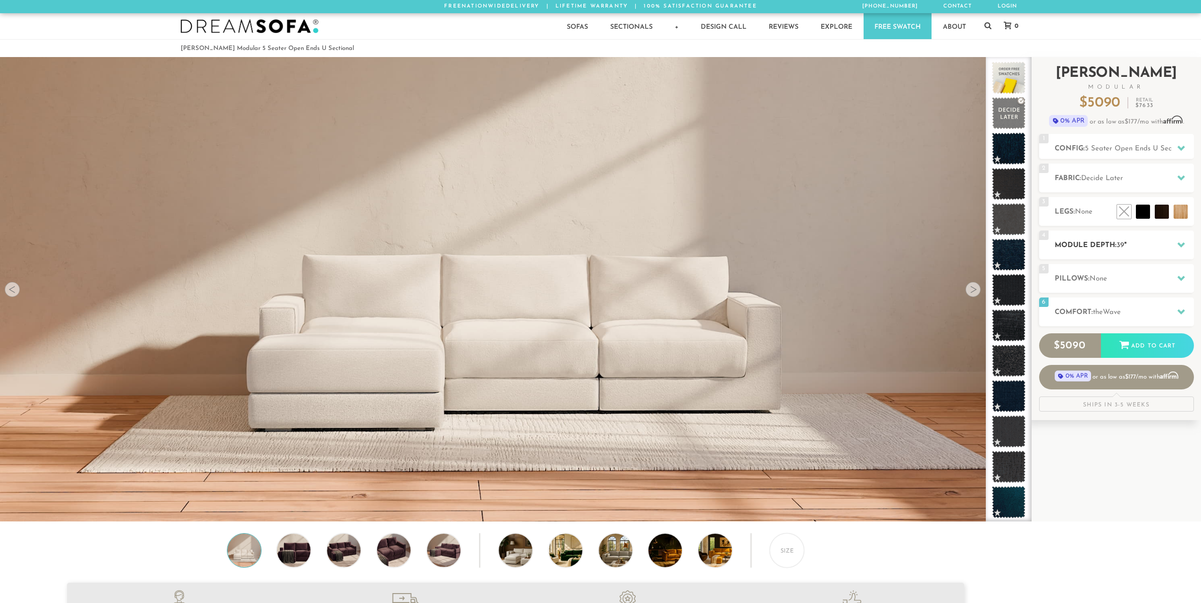
click at [1152, 240] on h2 "Module Depth: 39 "" at bounding box center [1123, 245] width 139 height 11
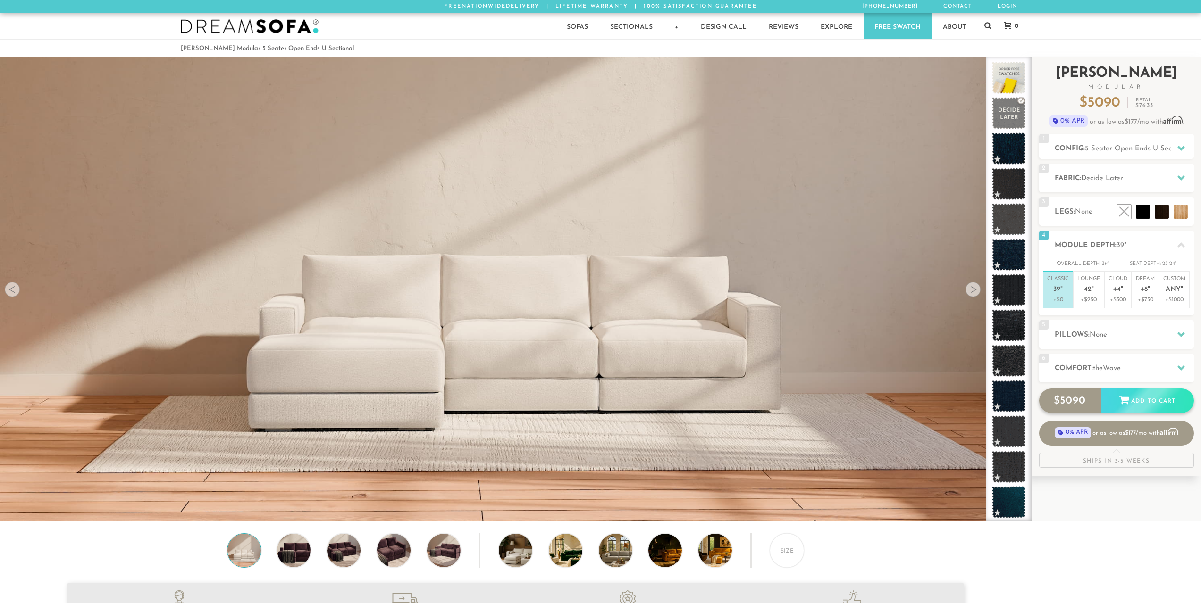
click at [1137, 401] on div "Add to Cart" at bounding box center [1147, 401] width 93 height 25
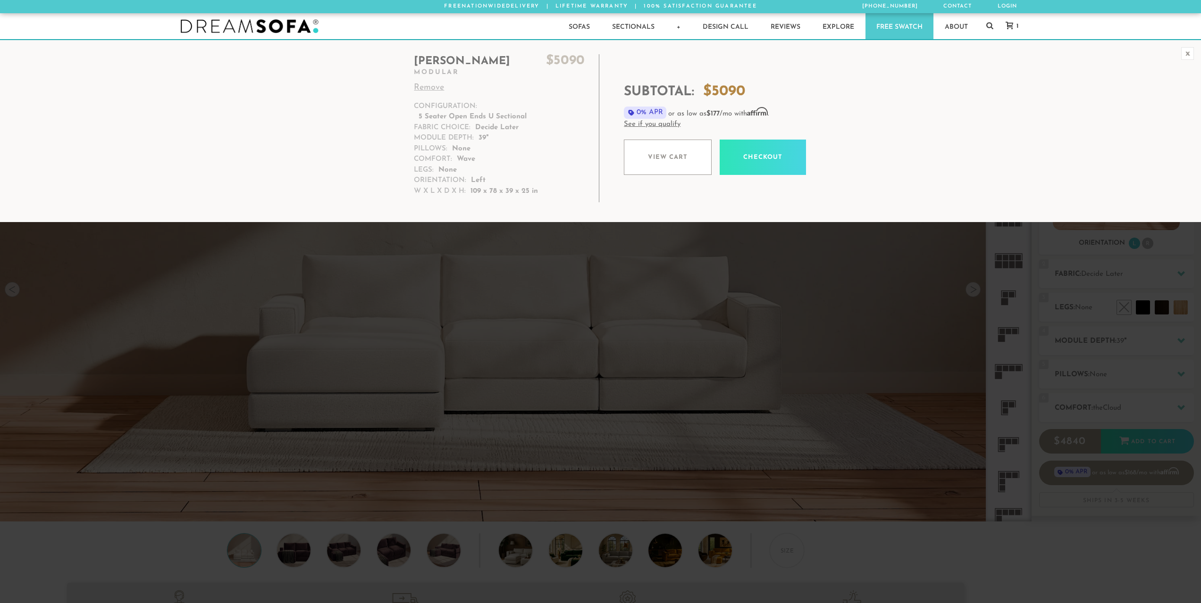
click at [423, 85] on link "Remove" at bounding box center [499, 88] width 171 height 13
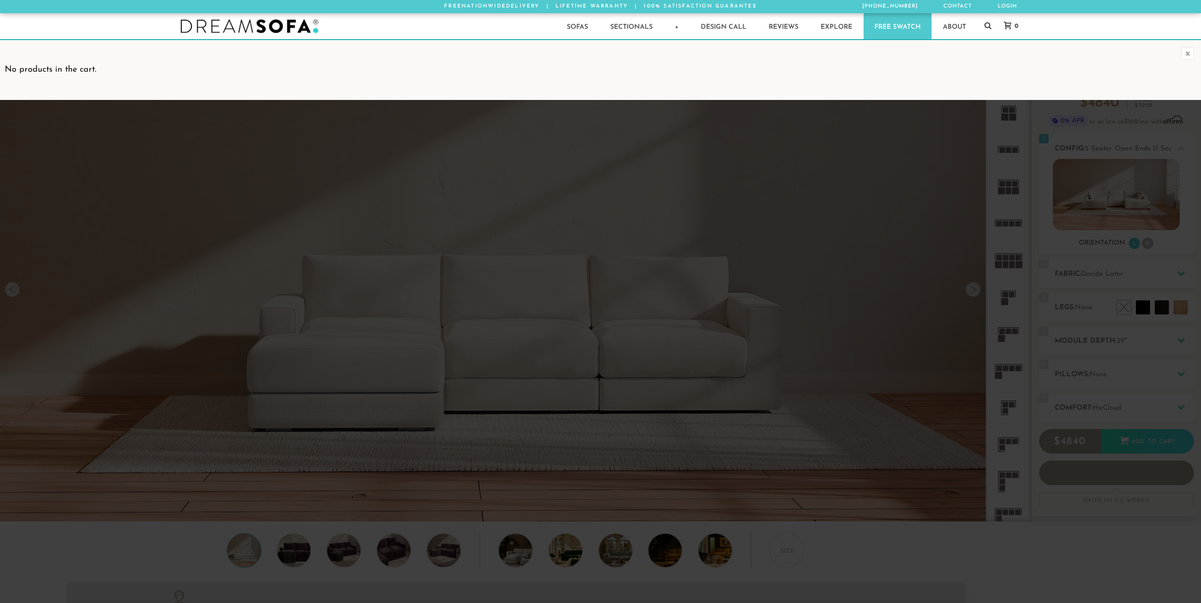
scroll to position [12040, 1194]
click at [633, 83] on link "Modular Sectionals" at bounding box center [662, 88] width 127 height 18
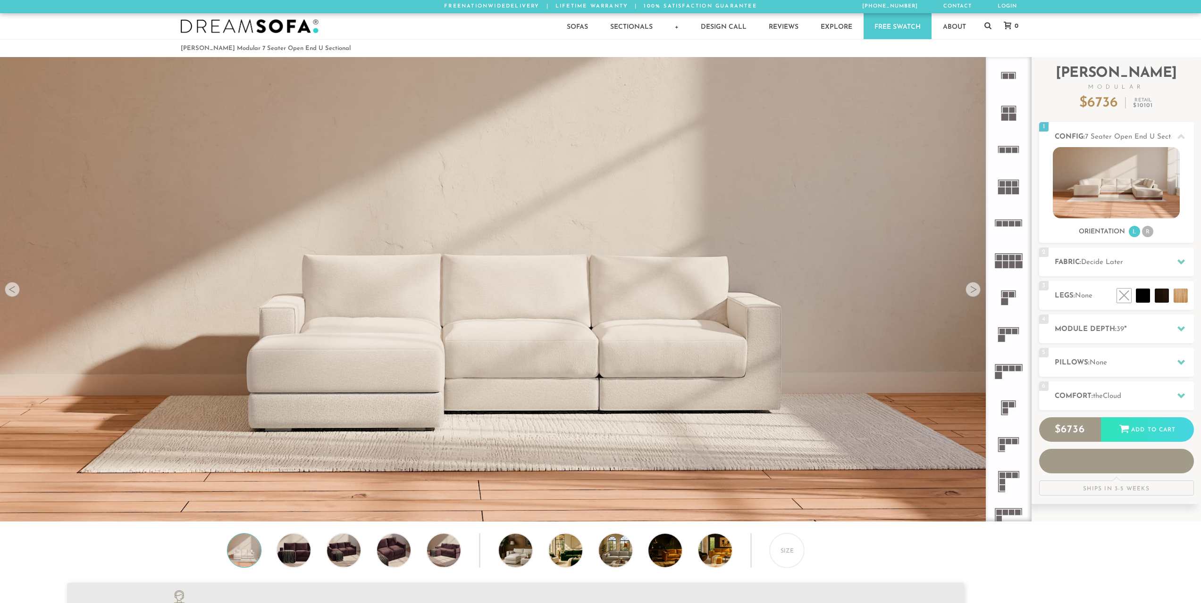
scroll to position [12040, 1194]
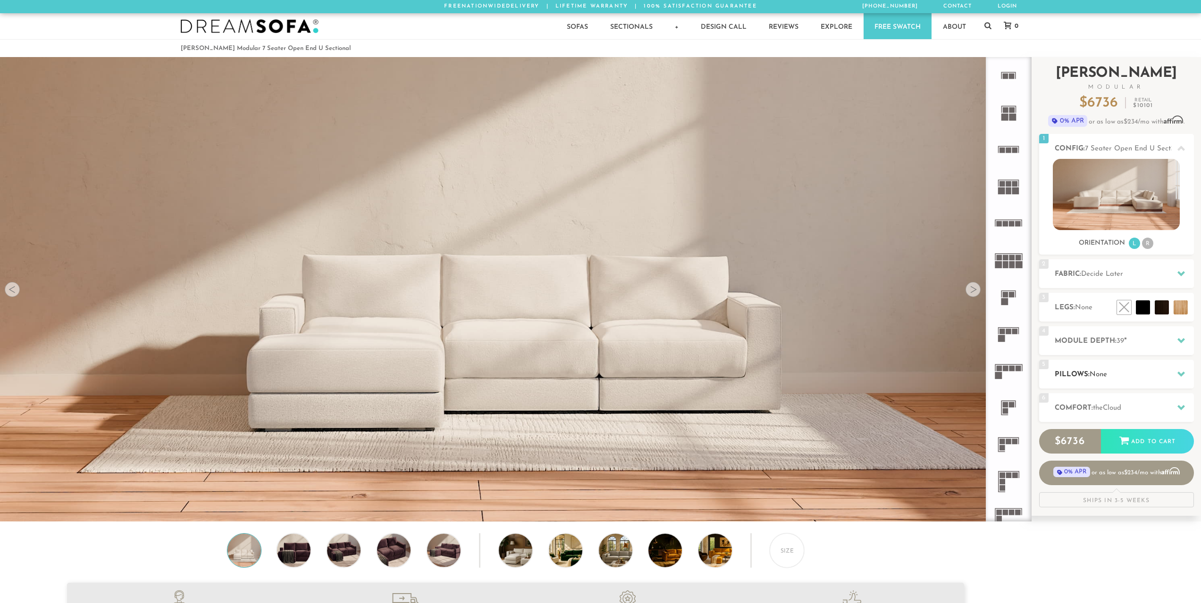
click at [1098, 379] on h2 "Pillows: None" at bounding box center [1123, 374] width 139 height 11
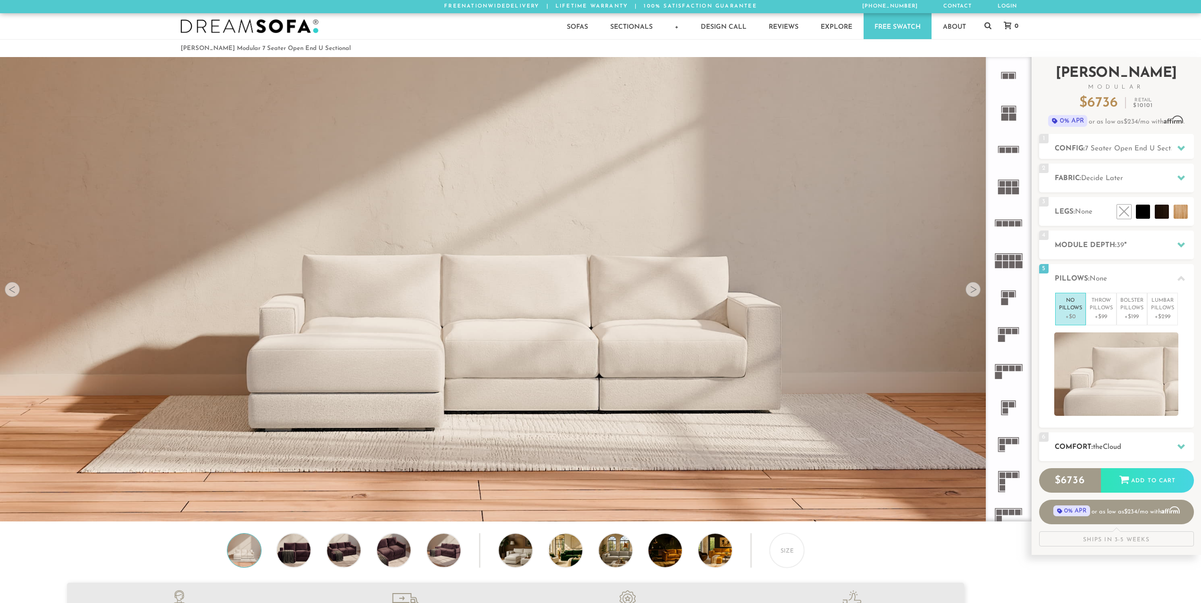
click at [1096, 441] on div "6 Comfort: the Cloud soft" at bounding box center [1116, 447] width 155 height 29
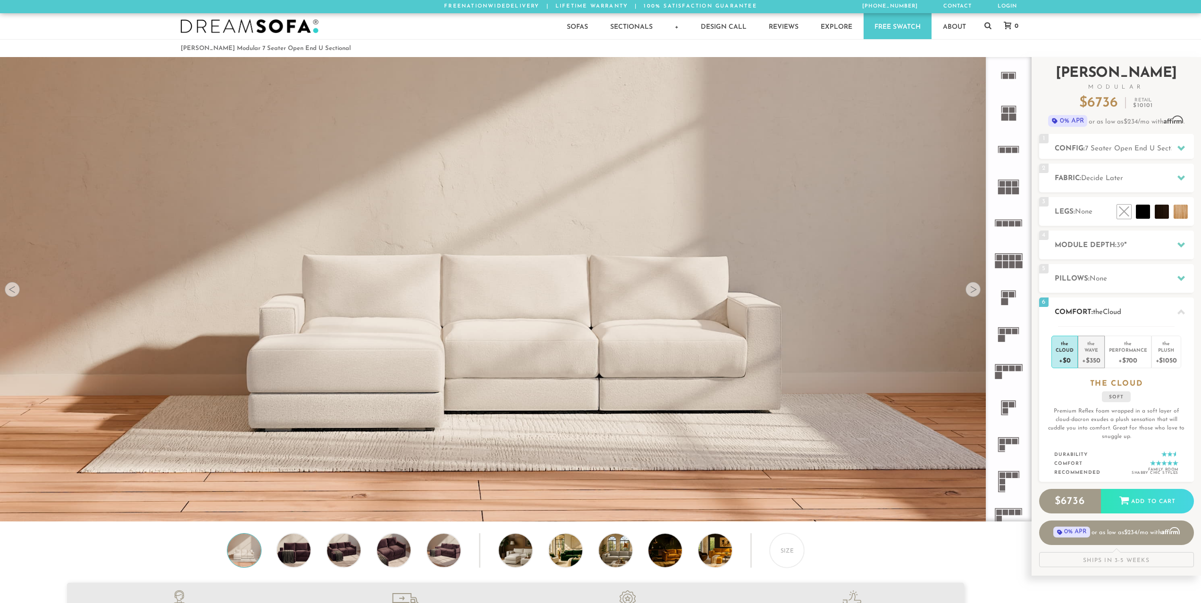
click at [1092, 355] on div "+$350" at bounding box center [1091, 360] width 18 height 14
click at [1121, 149] on span "7 Seater Open End U Sectional" at bounding box center [1135, 148] width 101 height 7
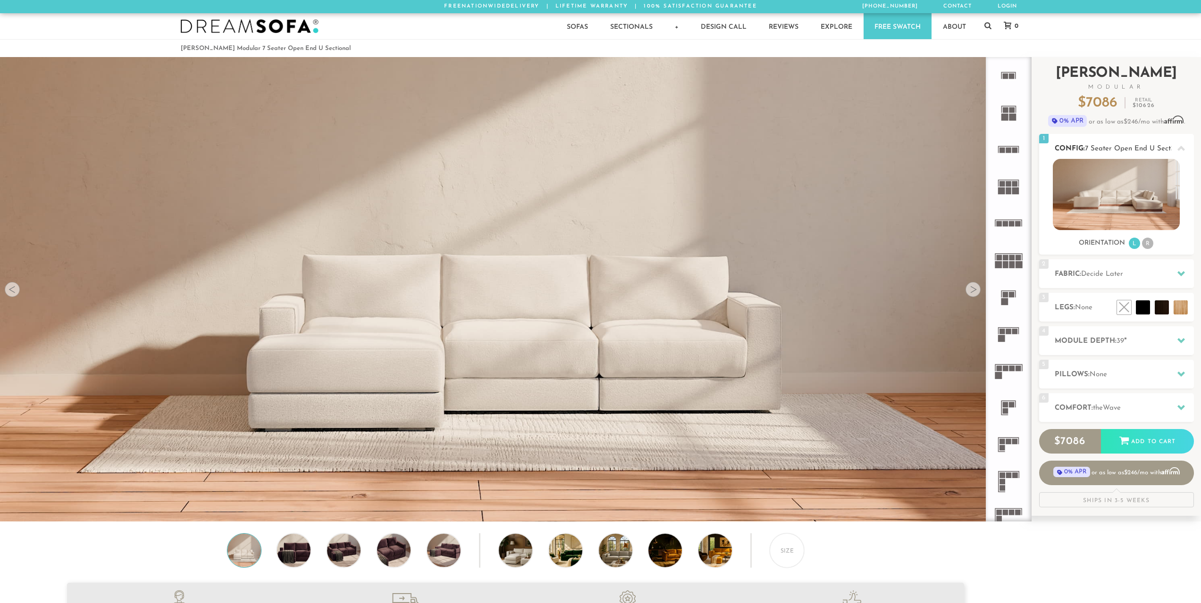
click at [1149, 243] on li "R" at bounding box center [1147, 243] width 11 height 11
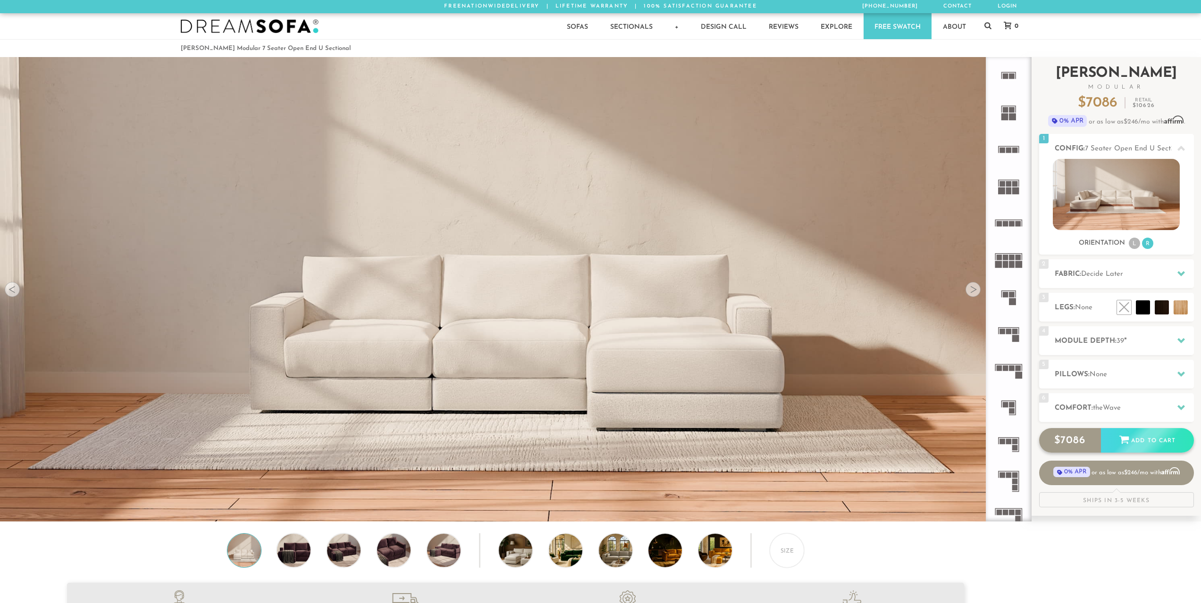
click at [1115, 444] on div "Add to Cart" at bounding box center [1147, 440] width 93 height 25
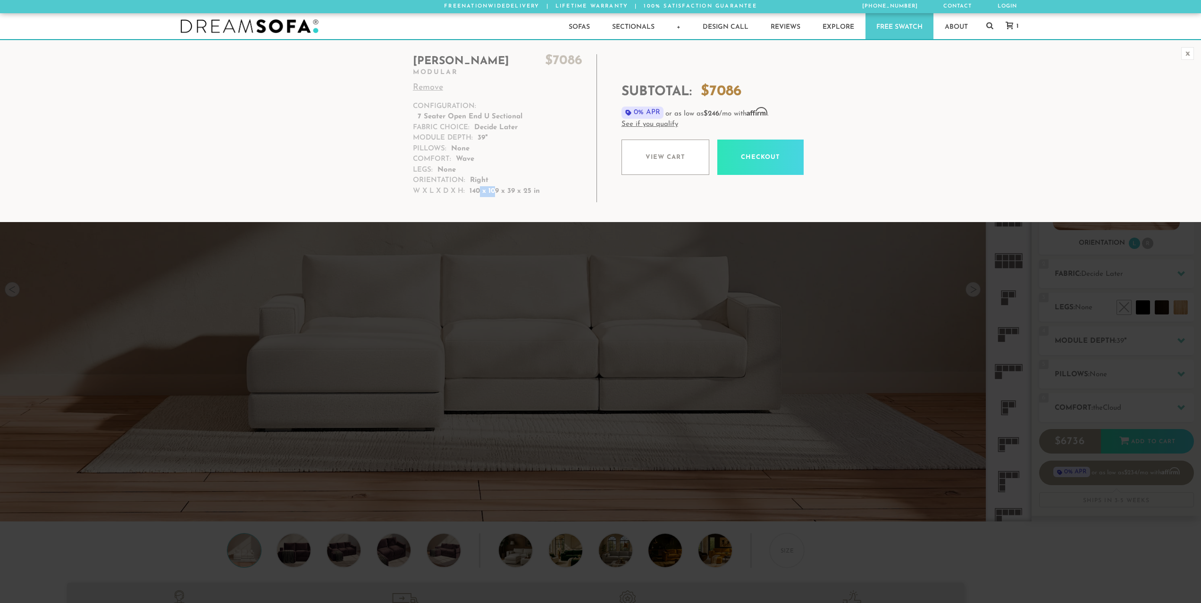
drag, startPoint x: 480, startPoint y: 191, endPoint x: 490, endPoint y: 192, distance: 10.0
click at [494, 192] on p "140 x 109 x 39 x 25 in" at bounding box center [504, 191] width 70 height 11
drag, startPoint x: 476, startPoint y: 192, endPoint x: 493, endPoint y: 192, distance: 17.9
click at [493, 192] on p "140 x 109 x 39 x 25 in" at bounding box center [504, 191] width 70 height 11
click at [428, 88] on link "Remove" at bounding box center [497, 88] width 169 height 13
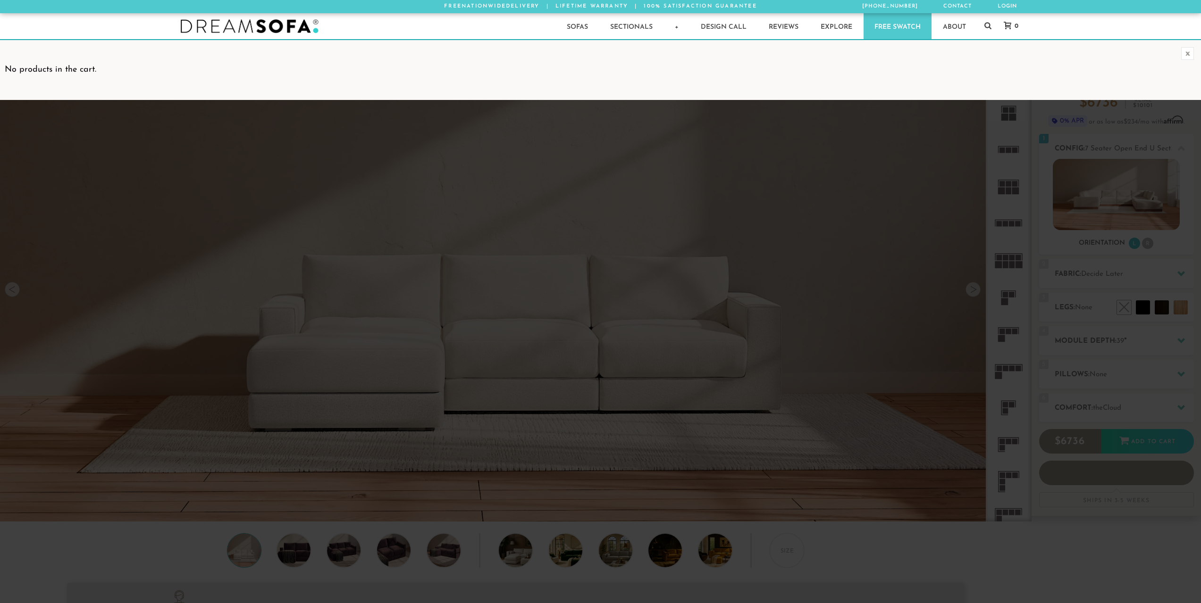
scroll to position [12040, 1194]
click at [612, 33] on link "Sectionals" at bounding box center [631, 26] width 64 height 26
click at [633, 85] on link "Modular Sectionals" at bounding box center [662, 88] width 127 height 18
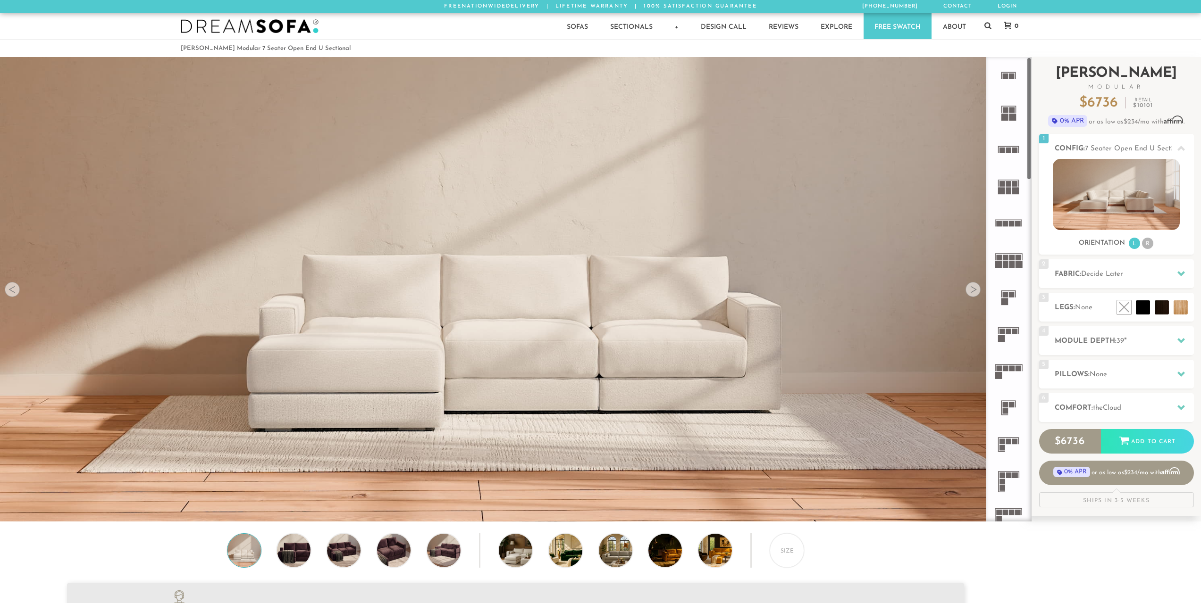
scroll to position [12040, 1194]
click at [1113, 406] on span "Cloud" at bounding box center [1112, 408] width 18 height 7
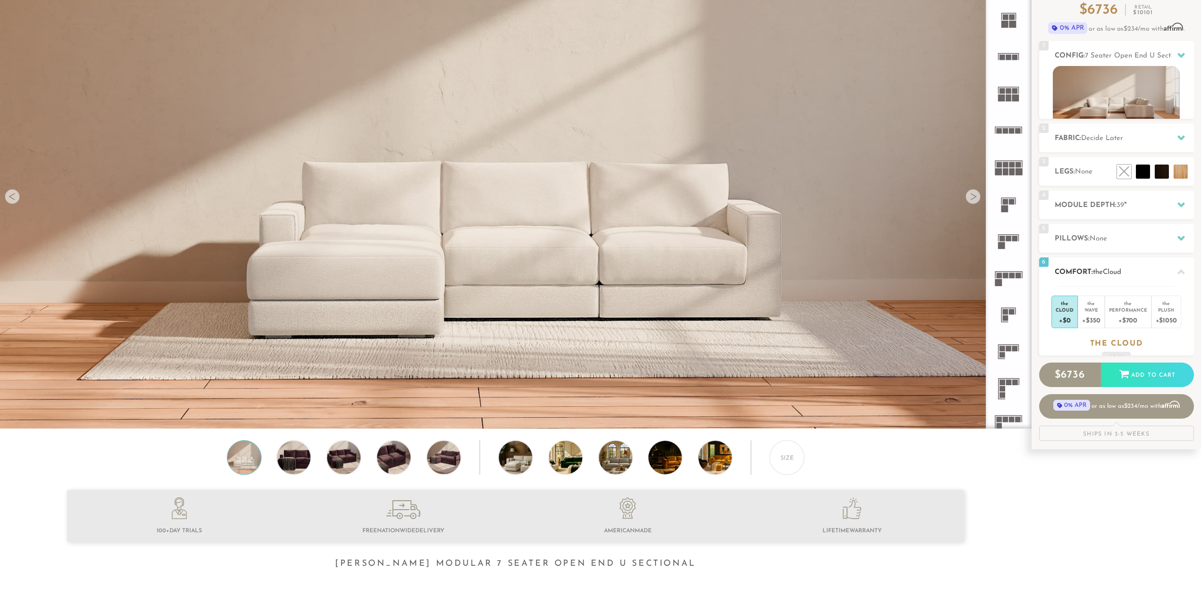
scroll to position [94, 0]
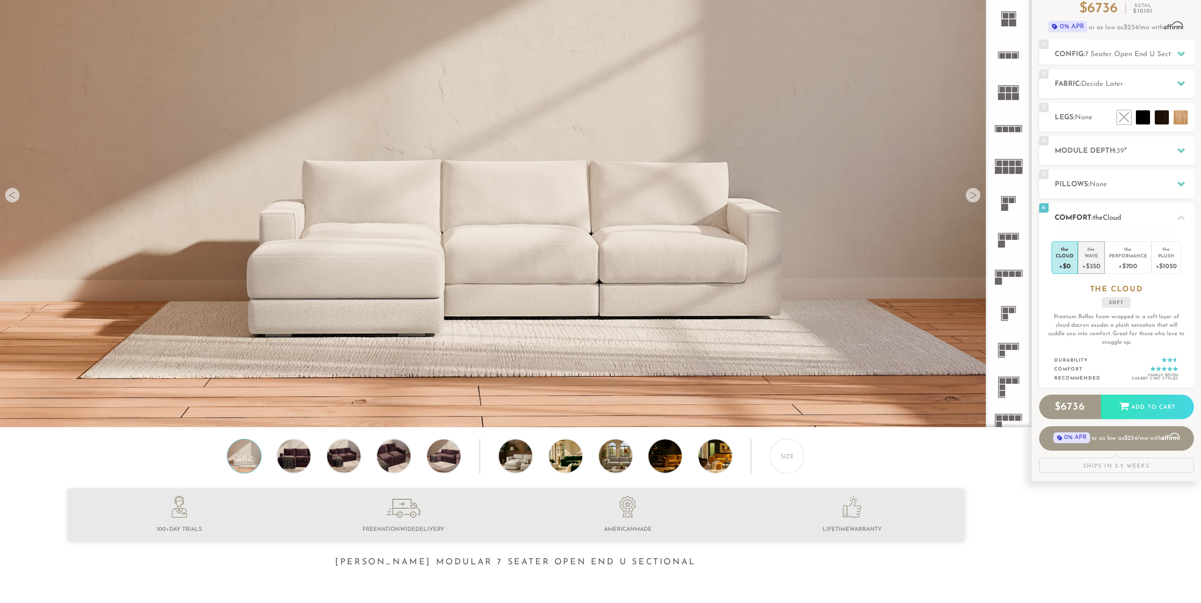
click at [1090, 249] on div "the" at bounding box center [1091, 247] width 18 height 9
click at [1146, 409] on div "$ 7086 Add to Cart" at bounding box center [1116, 406] width 155 height 25
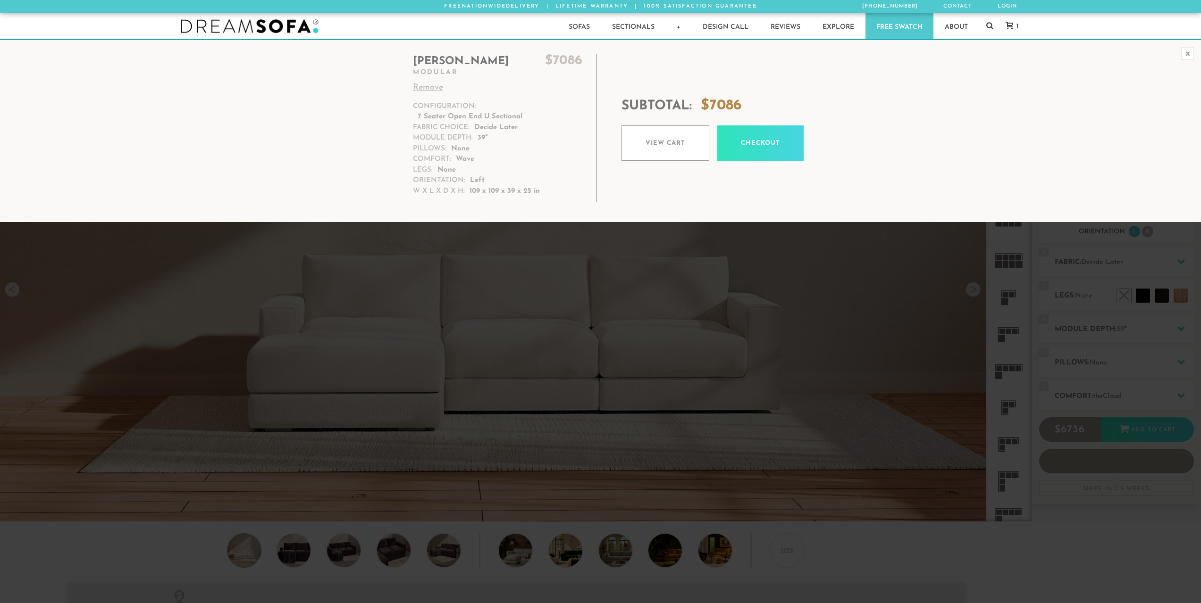
scroll to position [12040, 1194]
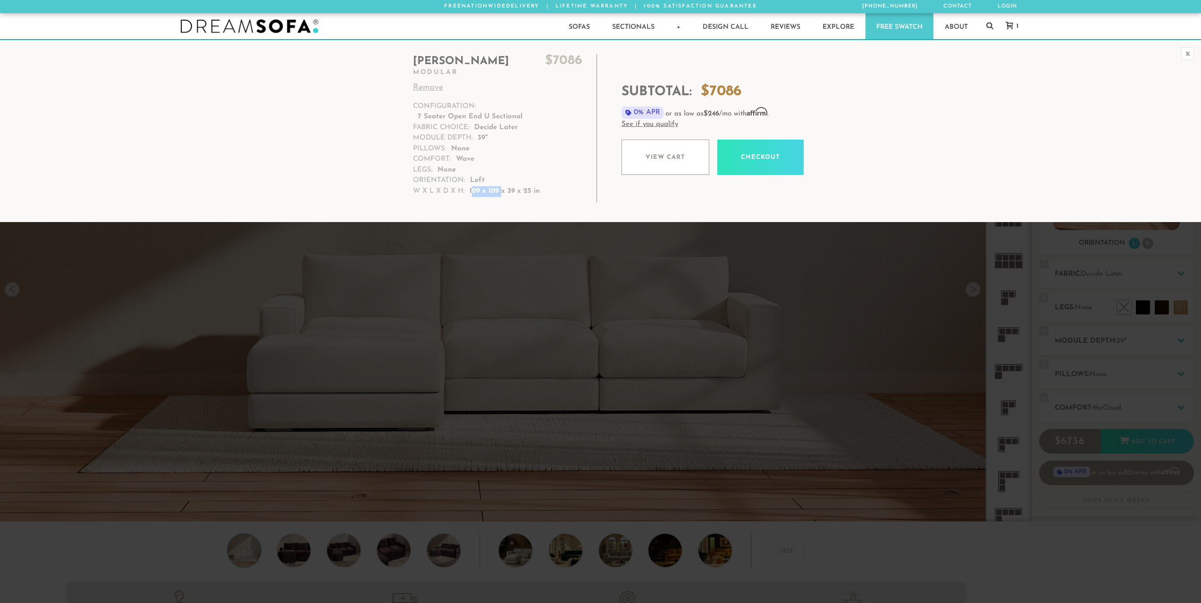
drag, startPoint x: 493, startPoint y: 191, endPoint x: 501, endPoint y: 191, distance: 8.0
click at [501, 191] on p "109 x 109 x 39 x 25 in" at bounding box center [504, 191] width 70 height 11
click at [436, 87] on link "Remove" at bounding box center [497, 88] width 169 height 13
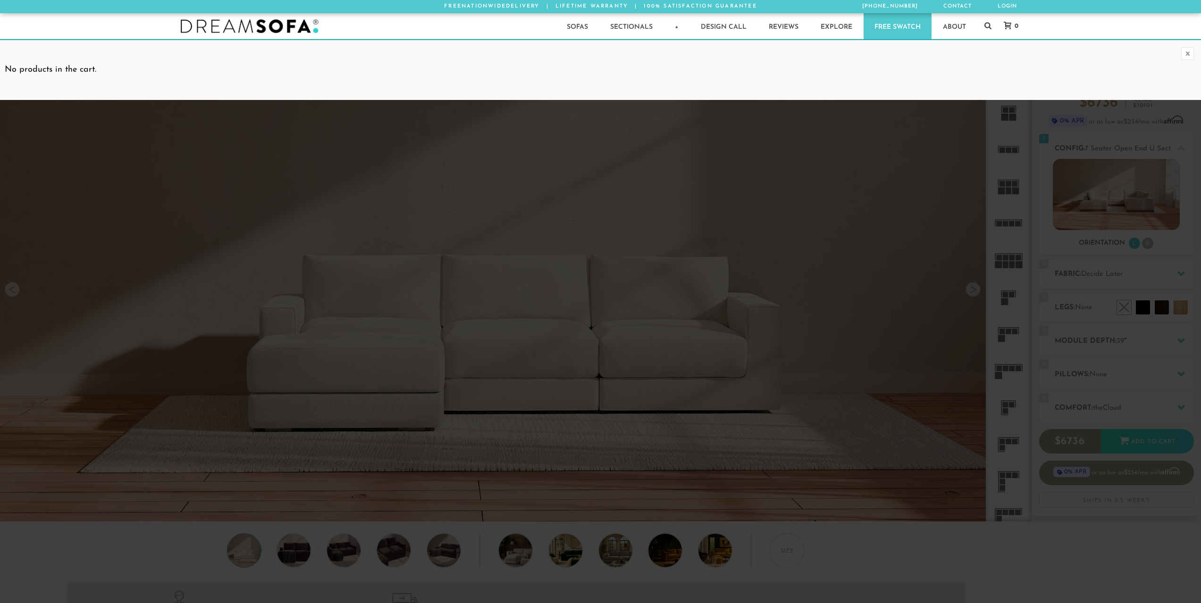
scroll to position [12040, 1194]
click at [622, 31] on link "Sectionals" at bounding box center [631, 26] width 64 height 26
click at [637, 88] on link "Modular Sectionals" at bounding box center [662, 88] width 127 height 18
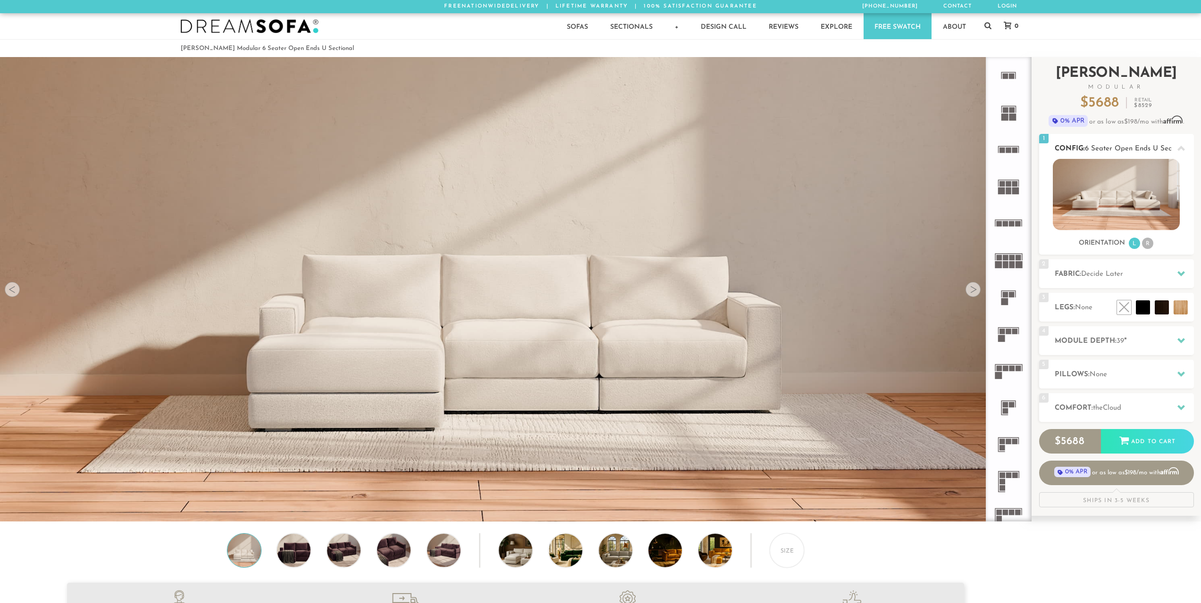
click at [1148, 245] on li "R" at bounding box center [1147, 243] width 11 height 11
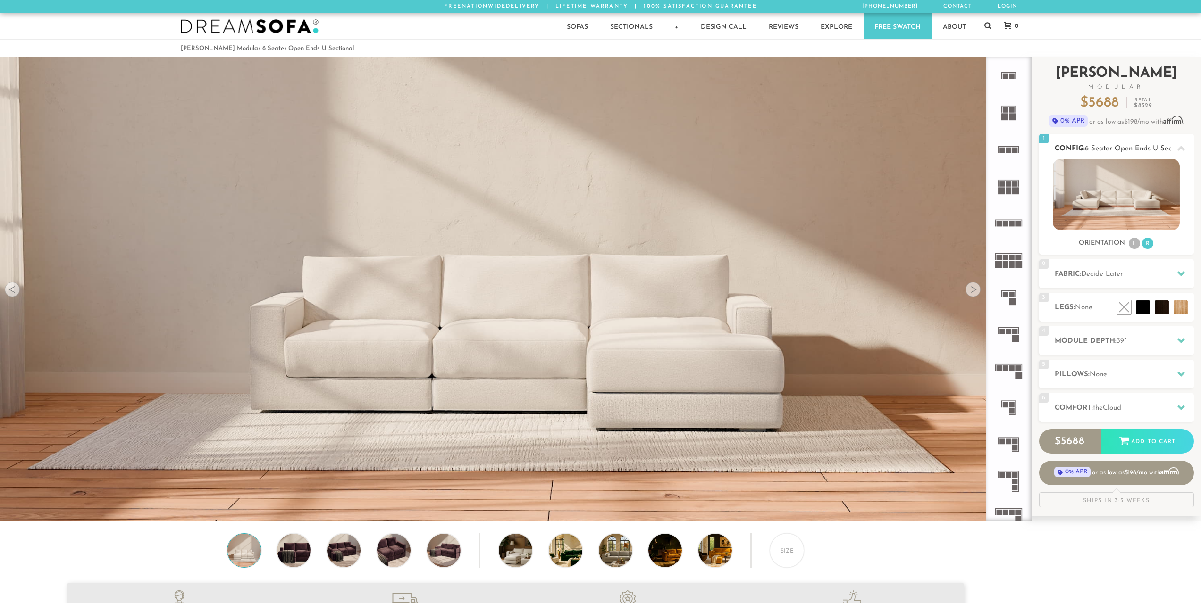
click at [1133, 245] on li "L" at bounding box center [1133, 243] width 11 height 11
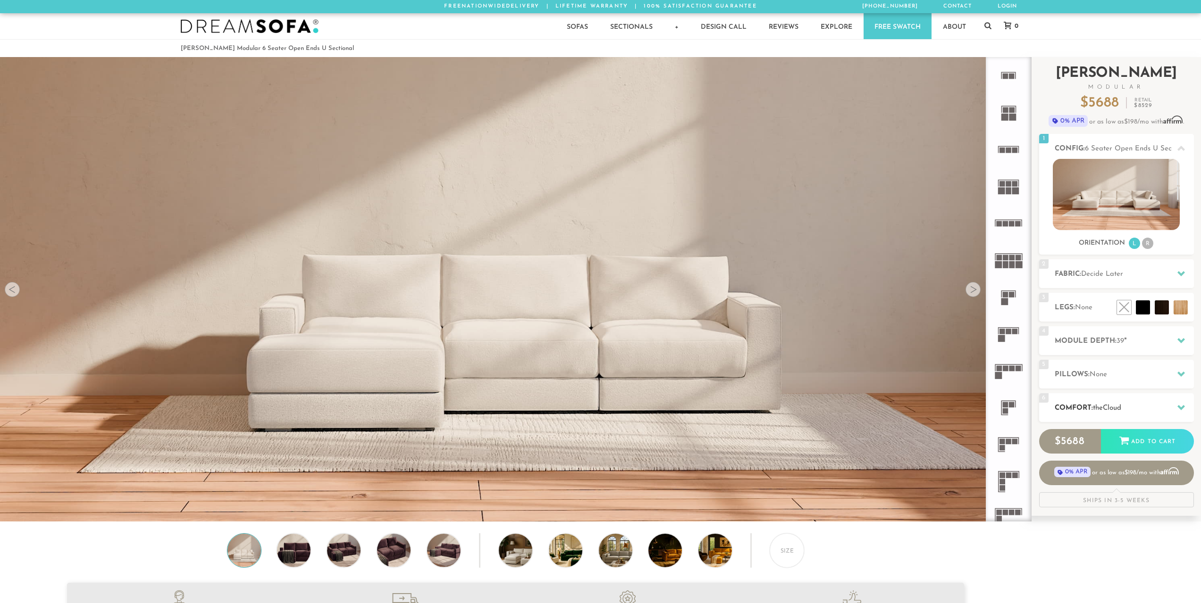
click at [1111, 409] on span "Cloud" at bounding box center [1112, 408] width 18 height 7
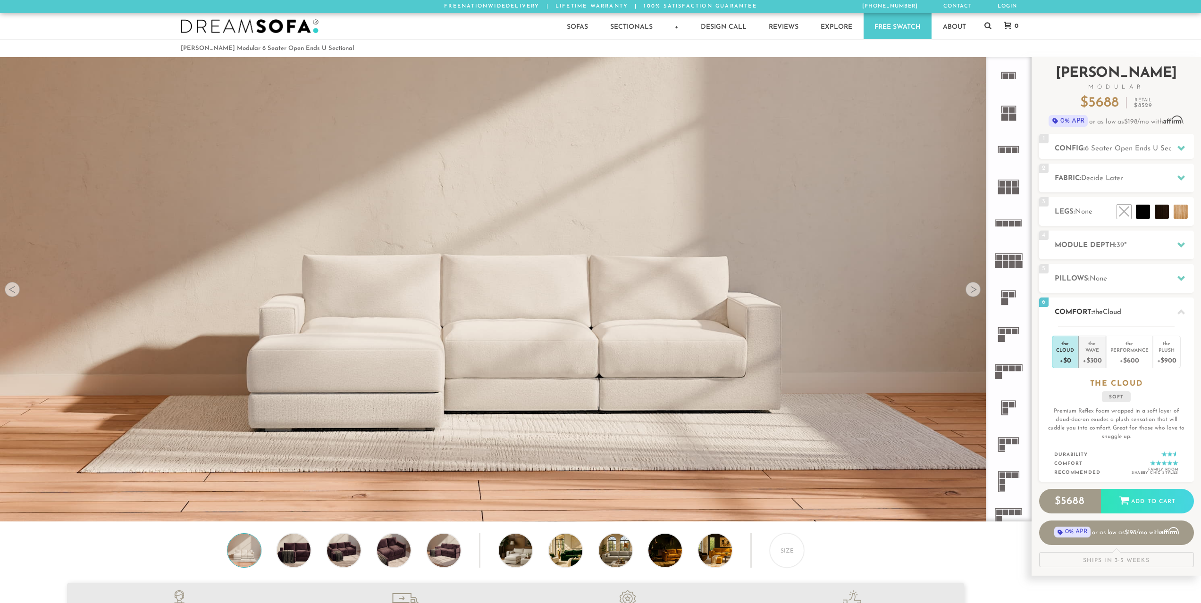
click at [1092, 356] on div "+$300" at bounding box center [1091, 360] width 19 height 14
click at [1100, 313] on span "the" at bounding box center [1098, 312] width 10 height 7
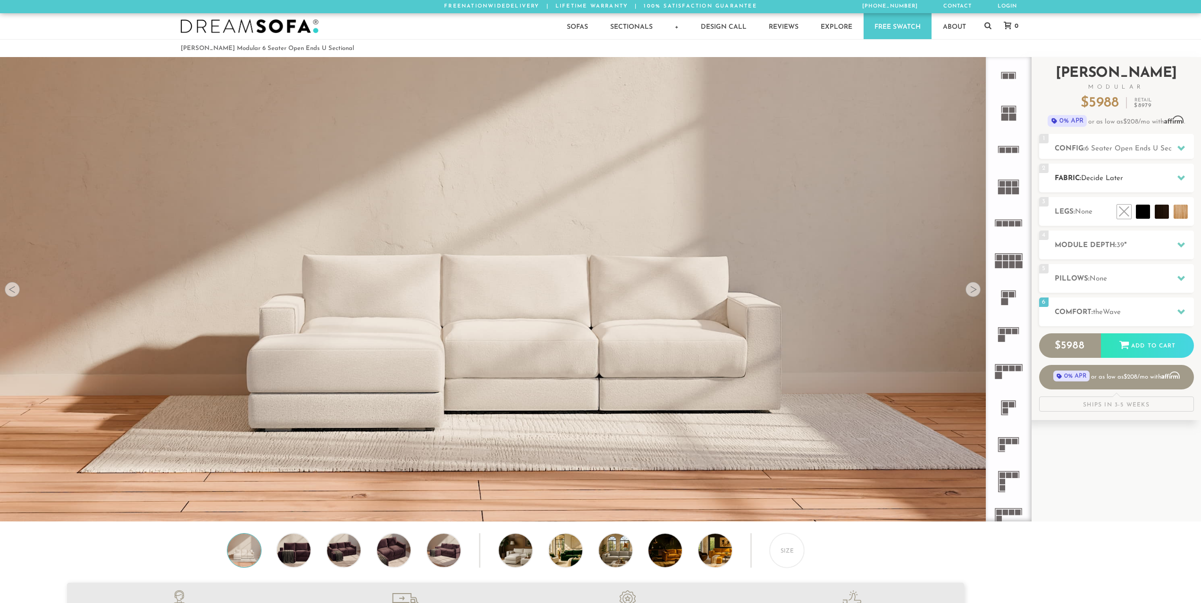
click at [1095, 178] on span "Decide Later" at bounding box center [1102, 178] width 42 height 7
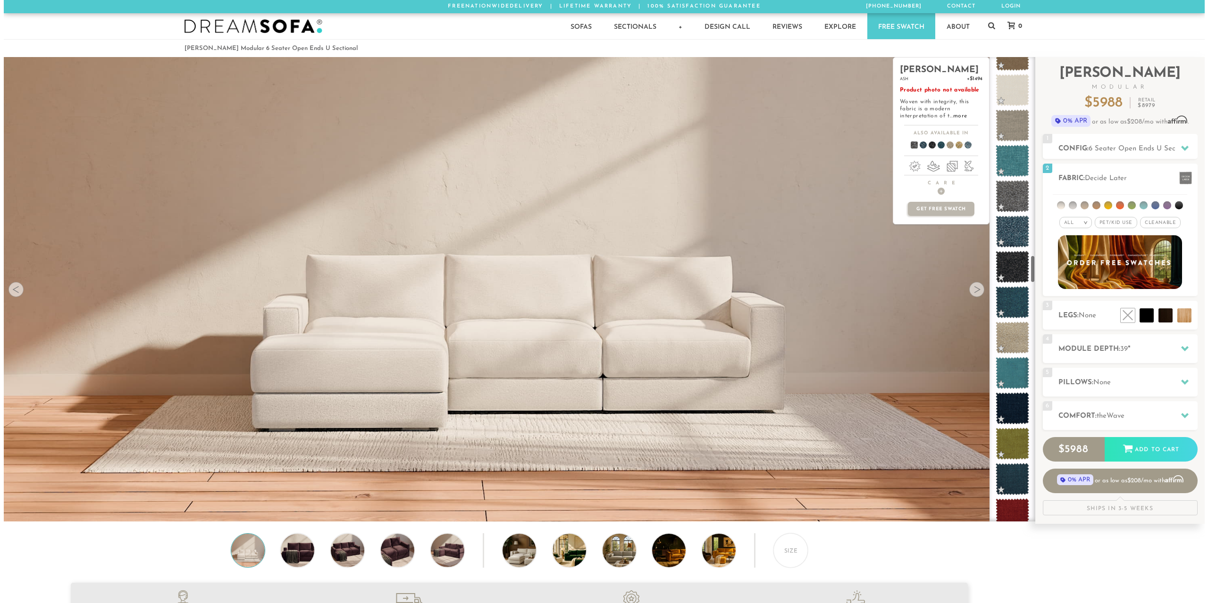
scroll to position [3277, 0]
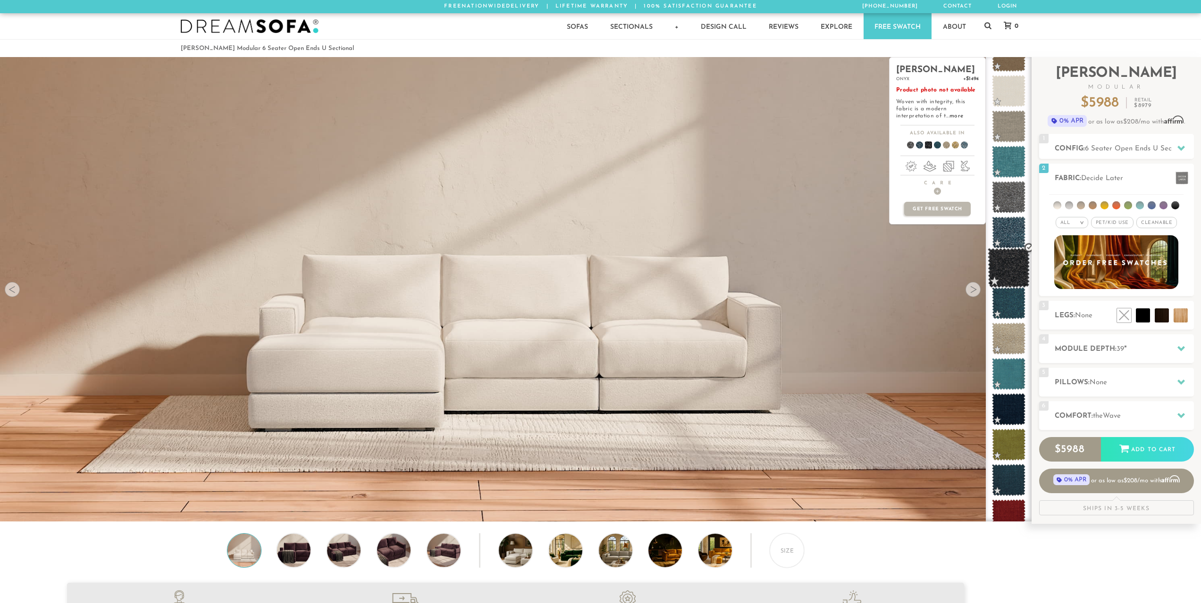
click at [1006, 275] on span at bounding box center [1008, 268] width 42 height 40
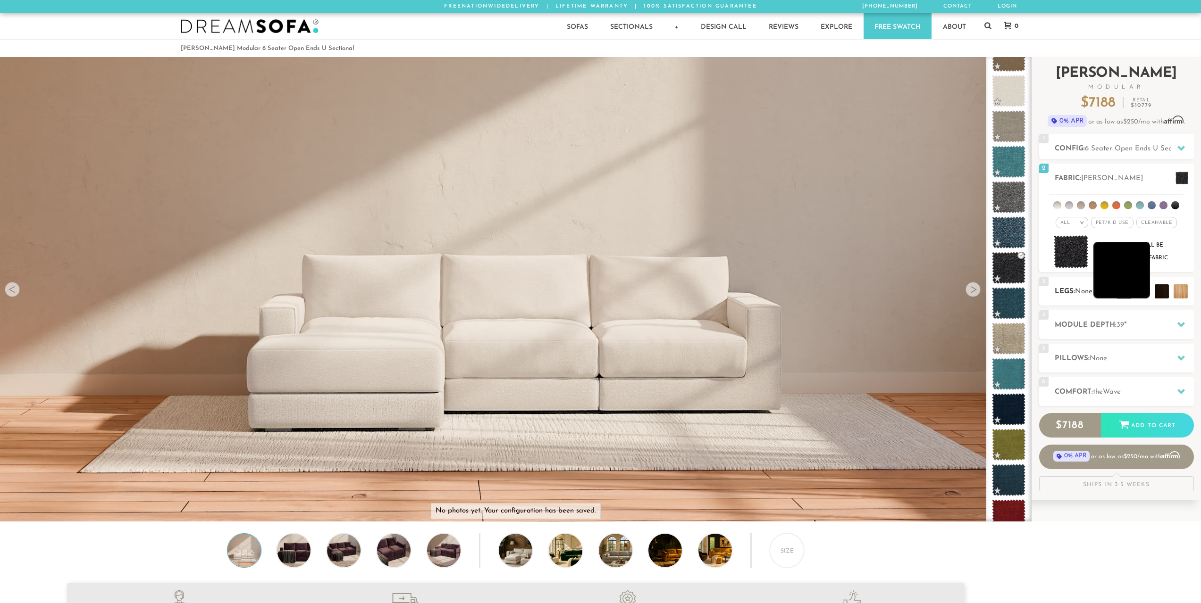
click at [1144, 294] on li at bounding box center [1121, 270] width 57 height 57
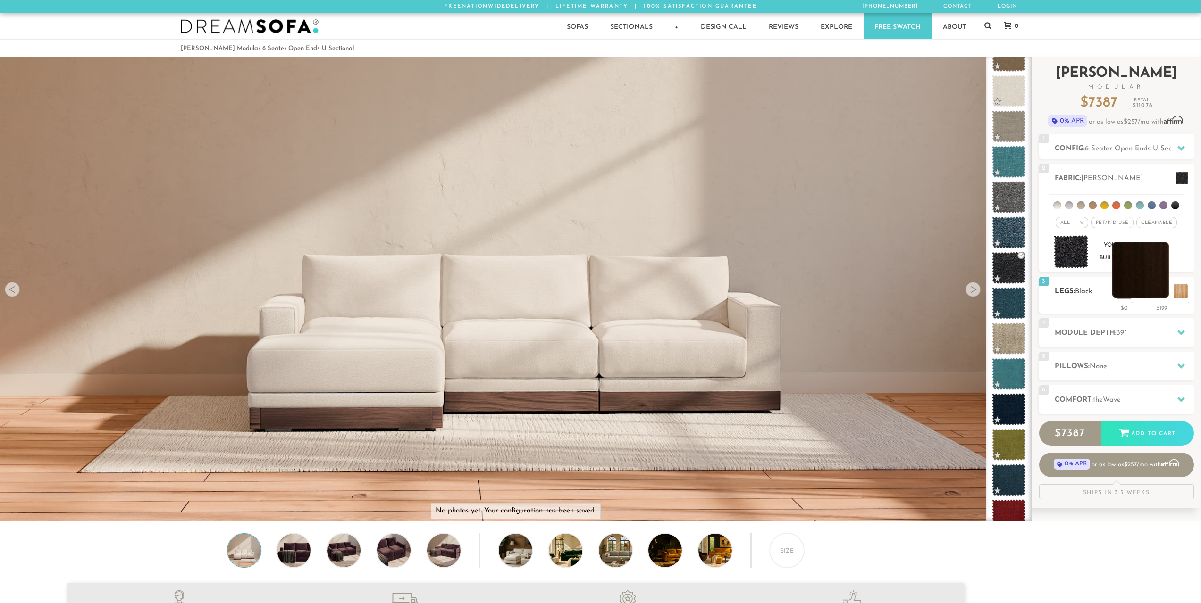
click at [1172, 298] on ul at bounding box center [1151, 291] width 75 height 14
click at [1178, 298] on li at bounding box center [1159, 270] width 57 height 57
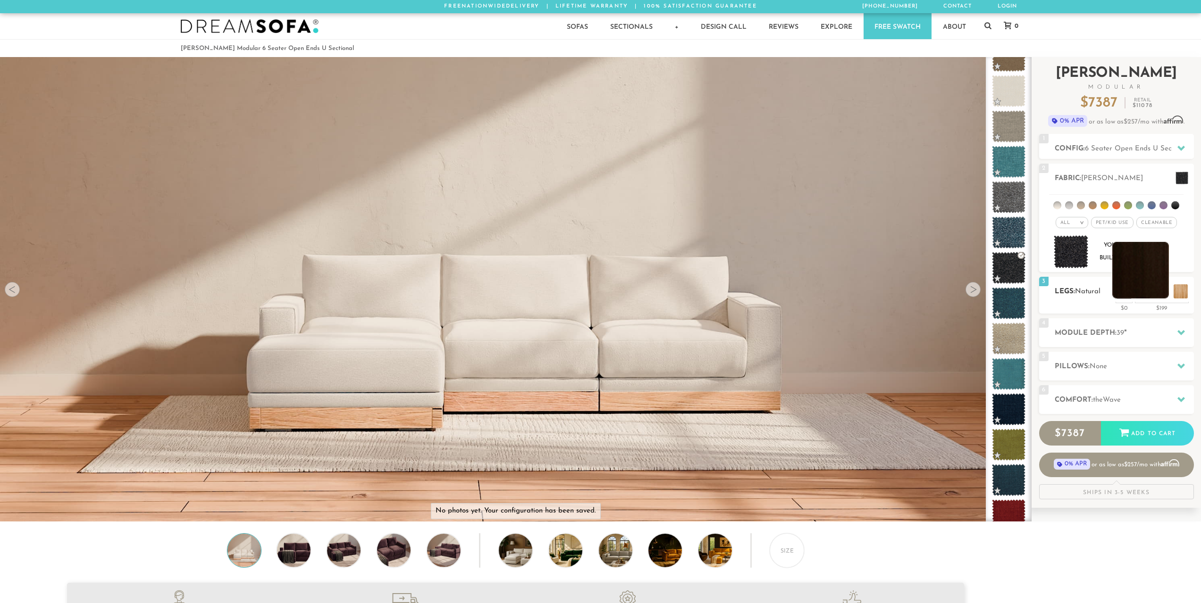
click at [1162, 292] on li at bounding box center [1140, 270] width 57 height 57
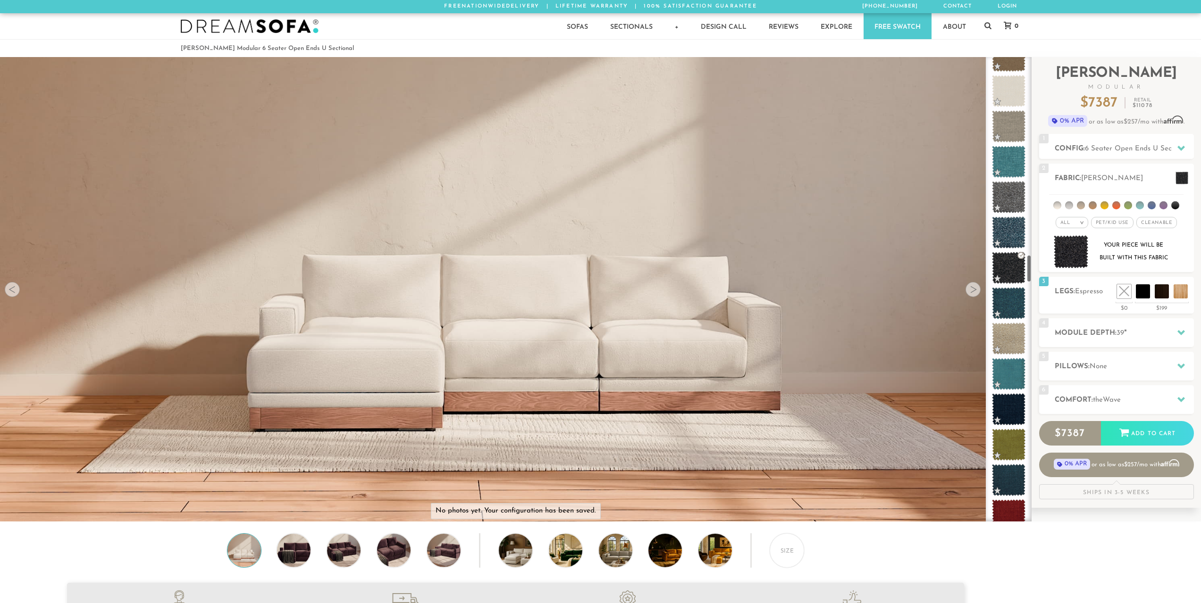
click at [752, 403] on img at bounding box center [515, 490] width 1031 height 1031
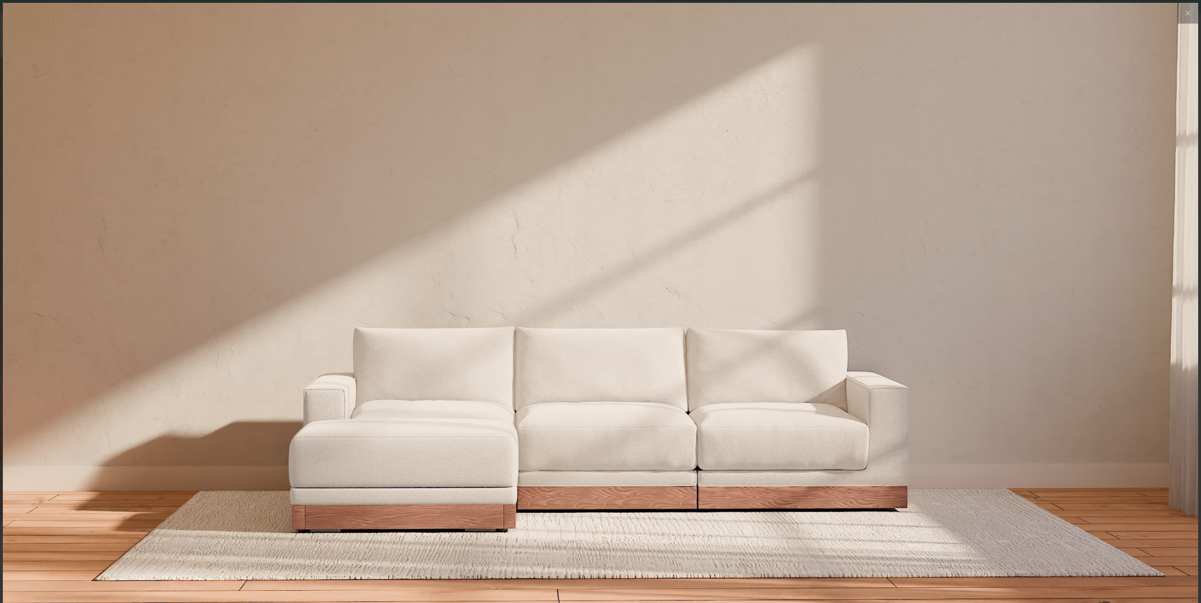
scroll to position [12054, 1201]
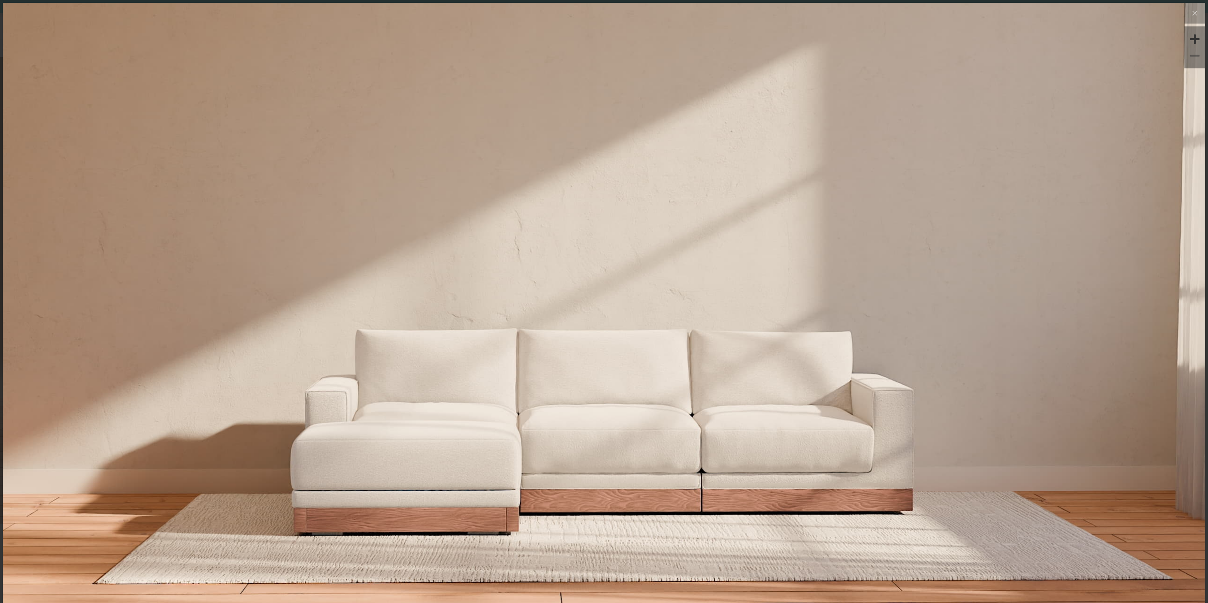
click at [725, 496] on img at bounding box center [604, 604] width 1202 height 1202
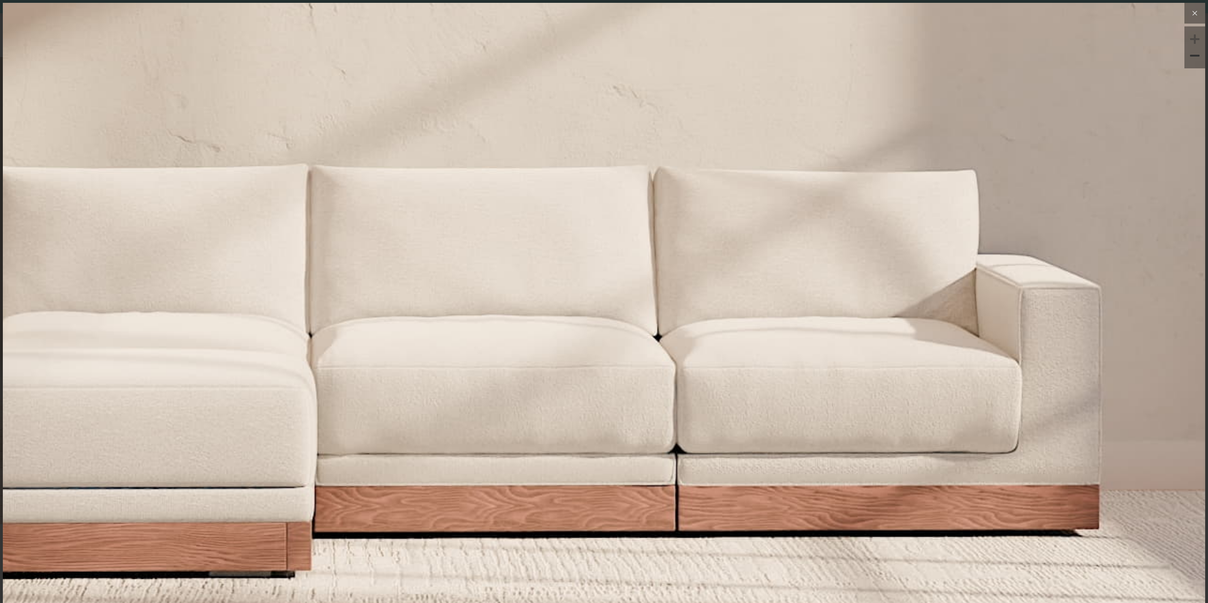
click at [1189, 9] on icon at bounding box center [1194, 13] width 11 height 11
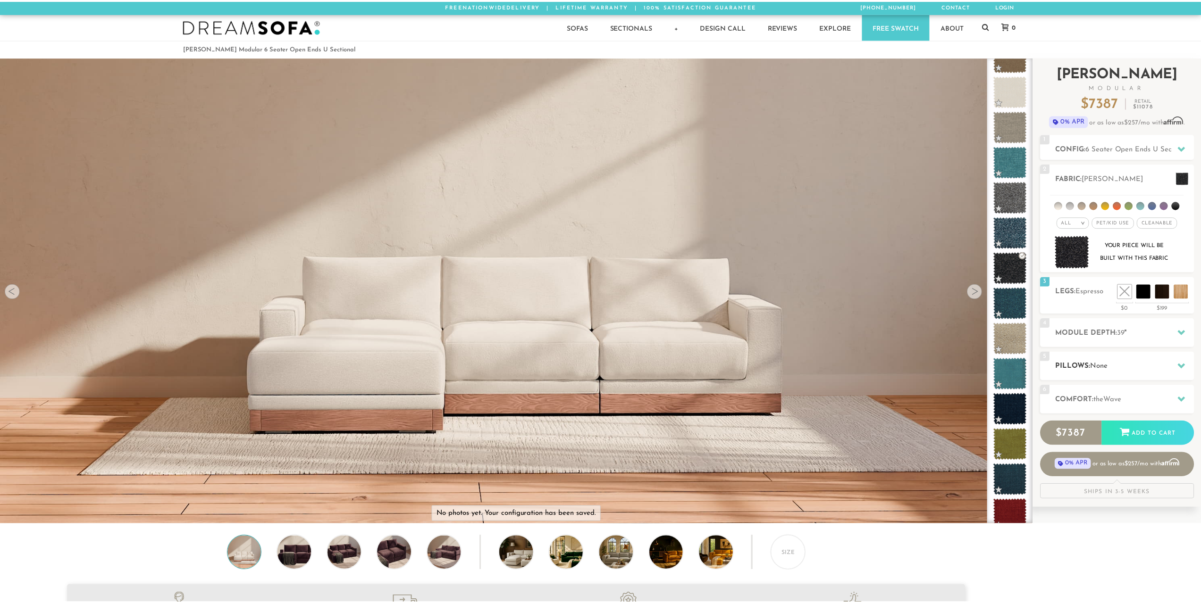
scroll to position [12040, 1194]
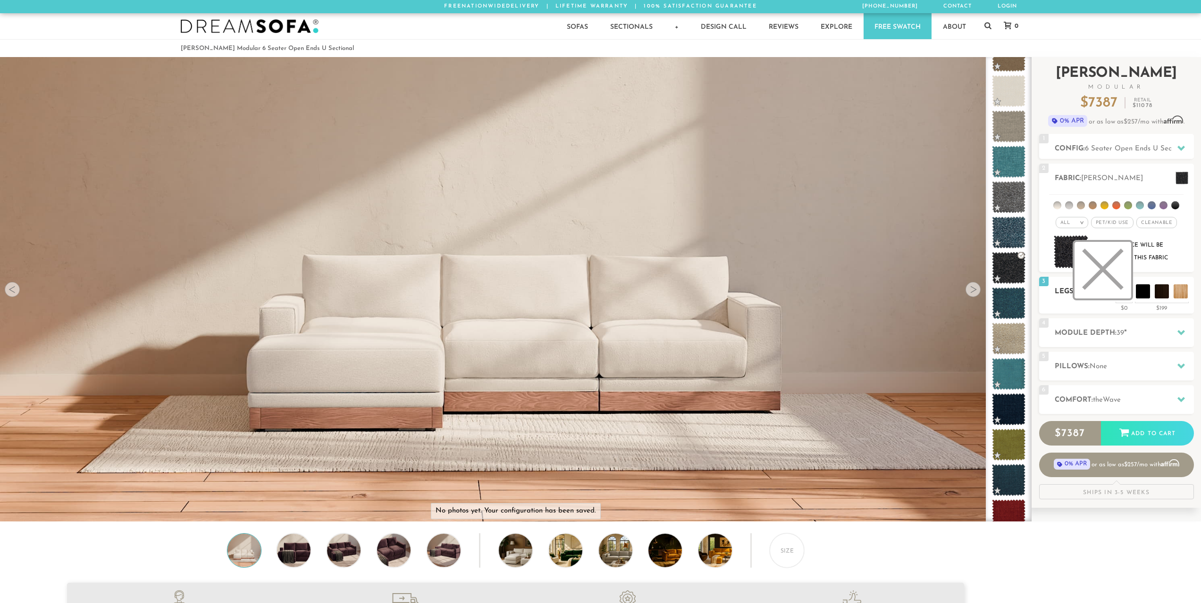
click at [1120, 293] on li at bounding box center [1102, 270] width 57 height 57
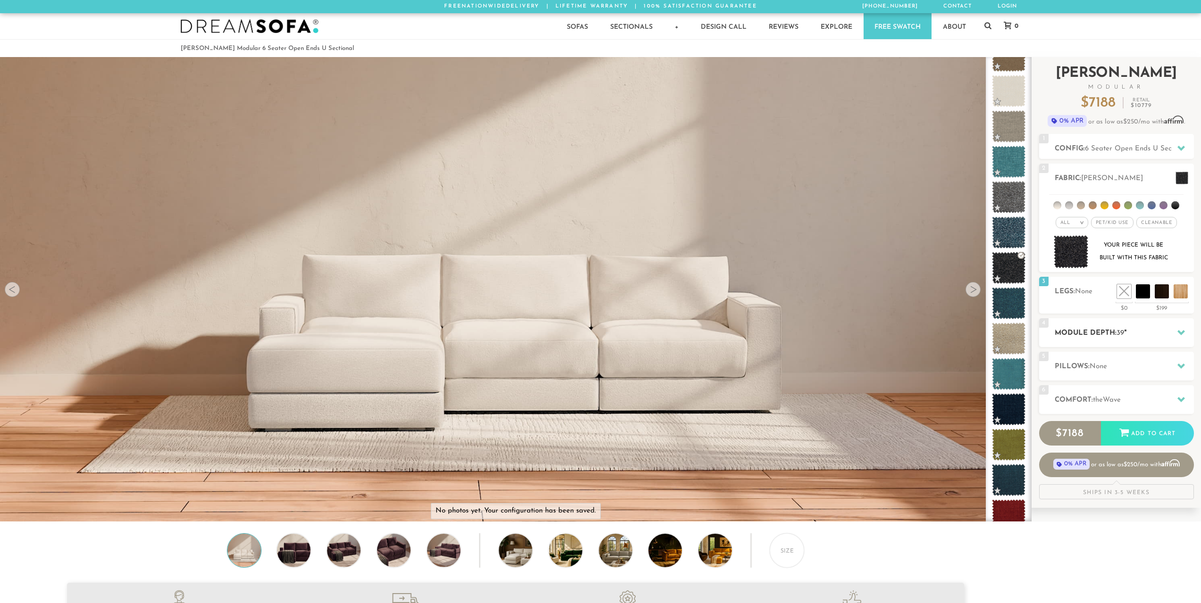
click at [1173, 334] on div at bounding box center [1181, 332] width 20 height 19
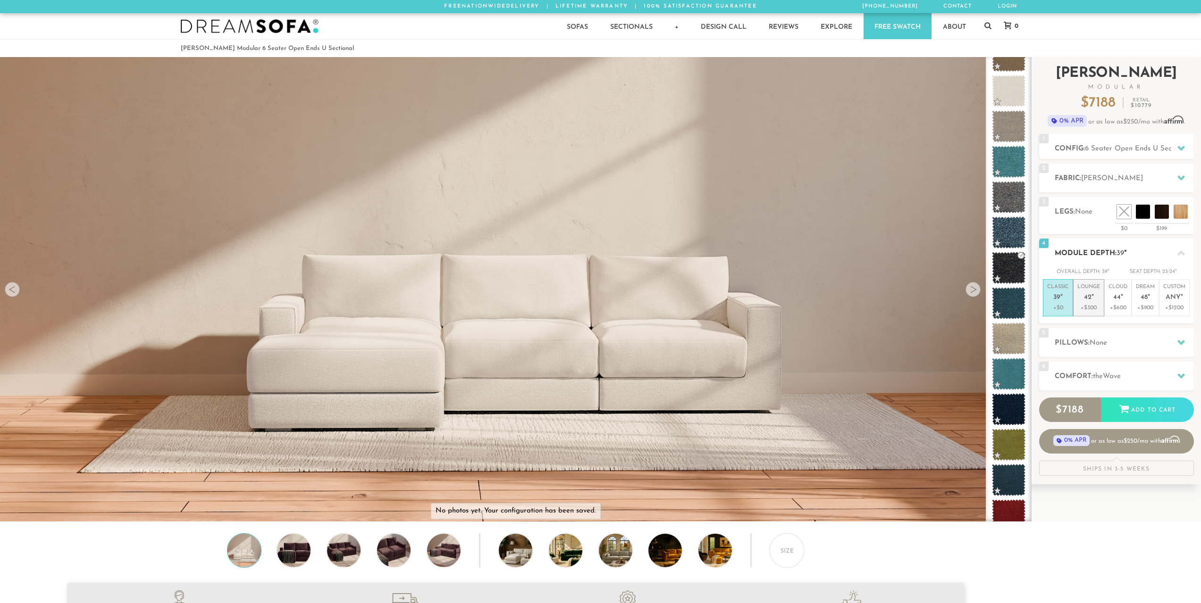
click at [1094, 291] on p "Lounge 42 "" at bounding box center [1088, 294] width 23 height 20
click at [1126, 300] on p "Cloud 44 "" at bounding box center [1117, 294] width 19 height 20
click at [1149, 294] on em """ at bounding box center [1148, 298] width 2 height 8
click at [1054, 293] on p "Classic 39 "" at bounding box center [1058, 294] width 22 height 20
click at [1096, 346] on span "None" at bounding box center [1097, 343] width 17 height 7
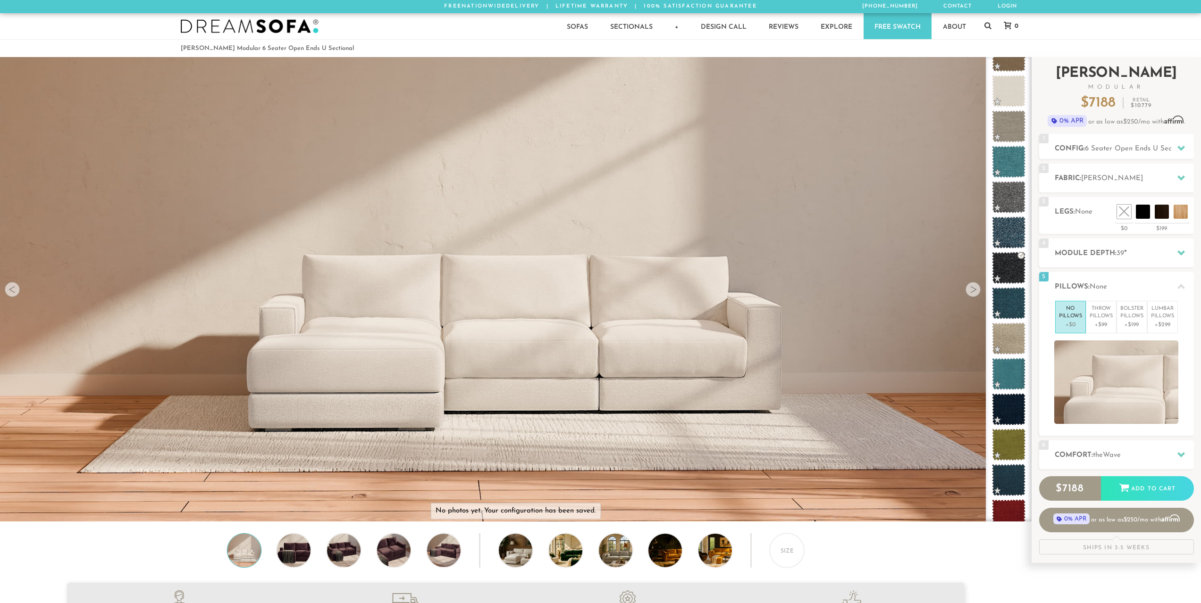
click at [1098, 269] on div "Introducing Landon Modular $ 7188 Retail $ 10779 $ 7188 Retail $ 10779 0% APR o…" at bounding box center [1116, 306] width 155 height 498
click at [1098, 284] on span "None" at bounding box center [1097, 287] width 17 height 7
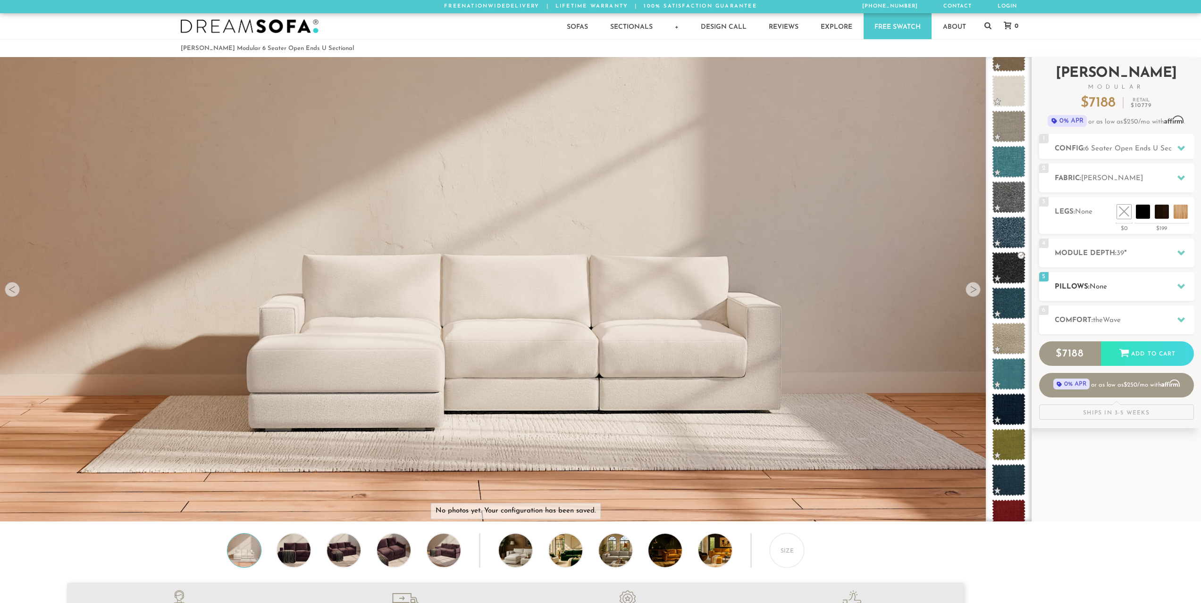
click at [1130, 297] on div "5 Pillows: None" at bounding box center [1116, 286] width 155 height 29
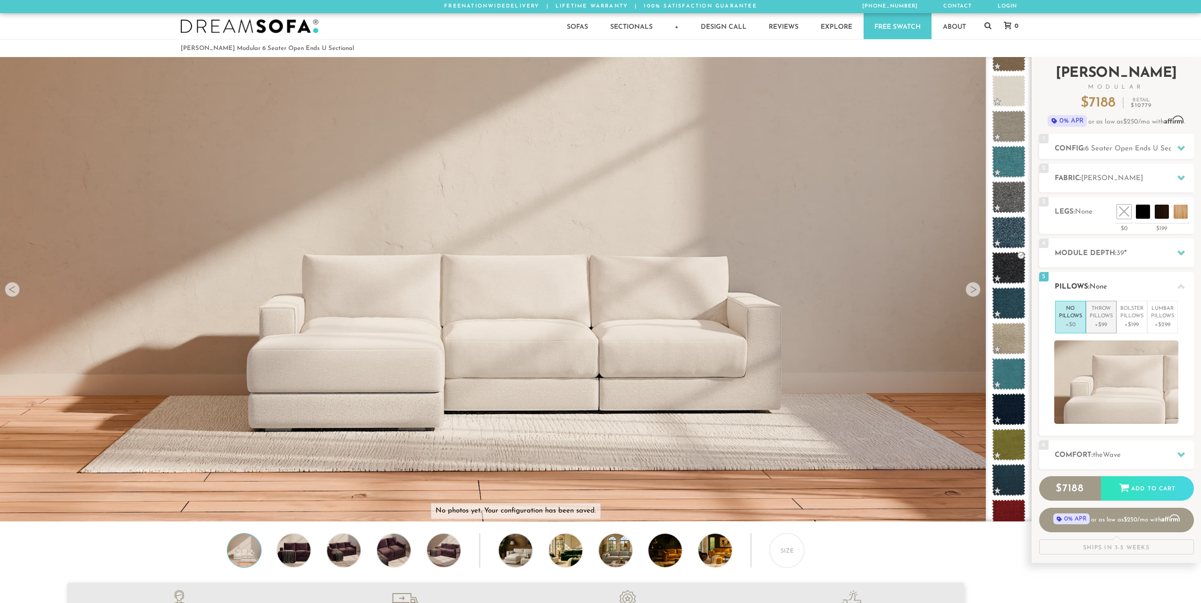
click at [1097, 317] on p "Throw Pillows" at bounding box center [1100, 313] width 23 height 16
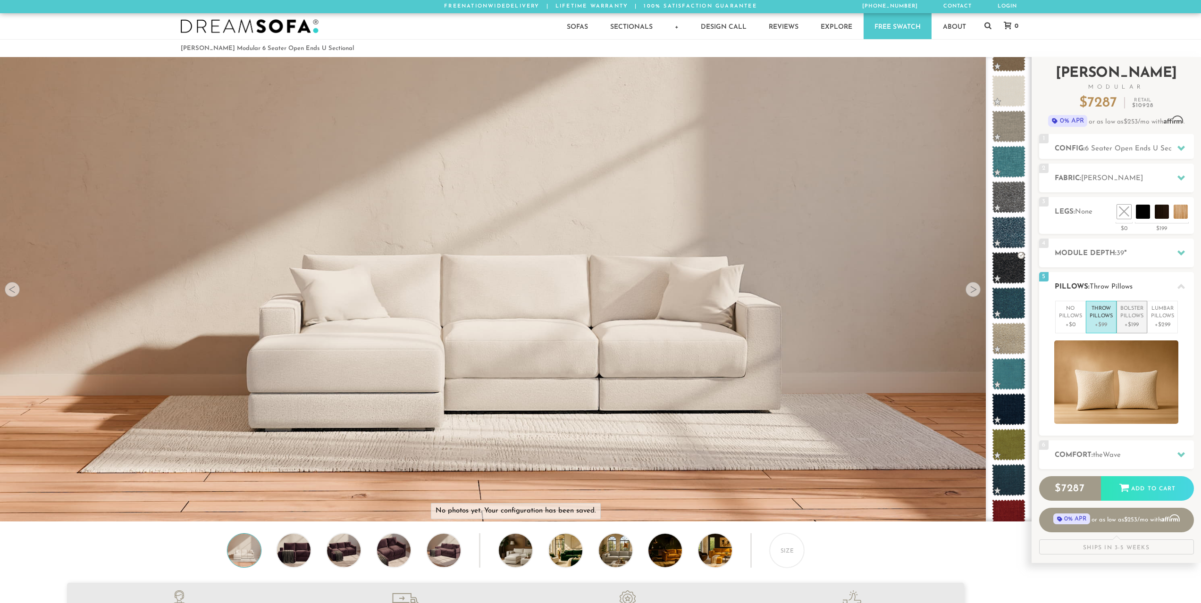
click at [1135, 328] on p "+$199" at bounding box center [1131, 325] width 23 height 8
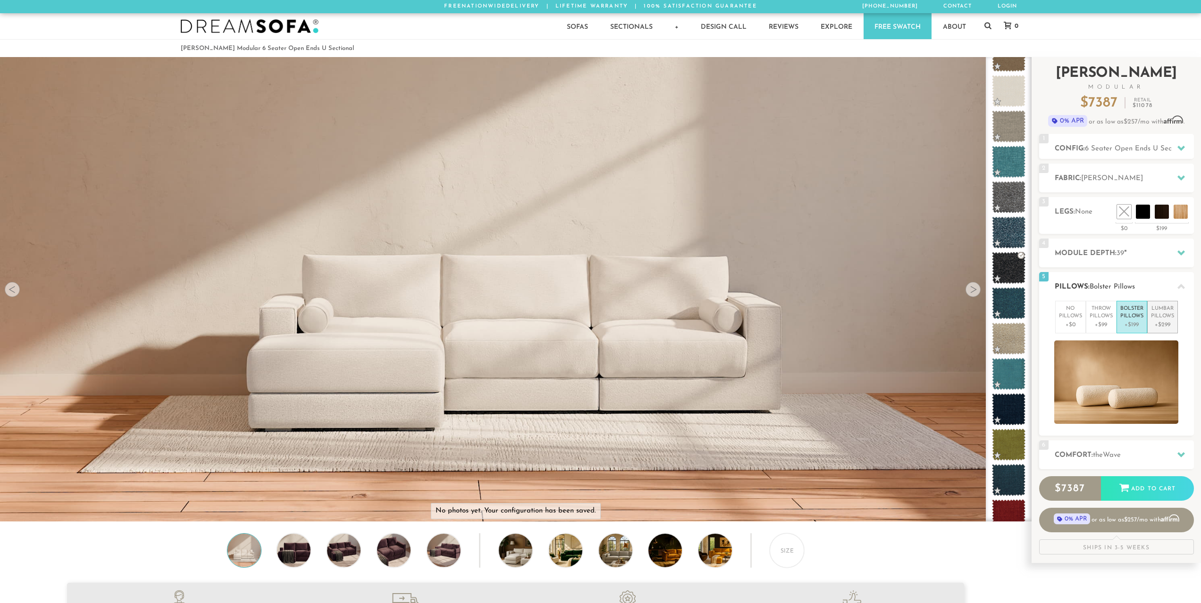
click at [1171, 322] on p "+$299" at bounding box center [1162, 325] width 23 height 8
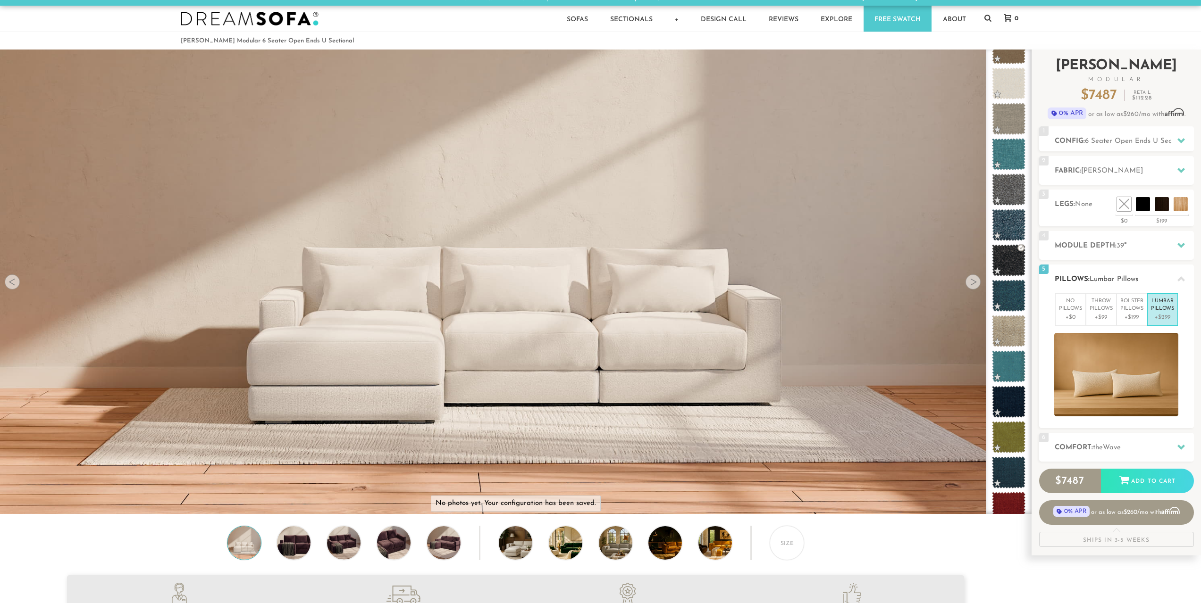
scroll to position [0, 0]
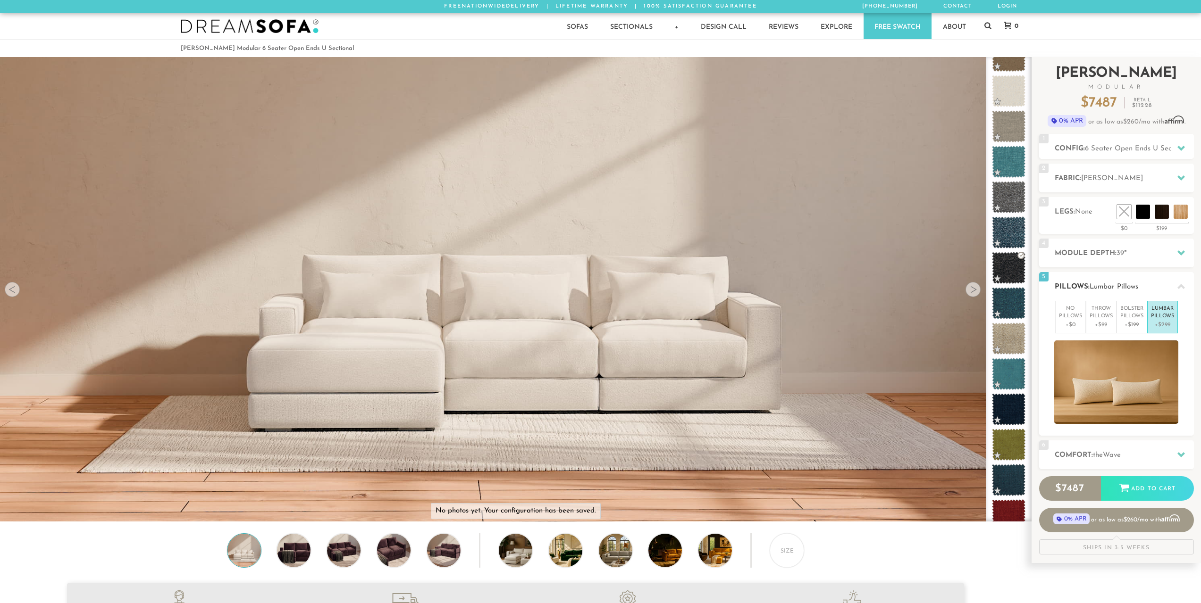
click at [1180, 282] on div at bounding box center [1181, 286] width 20 height 19
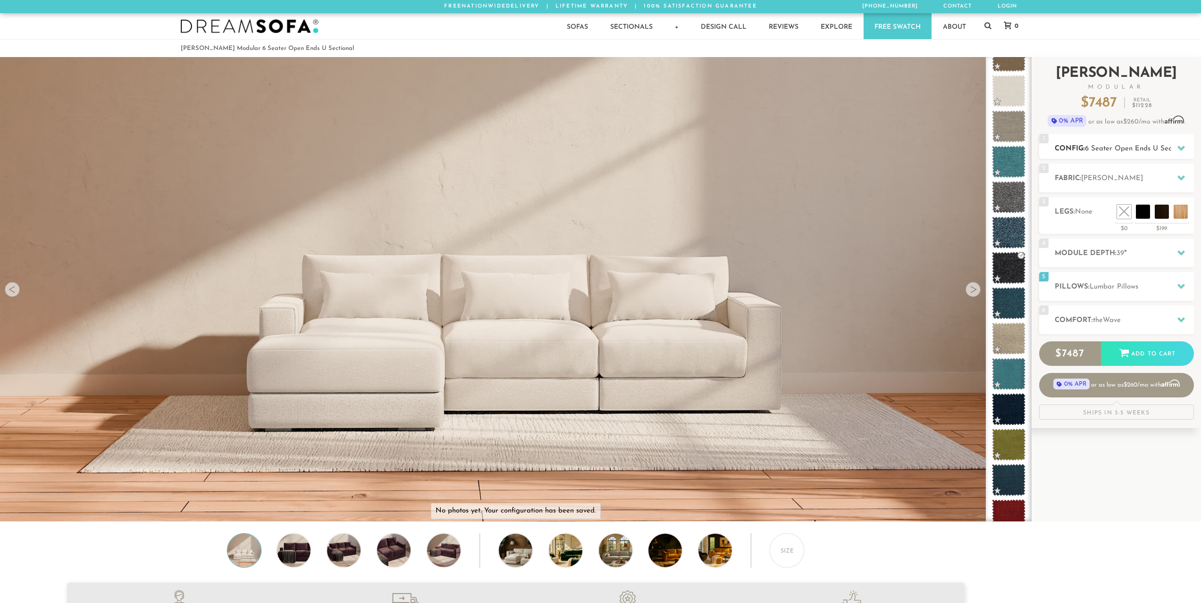
click at [1103, 151] on span "6 Seater Open Ends U Sectional" at bounding box center [1137, 148] width 105 height 7
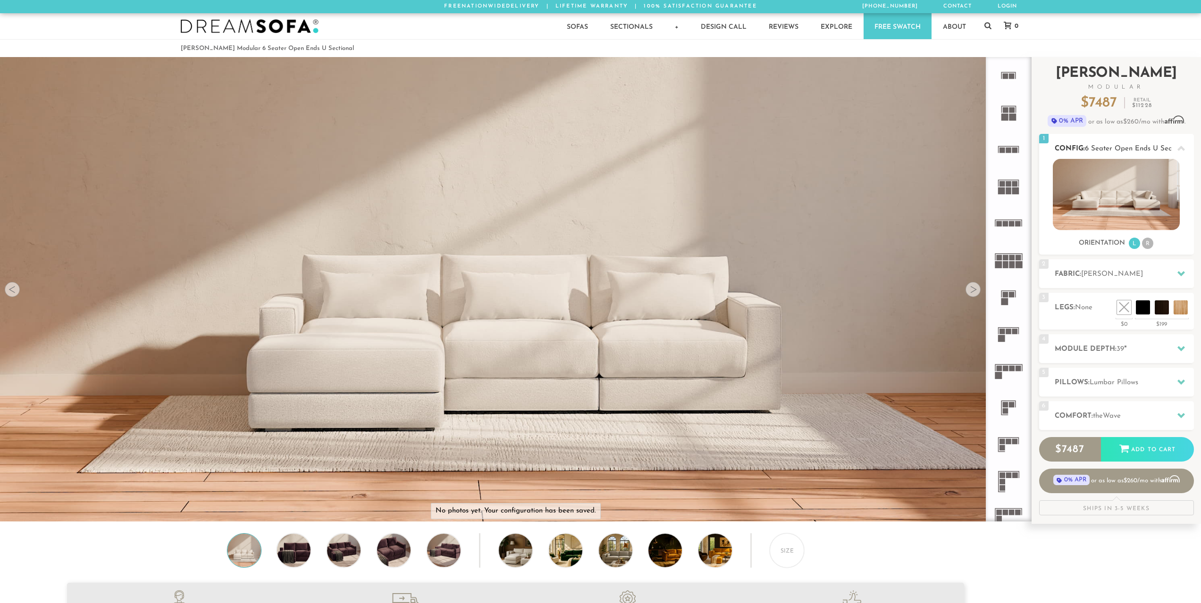
click at [1100, 148] on span "6 Seater Open Ends U Sectional" at bounding box center [1137, 148] width 105 height 7
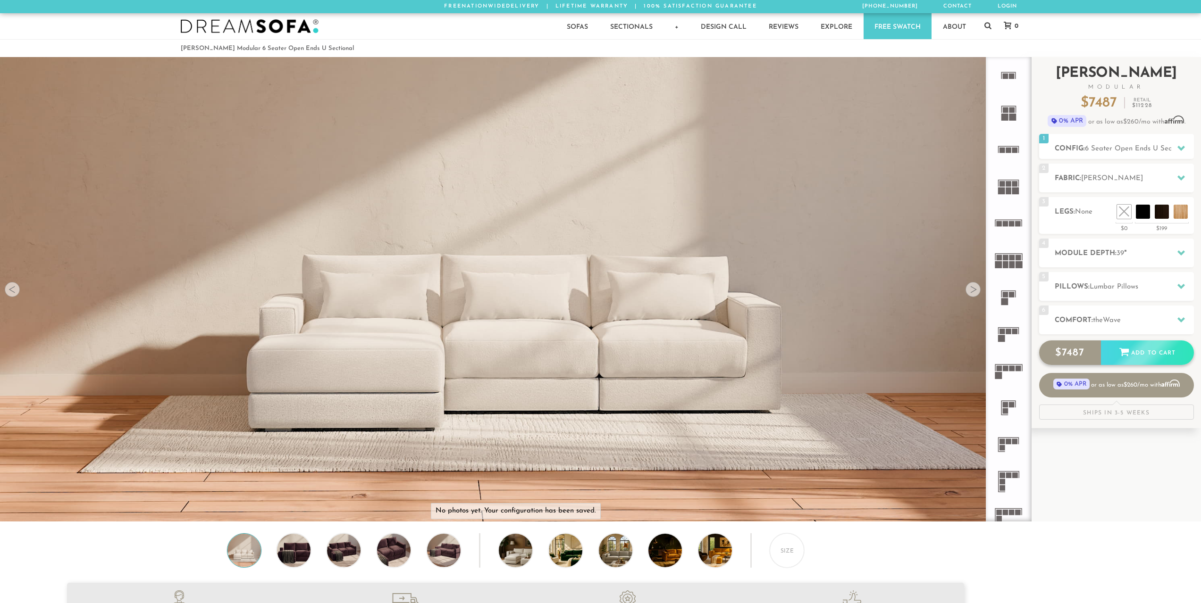
click at [1139, 355] on div "Add to Cart" at bounding box center [1147, 353] width 93 height 25
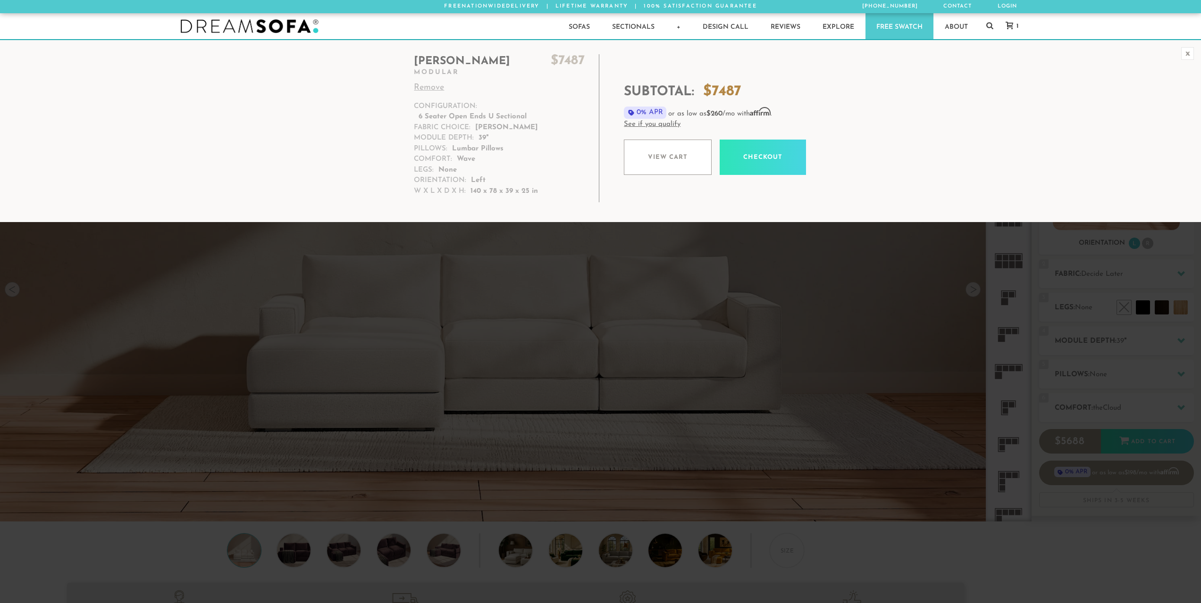
drag, startPoint x: 312, startPoint y: 622, endPoint x: 660, endPoint y: 266, distance: 497.4
click at [1191, 54] on div "x" at bounding box center [1187, 53] width 13 height 13
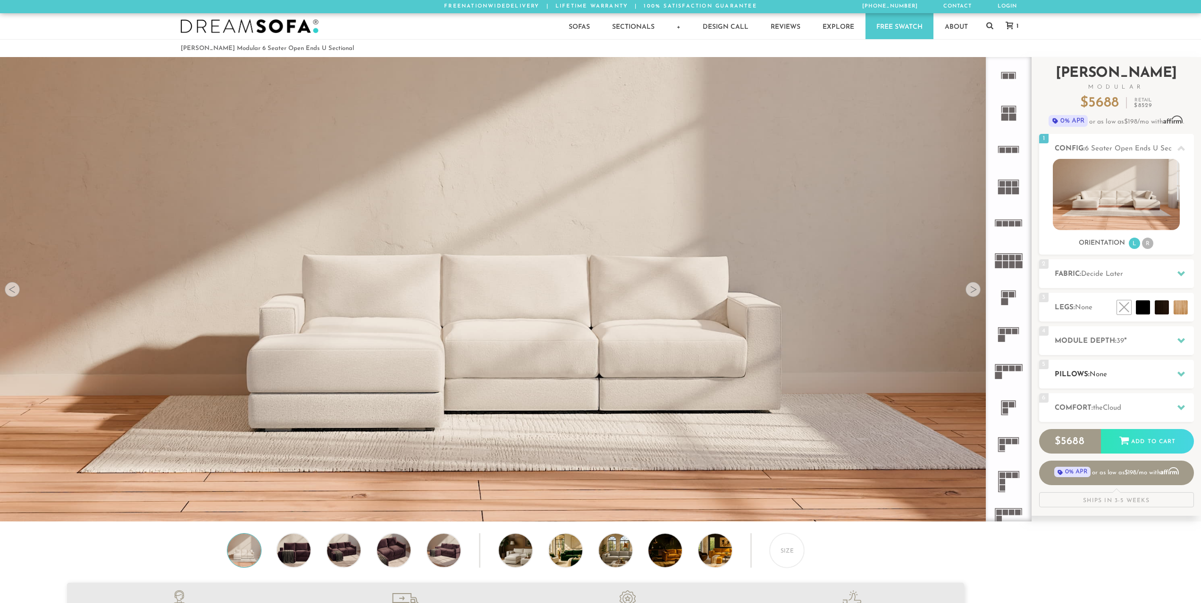
click at [1128, 376] on h2 "Pillows: None" at bounding box center [1123, 374] width 139 height 11
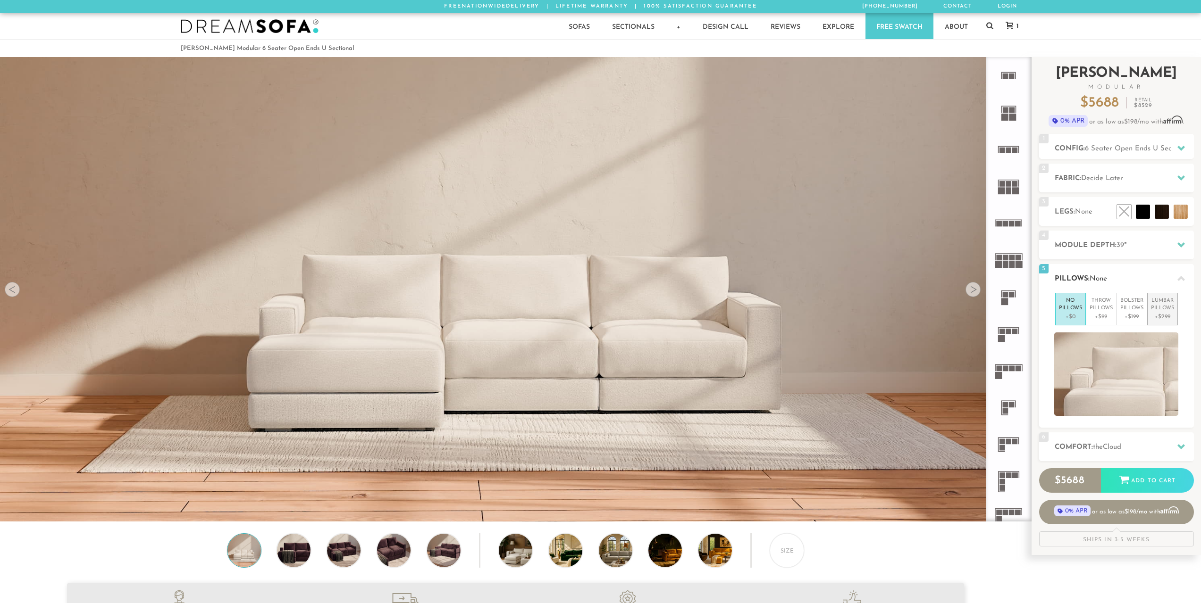
click at [1168, 293] on li "Lumbar Pillows +$299" at bounding box center [1162, 309] width 31 height 33
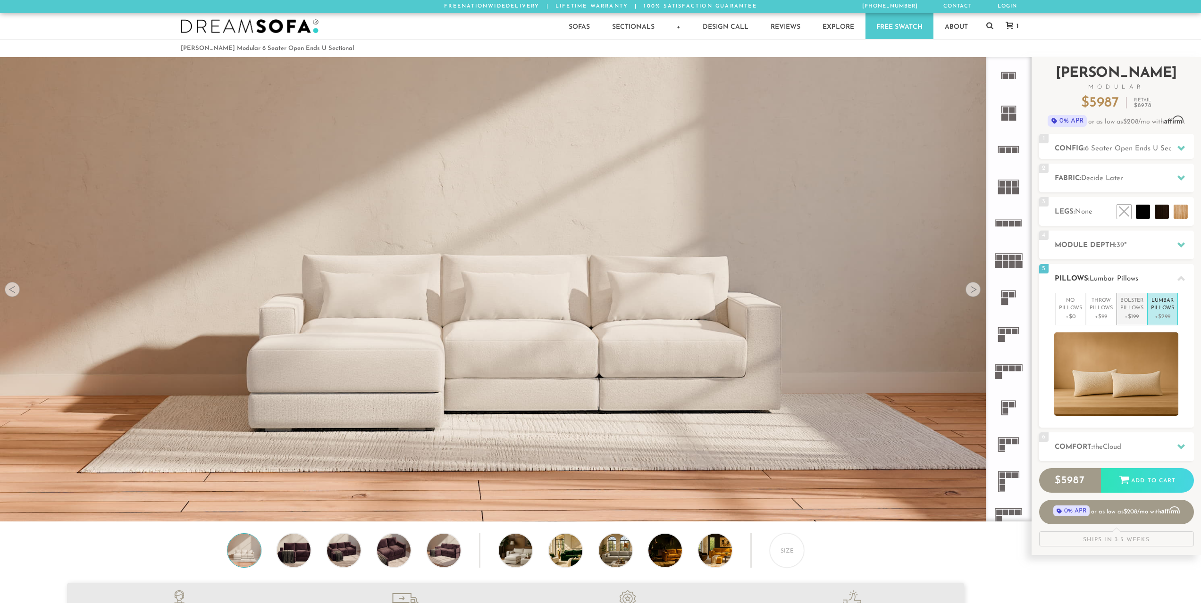
click at [1131, 310] on p "Bolster Pillows" at bounding box center [1131, 305] width 23 height 16
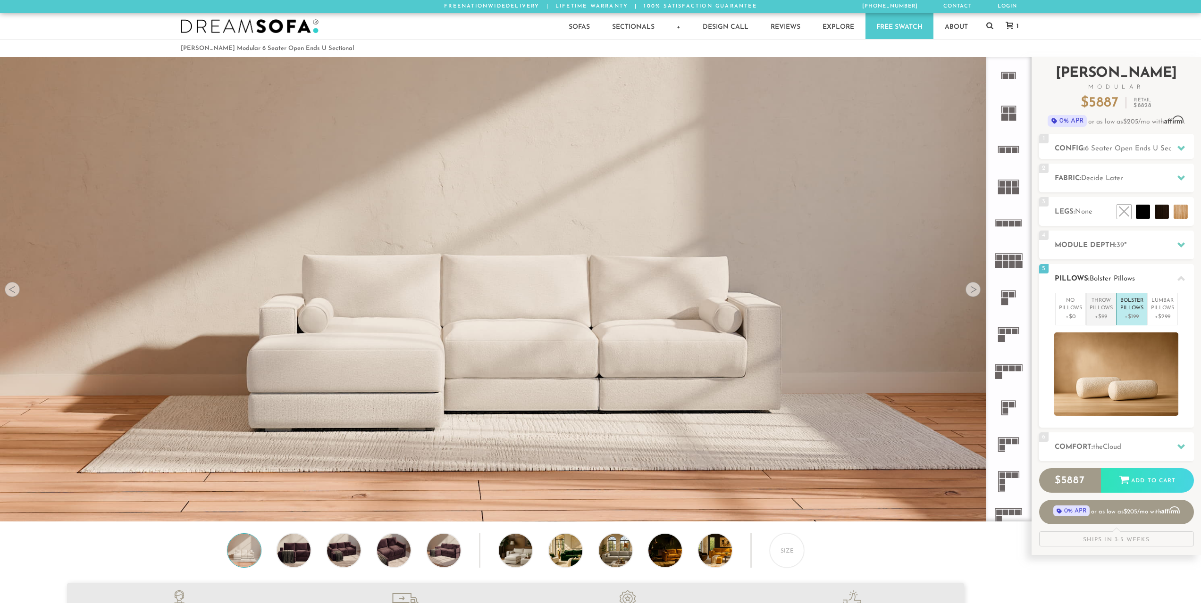
click at [1096, 310] on p "Throw Pillows" at bounding box center [1100, 305] width 23 height 16
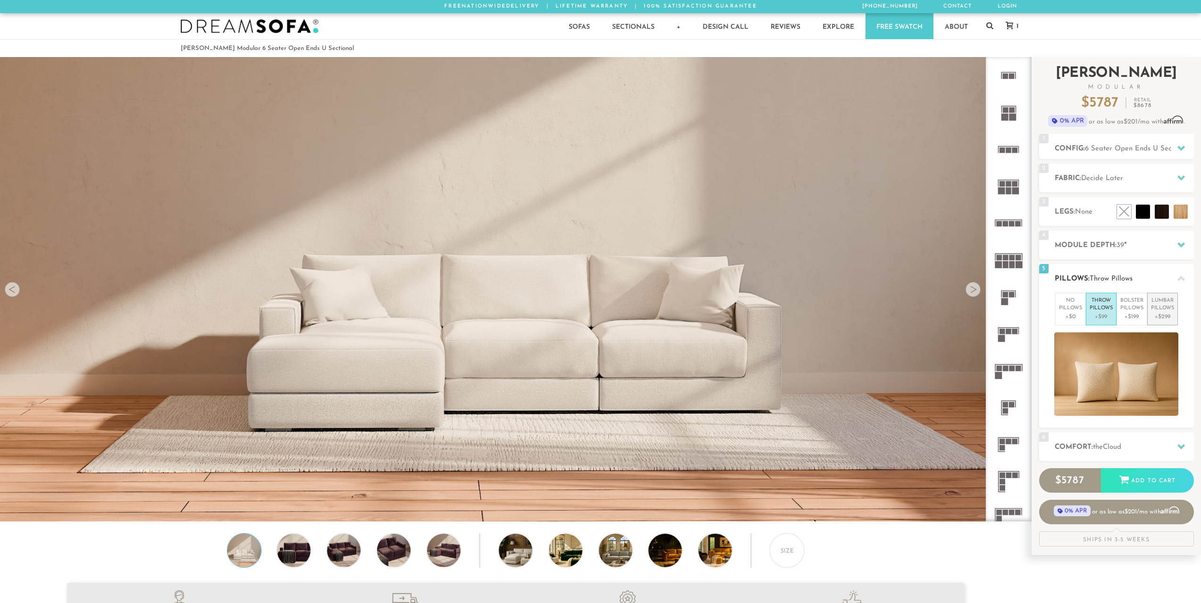
click at [1152, 310] on p "Lumbar Pillows" at bounding box center [1162, 305] width 23 height 16
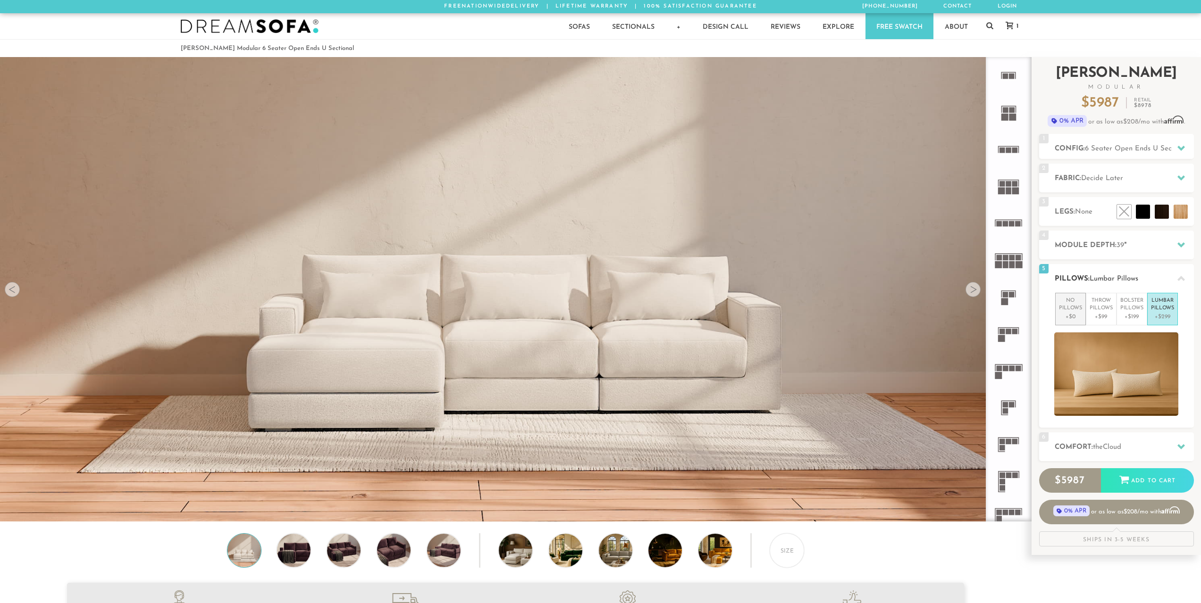
click at [1074, 309] on p "No Pillows" at bounding box center [1070, 305] width 23 height 16
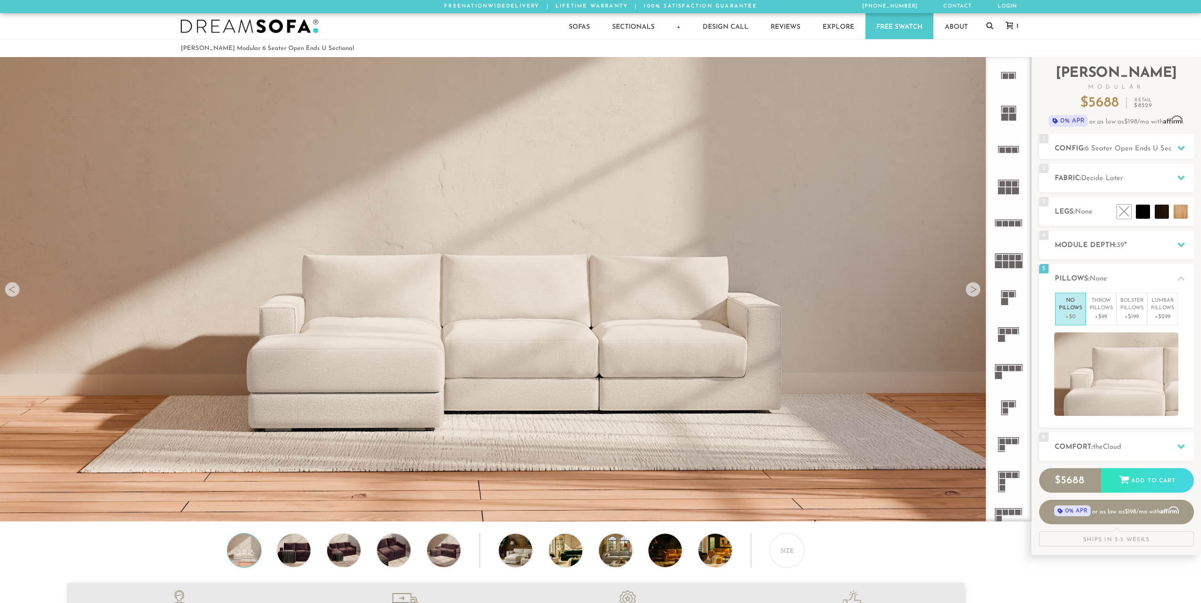
click at [1013, 22] on link "1" at bounding box center [1009, 26] width 27 height 8
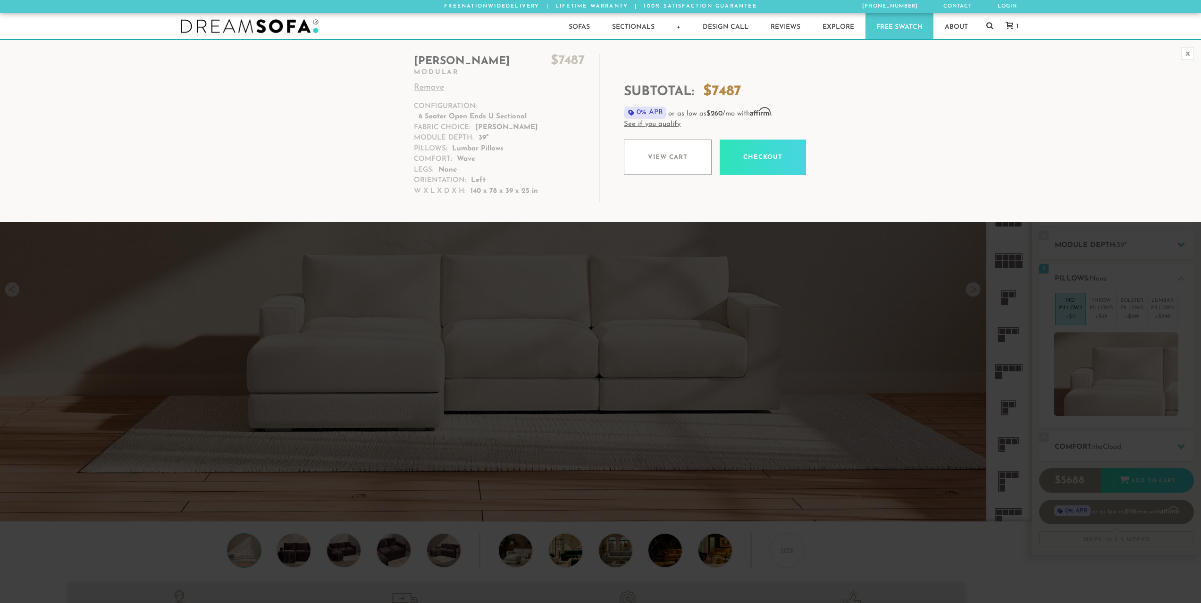
click at [489, 128] on p "[PERSON_NAME]" at bounding box center [506, 128] width 63 height 11
click at [478, 145] on p "Lumbar Pillows" at bounding box center [477, 149] width 51 height 11
click at [465, 184] on dt "Orientation:" at bounding box center [440, 181] width 52 height 11
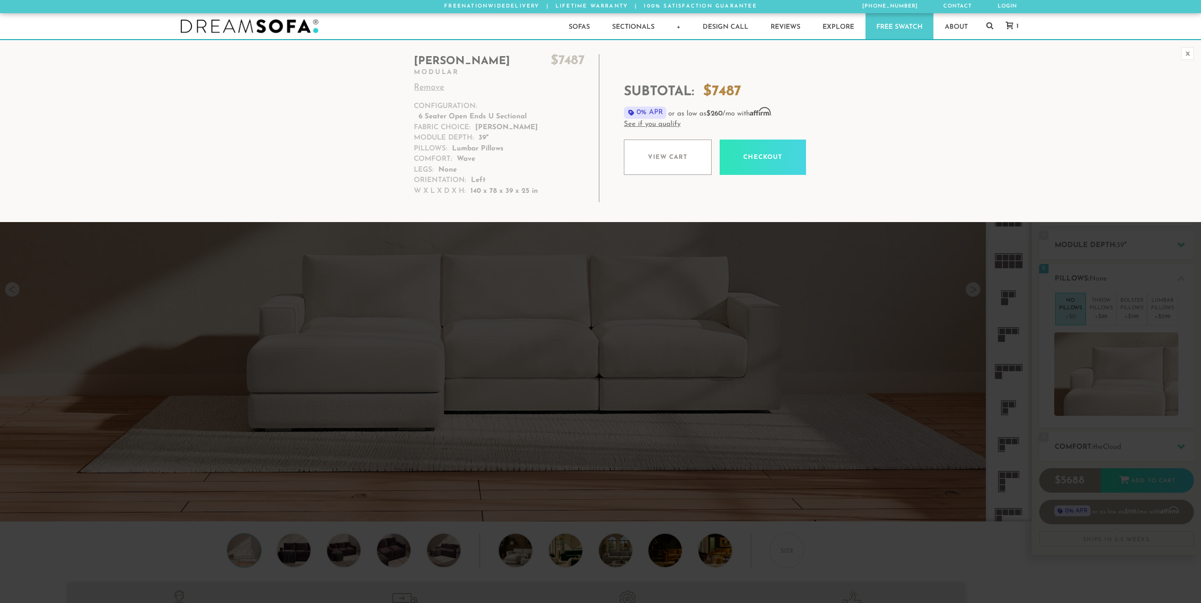
click at [1184, 54] on div "x" at bounding box center [1187, 53] width 13 height 13
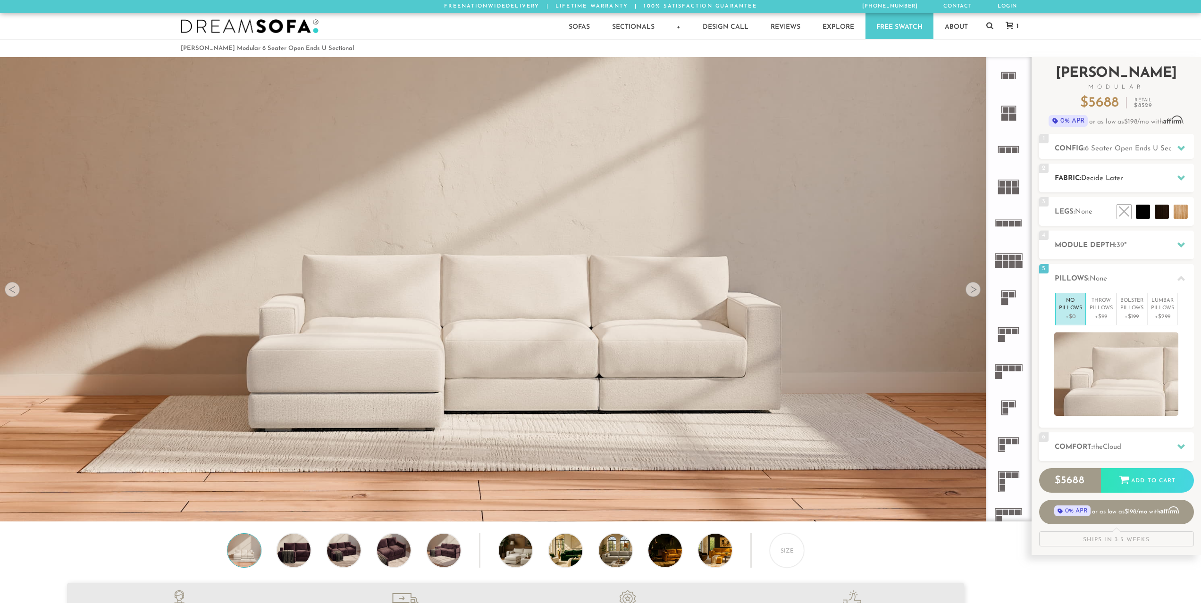
click at [1115, 176] on span "Decide Later" at bounding box center [1102, 178] width 42 height 7
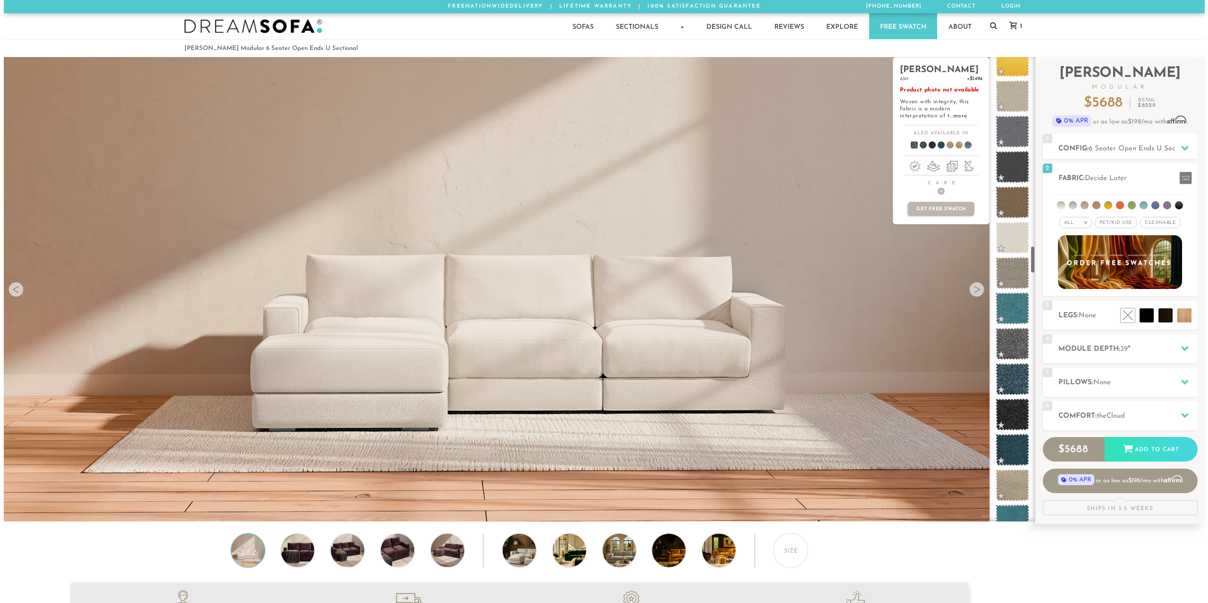
scroll to position [3130, 0]
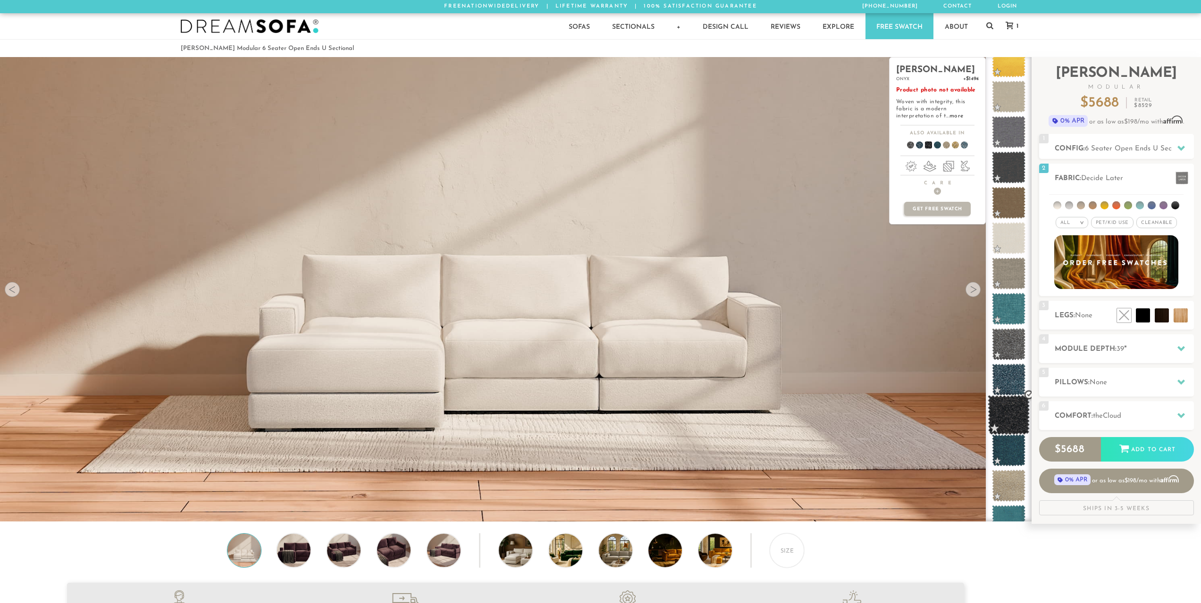
click at [998, 415] on span at bounding box center [1008, 415] width 42 height 40
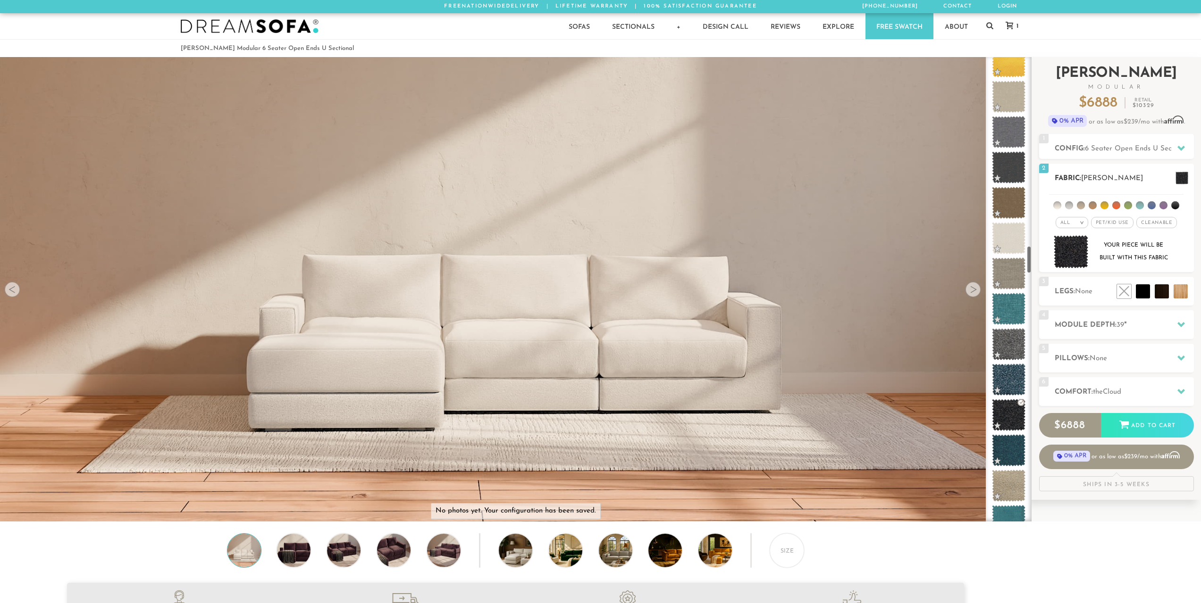
click at [1061, 250] on img at bounding box center [1070, 251] width 35 height 33
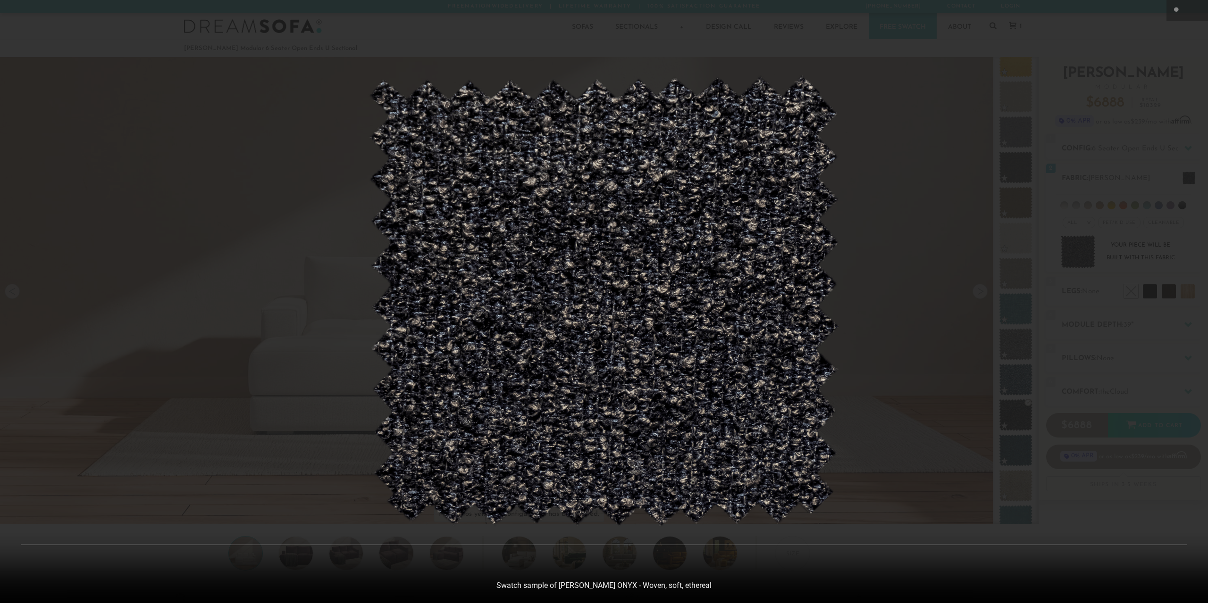
click at [668, 358] on img at bounding box center [604, 301] width 472 height 452
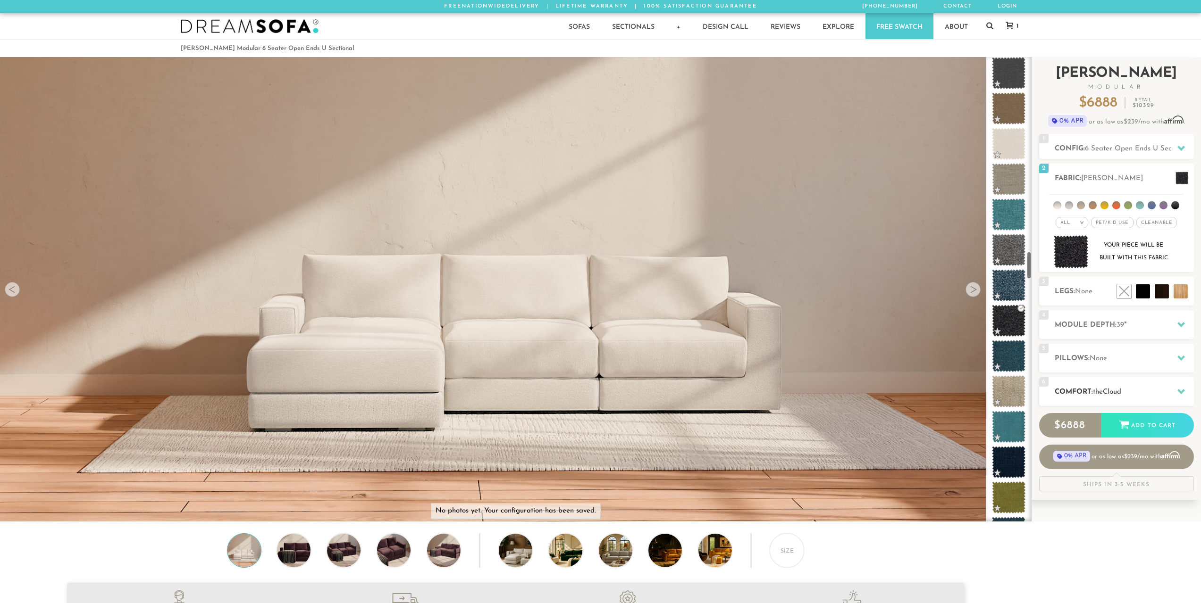
scroll to position [3225, 0]
click at [1113, 399] on div "6 Comfort: the Cloud soft" at bounding box center [1116, 391] width 155 height 29
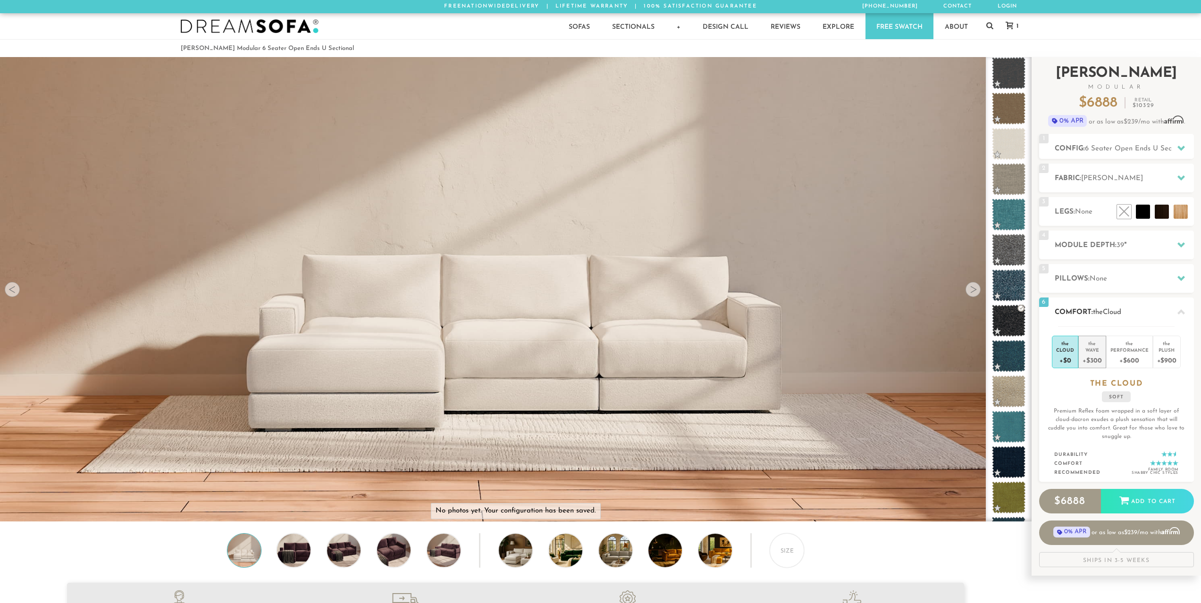
click at [1092, 351] on div "Wave" at bounding box center [1091, 350] width 19 height 7
click at [1118, 310] on span "Wave" at bounding box center [1112, 312] width 18 height 7
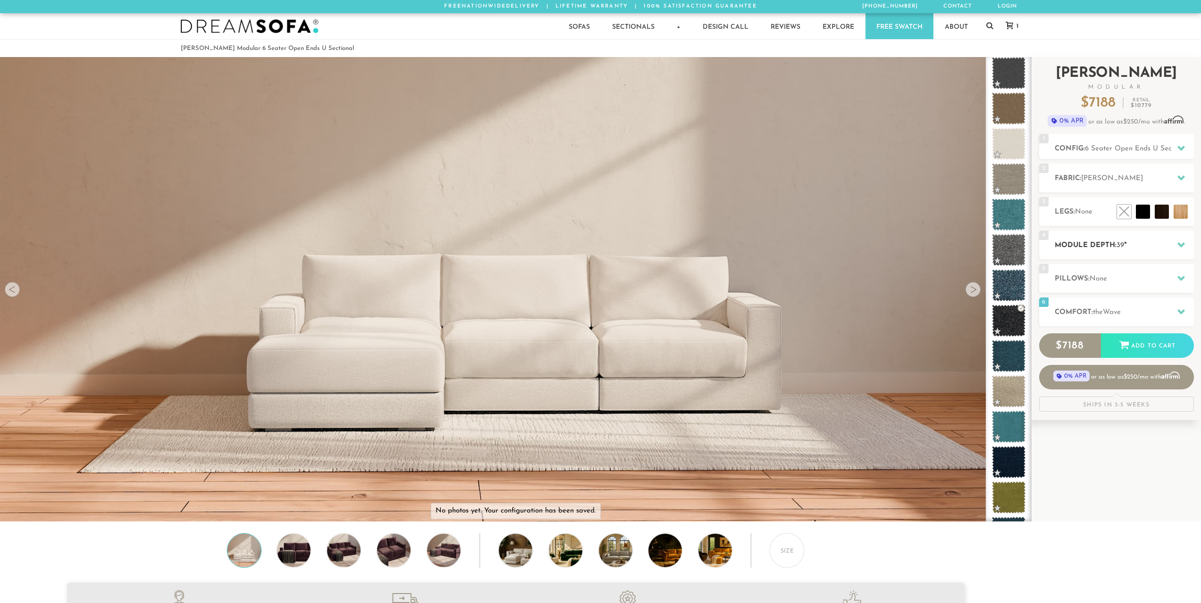
click at [1121, 246] on span "39" at bounding box center [1120, 245] width 8 height 7
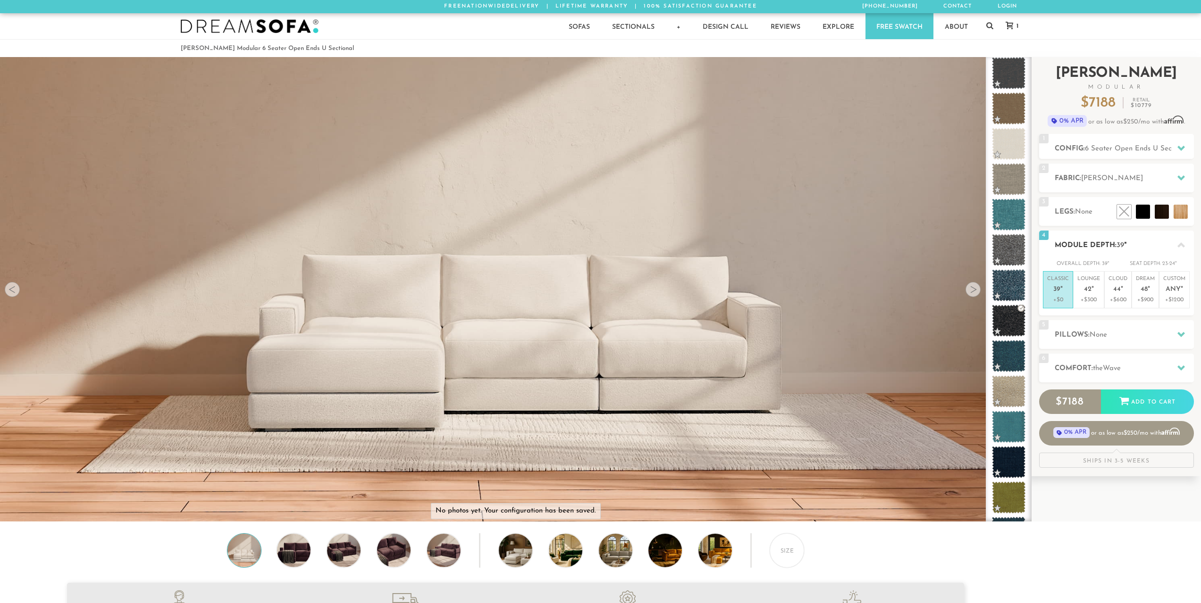
click at [1131, 241] on h2 "Module Depth: 39 "" at bounding box center [1123, 245] width 139 height 11
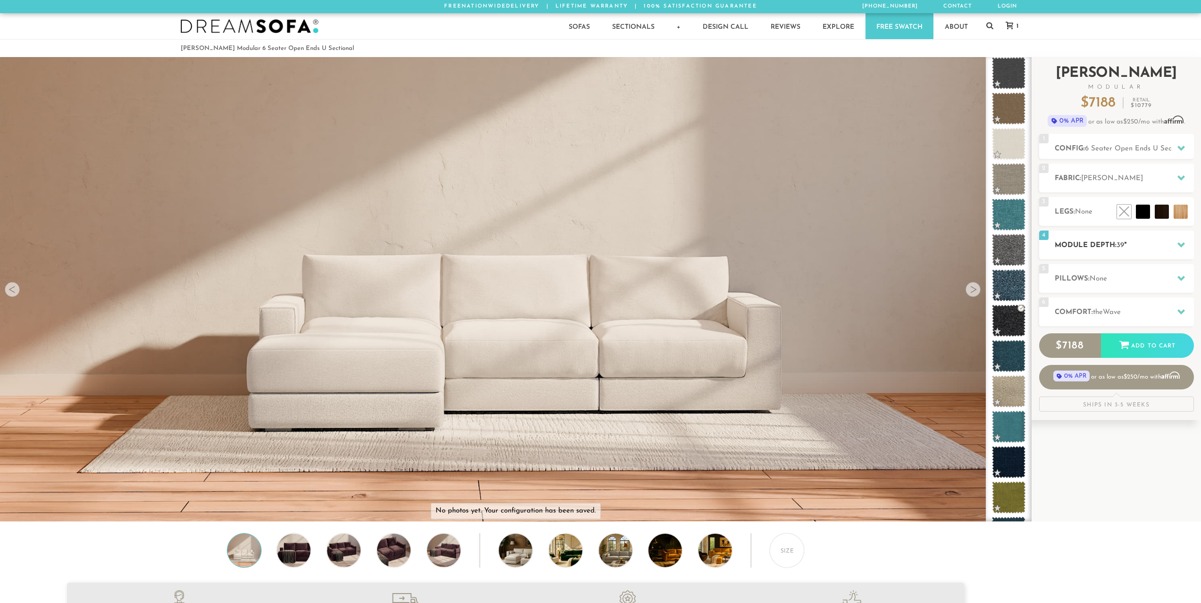
click at [1128, 242] on h2 "Module Depth: 39 "" at bounding box center [1123, 245] width 139 height 11
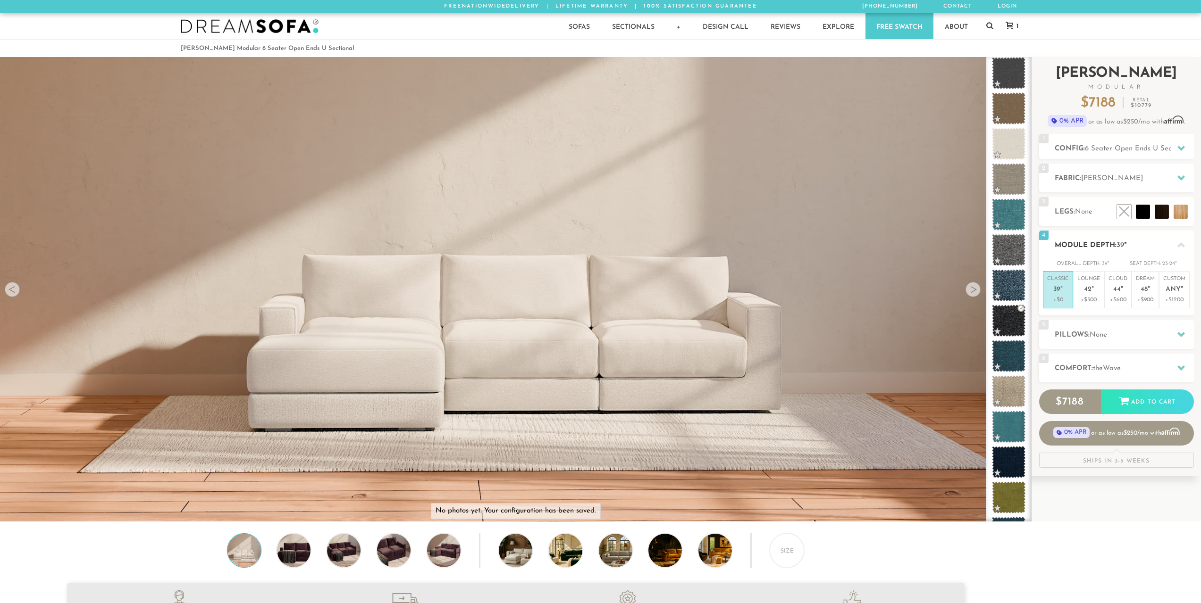
click at [1128, 242] on h2 "Module Depth: 39 "" at bounding box center [1123, 245] width 139 height 11
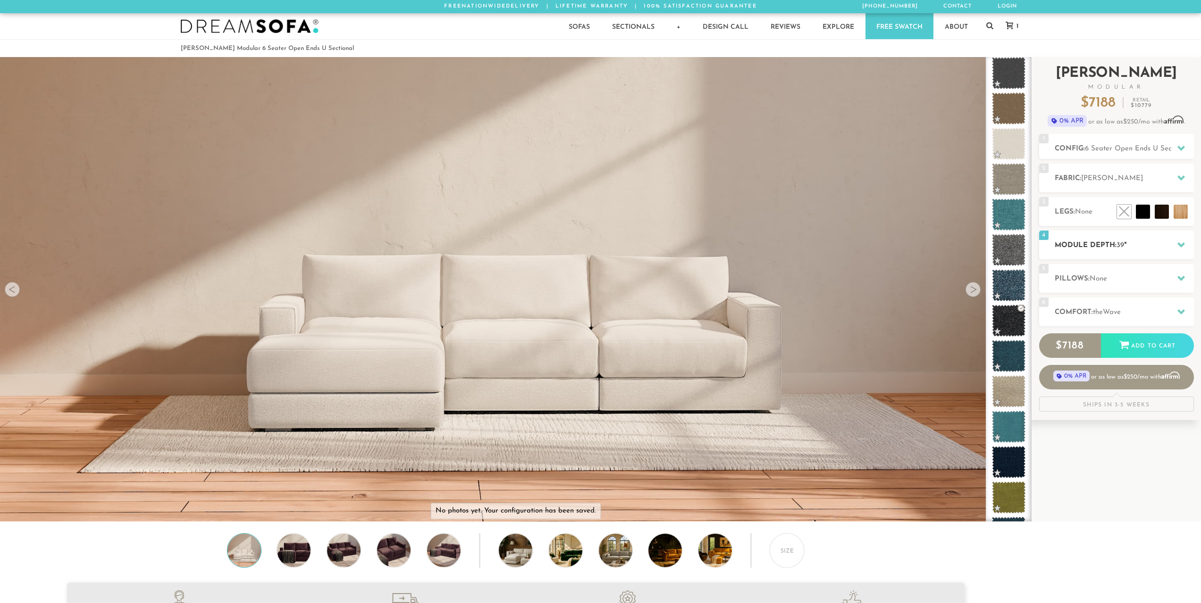
click at [1120, 243] on span "39" at bounding box center [1120, 245] width 8 height 7
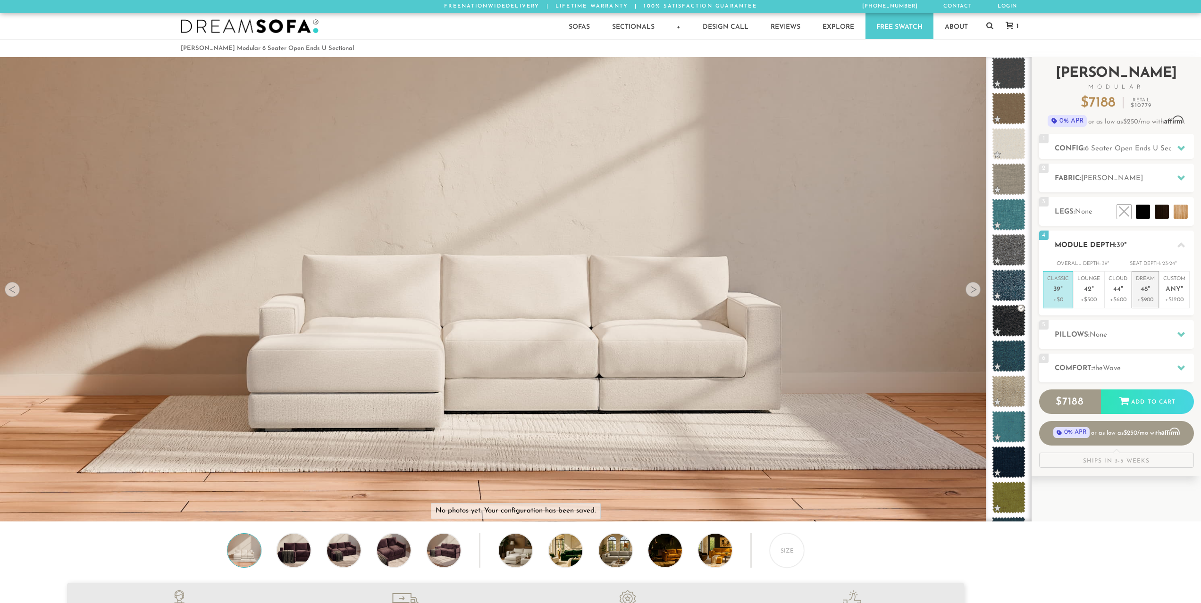
click at [1153, 285] on p "Dream 48 "" at bounding box center [1145, 286] width 19 height 20
click at [1094, 298] on p "+$300" at bounding box center [1088, 300] width 23 height 8
click at [1055, 291] on span "39" at bounding box center [1056, 290] width 7 height 8
click at [1180, 244] on icon at bounding box center [1181, 244] width 8 height 5
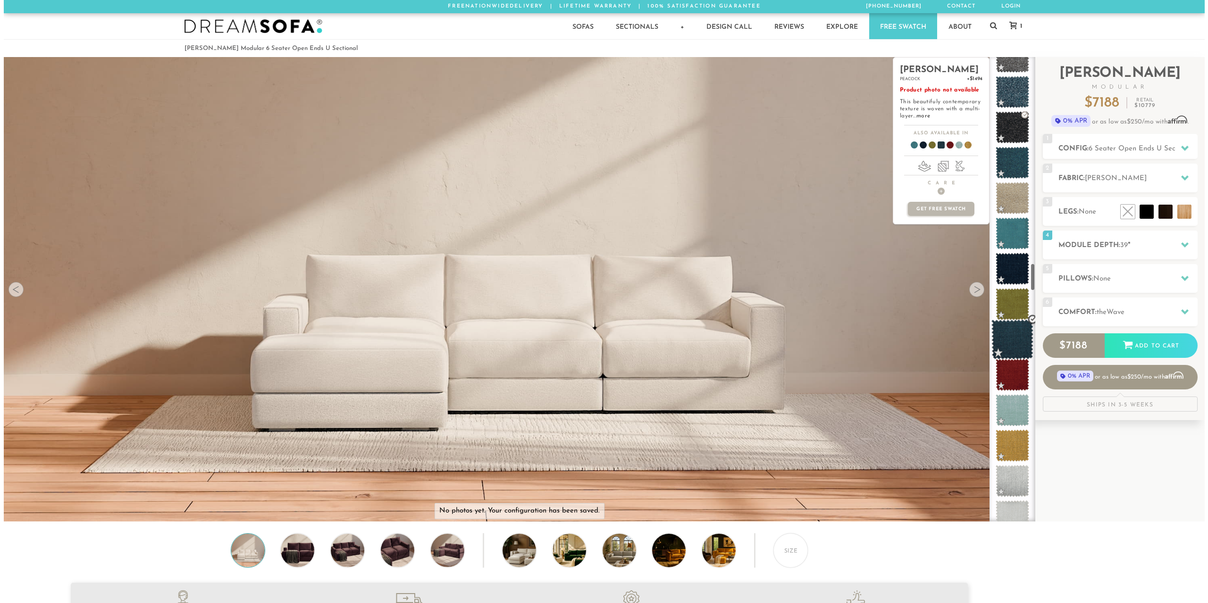
scroll to position [3419, 0]
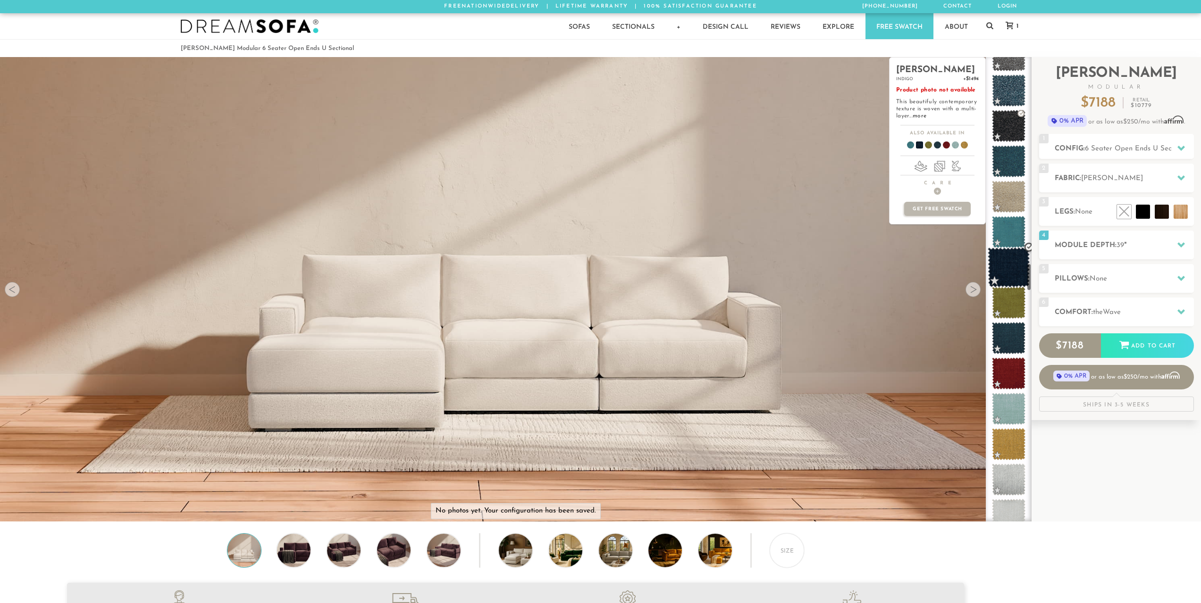
click at [1007, 264] on span at bounding box center [1008, 268] width 42 height 40
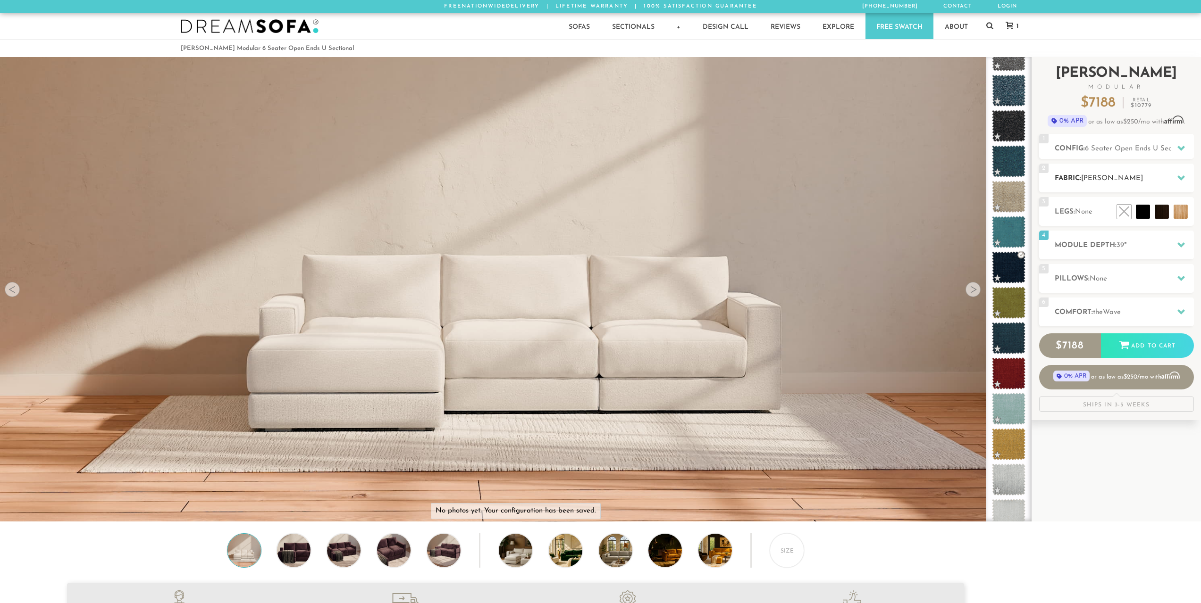
click at [1109, 185] on div "2 Fabric: Leslie Indigo" at bounding box center [1116, 178] width 155 height 29
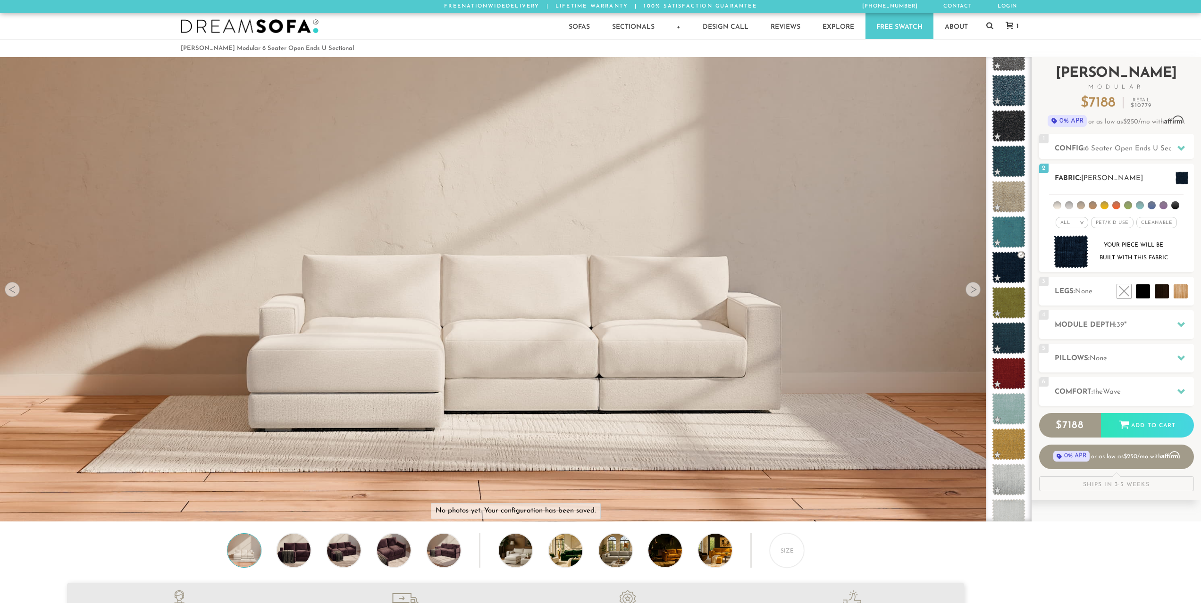
click at [1069, 256] on img at bounding box center [1070, 251] width 35 height 33
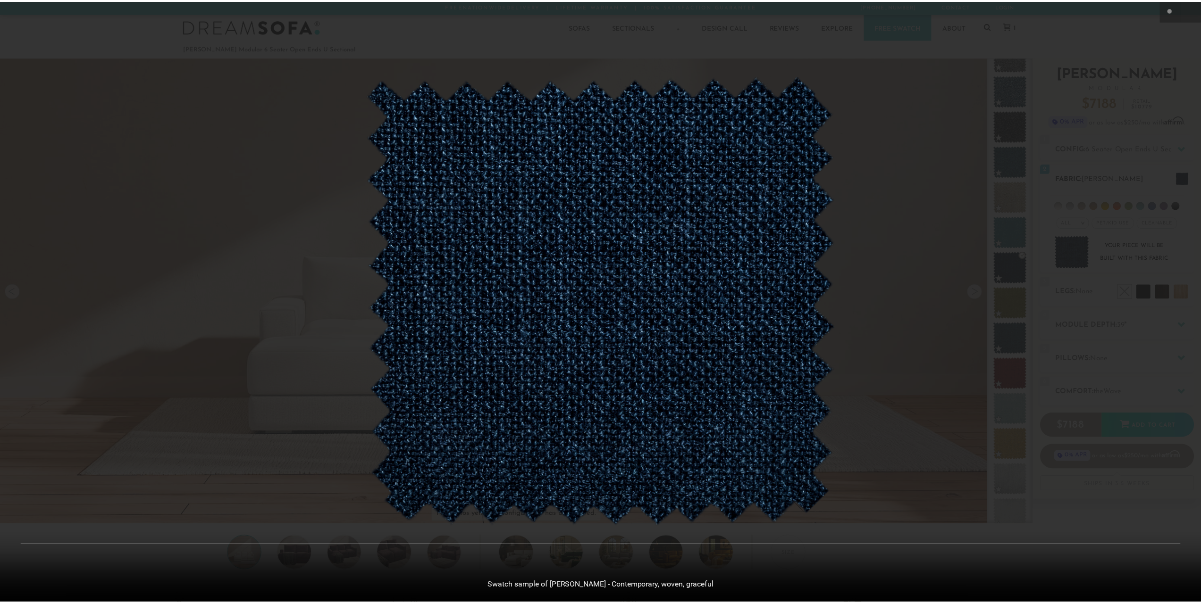
scroll to position [12054, 1201]
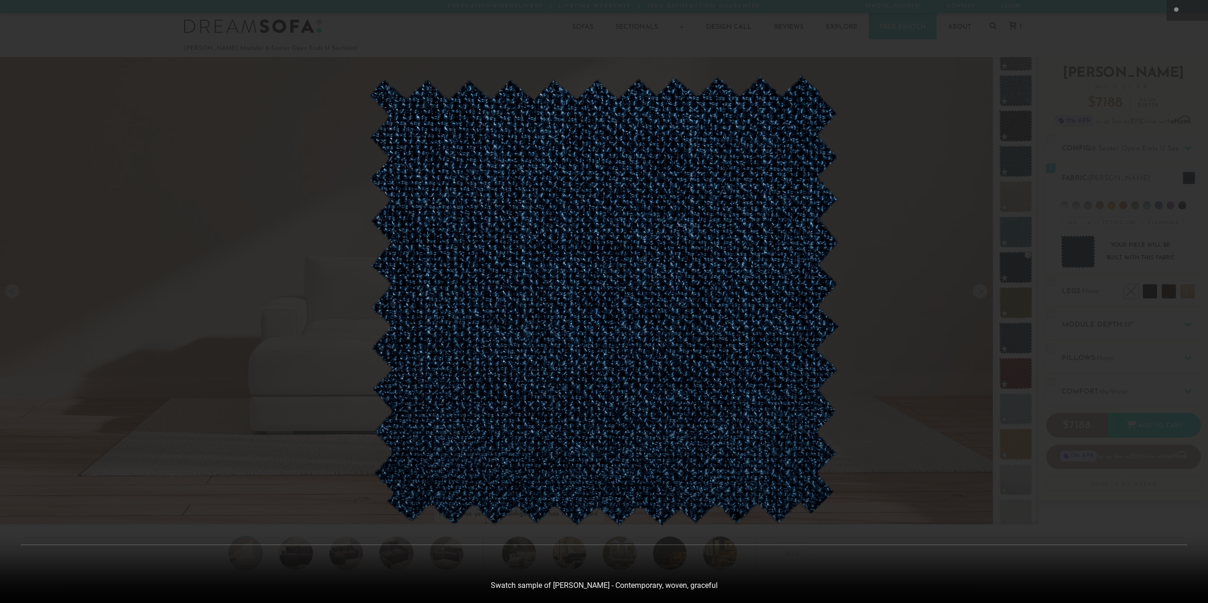
click at [653, 305] on img at bounding box center [604, 301] width 472 height 452
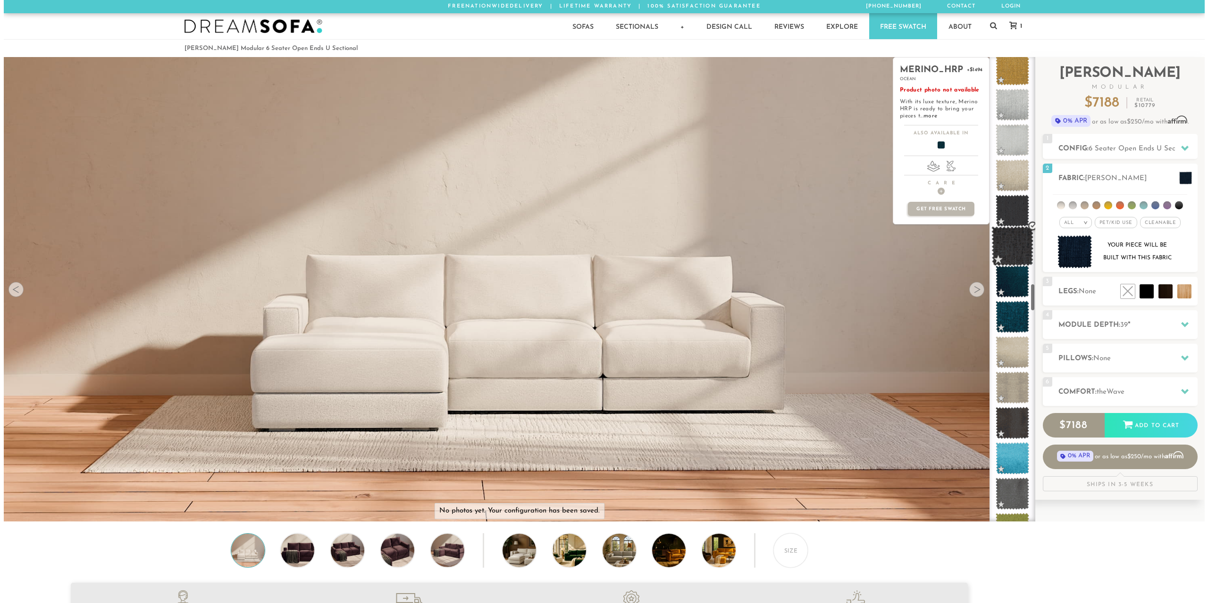
scroll to position [3797, 0]
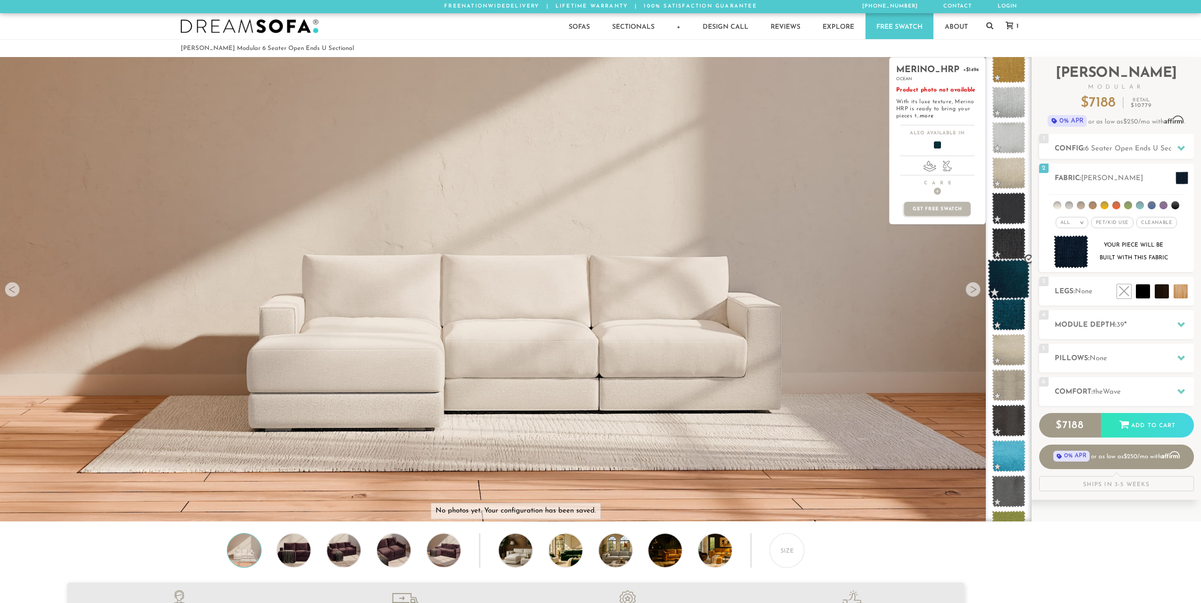
click at [1011, 282] on span at bounding box center [1008, 279] width 42 height 40
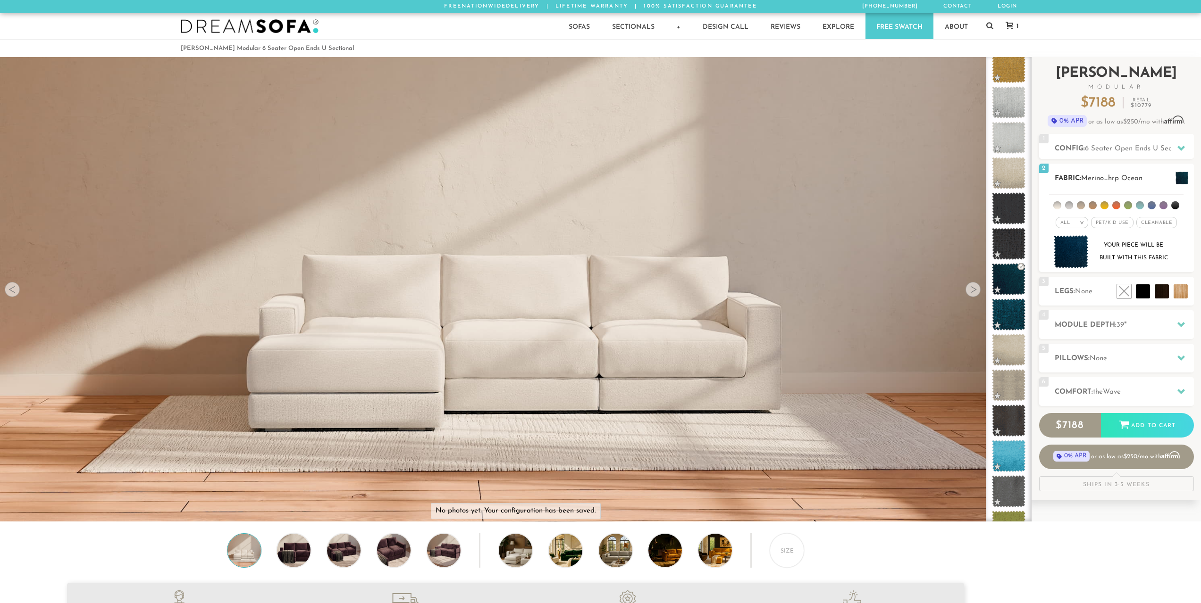
click at [1060, 262] on img at bounding box center [1070, 251] width 35 height 33
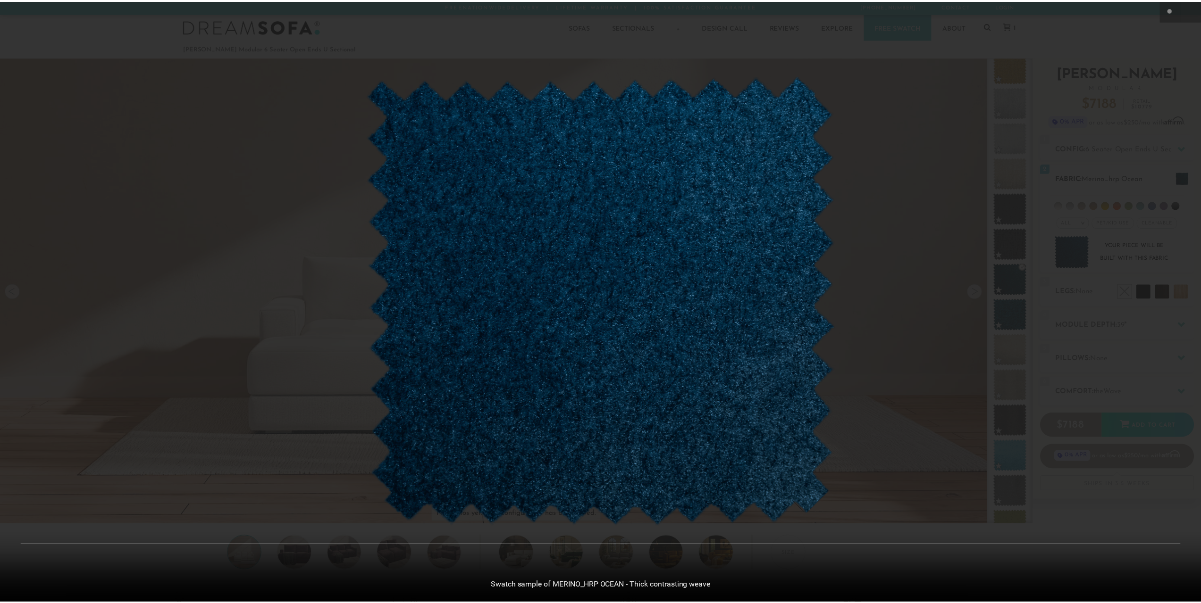
scroll to position [12054, 1201]
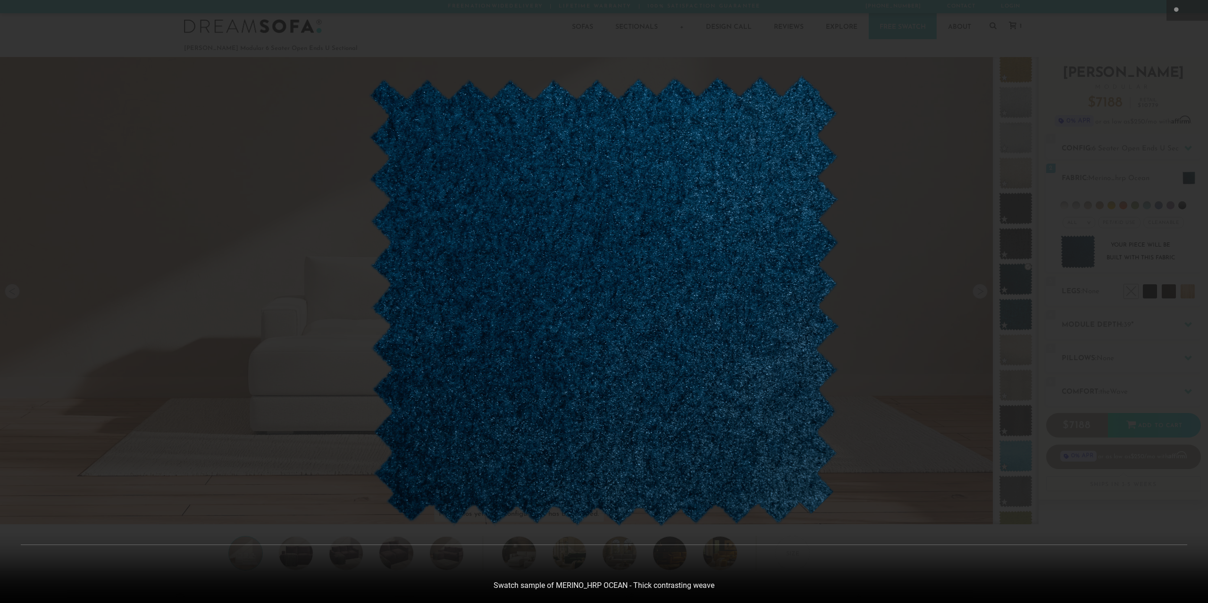
click at [914, 320] on div at bounding box center [604, 301] width 1208 height 603
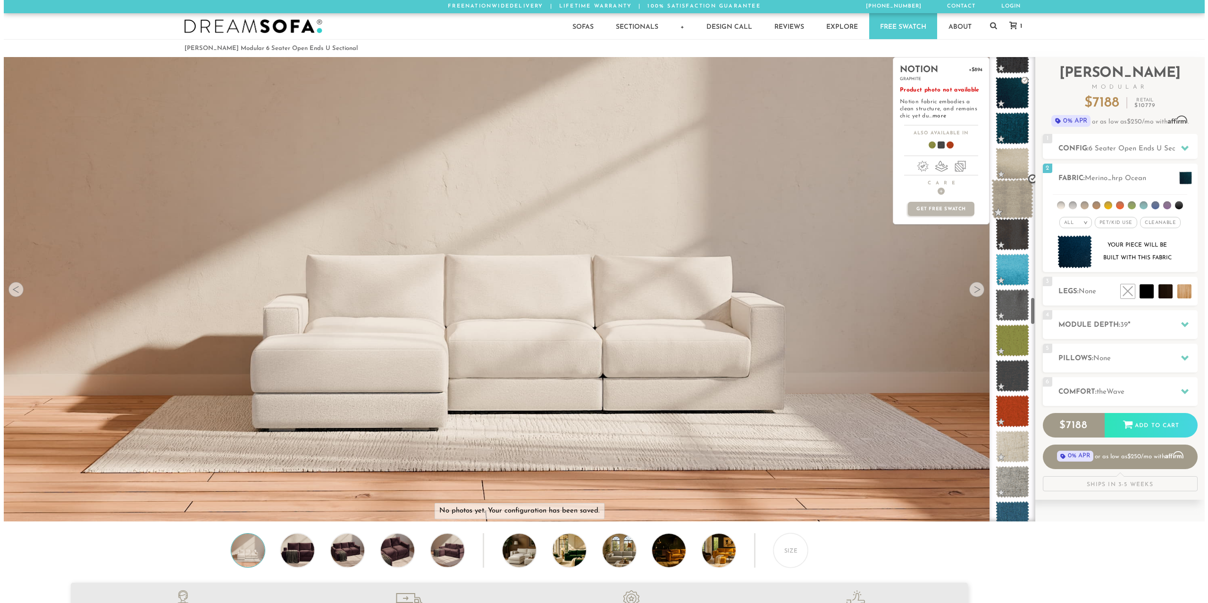
scroll to position [3986, 0]
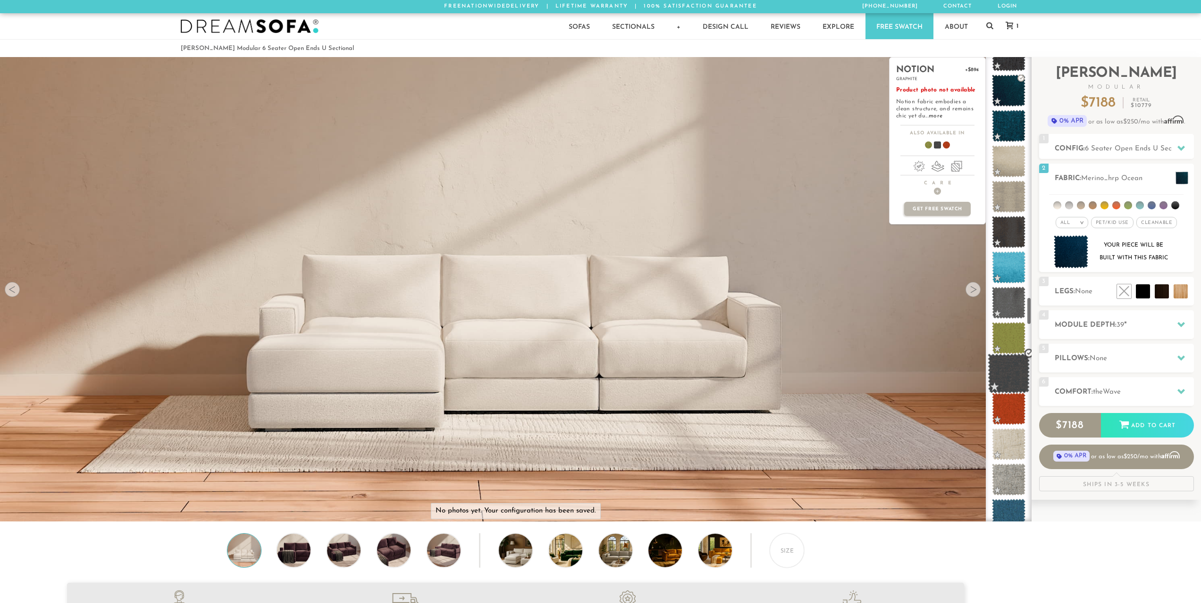
click at [1002, 378] on span at bounding box center [1008, 374] width 42 height 40
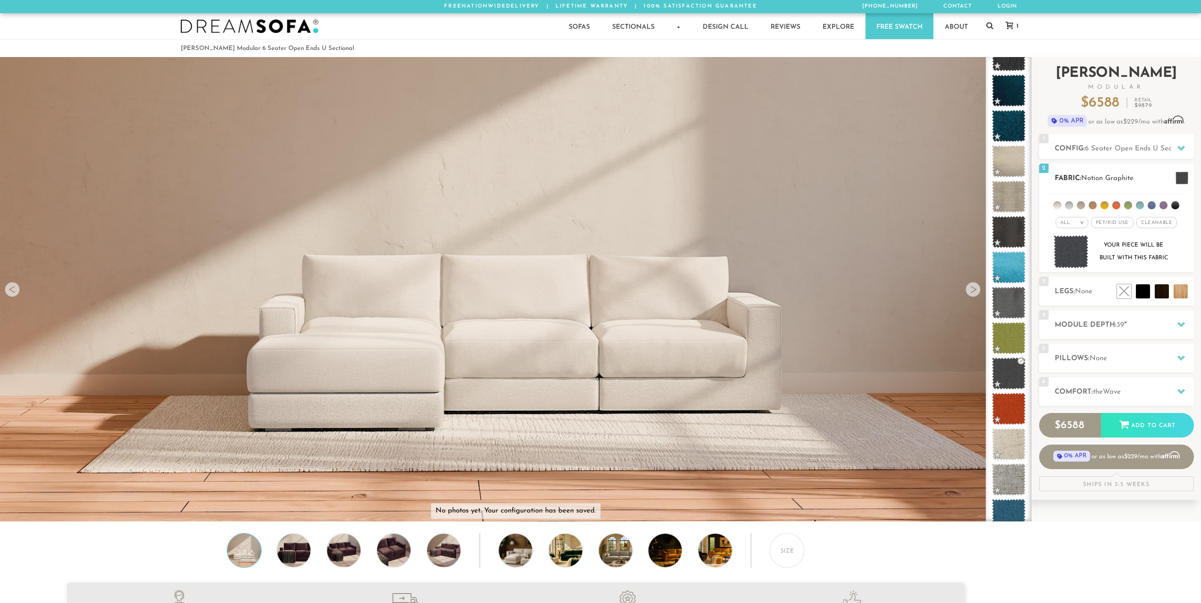
click at [1058, 251] on img at bounding box center [1070, 251] width 35 height 33
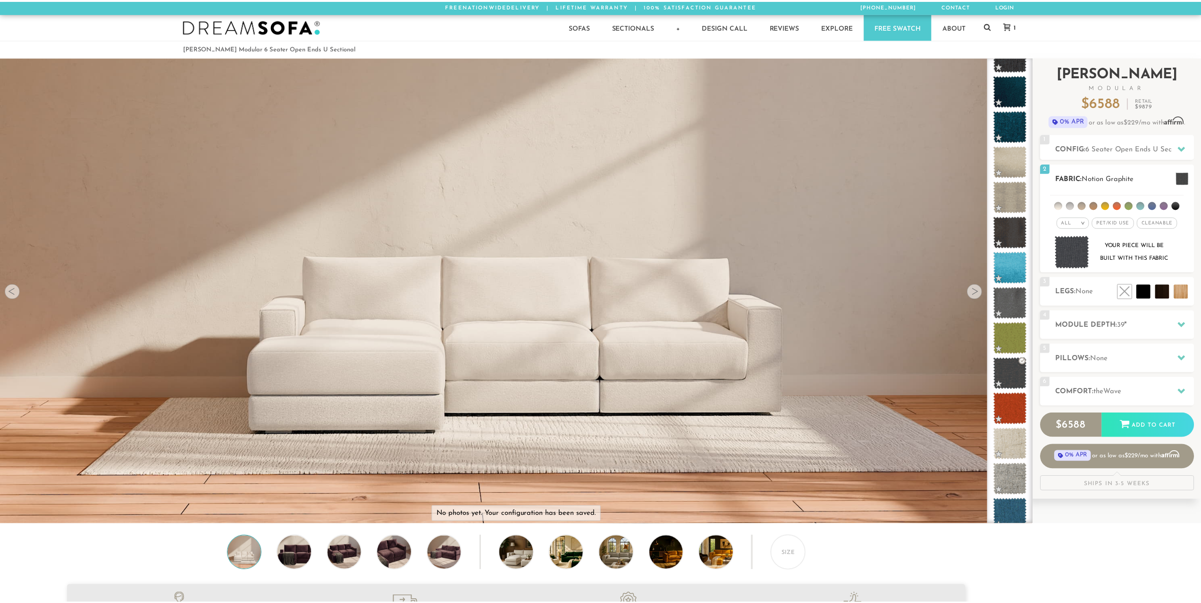
scroll to position [12054, 1201]
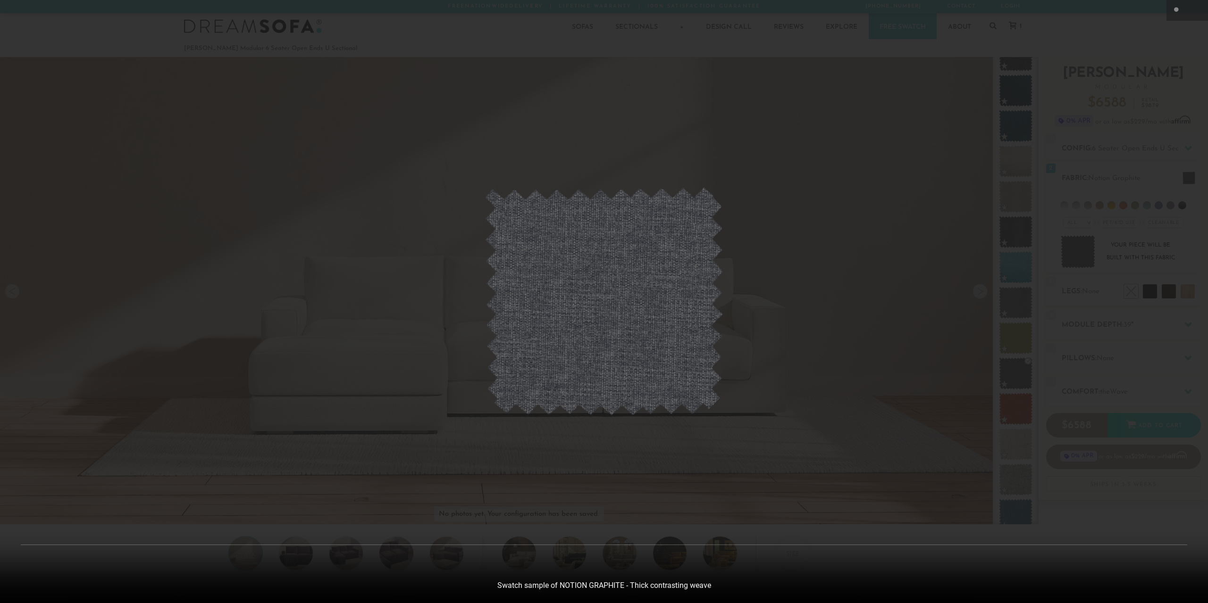
click at [694, 318] on img at bounding box center [604, 301] width 239 height 229
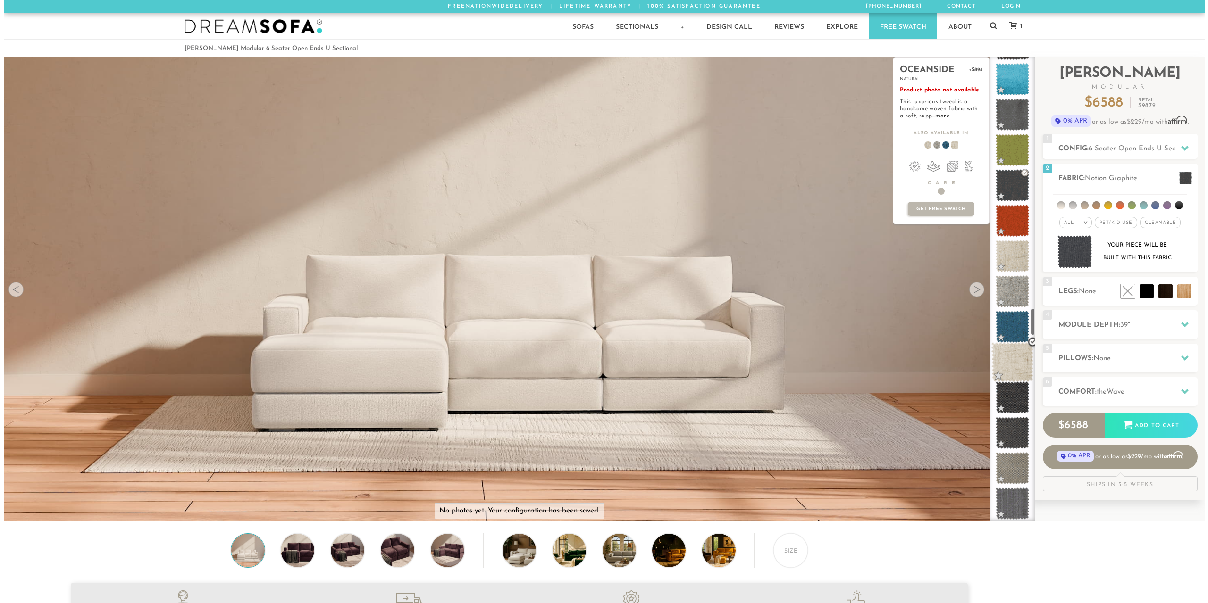
scroll to position [4174, 0]
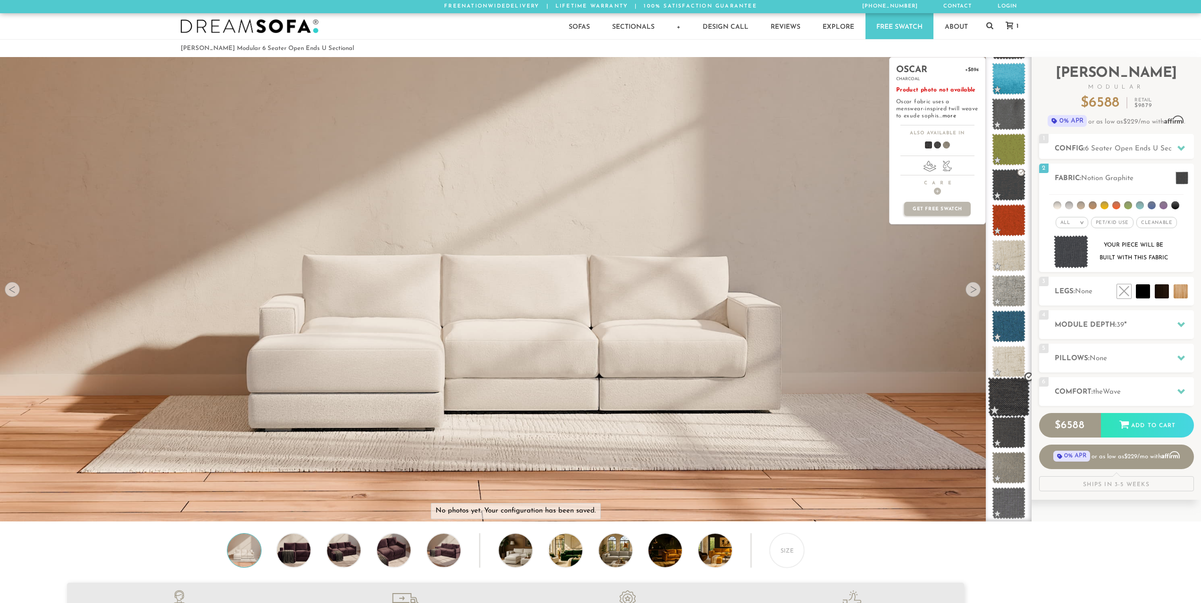
click at [1004, 393] on span at bounding box center [1008, 397] width 42 height 40
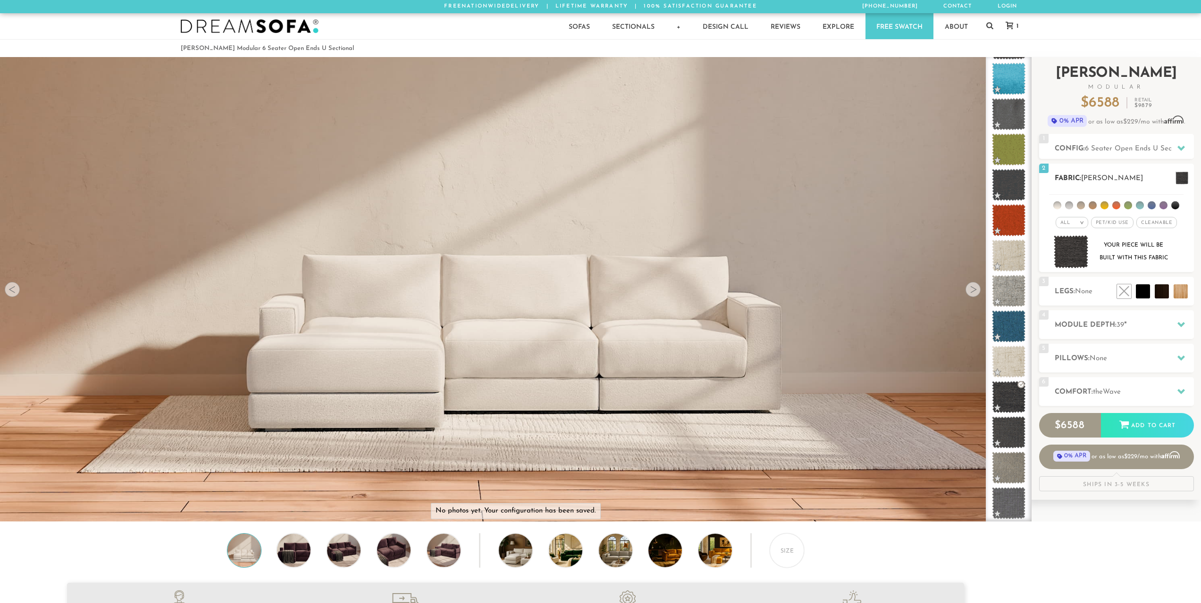
click at [1067, 254] on img at bounding box center [1070, 251] width 35 height 33
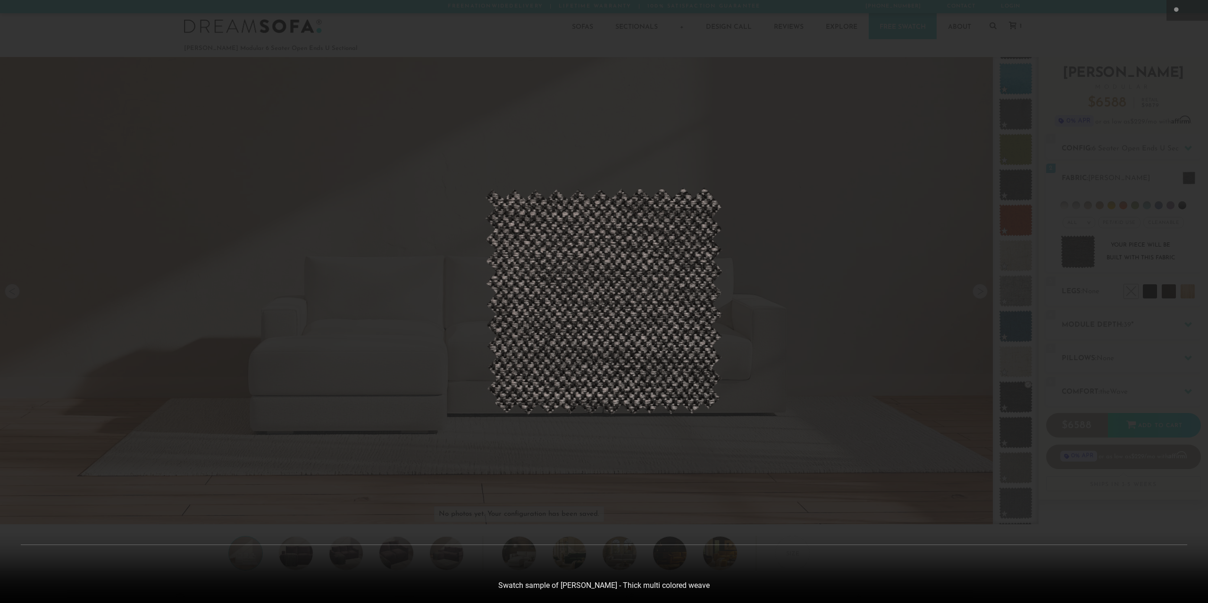
click at [908, 334] on div at bounding box center [604, 301] width 1208 height 603
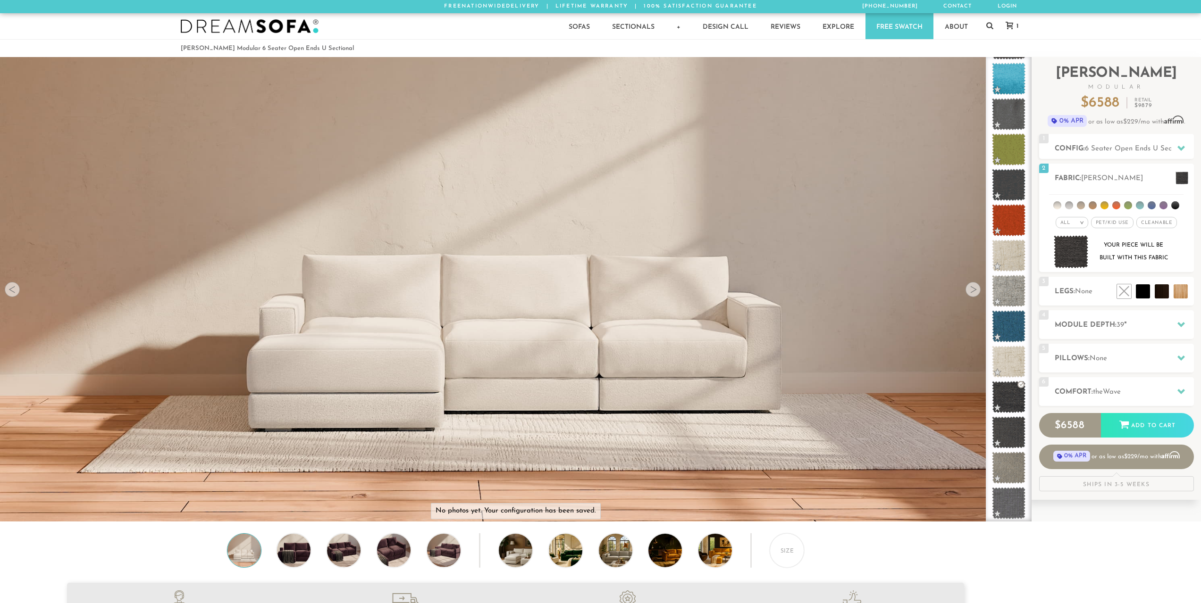
scroll to position [12040, 1194]
click at [1120, 225] on span "Pet/Kid Use x" at bounding box center [1112, 222] width 42 height 11
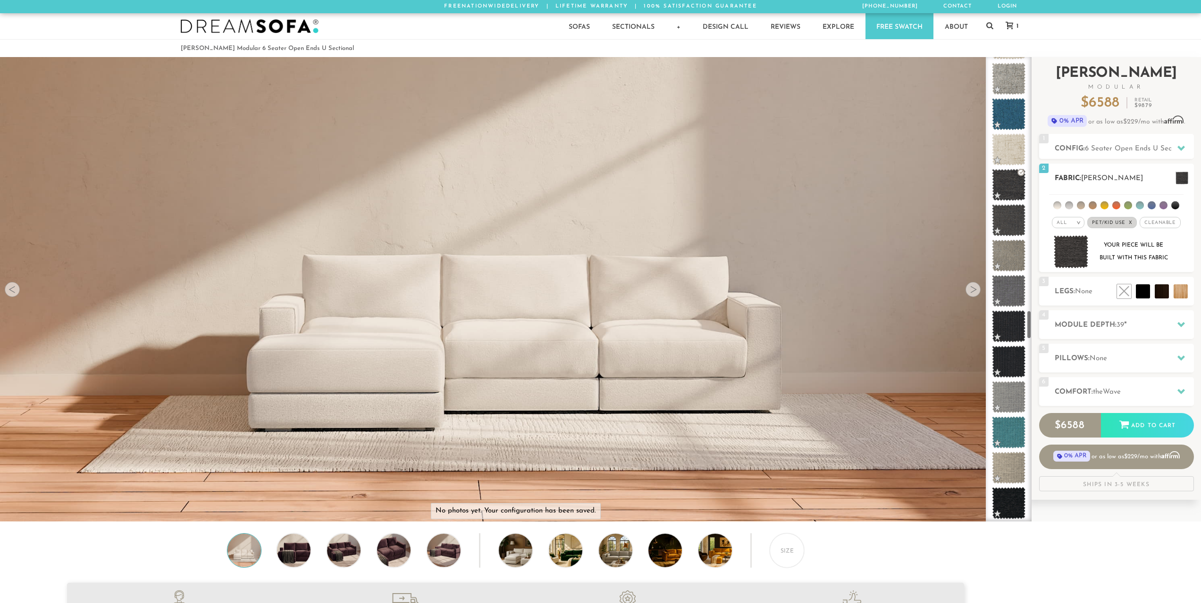
scroll to position [4068, 0]
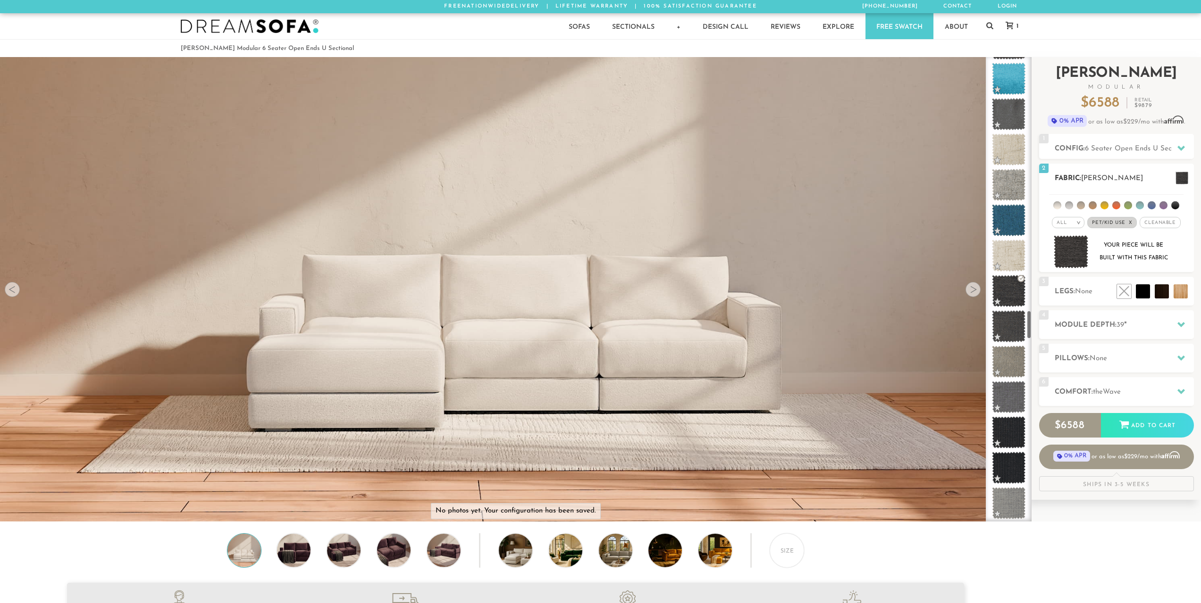
click at [1045, 225] on div "All > All Tier Family Popular Durable Luxury Pet/Kid Use x Cleanable x Popular …" at bounding box center [1116, 223] width 155 height 14
click at [1080, 223] on em ">" at bounding box center [1078, 222] width 7 height 5
click at [1070, 287] on li "Durable" at bounding box center [1068, 289] width 33 height 13
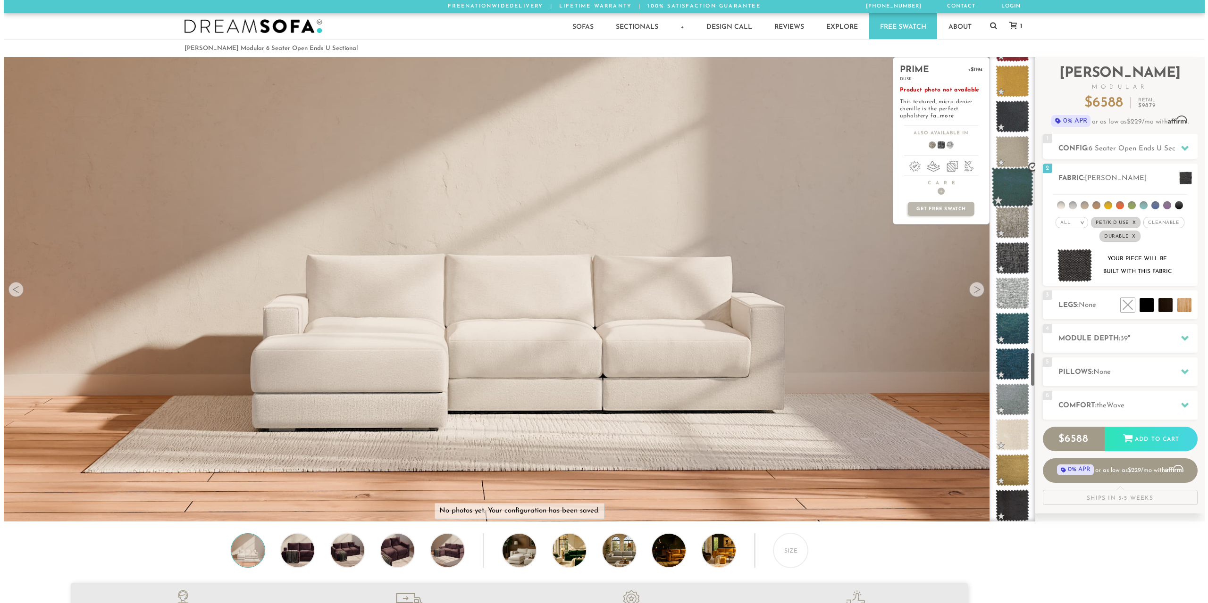
scroll to position [3962, 0]
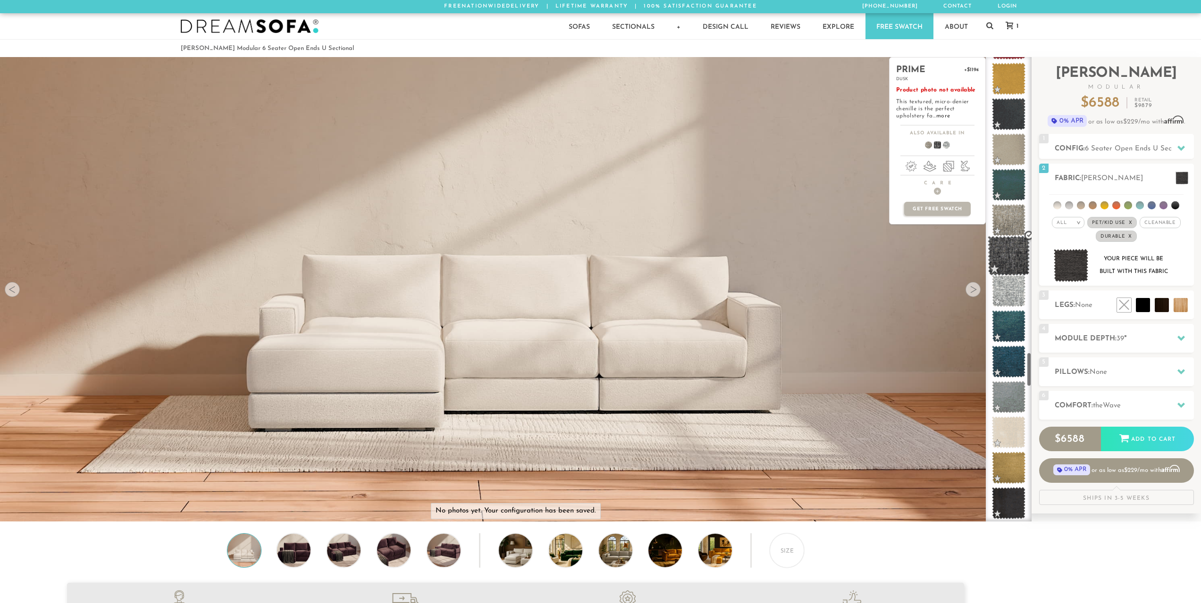
click at [1018, 261] on span at bounding box center [1008, 256] width 42 height 40
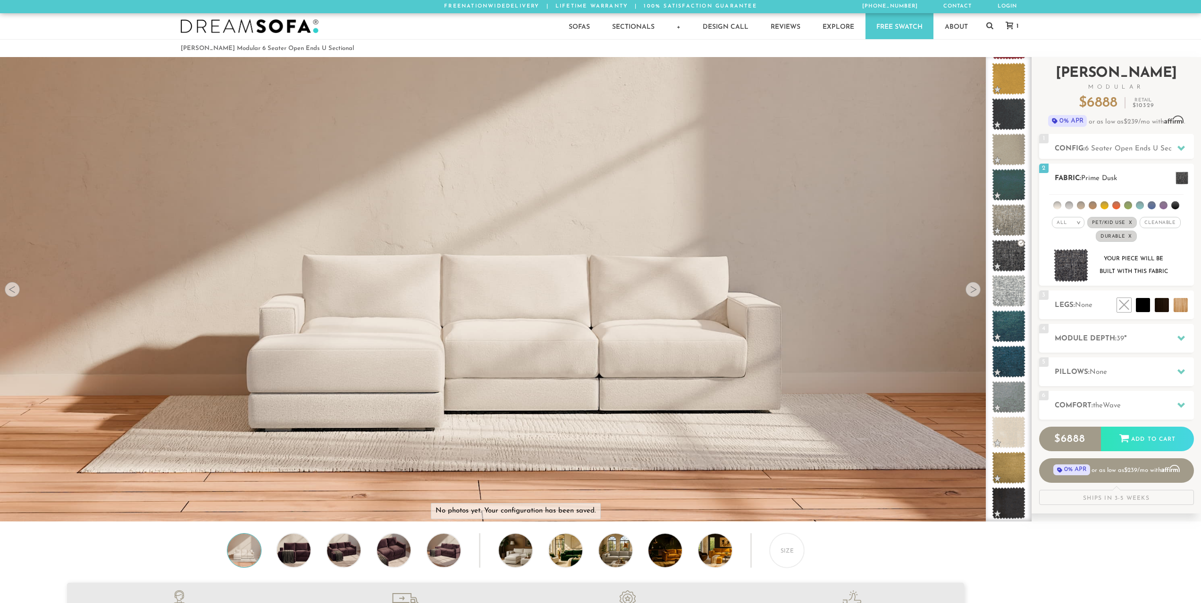
click at [1062, 261] on img at bounding box center [1070, 265] width 35 height 33
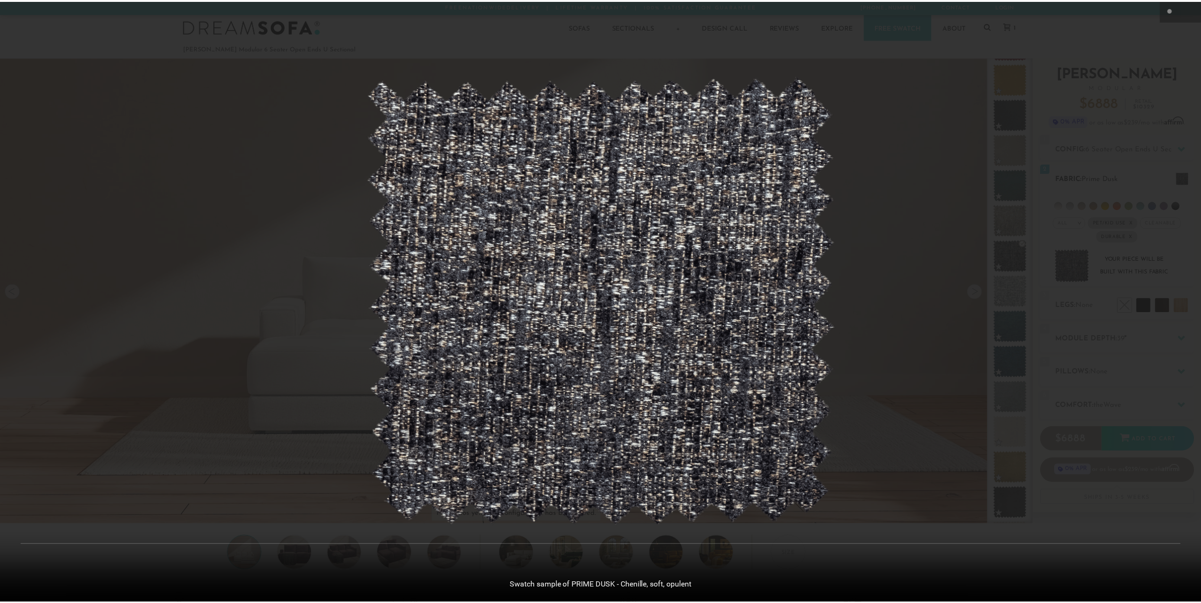
scroll to position [12054, 1201]
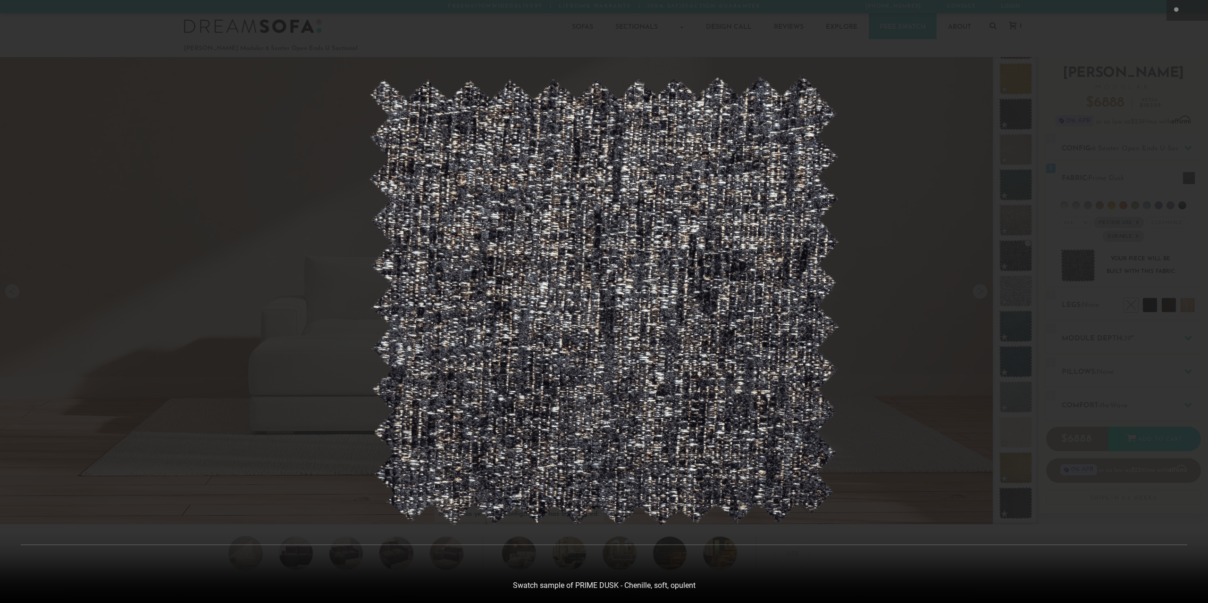
click at [858, 358] on div at bounding box center [604, 301] width 1208 height 603
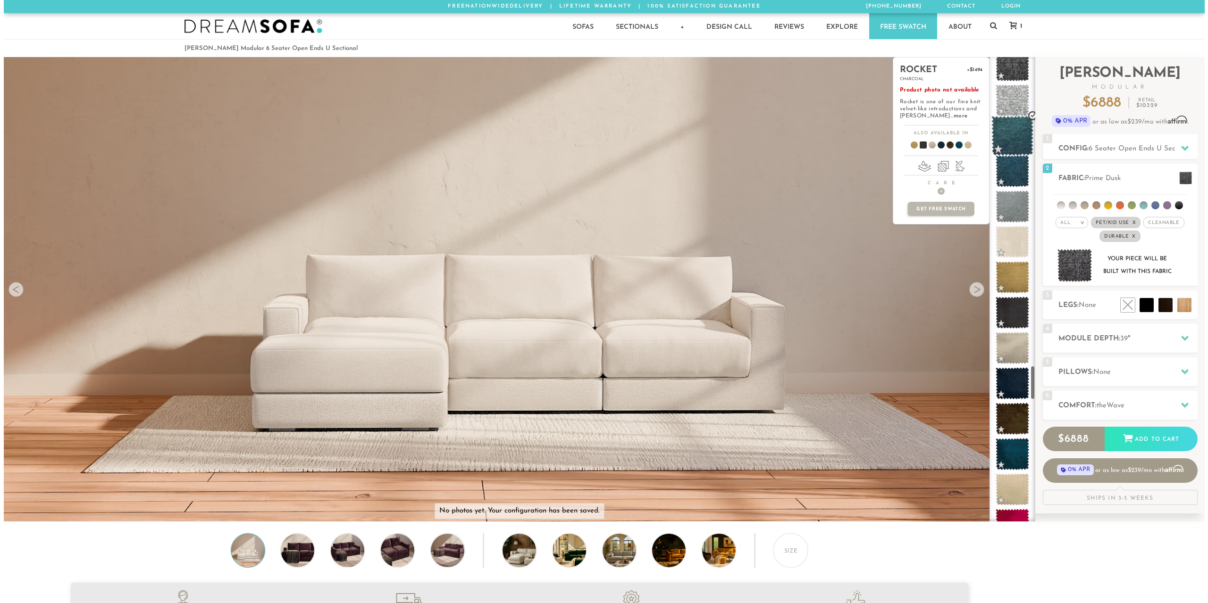
scroll to position [4153, 0]
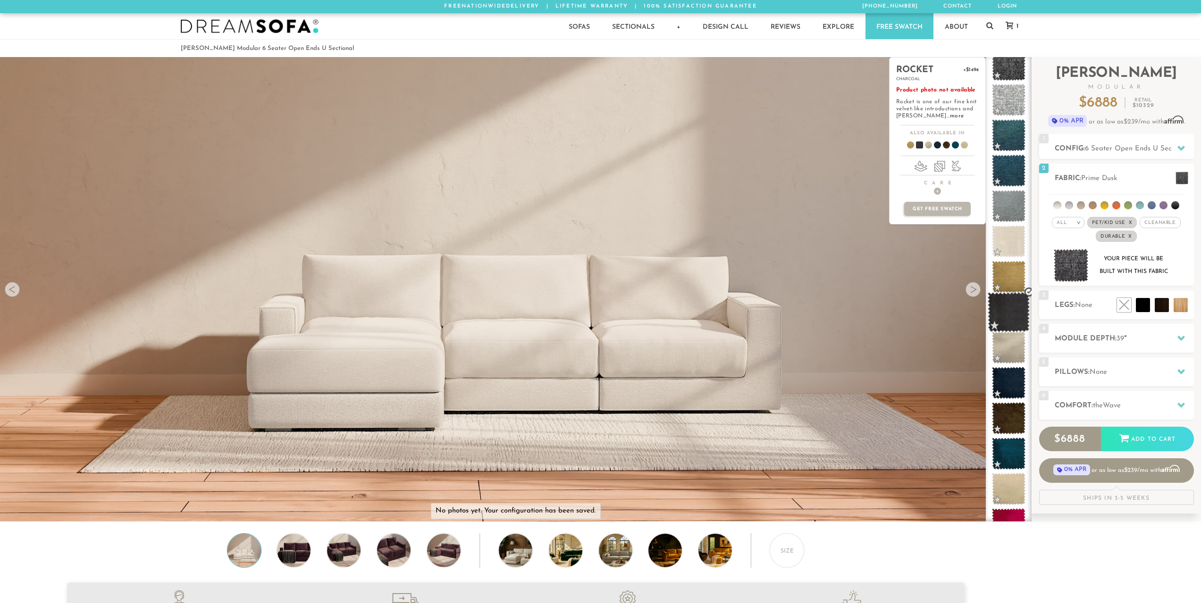
click at [1012, 320] on span at bounding box center [1008, 313] width 42 height 40
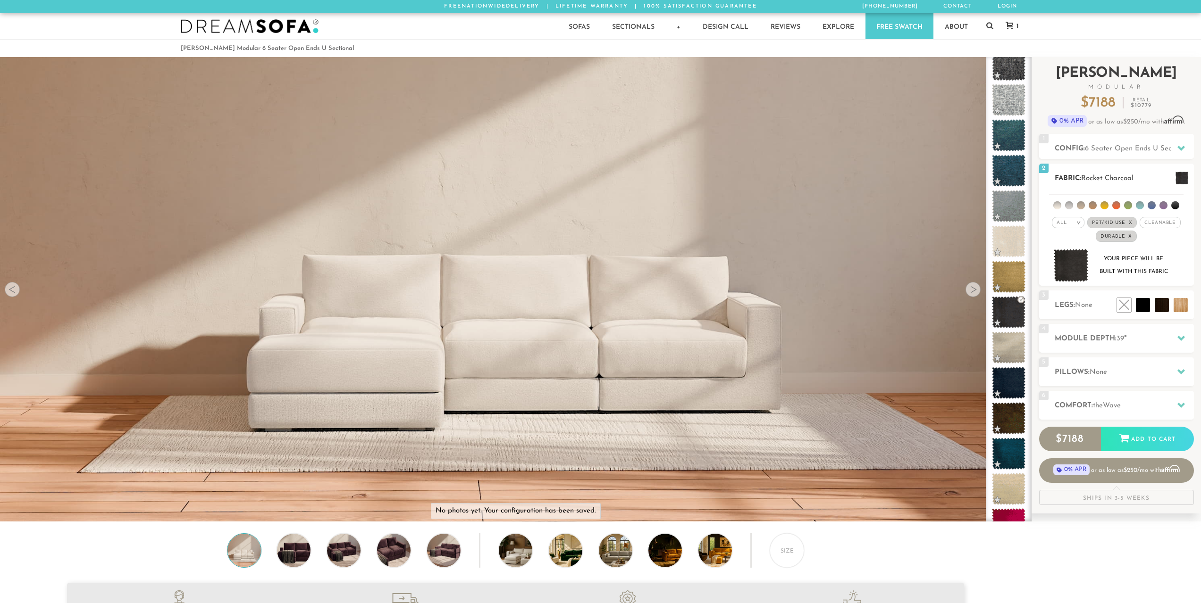
click at [1069, 270] on img at bounding box center [1070, 265] width 35 height 33
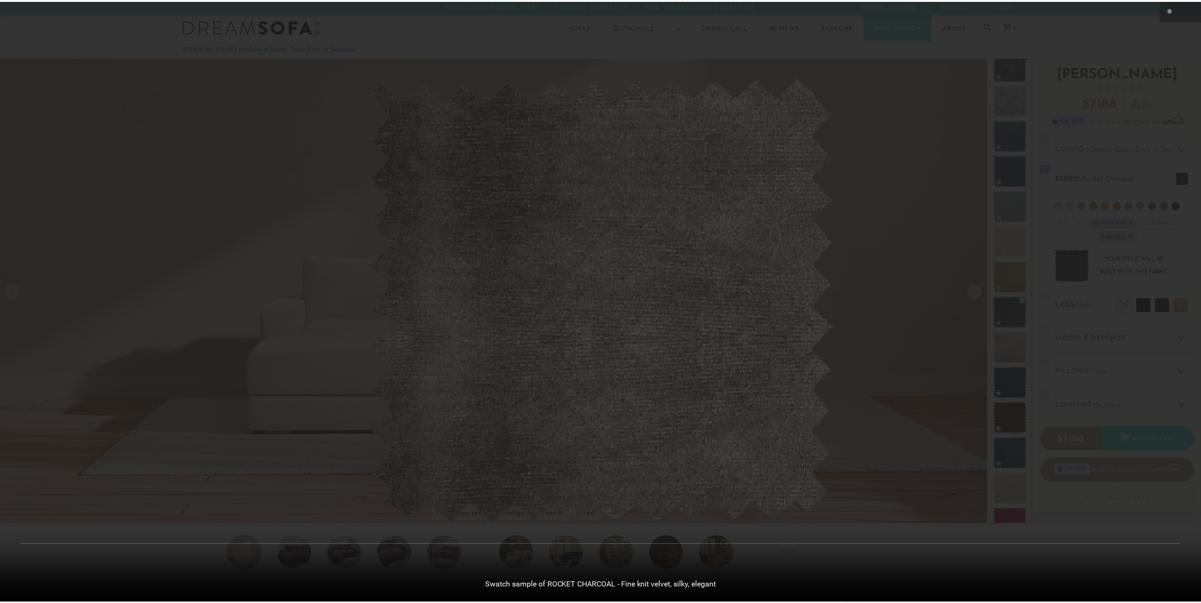
scroll to position [12054, 1201]
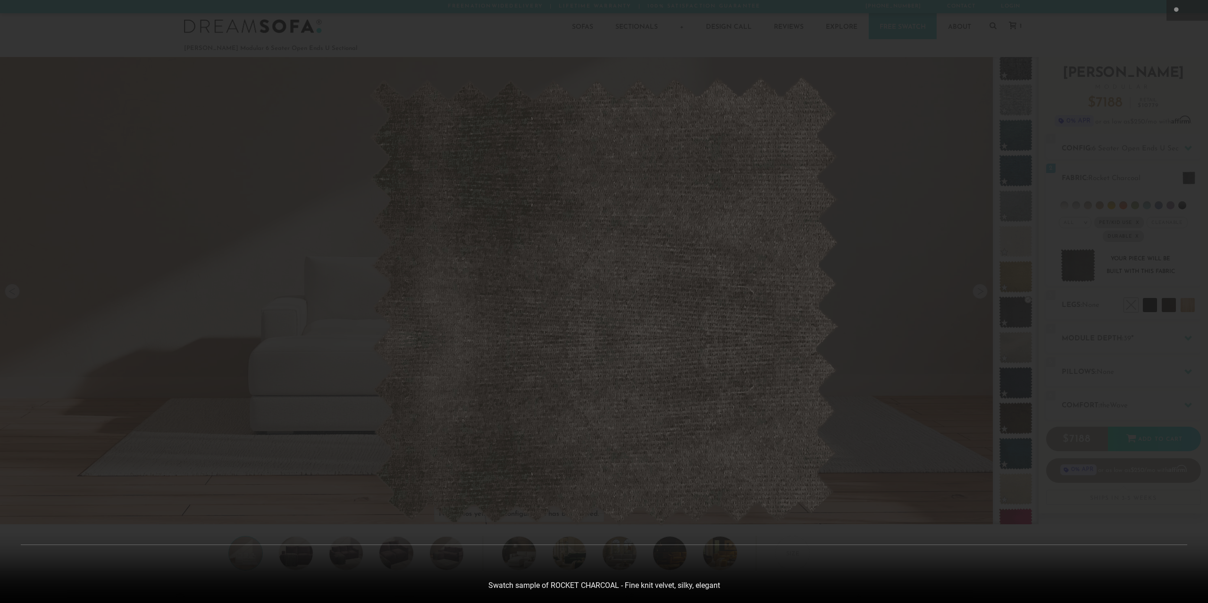
click at [712, 335] on img at bounding box center [604, 301] width 472 height 452
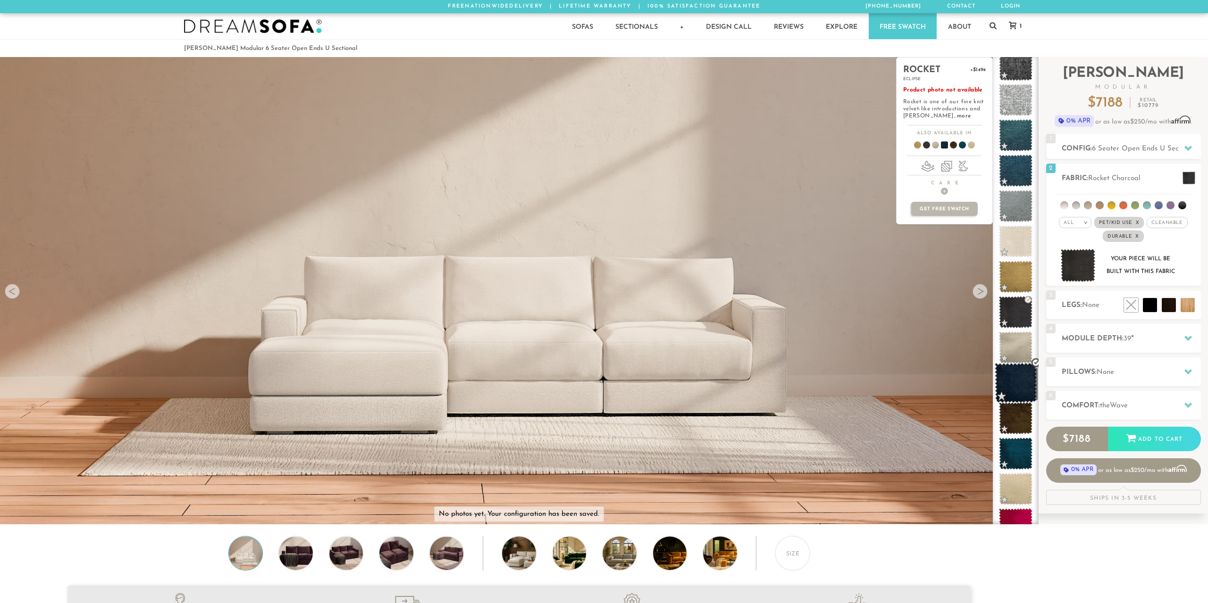
scroll to position [12040, 1194]
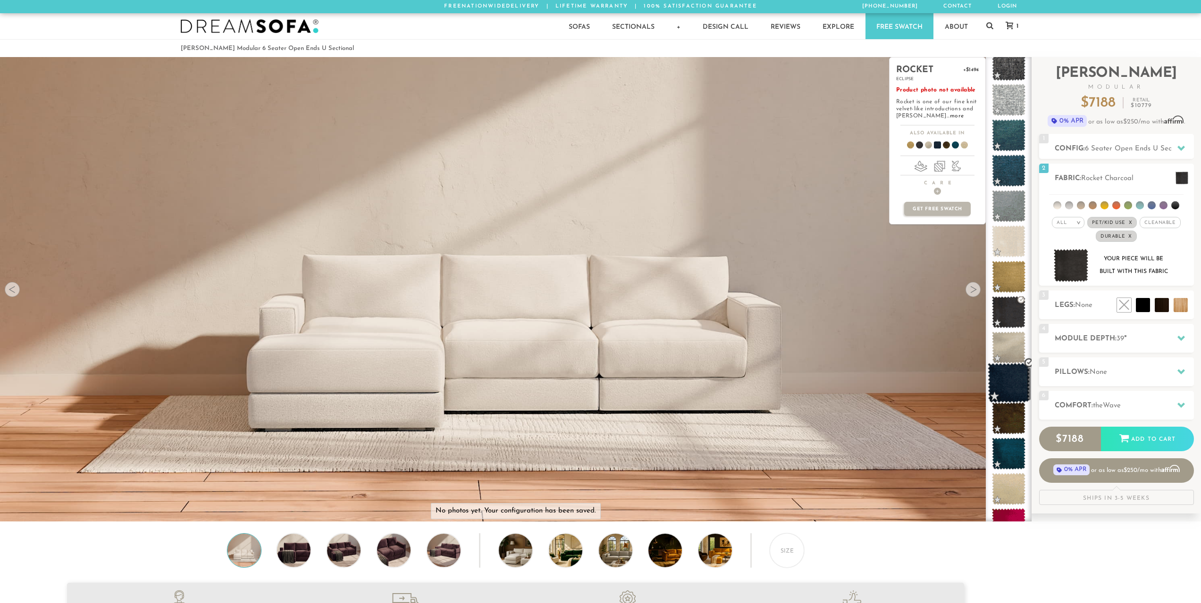
click at [1003, 373] on span at bounding box center [1008, 383] width 42 height 40
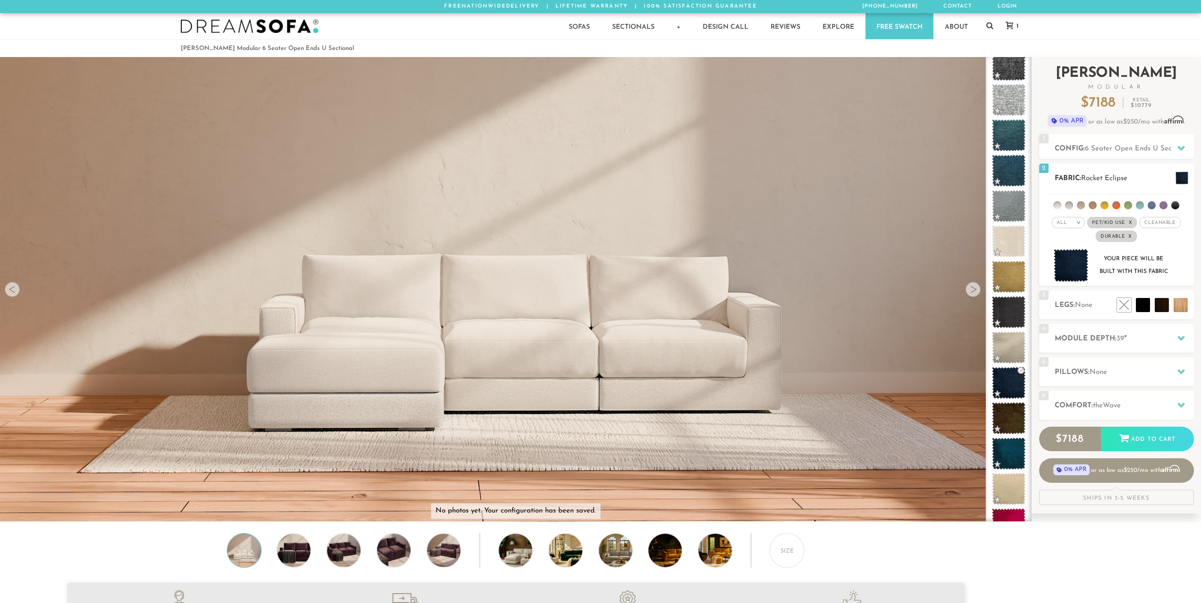
click at [1062, 271] on img at bounding box center [1070, 265] width 35 height 33
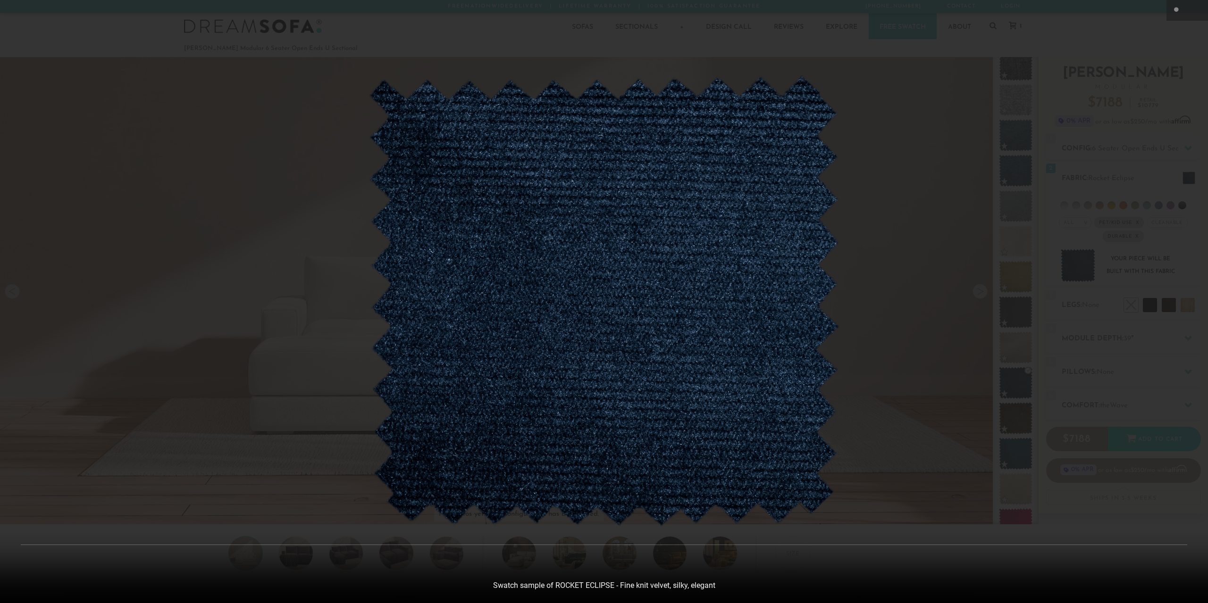
click at [843, 340] on div at bounding box center [604, 301] width 1208 height 603
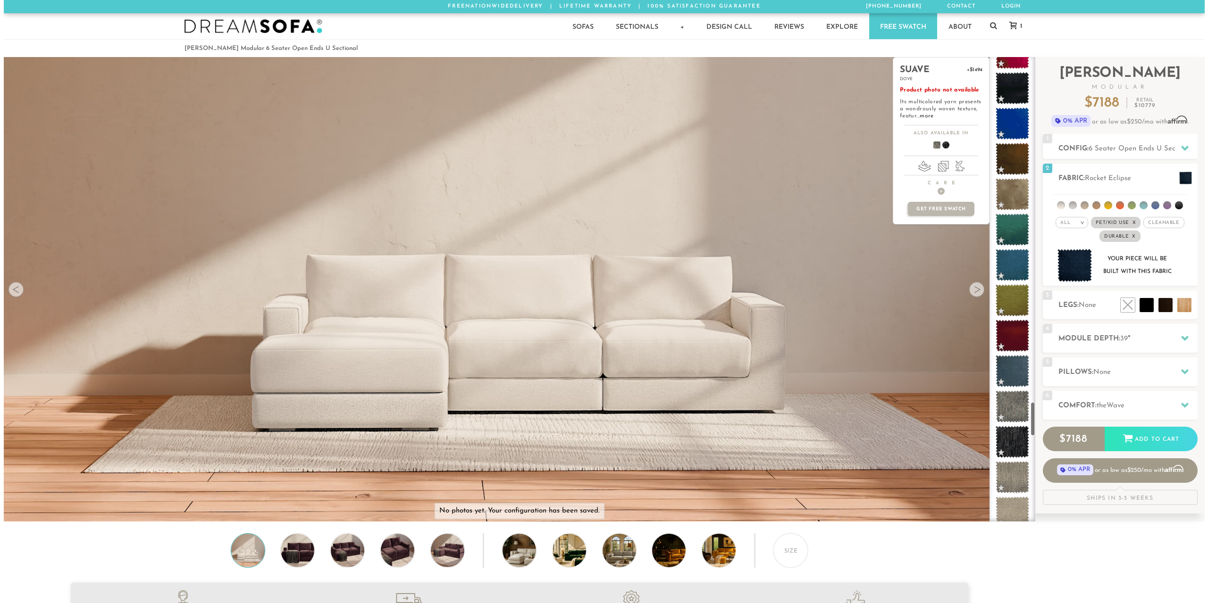
scroll to position [4625, 0]
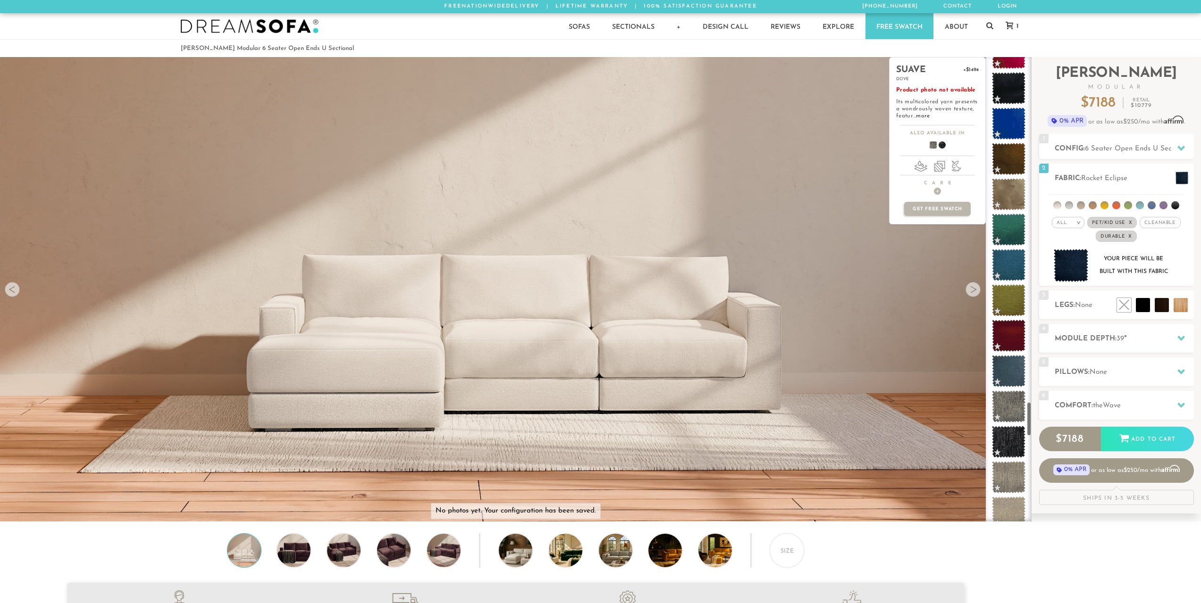
click at [1014, 403] on span at bounding box center [1008, 407] width 33 height 32
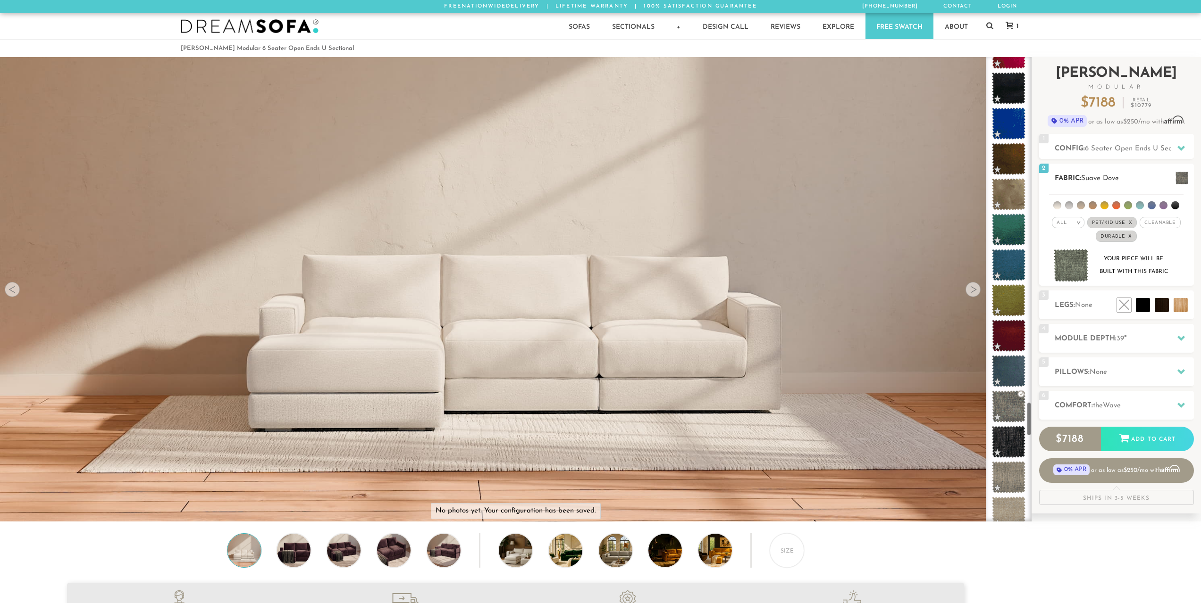
click at [1070, 279] on img at bounding box center [1070, 265] width 35 height 33
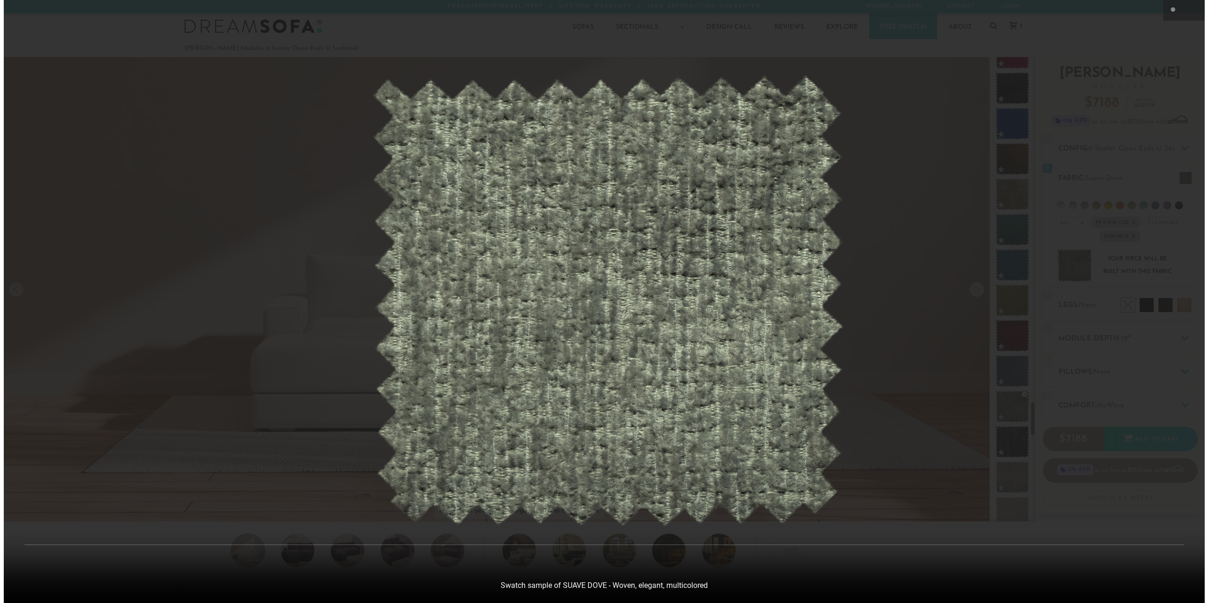
scroll to position [0, 0]
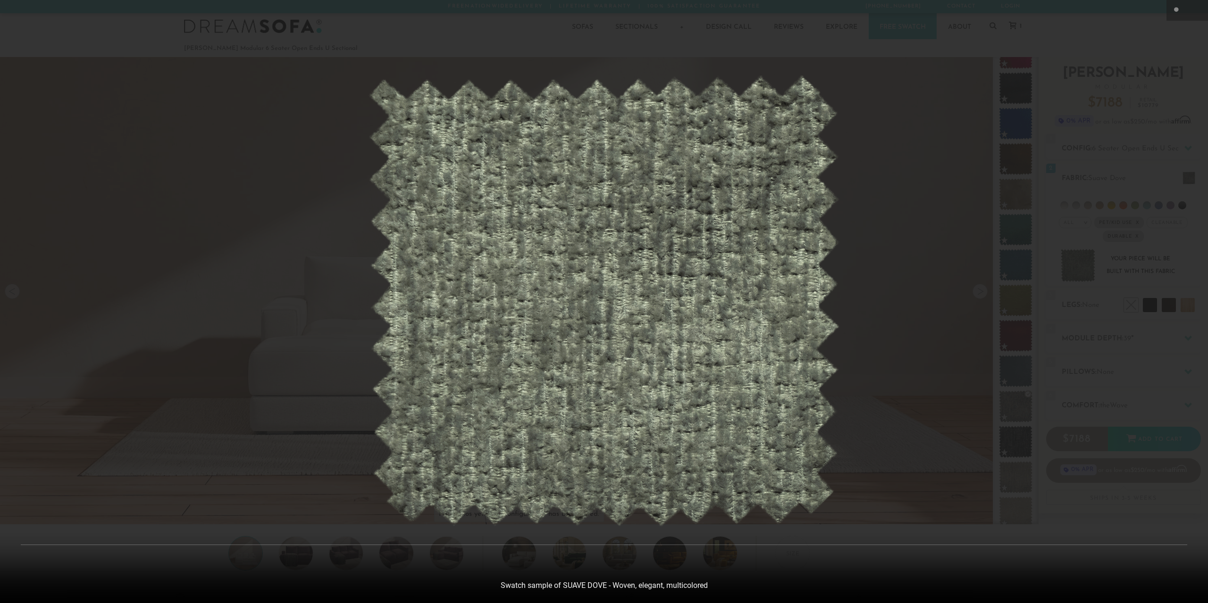
click at [1012, 430] on div at bounding box center [604, 301] width 1208 height 603
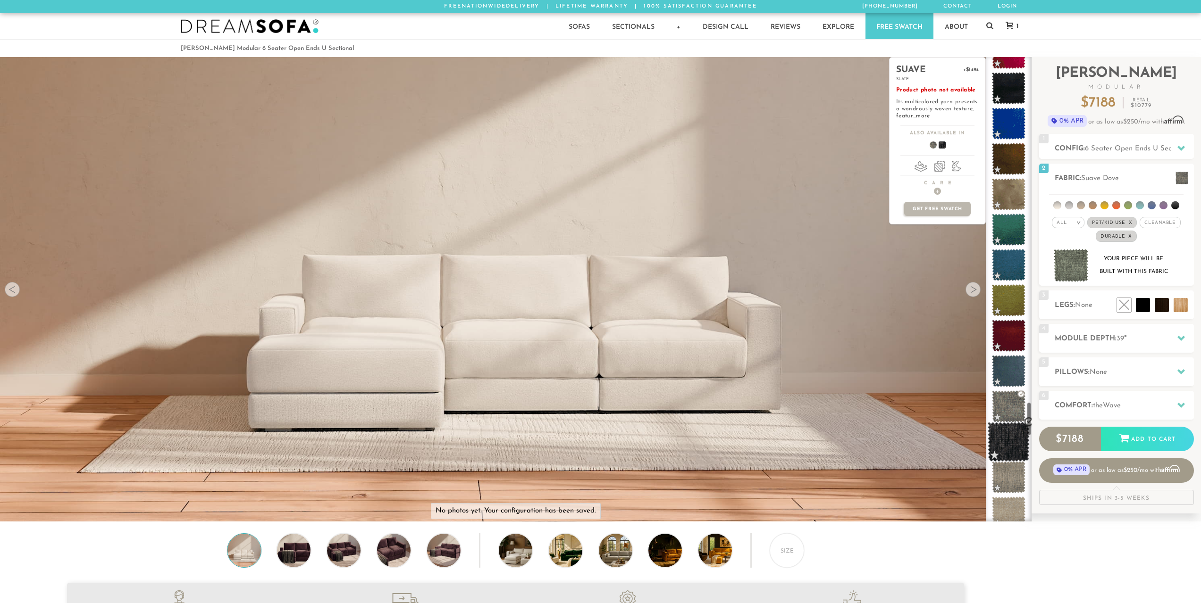
click at [1018, 443] on span at bounding box center [1008, 442] width 42 height 40
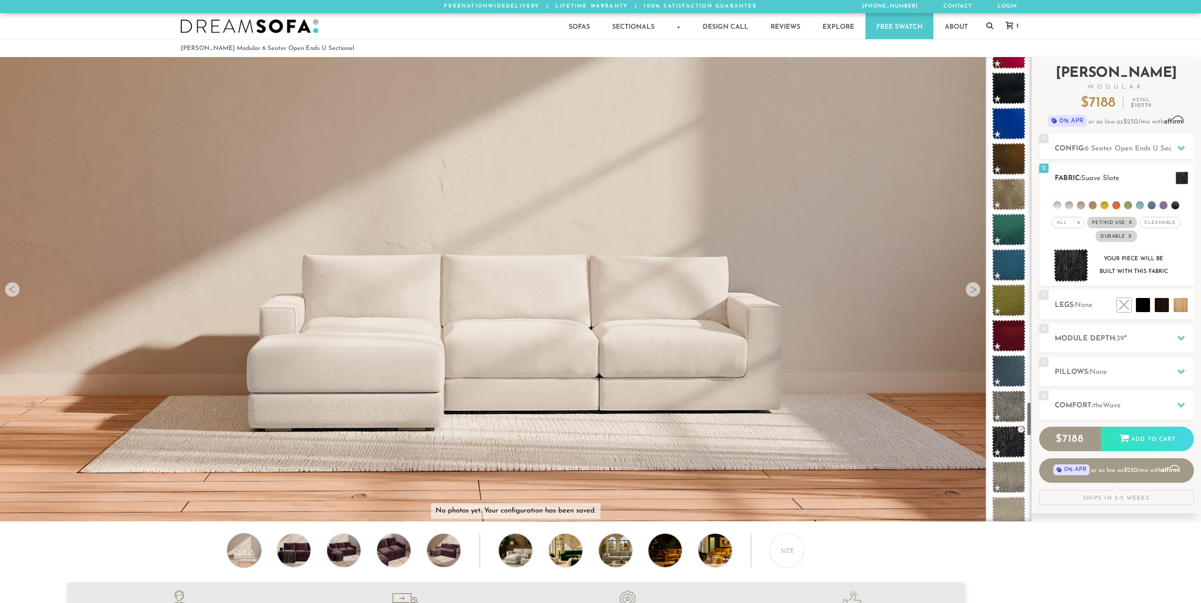
click at [1075, 272] on img at bounding box center [1070, 265] width 35 height 33
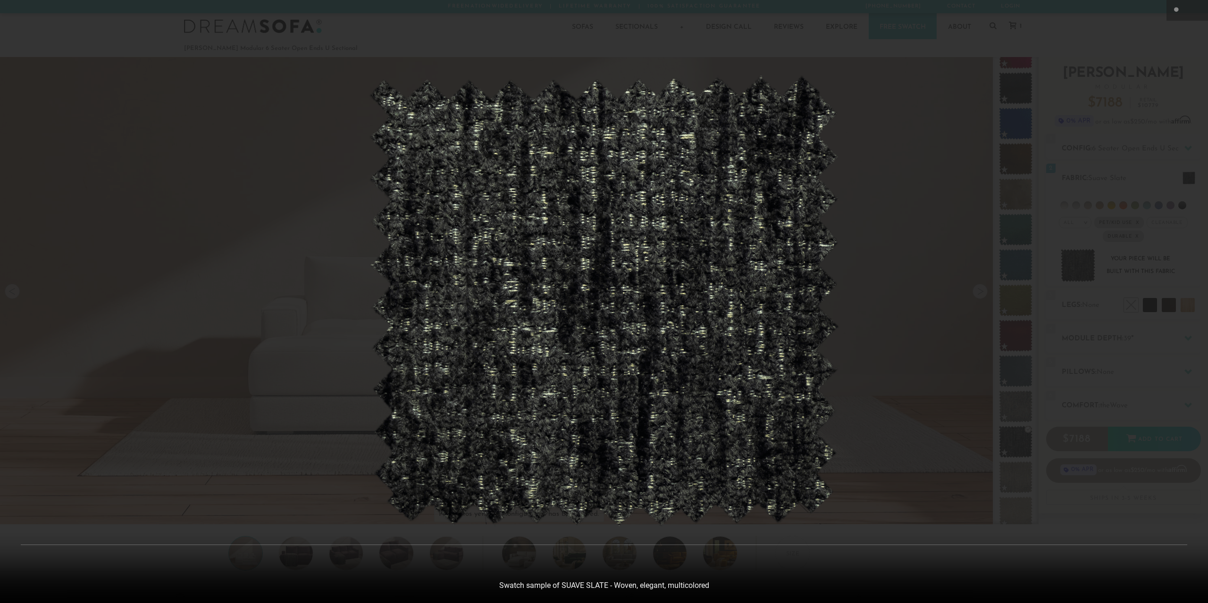
click at [739, 292] on img at bounding box center [604, 301] width 472 height 452
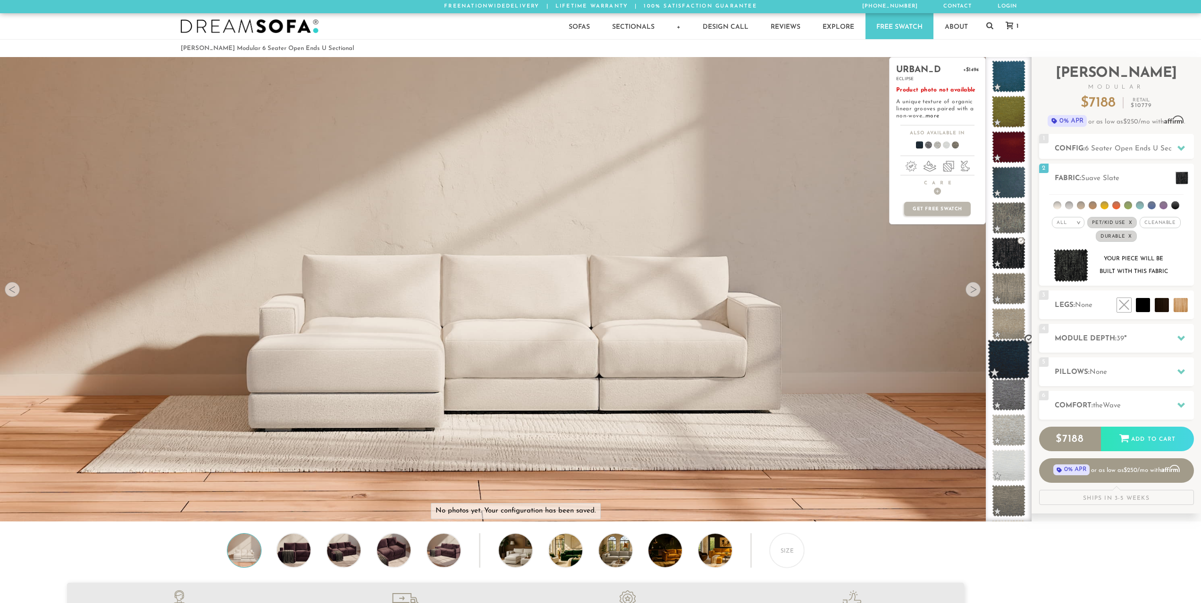
click at [1004, 354] on span at bounding box center [1008, 360] width 42 height 40
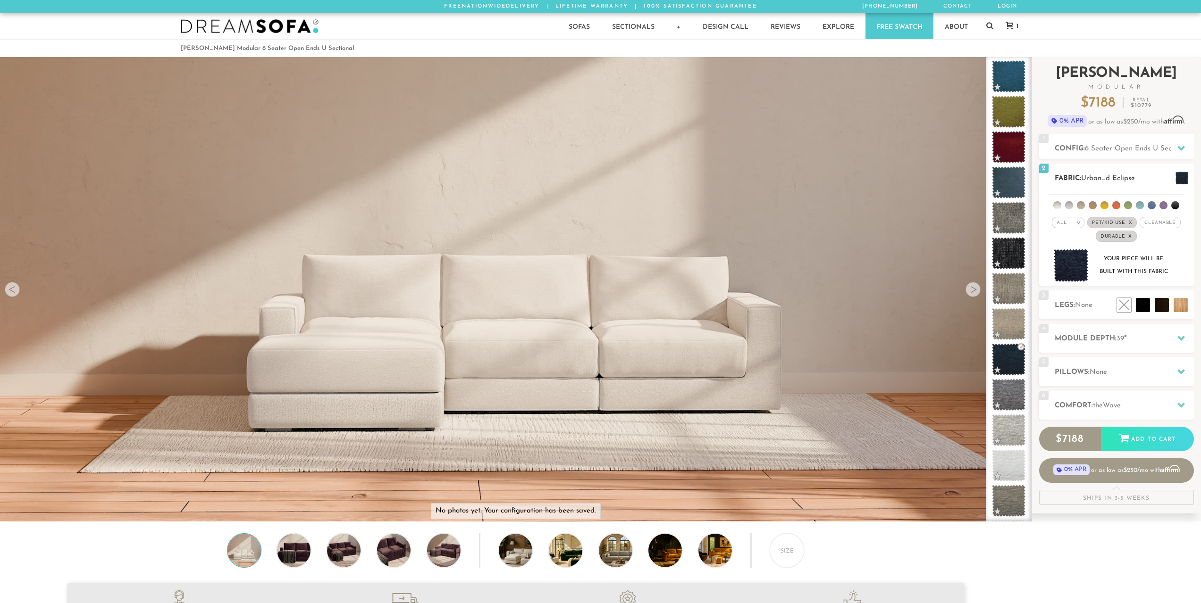
click at [1070, 268] on img at bounding box center [1070, 265] width 35 height 33
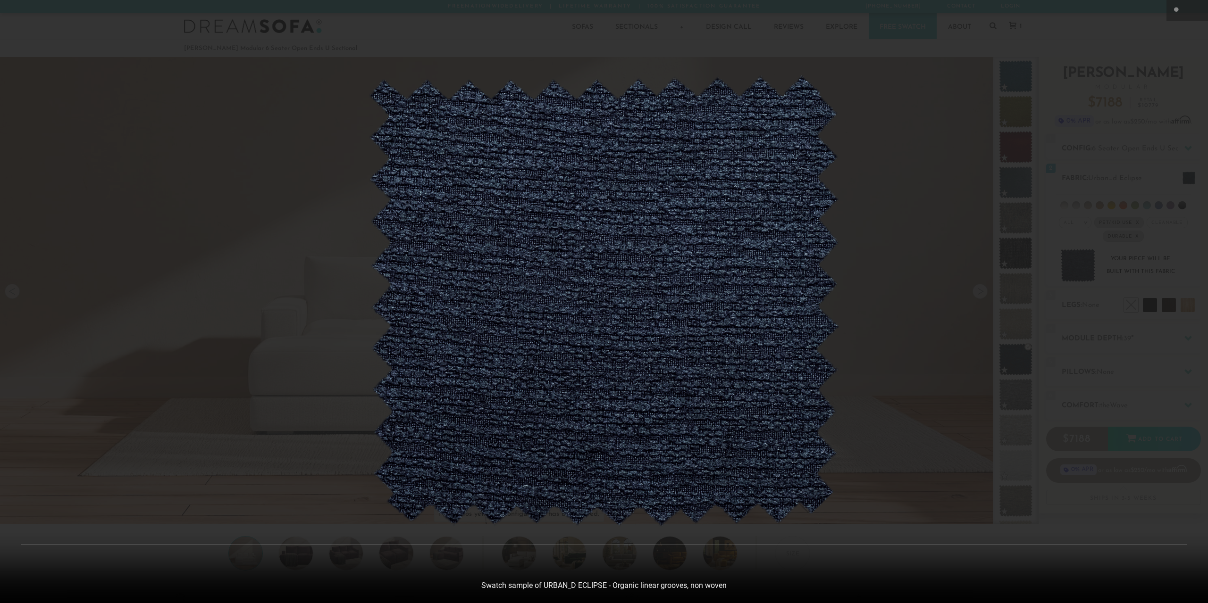
click at [998, 318] on div at bounding box center [604, 301] width 1208 height 603
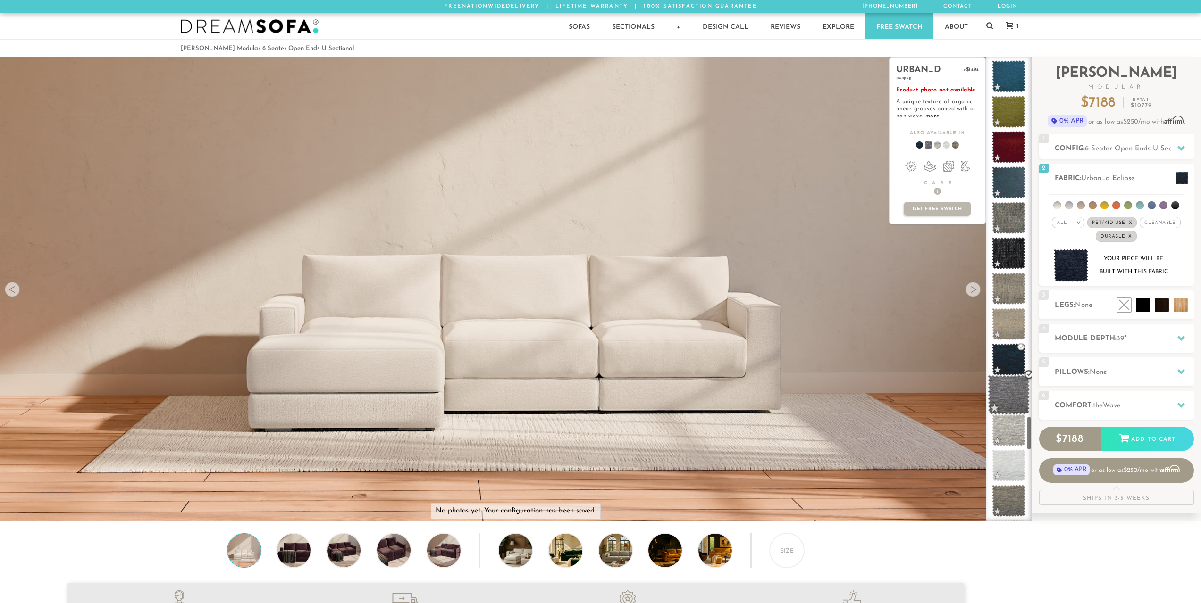
click at [1018, 408] on span at bounding box center [1008, 395] width 42 height 40
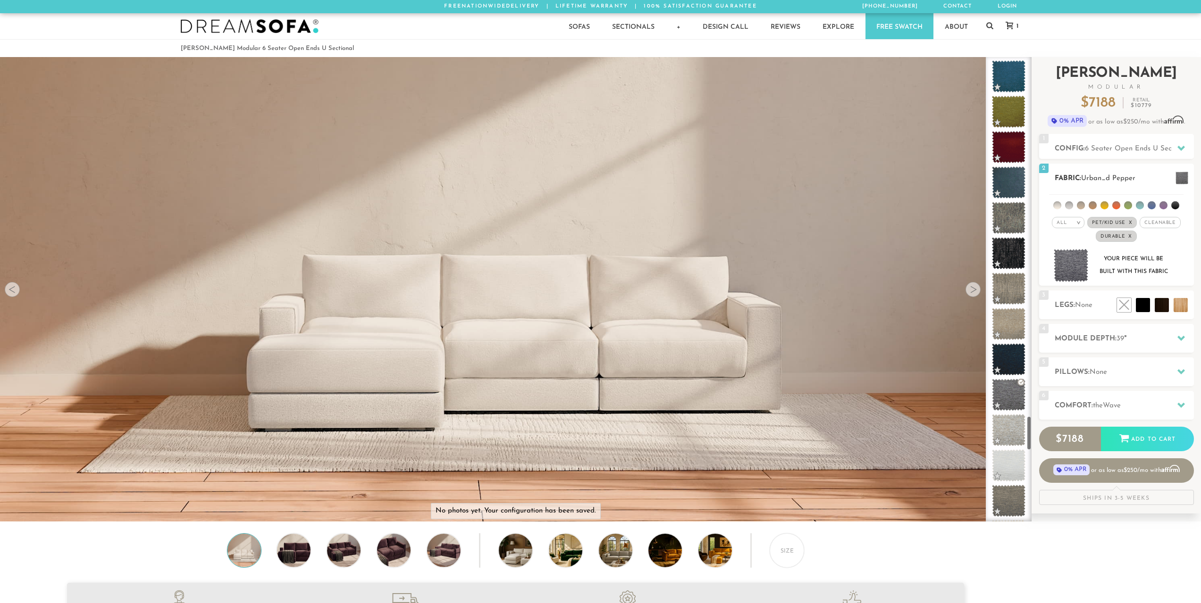
click at [1065, 268] on img at bounding box center [1070, 265] width 35 height 33
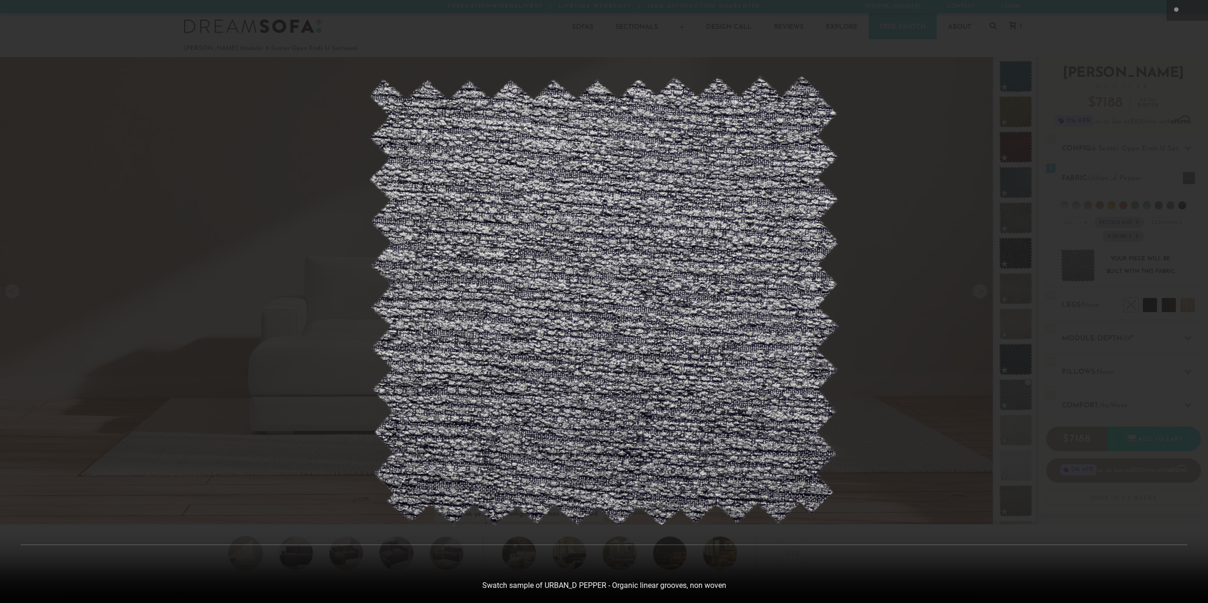
click at [941, 302] on div at bounding box center [604, 301] width 1208 height 603
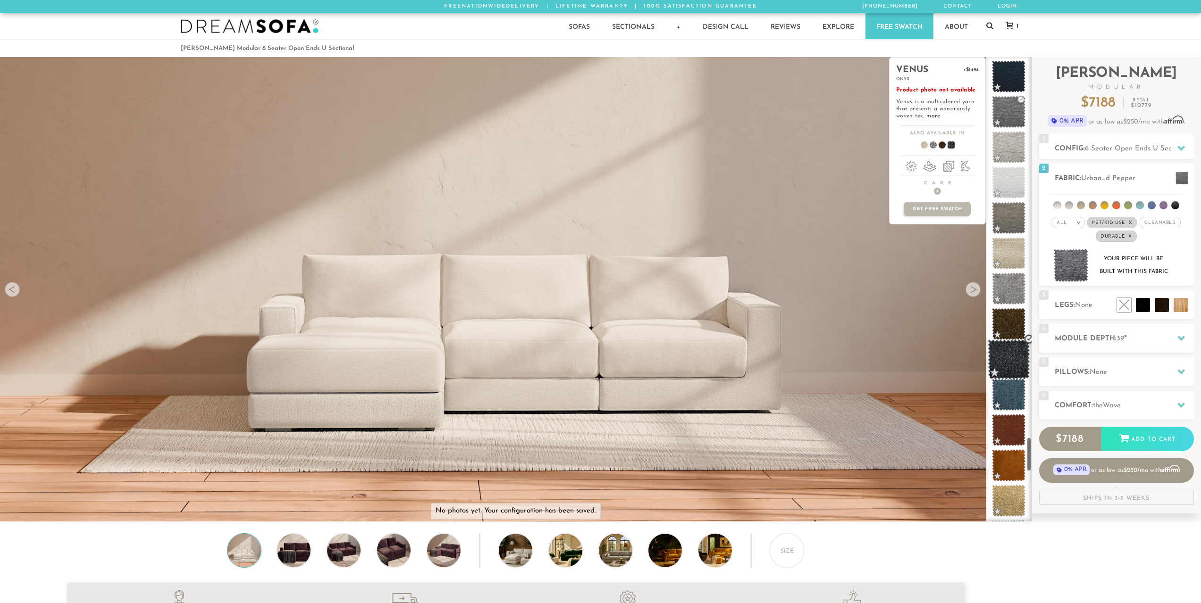
click at [1004, 362] on span at bounding box center [1008, 360] width 42 height 40
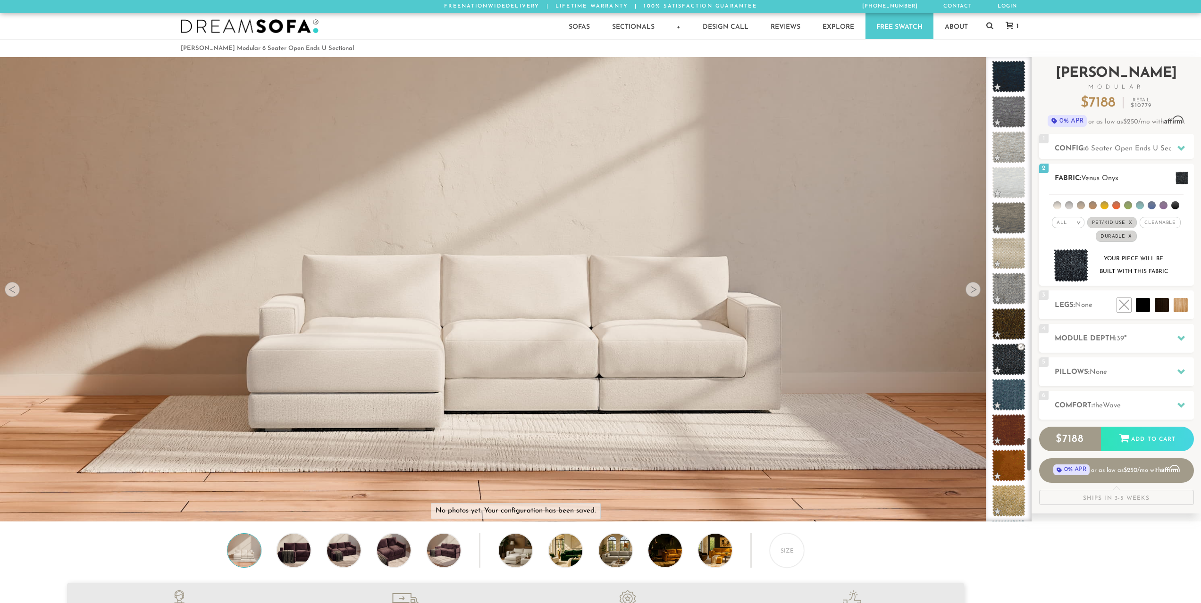
click at [1070, 276] on img at bounding box center [1070, 265] width 35 height 33
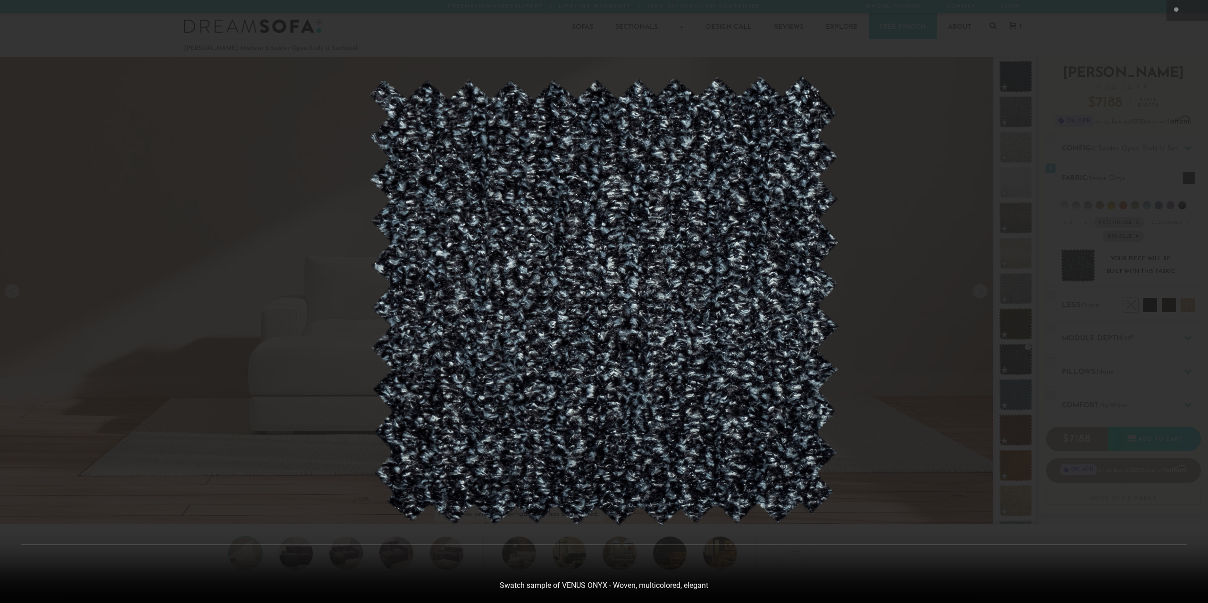
click at [890, 397] on div at bounding box center [604, 301] width 1208 height 603
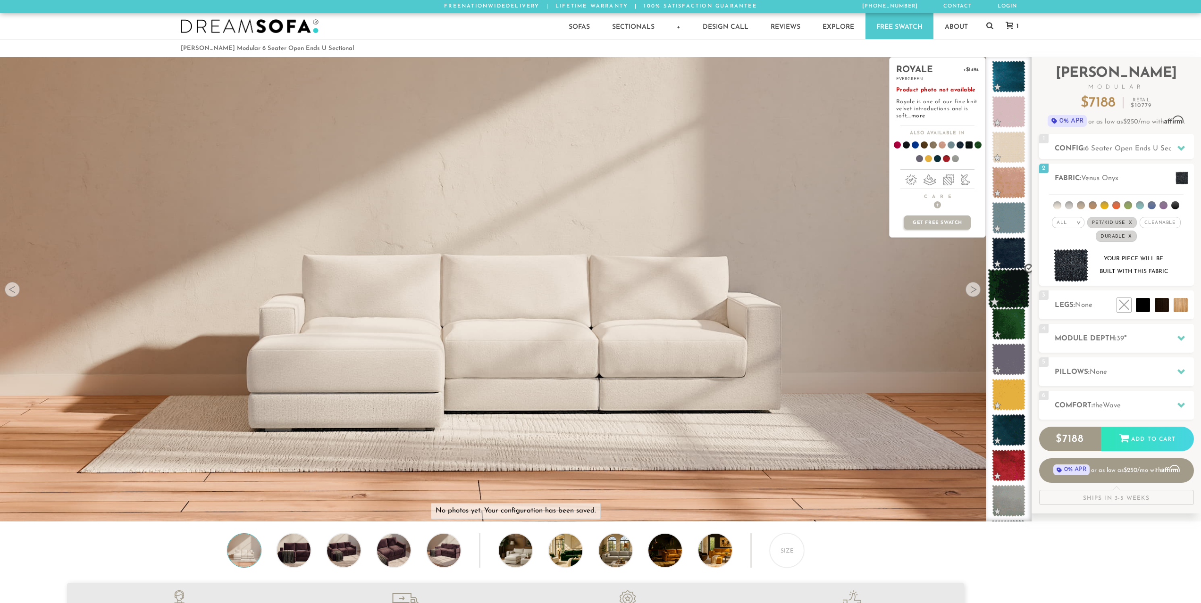
click at [1010, 291] on span at bounding box center [1008, 289] width 42 height 40
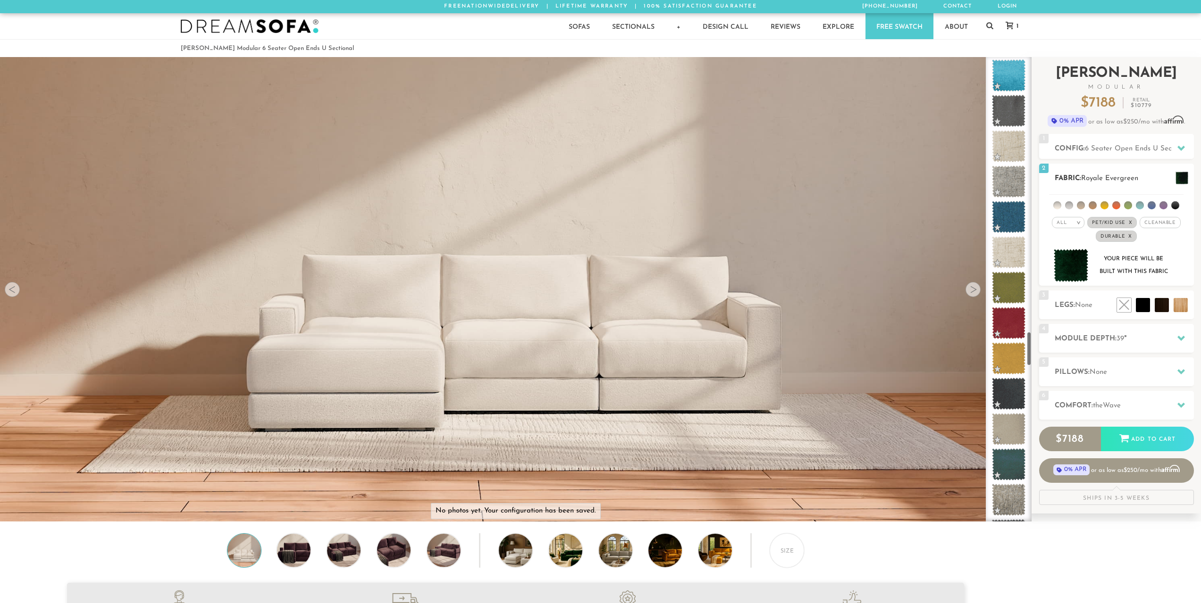
click at [1077, 227] on div "All >" at bounding box center [1068, 222] width 33 height 11
click at [1070, 223] on div "All >" at bounding box center [1068, 222] width 33 height 11
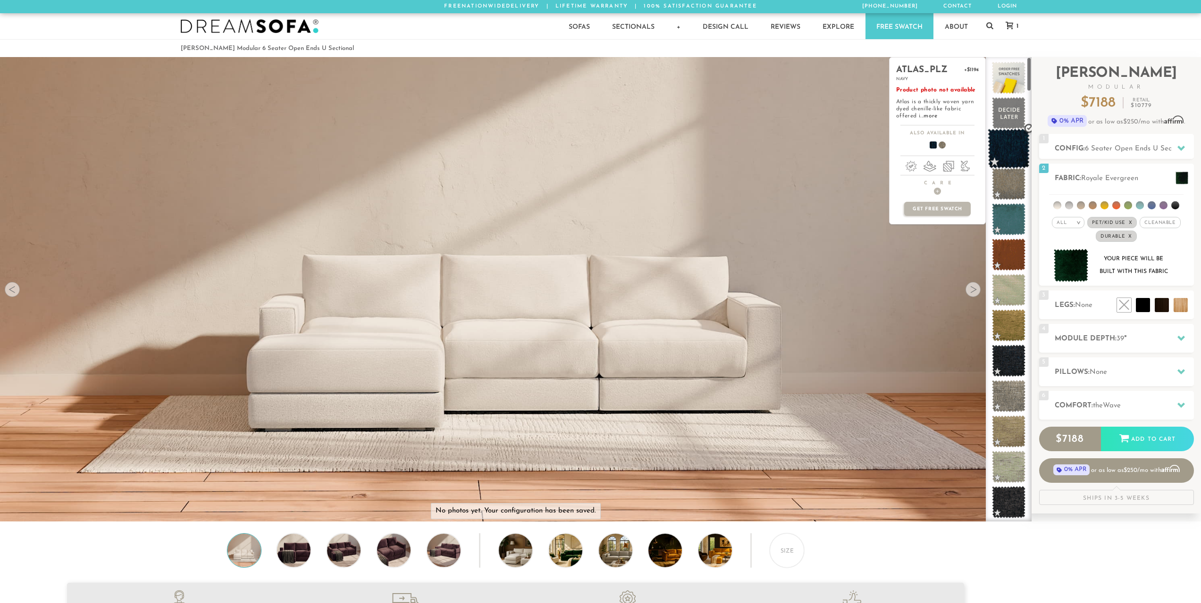
click at [1000, 146] on span at bounding box center [1008, 149] width 42 height 40
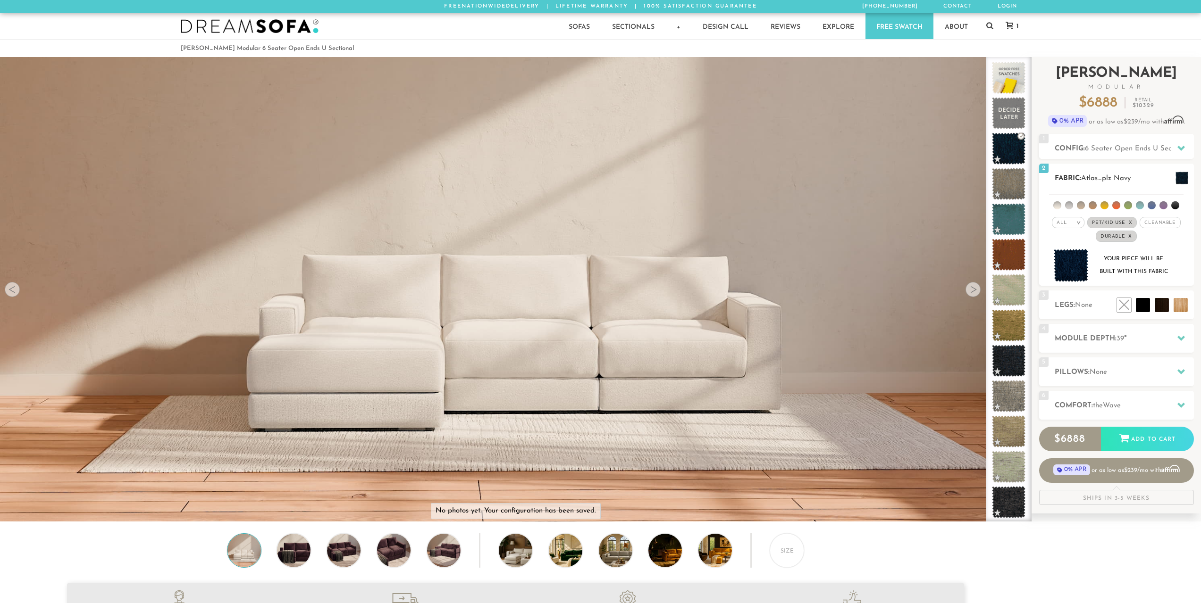
click at [1067, 274] on img at bounding box center [1070, 265] width 35 height 33
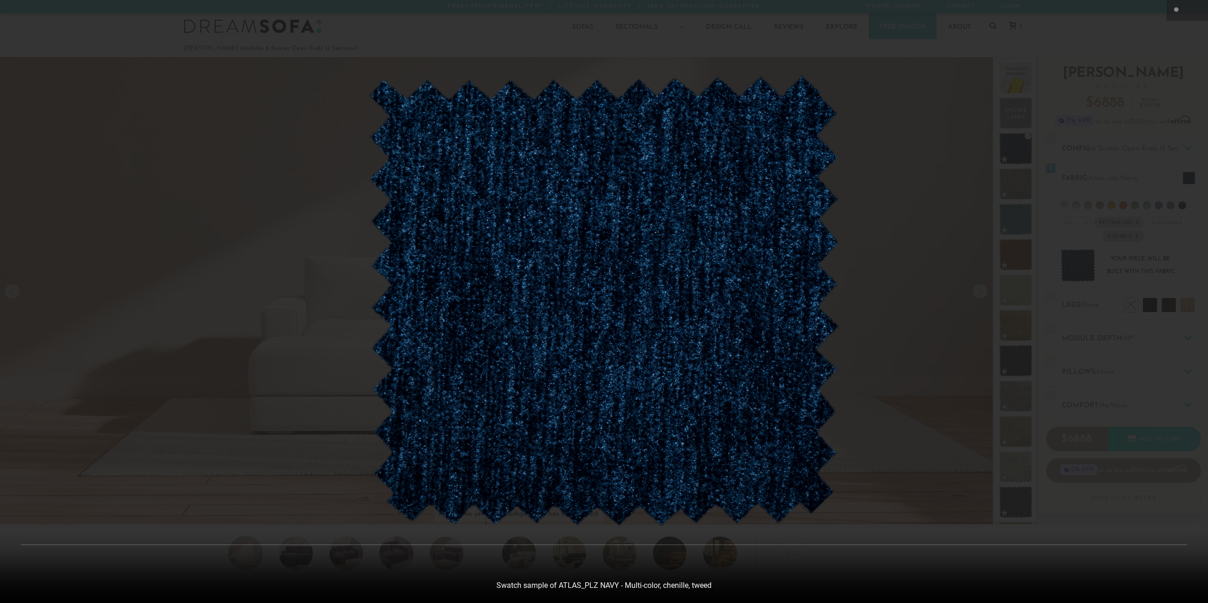
click at [795, 286] on img at bounding box center [604, 301] width 472 height 452
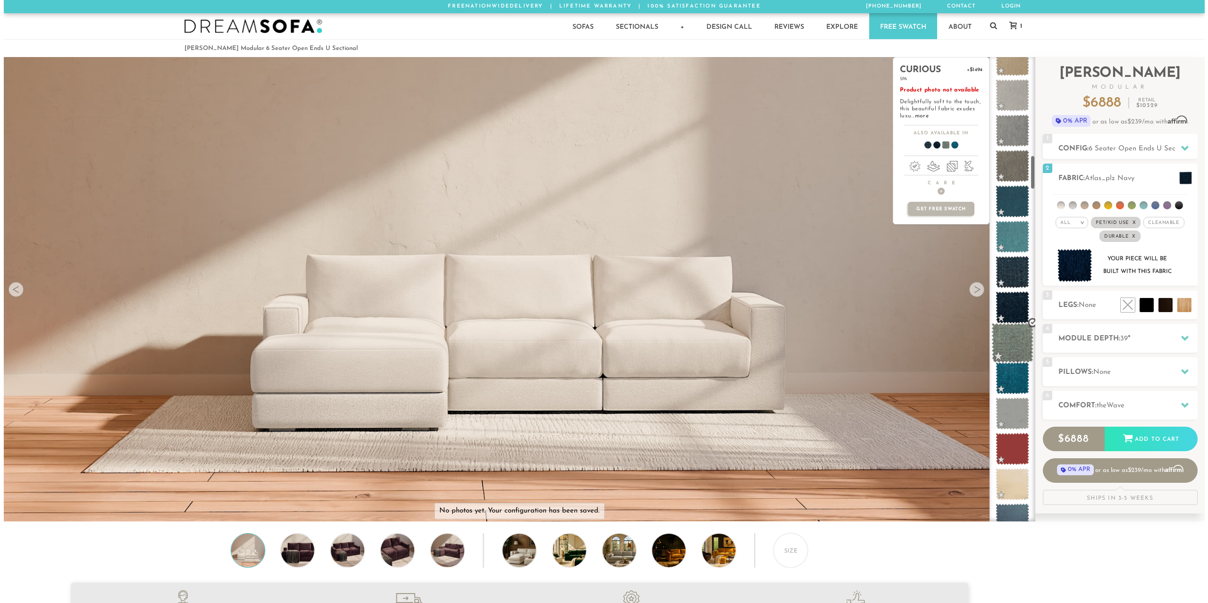
scroll to position [1328, 0]
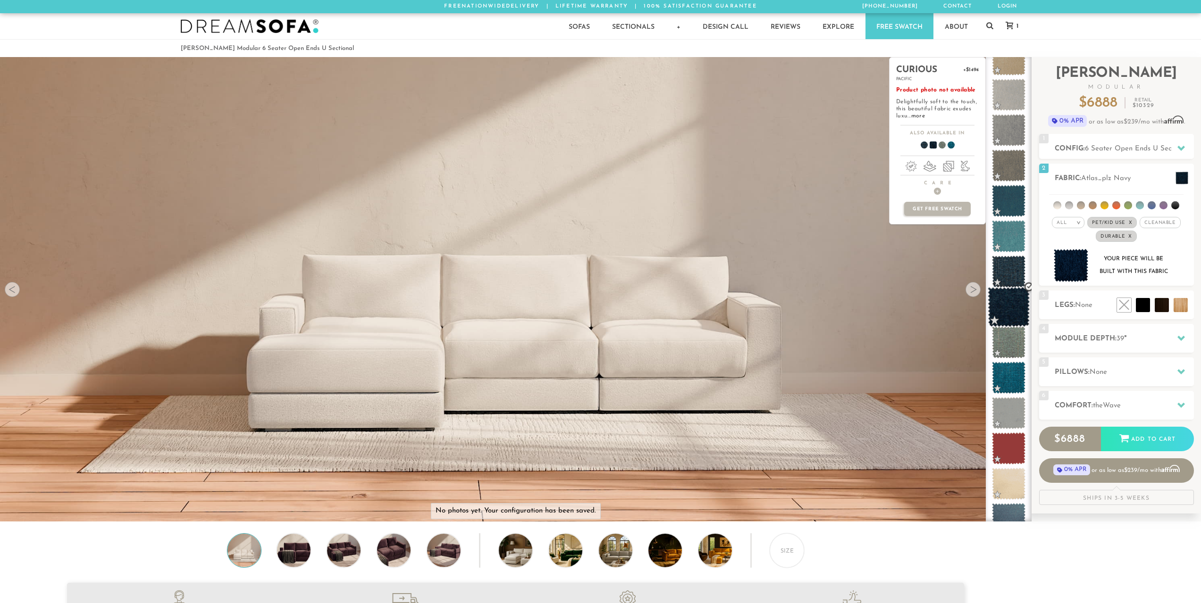
drag, startPoint x: 1011, startPoint y: 316, endPoint x: 1008, endPoint y: 320, distance: 5.4
click at [1011, 318] on span at bounding box center [1008, 307] width 42 height 40
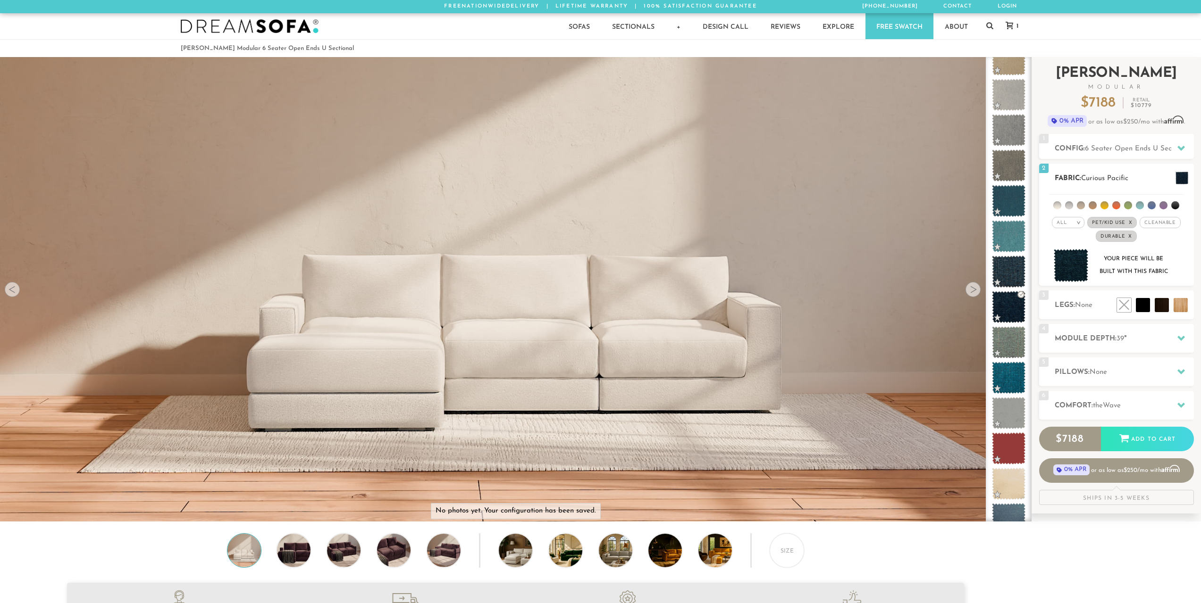
click at [1073, 273] on img at bounding box center [1070, 265] width 35 height 33
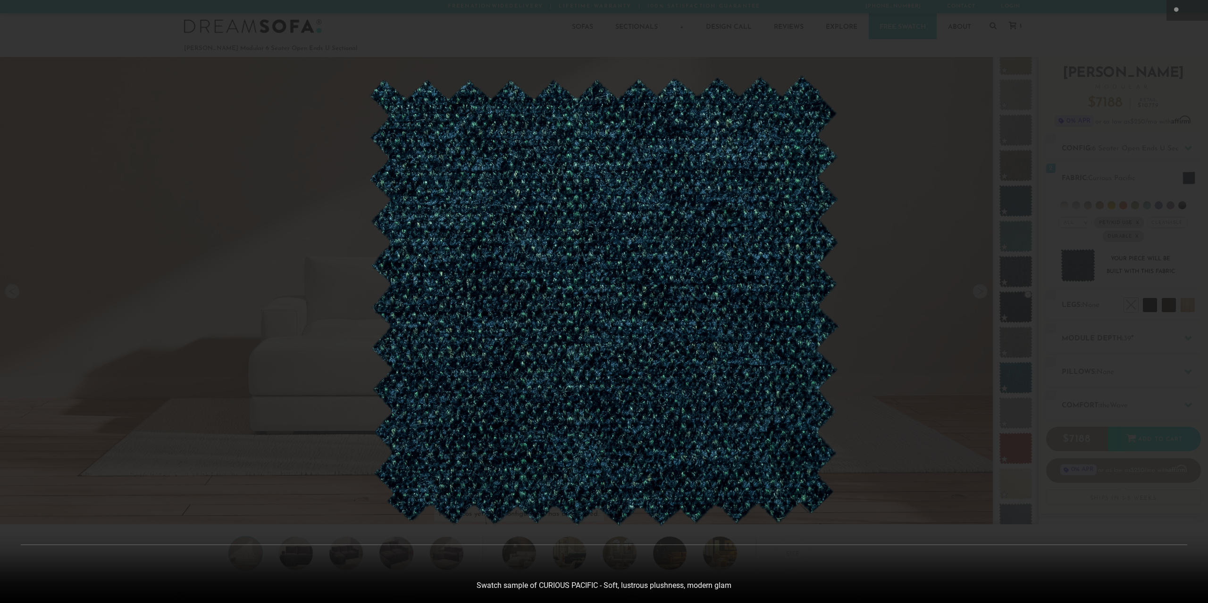
click at [765, 301] on img at bounding box center [604, 301] width 472 height 452
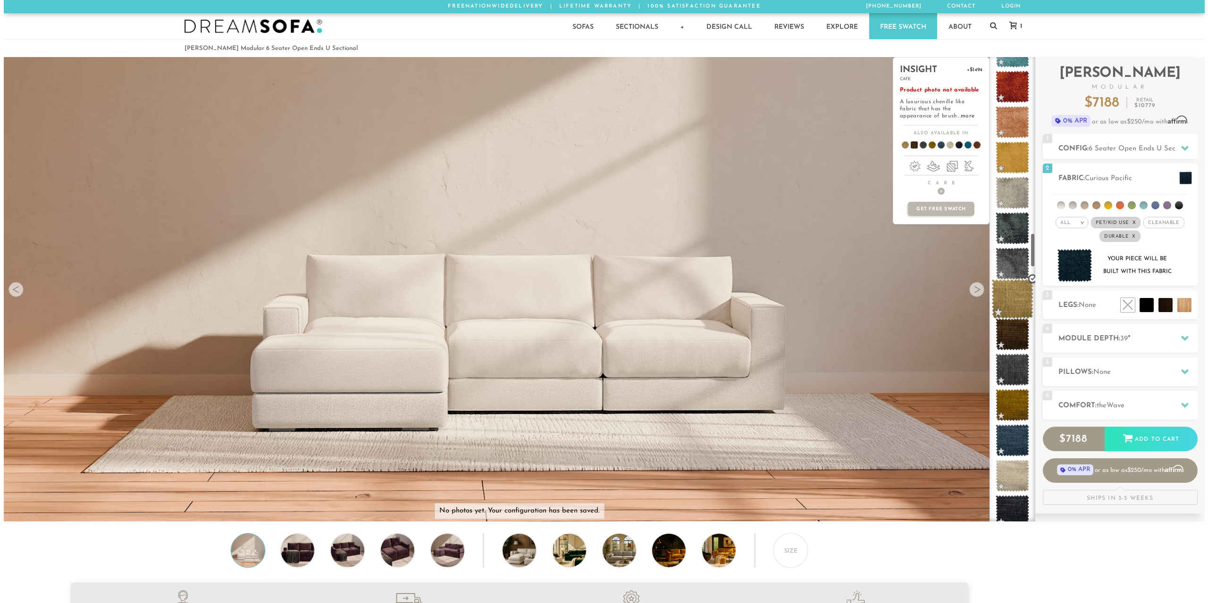
scroll to position [2365, 0]
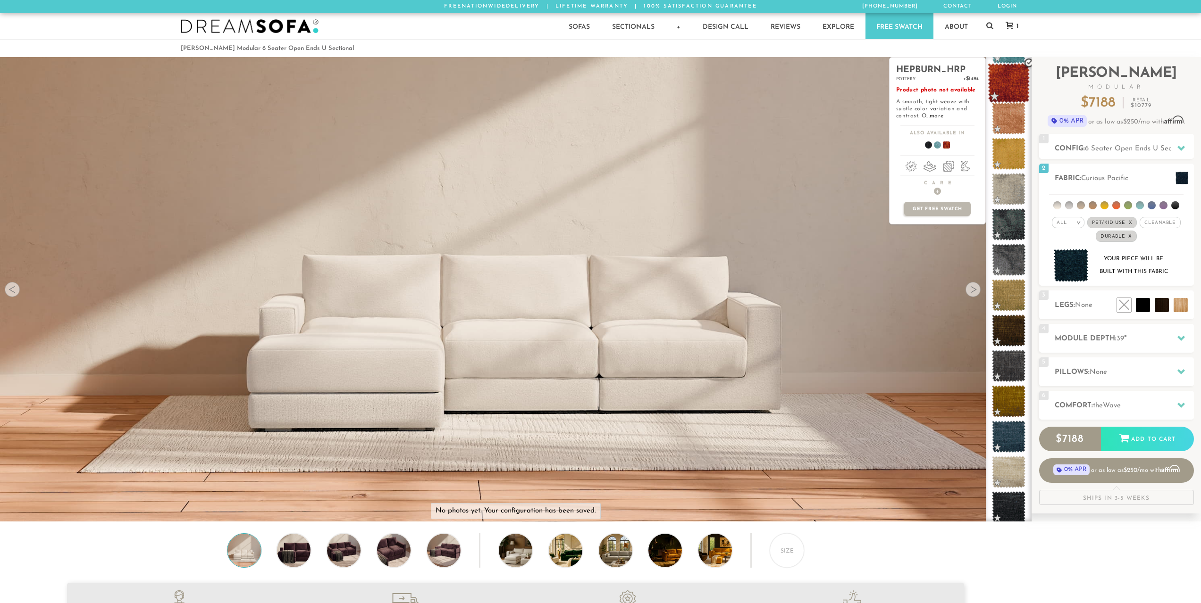
click at [1009, 76] on span at bounding box center [1008, 83] width 42 height 40
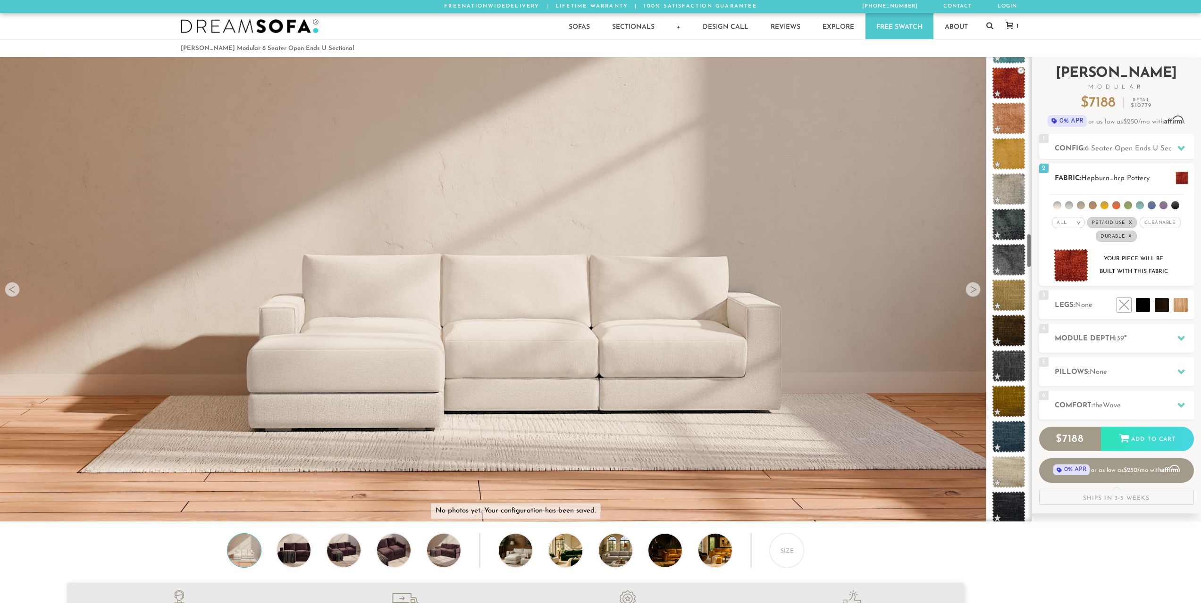
click at [1068, 282] on img at bounding box center [1070, 265] width 35 height 33
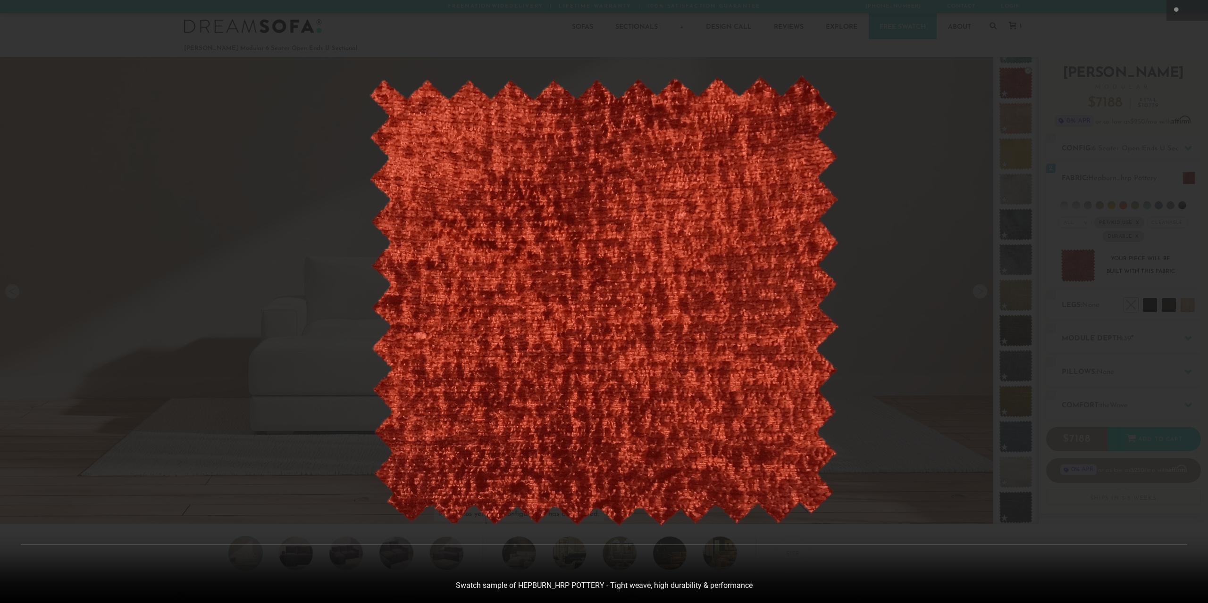
click at [669, 284] on img at bounding box center [604, 301] width 472 height 452
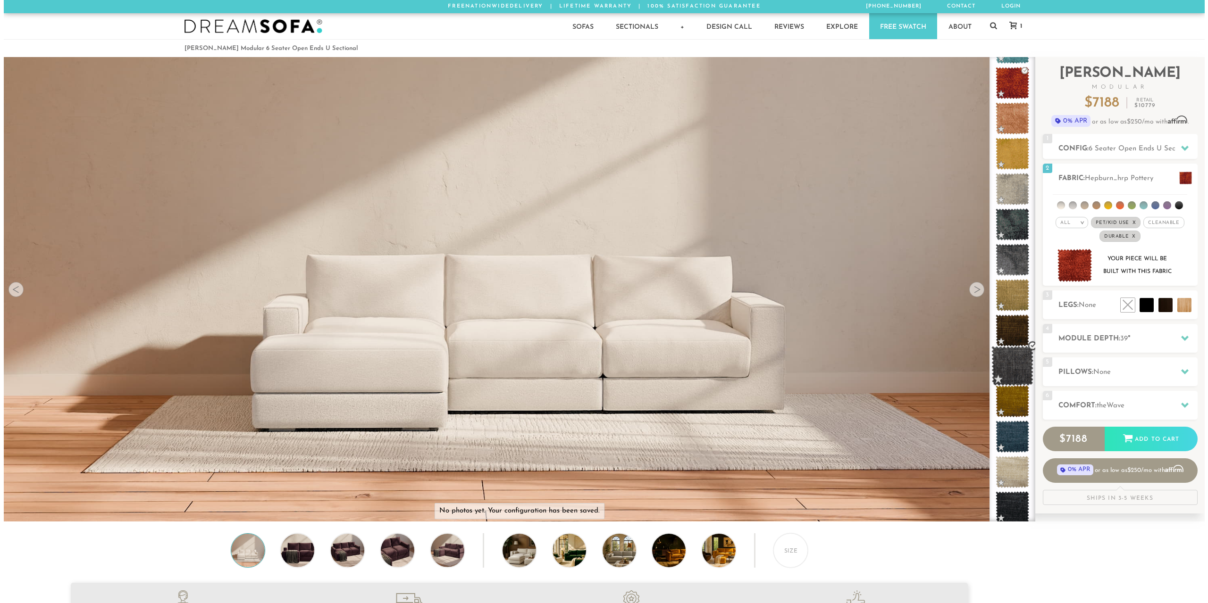
scroll to position [12040, 1194]
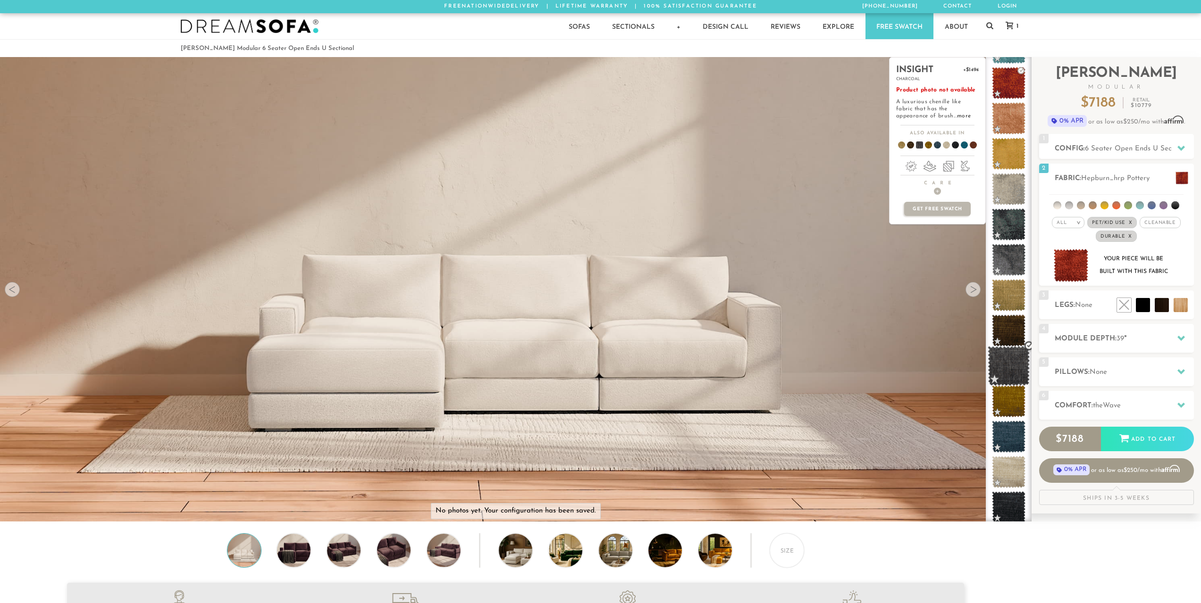
click at [1012, 359] on span at bounding box center [1008, 366] width 42 height 40
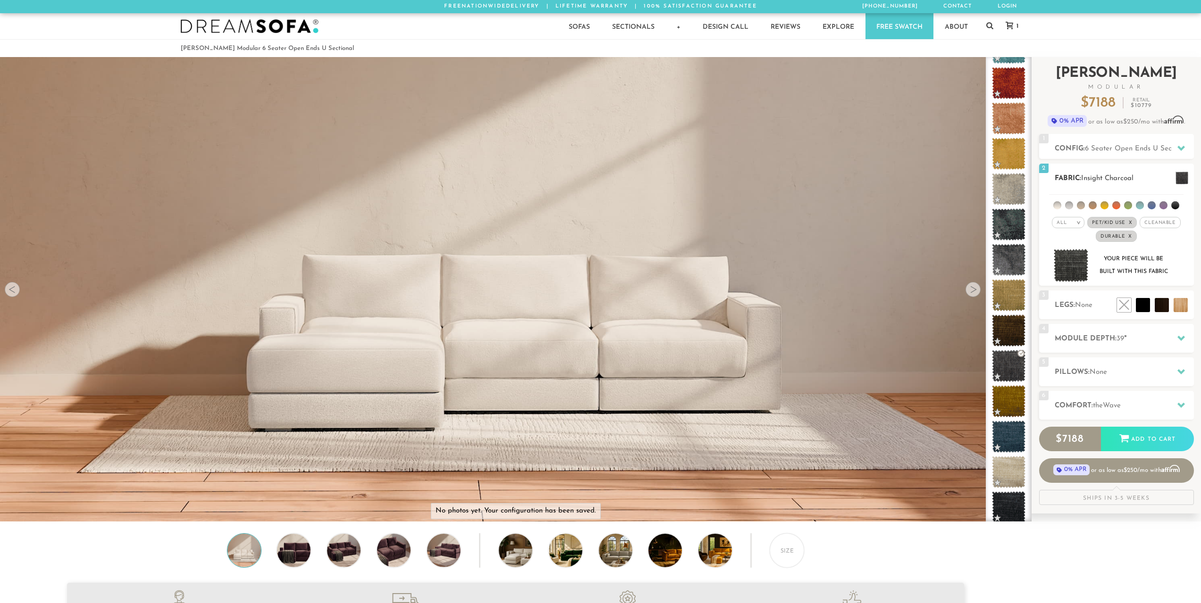
click at [1073, 267] on img at bounding box center [1070, 265] width 35 height 33
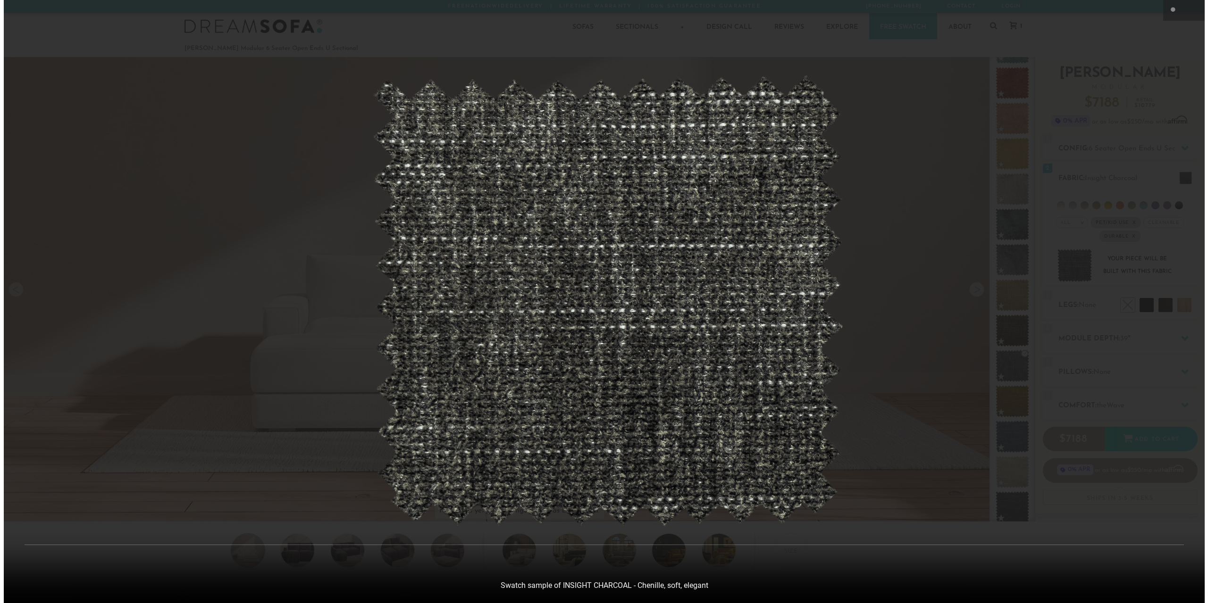
scroll to position [8, 8]
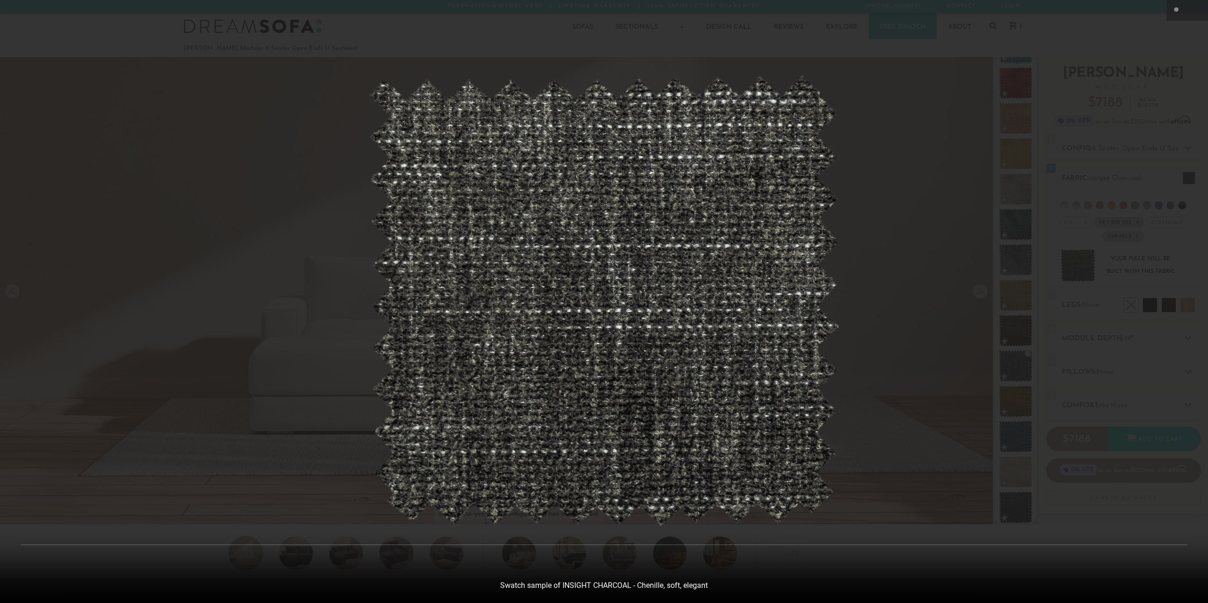
click at [654, 304] on img at bounding box center [604, 301] width 472 height 452
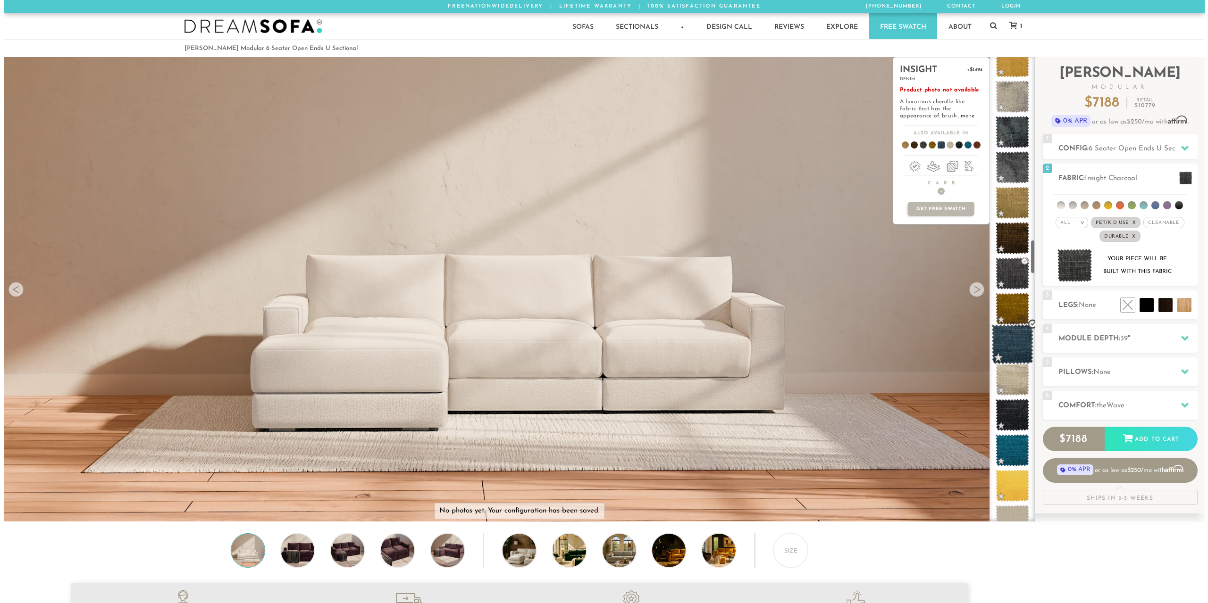
scroll to position [2460, 0]
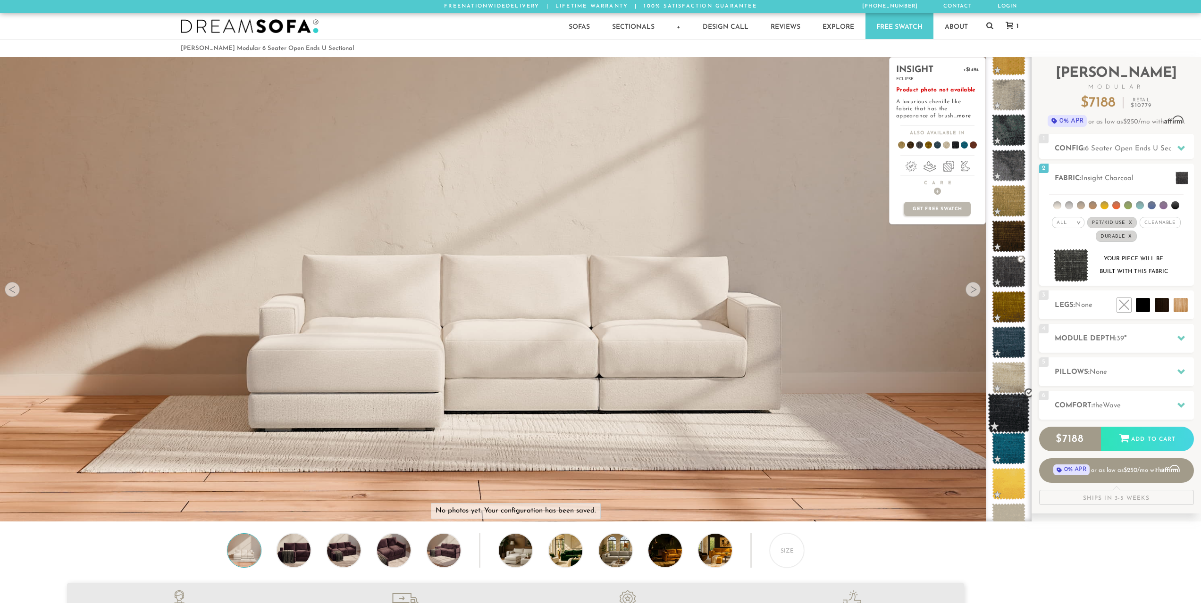
click at [1005, 406] on span at bounding box center [1008, 413] width 42 height 40
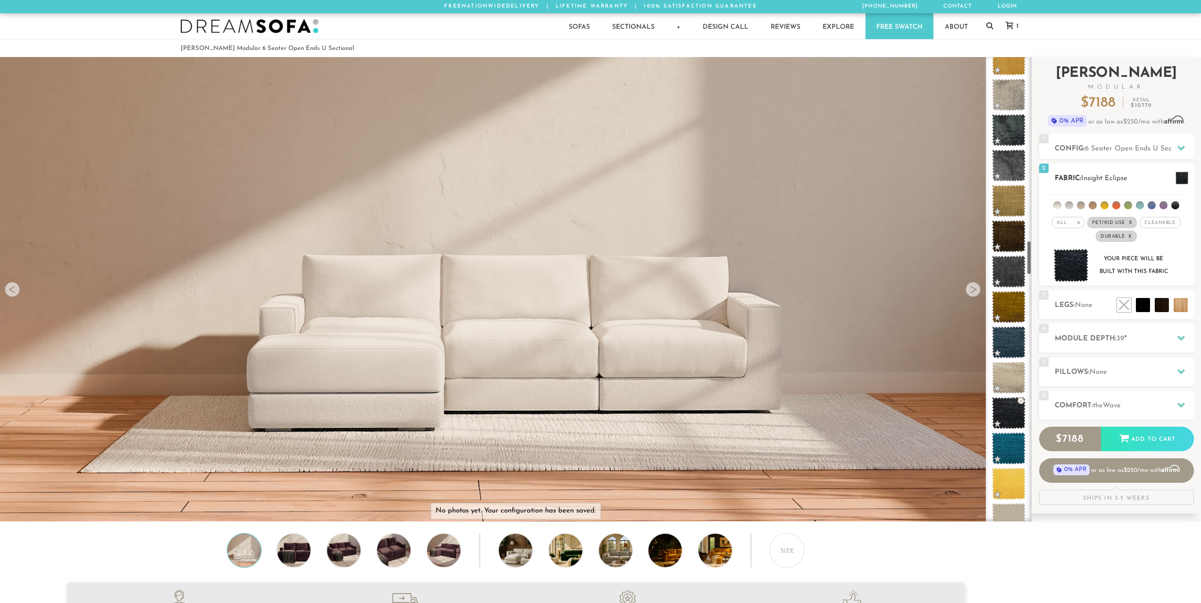
click at [1066, 270] on img at bounding box center [1070, 265] width 35 height 33
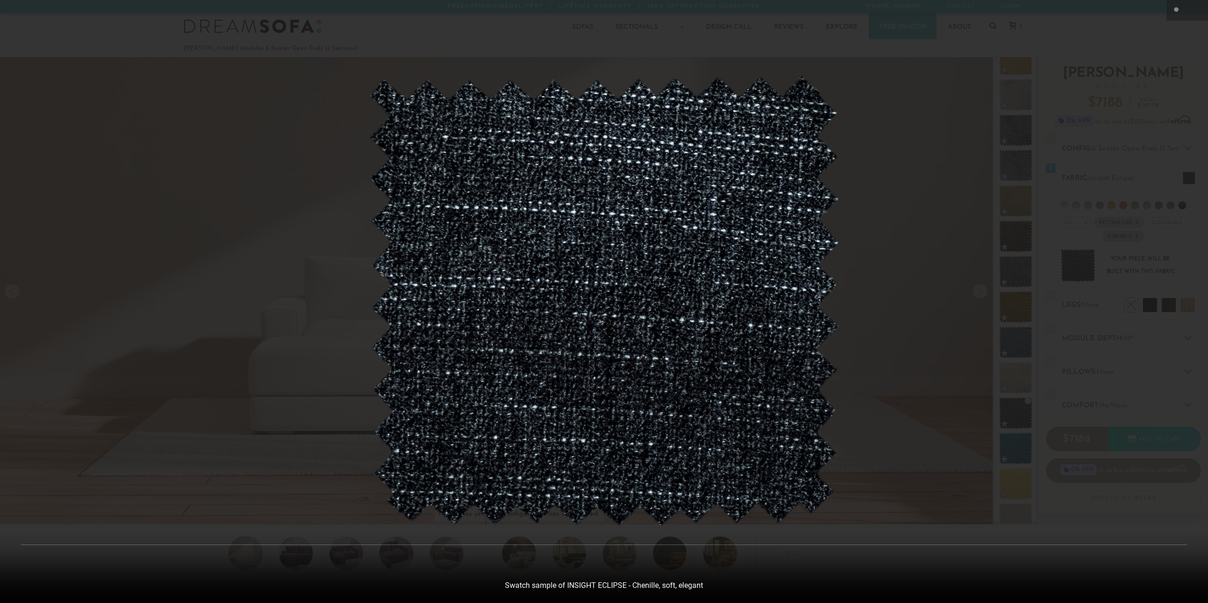
click at [621, 321] on img at bounding box center [604, 301] width 472 height 452
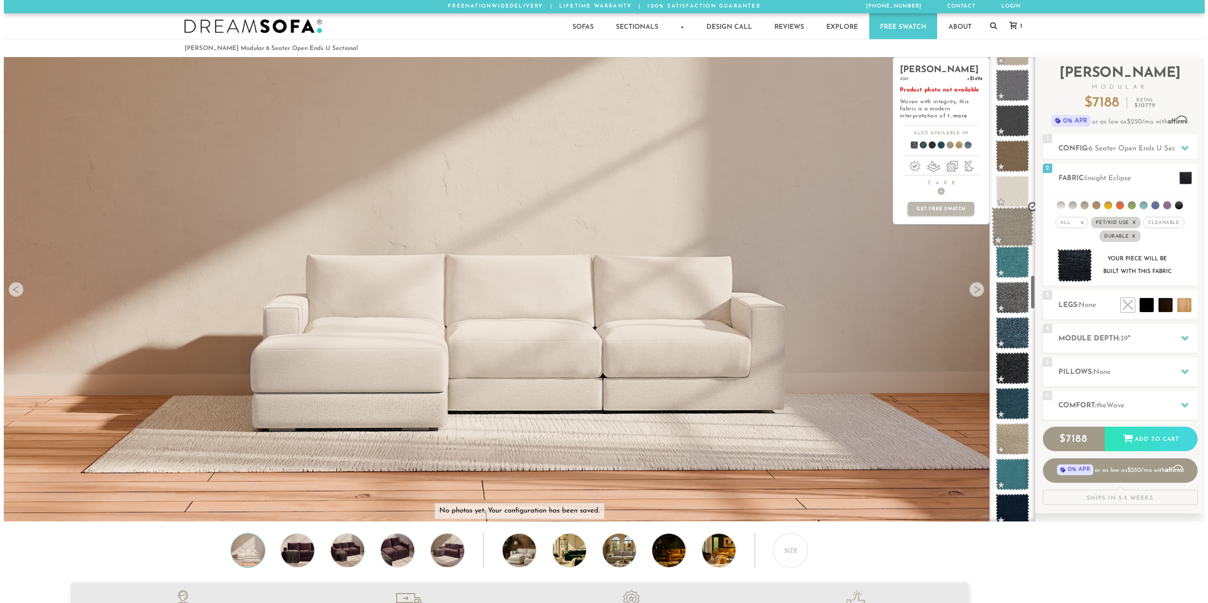
scroll to position [2932, 0]
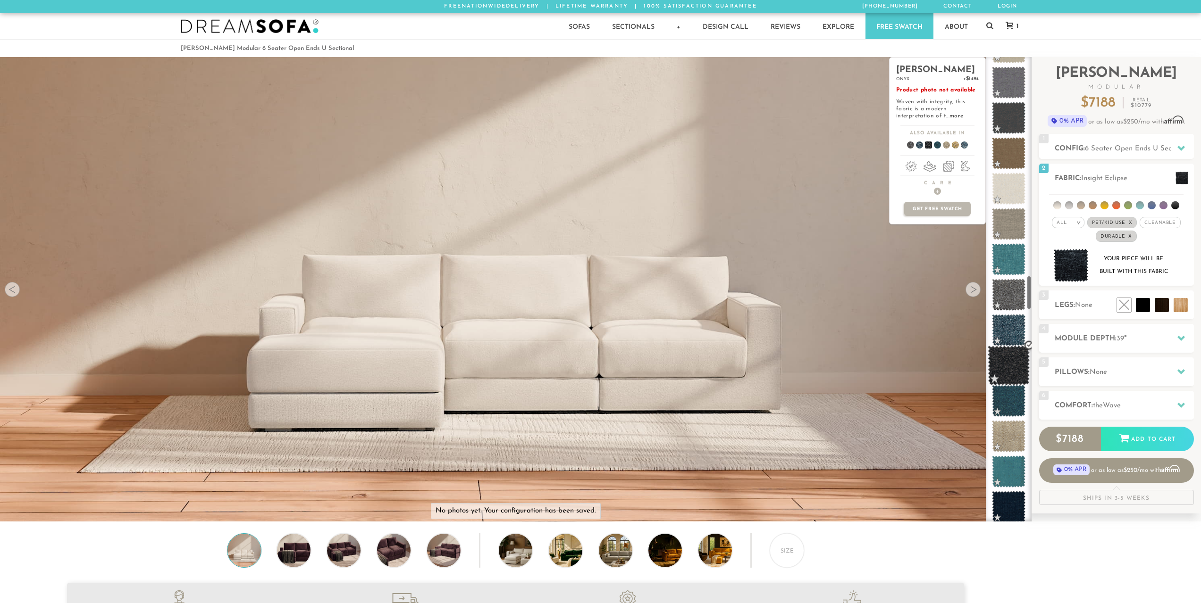
click at [1005, 368] on span at bounding box center [1008, 366] width 42 height 40
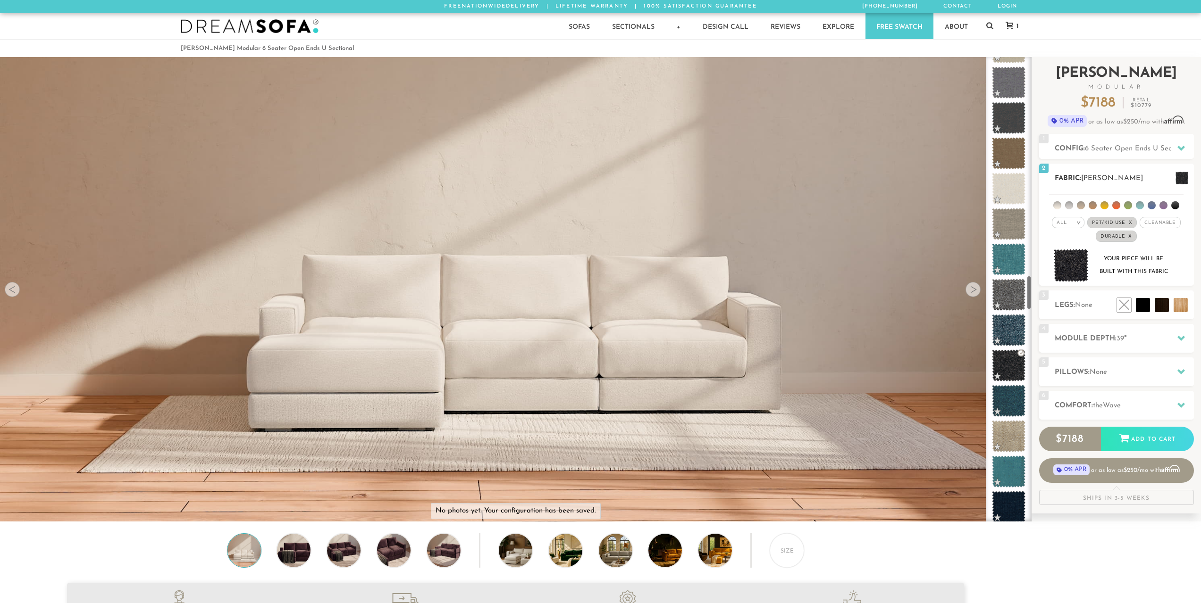
click at [1063, 265] on img at bounding box center [1070, 265] width 35 height 33
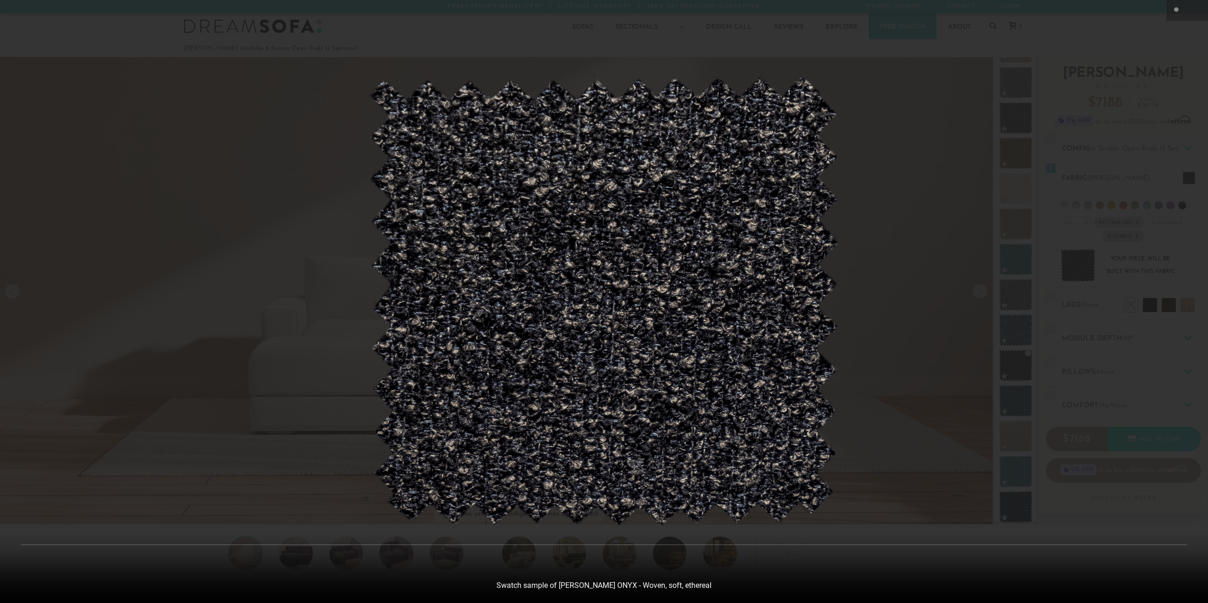
click at [657, 319] on img at bounding box center [604, 301] width 472 height 452
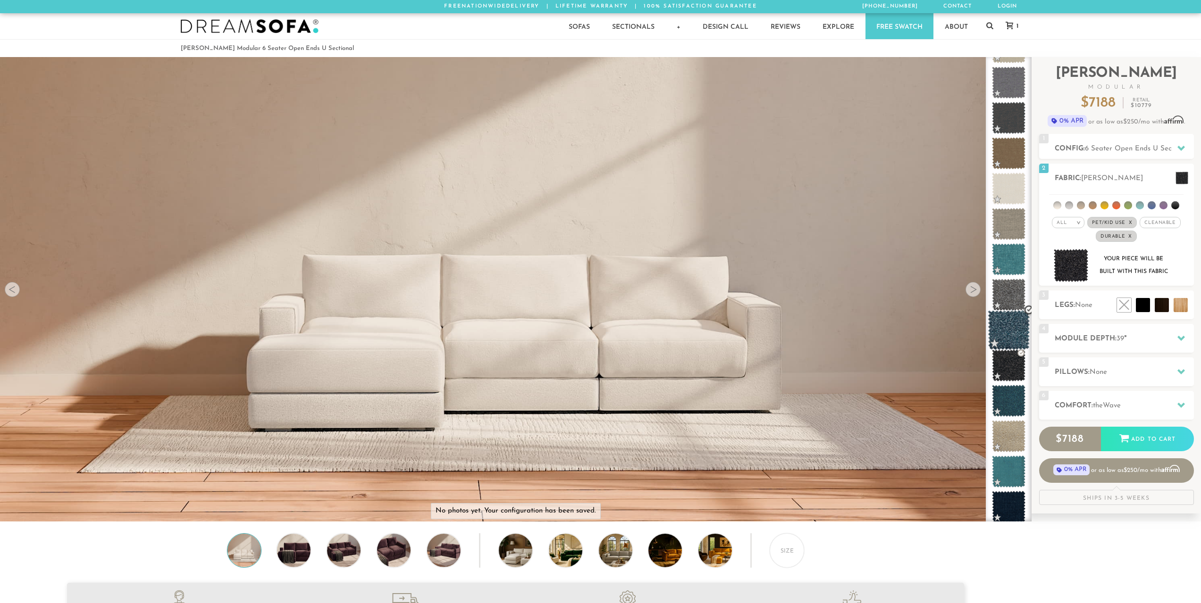
scroll to position [12040, 1194]
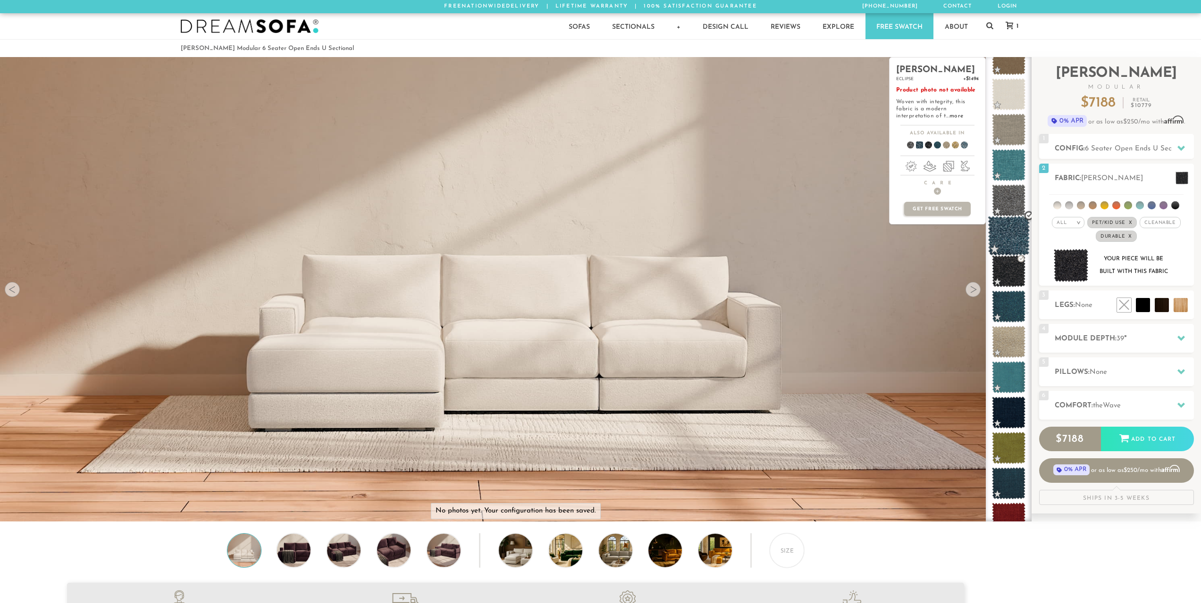
click at [1007, 233] on span at bounding box center [1008, 236] width 42 height 40
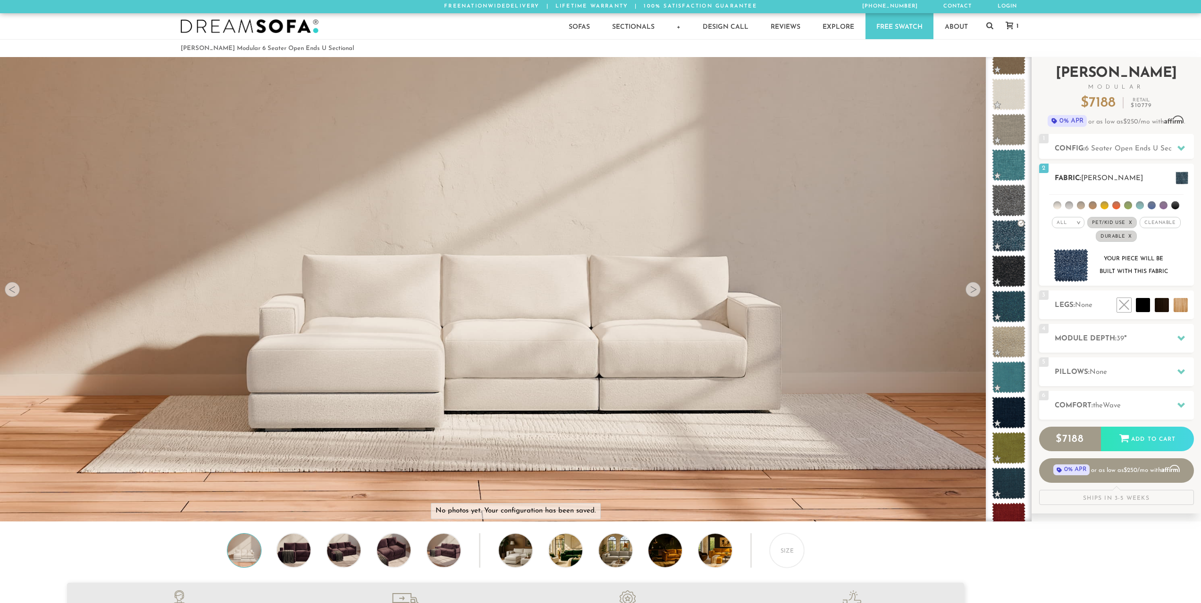
click at [1059, 265] on img at bounding box center [1070, 265] width 35 height 33
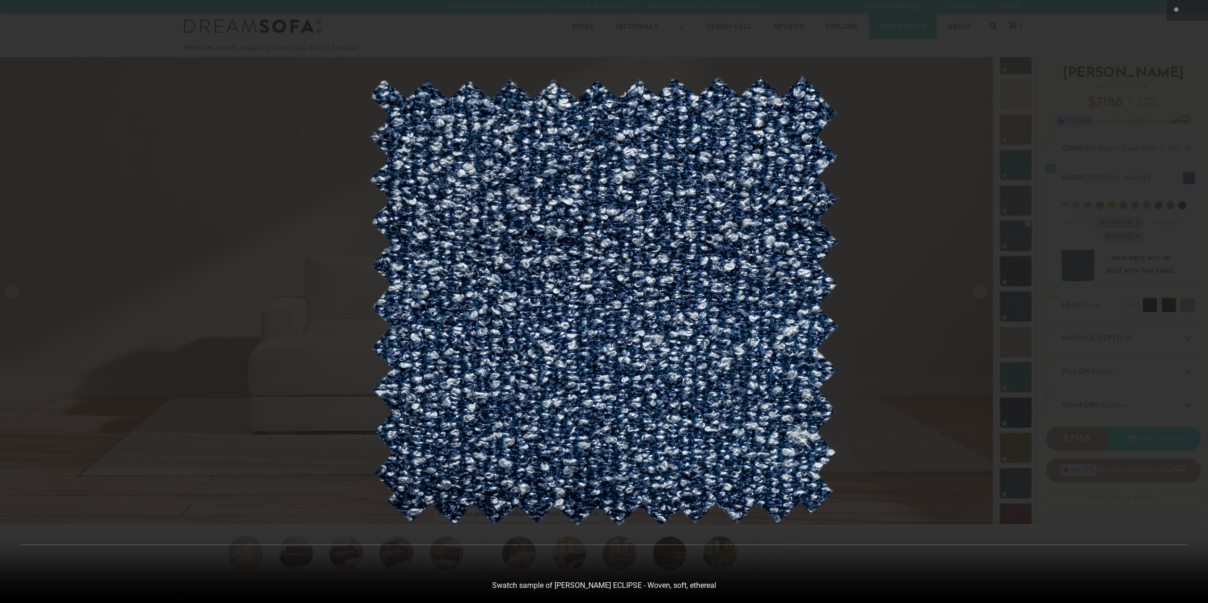
click at [751, 279] on img at bounding box center [604, 301] width 472 height 452
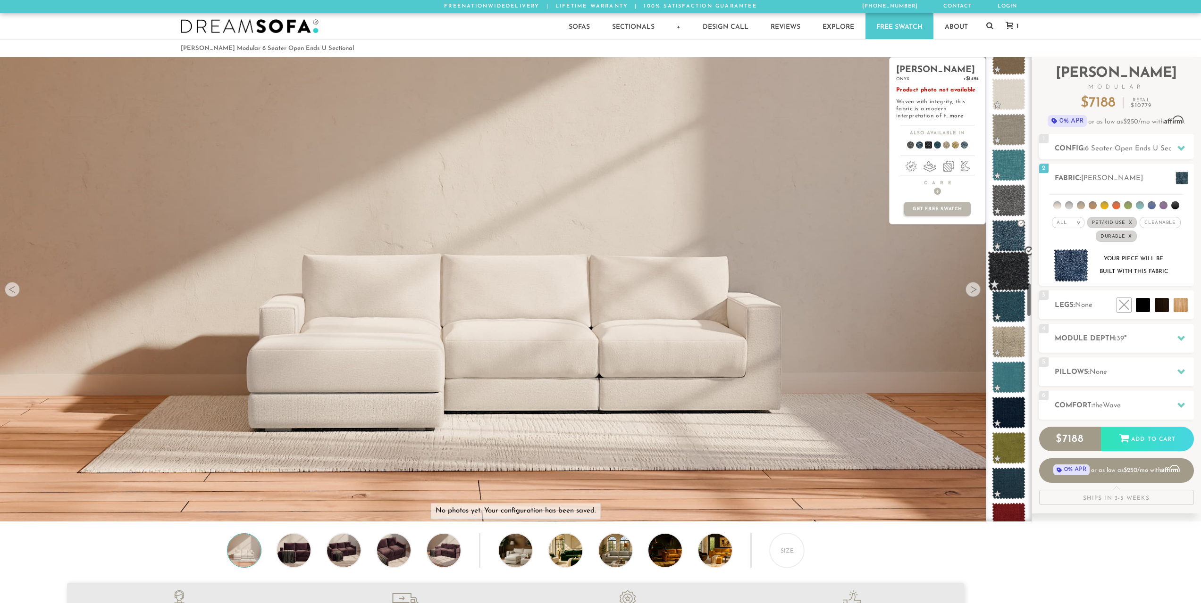
click at [1001, 269] on span at bounding box center [1008, 271] width 42 height 40
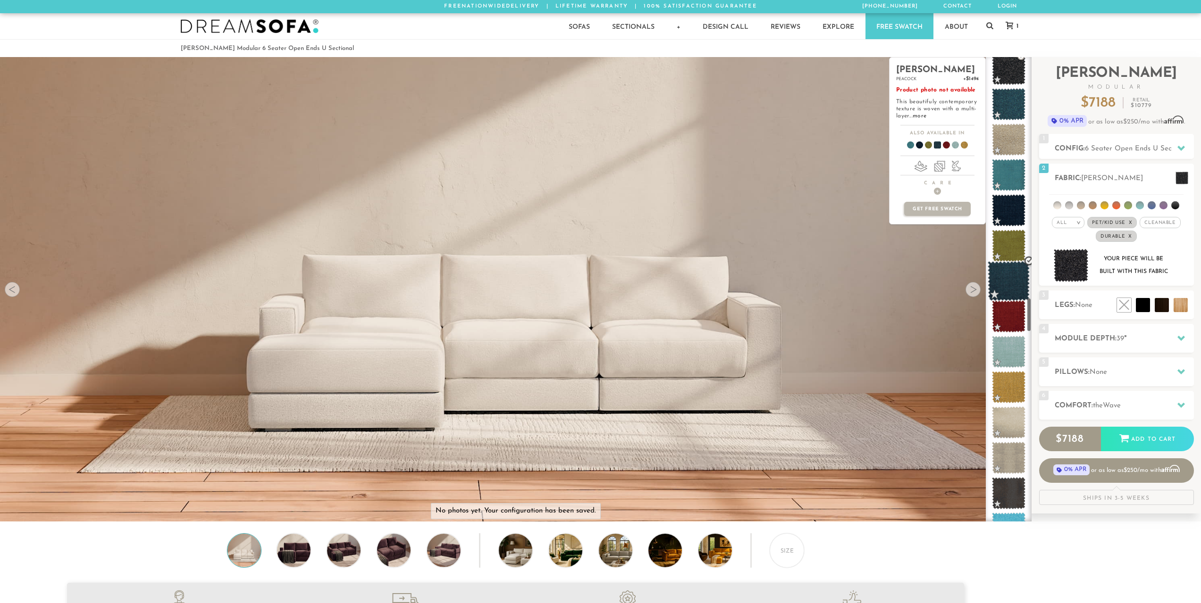
scroll to position [3229, 0]
click at [951, 113] on link "more" at bounding box center [956, 116] width 14 height 6
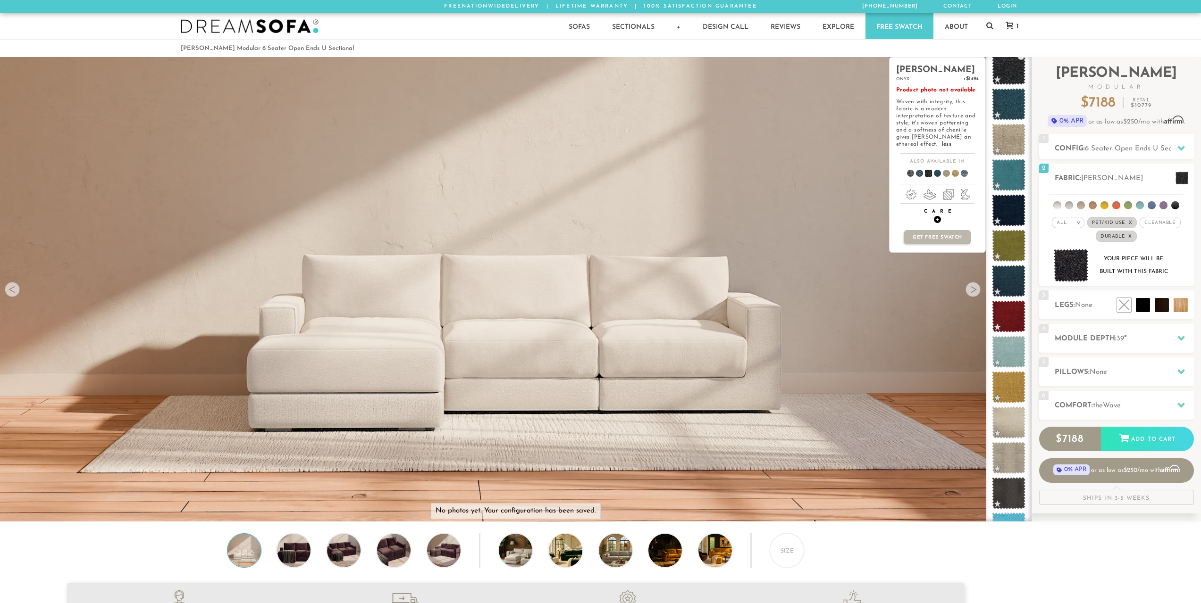
click at [937, 219] on span "+" at bounding box center [937, 219] width 7 height 7
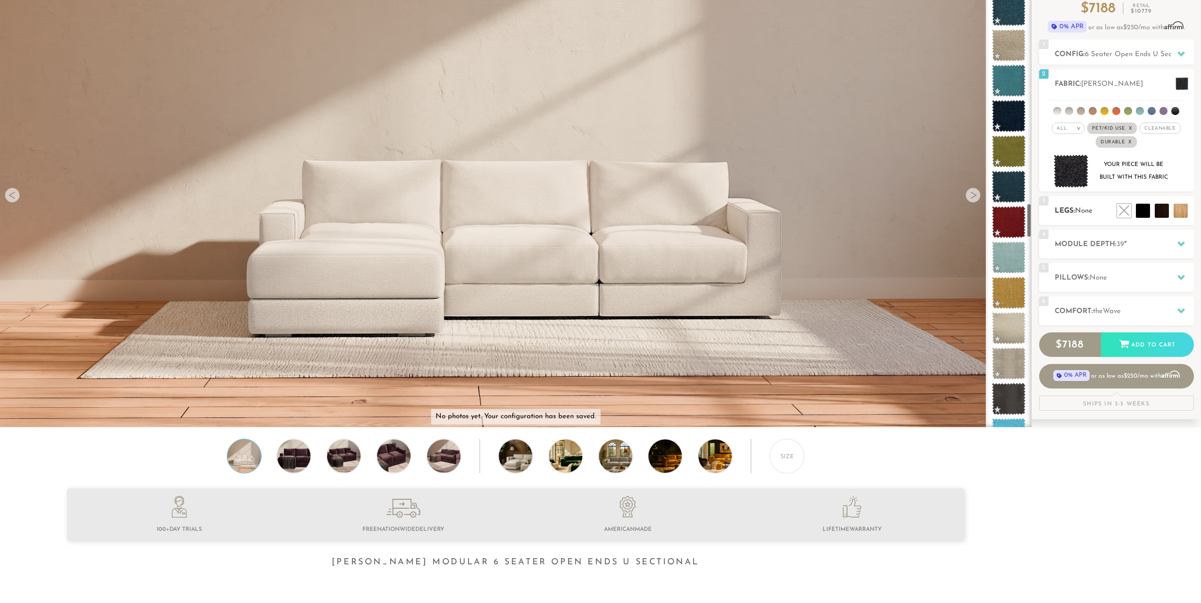
scroll to position [0, 0]
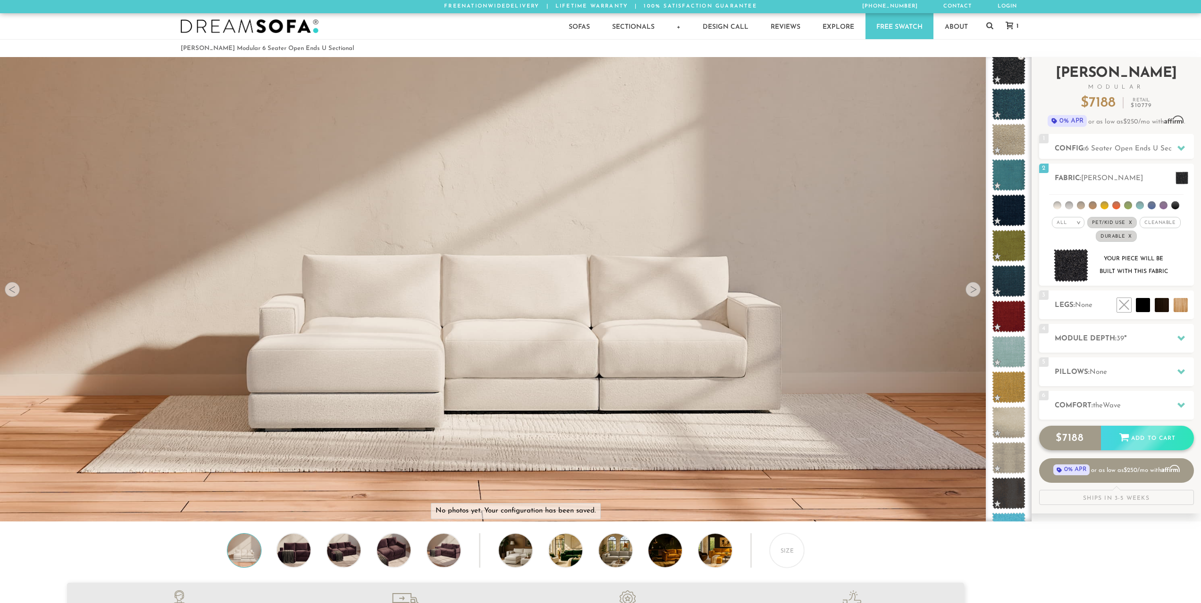
click at [1144, 437] on div "Add to Cart" at bounding box center [1147, 438] width 93 height 25
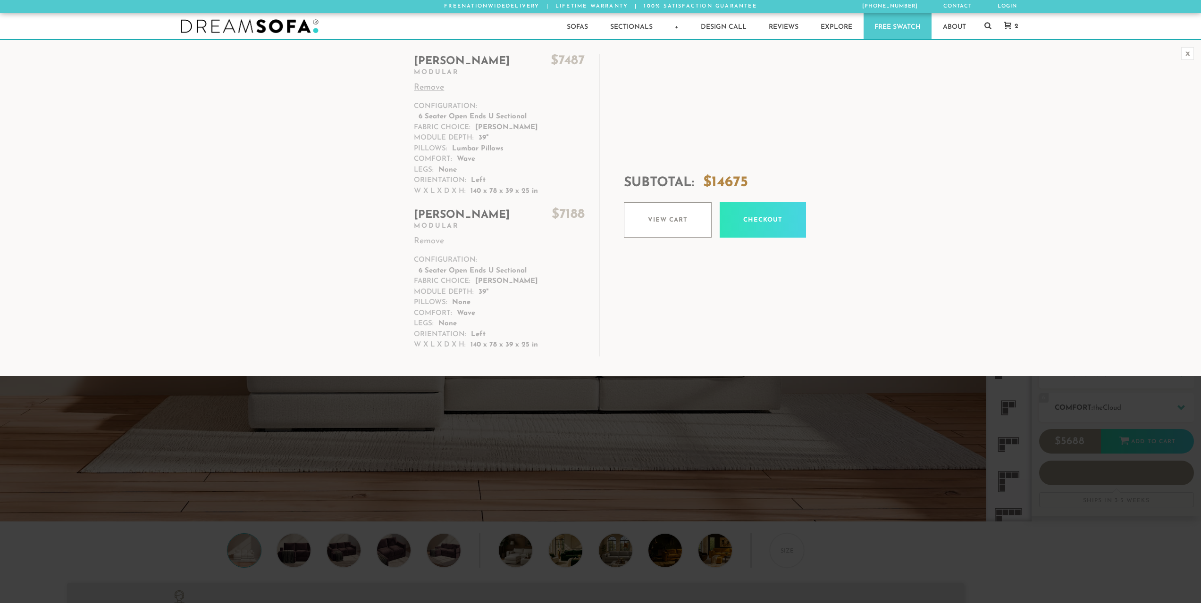
scroll to position [12040, 1194]
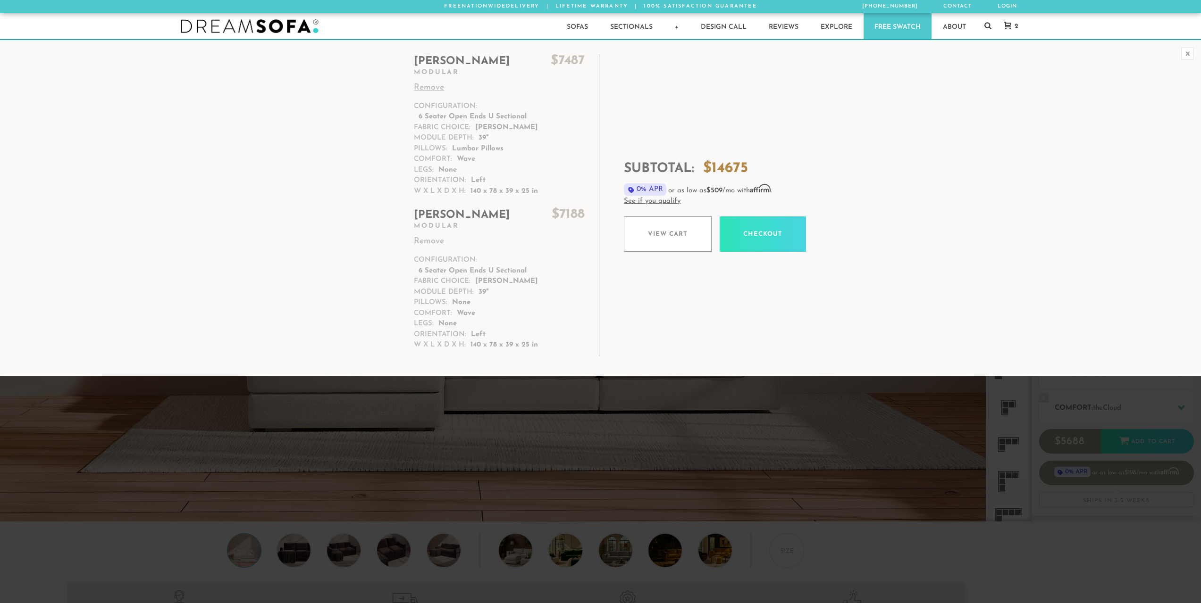
click at [437, 87] on link "Remove" at bounding box center [499, 88] width 171 height 13
